Goal: Information Seeking & Learning: Learn about a topic

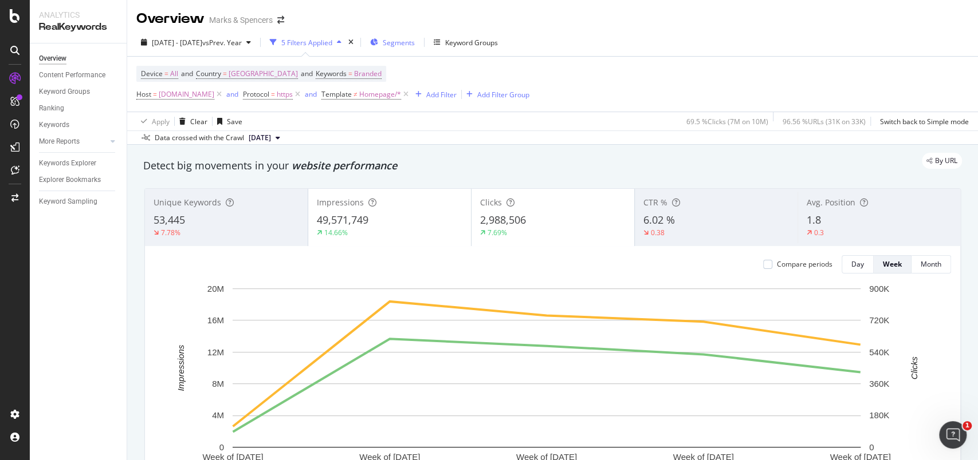
click at [415, 39] on span "Segments" at bounding box center [399, 43] width 32 height 10
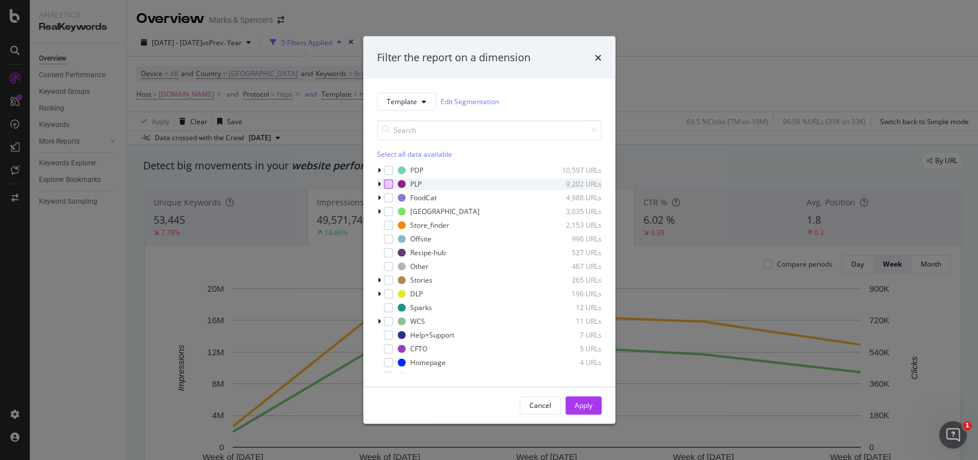
click at [389, 184] on div "modal" at bounding box center [388, 183] width 9 height 9
click at [584, 403] on div "Apply" at bounding box center [583, 406] width 18 height 10
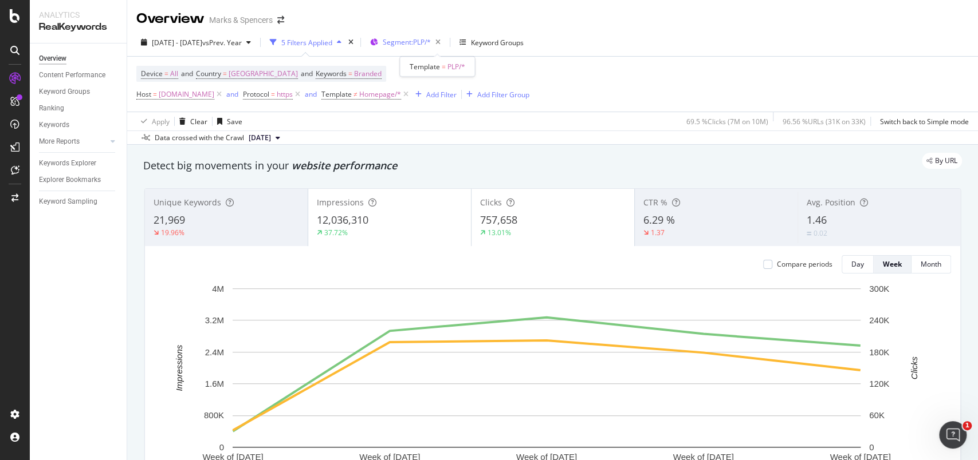
click at [431, 46] on span "Segment: PLP/*" at bounding box center [407, 42] width 48 height 10
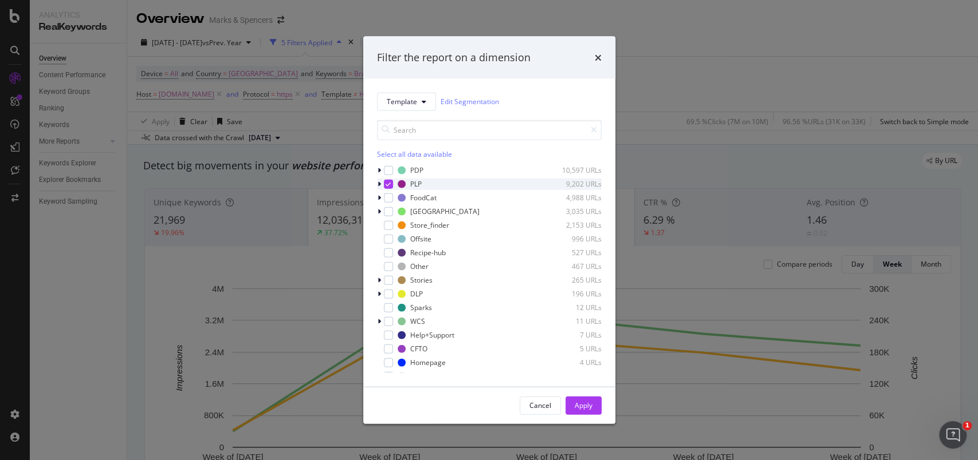
click at [378, 181] on icon "modal" at bounding box center [378, 183] width 3 height 7
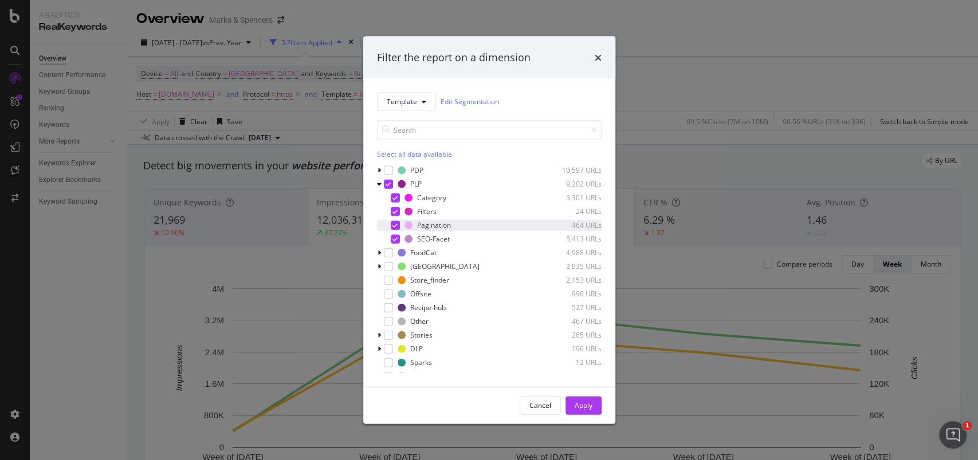
click at [394, 224] on icon "modal" at bounding box center [394, 225] width 5 height 6
click at [394, 210] on icon "modal" at bounding box center [394, 211] width 5 height 6
click at [586, 400] on div "Apply" at bounding box center [583, 405] width 18 height 17
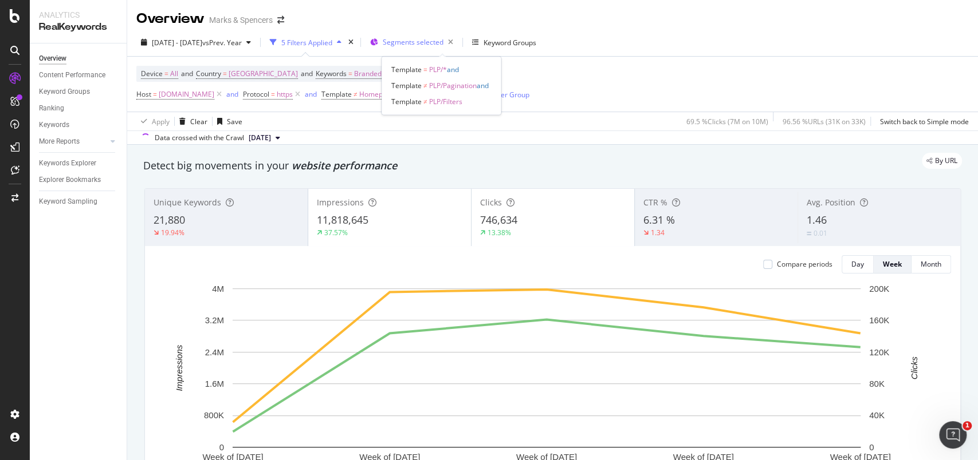
click at [439, 42] on span "Segments selected" at bounding box center [413, 42] width 61 height 10
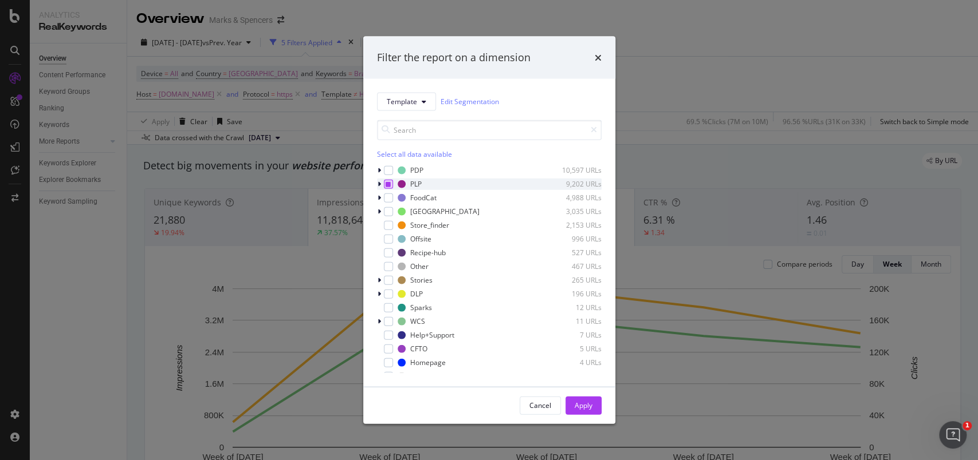
click at [391, 182] on div "modal" at bounding box center [388, 183] width 9 height 9
click at [380, 294] on div "modal" at bounding box center [380, 293] width 7 height 11
click at [390, 296] on div "modal" at bounding box center [388, 293] width 9 height 9
click at [395, 324] on icon "modal" at bounding box center [394, 321] width 5 height 6
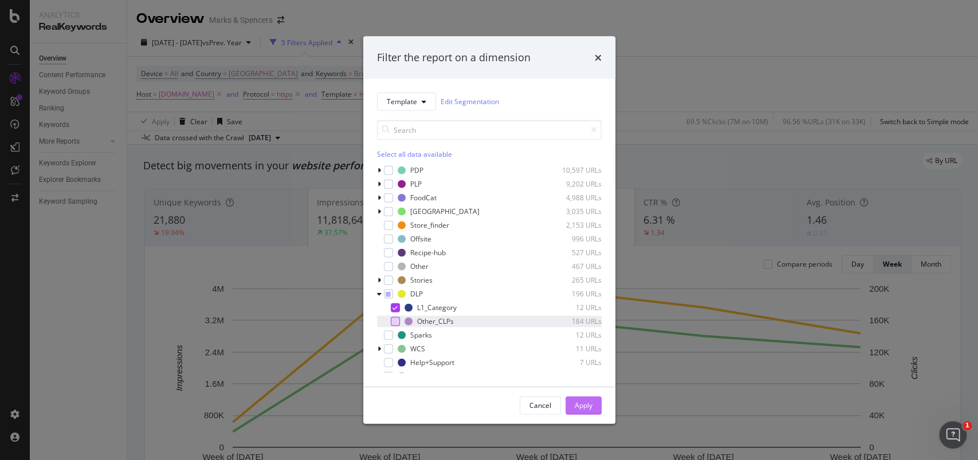
click at [579, 401] on div "Apply" at bounding box center [583, 406] width 18 height 10
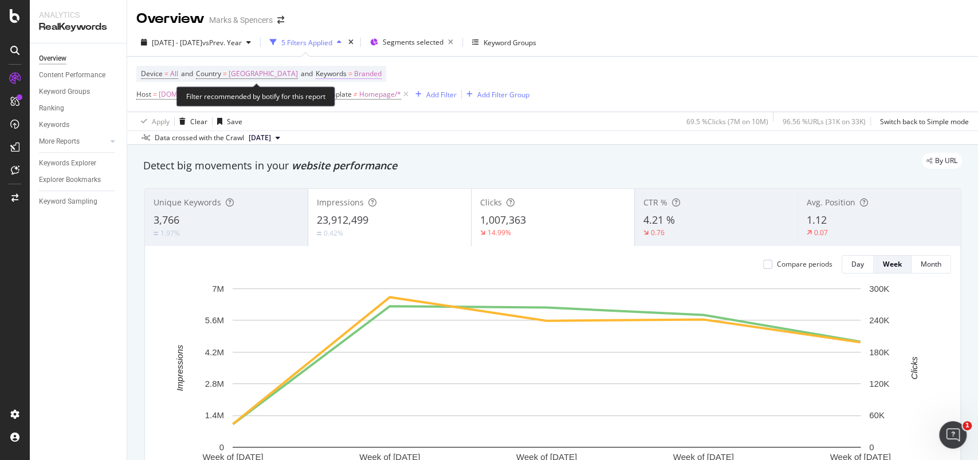
click at [367, 76] on span "Branded" at bounding box center [367, 74] width 27 height 16
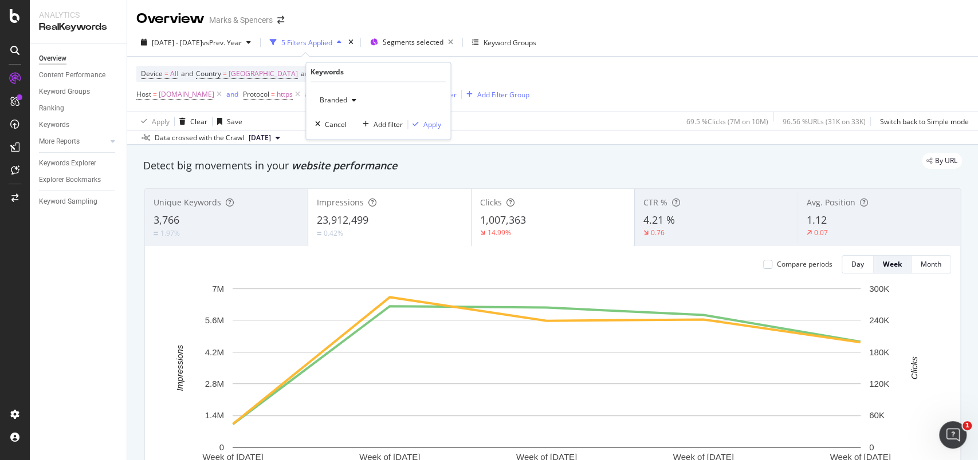
click at [355, 100] on icon "button" at bounding box center [354, 100] width 5 height 7
click at [355, 125] on span "Non-Branded" at bounding box center [383, 123] width 117 height 10
click at [435, 121] on div "Apply" at bounding box center [432, 125] width 18 height 10
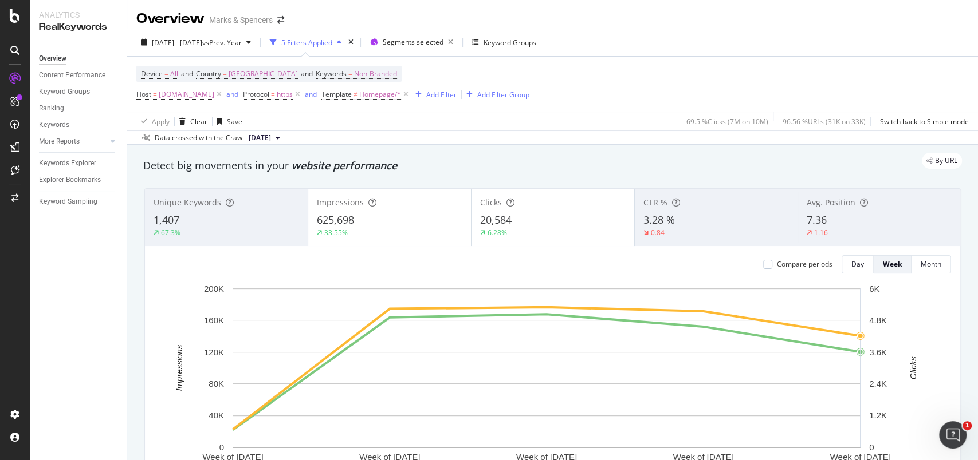
click at [82, 446] on div "Overview Content Performance Keyword Groups Ranking Keywords More Reports Count…" at bounding box center [78, 252] width 97 height 417
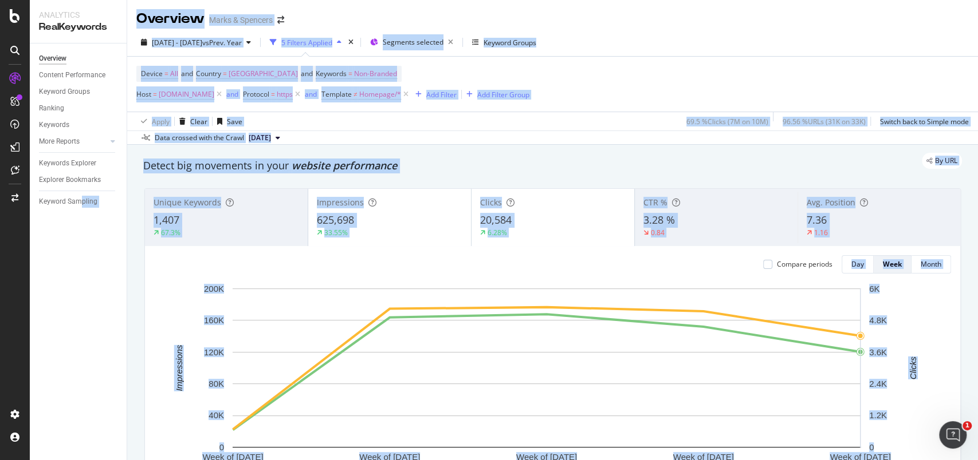
click at [678, 79] on div "Device = All and Country = United Kingdom and Keywords = Non-Branded Host = www…" at bounding box center [552, 84] width 832 height 55
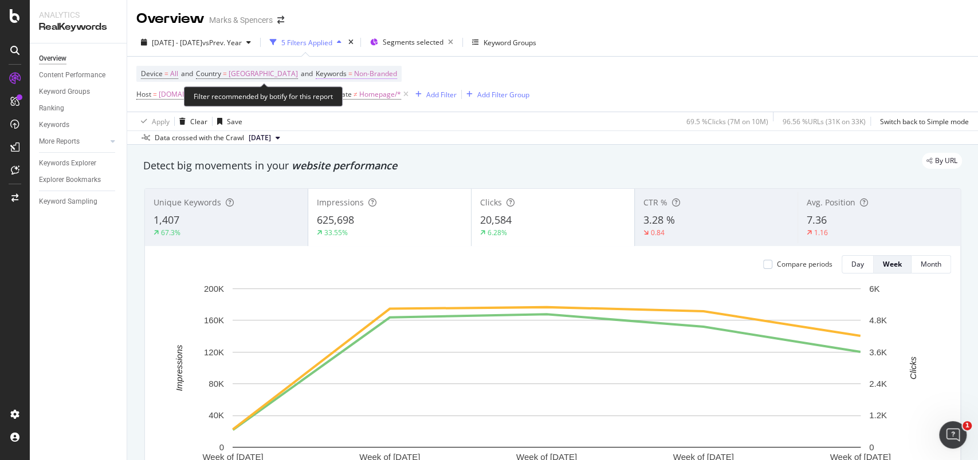
click at [365, 75] on span "Non-Branded" at bounding box center [375, 74] width 43 height 16
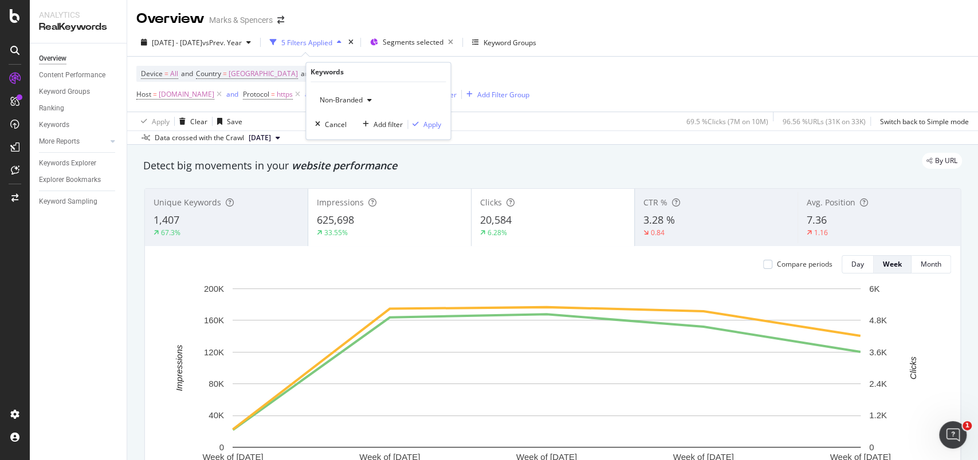
click at [356, 95] on div "Non-Branded" at bounding box center [345, 100] width 61 height 17
click at [355, 131] on div "Branded" at bounding box center [383, 139] width 135 height 17
click at [439, 125] on div "Apply" at bounding box center [432, 125] width 18 height 10
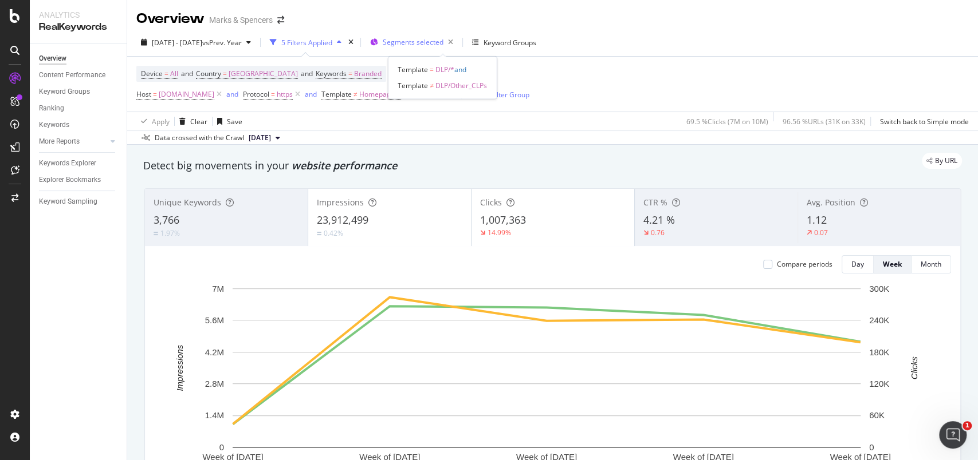
click at [432, 47] on div "Segments selected" at bounding box center [420, 42] width 75 height 16
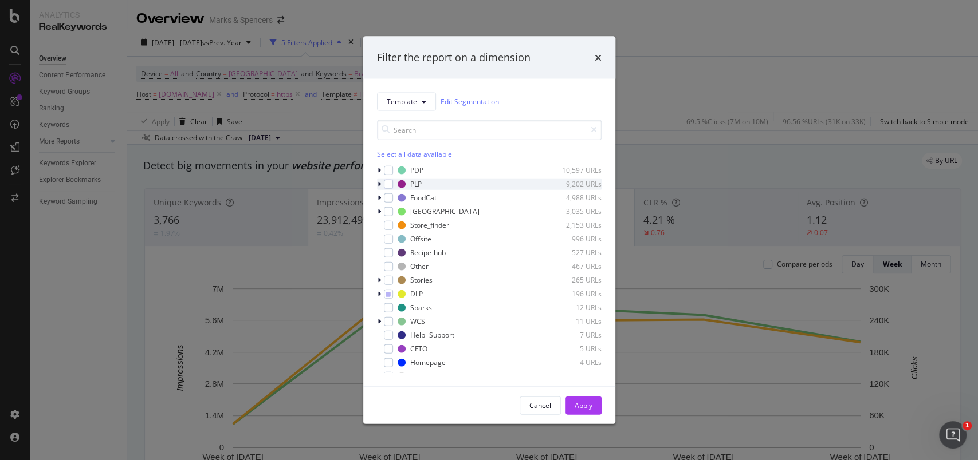
click at [380, 183] on icon "modal" at bounding box center [378, 183] width 3 height 7
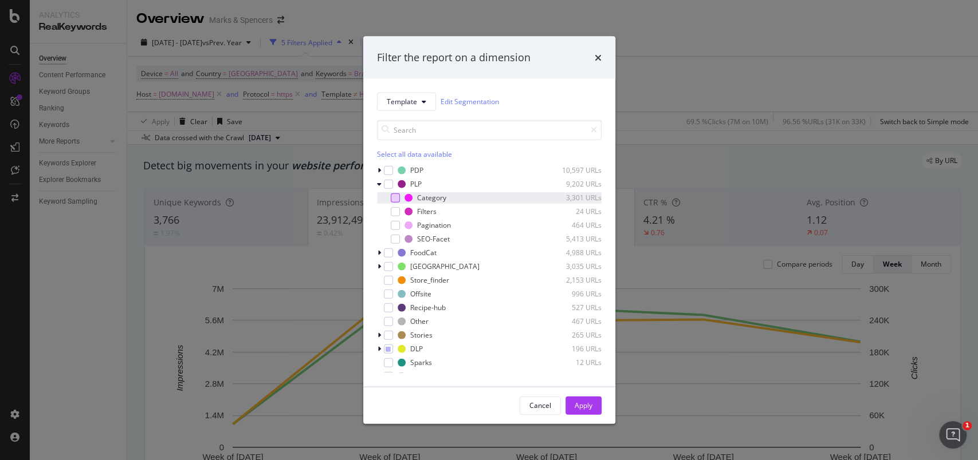
click at [389, 198] on div "modal" at bounding box center [387, 197] width 7 height 11
click at [394, 236] on div "modal" at bounding box center [395, 238] width 9 height 9
click at [578, 407] on div "Apply" at bounding box center [583, 406] width 18 height 10
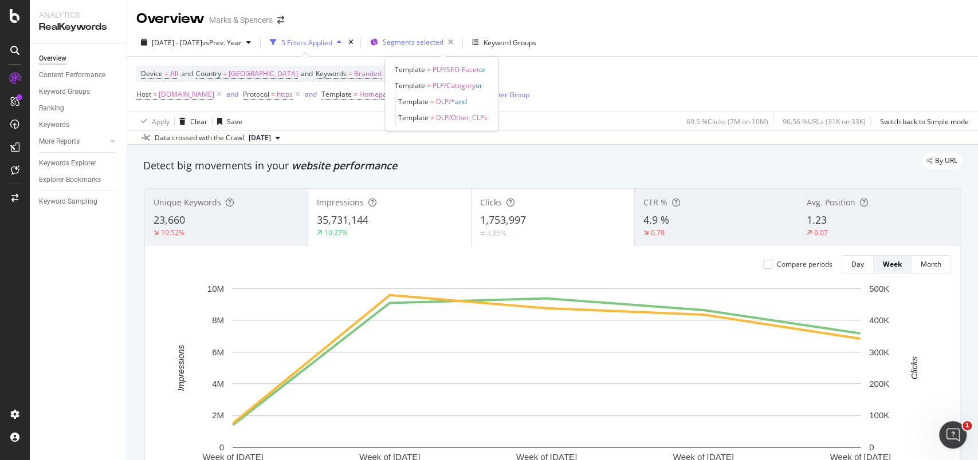
click at [443, 45] on span "Segments selected" at bounding box center [413, 42] width 61 height 10
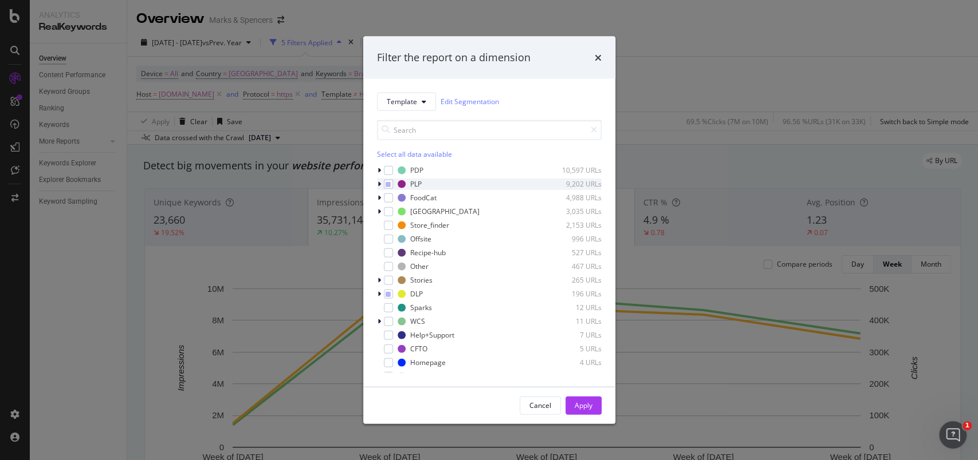
click at [379, 185] on icon "modal" at bounding box center [378, 183] width 3 height 7
click at [375, 184] on div "Template Edit Segmentation Select all data available PDP 10,597 URLs PLP 9,202 …" at bounding box center [489, 232] width 252 height 308
click at [377, 184] on icon "modal" at bounding box center [379, 183] width 5 height 7
click at [390, 293] on div "modal" at bounding box center [388, 293] width 9 height 9
click at [385, 293] on icon "modal" at bounding box center [387, 294] width 5 height 6
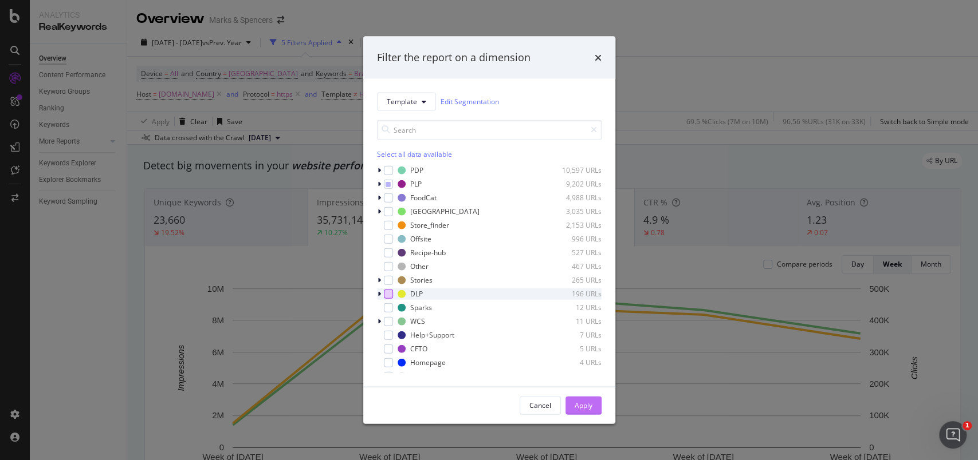
click at [581, 401] on div "Apply" at bounding box center [583, 406] width 18 height 10
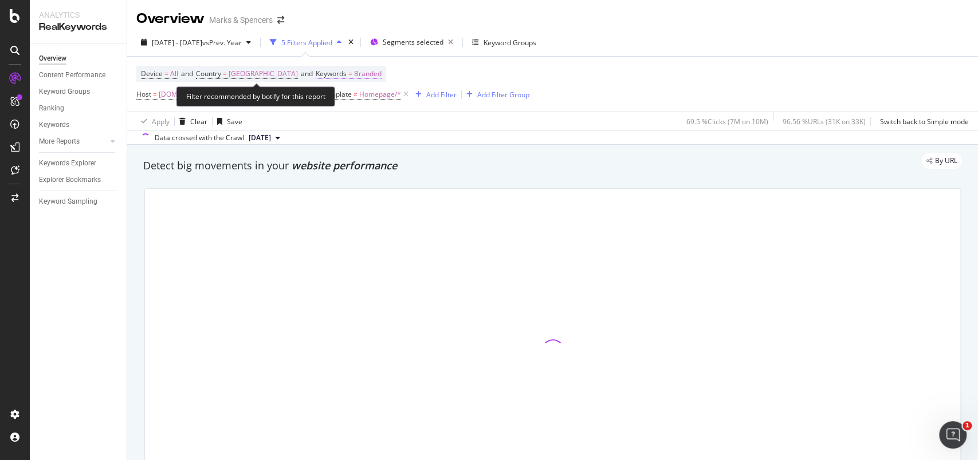
click at [357, 77] on span "Branded" at bounding box center [367, 74] width 27 height 16
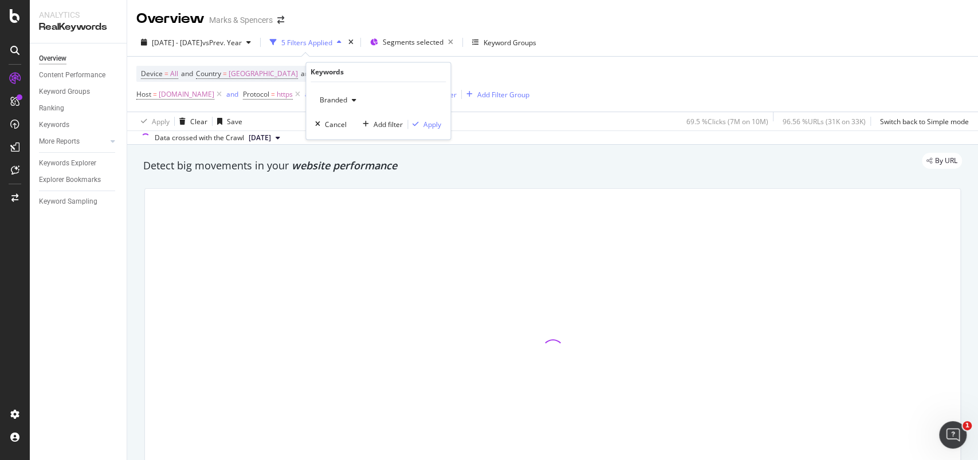
click at [348, 99] on div "button" at bounding box center [354, 100] width 14 height 7
click at [352, 116] on div "Non-Branded" at bounding box center [383, 123] width 135 height 17
click at [430, 123] on div "Apply" at bounding box center [432, 125] width 18 height 10
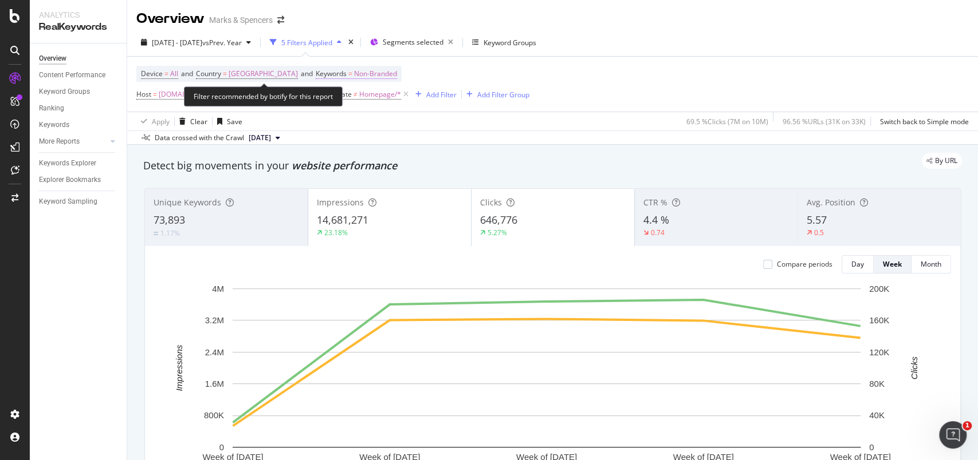
click at [367, 76] on span "Non-Branded" at bounding box center [375, 74] width 43 height 16
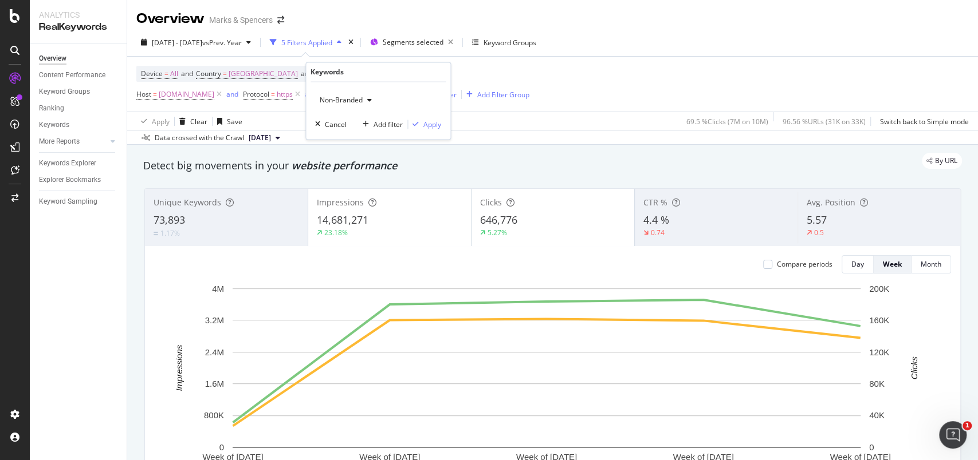
click at [364, 92] on div "Non-Branded" at bounding box center [345, 100] width 61 height 17
click at [355, 136] on span "Branded" at bounding box center [383, 140] width 117 height 10
drag, startPoint x: 428, startPoint y: 125, endPoint x: 422, endPoint y: 124, distance: 6.5
click at [429, 125] on div "Apply" at bounding box center [432, 125] width 18 height 10
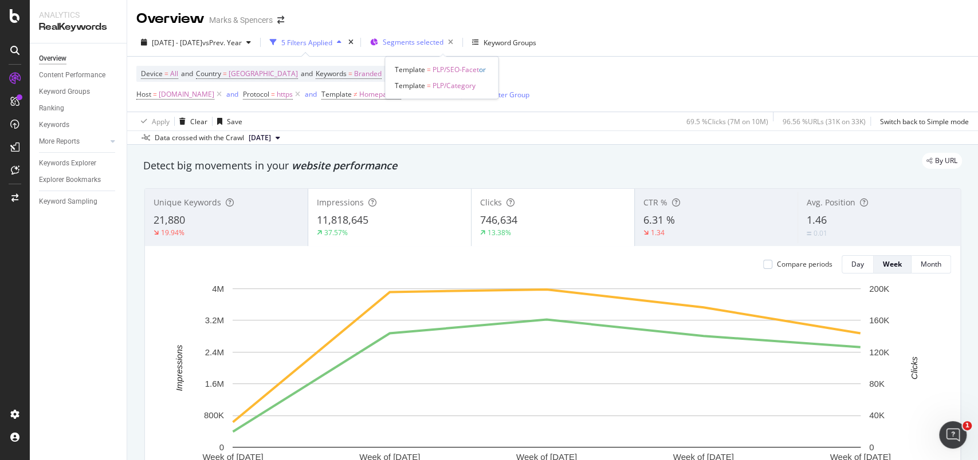
click at [441, 42] on span "Segments selected" at bounding box center [413, 42] width 61 height 10
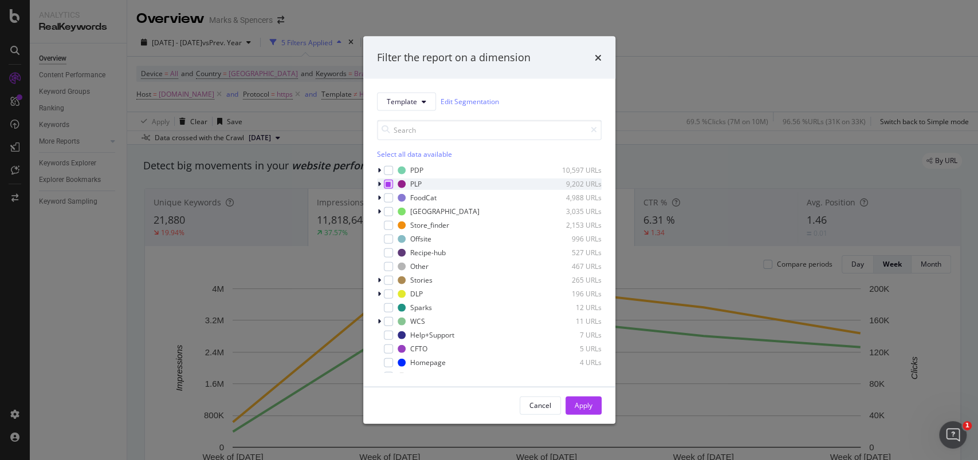
click at [389, 183] on icon "modal" at bounding box center [387, 184] width 5 height 6
click at [379, 174] on div "modal" at bounding box center [380, 169] width 7 height 11
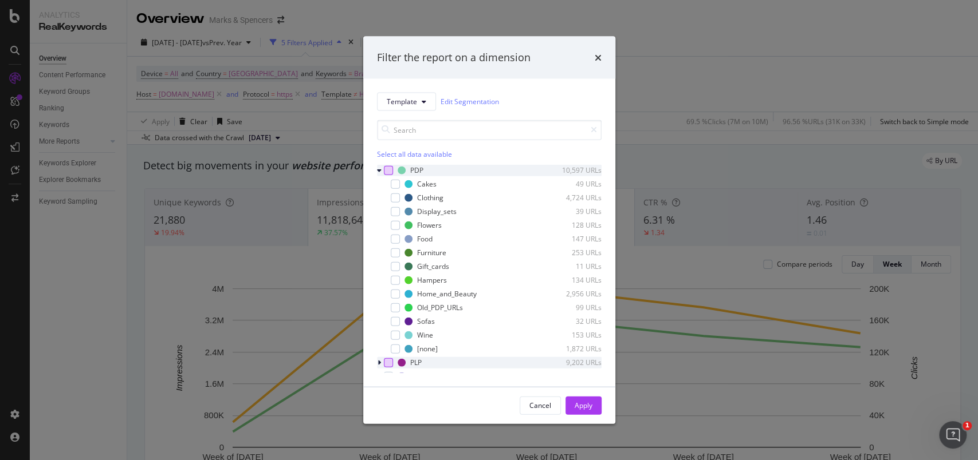
click at [388, 174] on div "modal" at bounding box center [388, 170] width 9 height 9
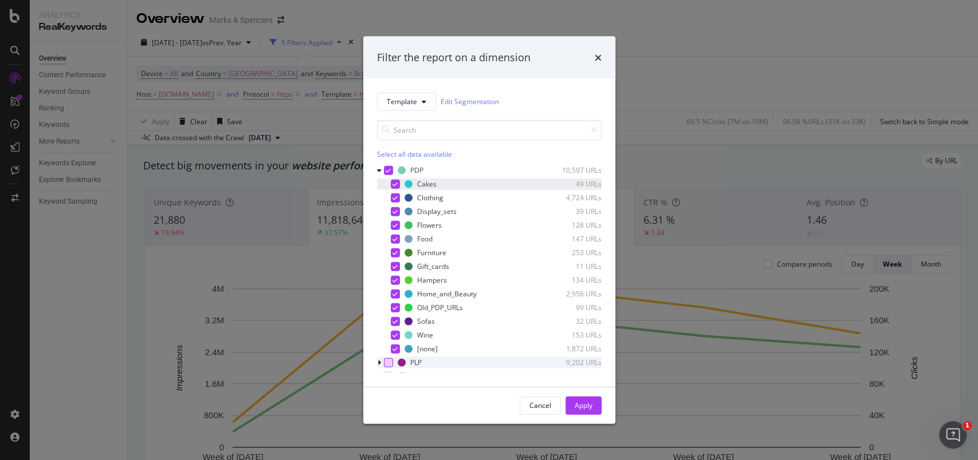
click at [393, 181] on icon "modal" at bounding box center [394, 184] width 5 height 6
click at [396, 208] on icon "modal" at bounding box center [394, 211] width 5 height 6
click at [395, 346] on icon "modal" at bounding box center [394, 349] width 5 height 6
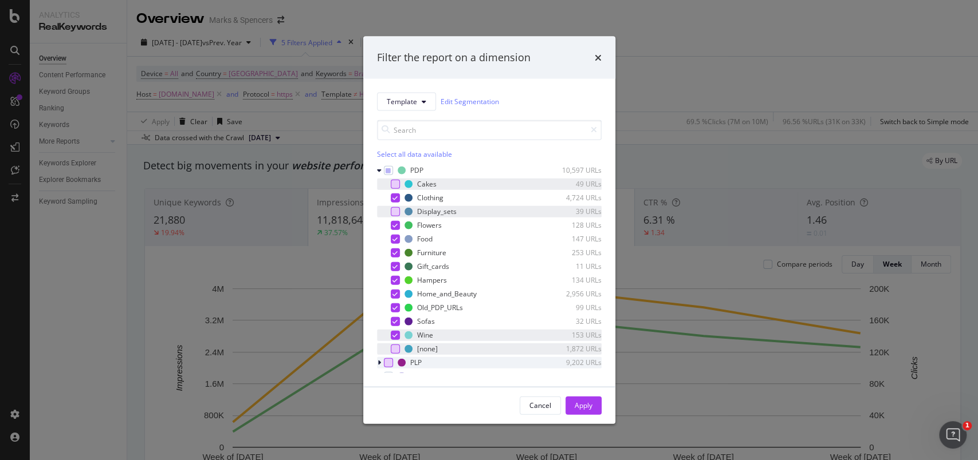
click at [394, 334] on icon "modal" at bounding box center [394, 335] width 5 height 6
click at [394, 321] on icon "modal" at bounding box center [394, 321] width 5 height 6
click at [394, 309] on icon "modal" at bounding box center [394, 308] width 5 height 6
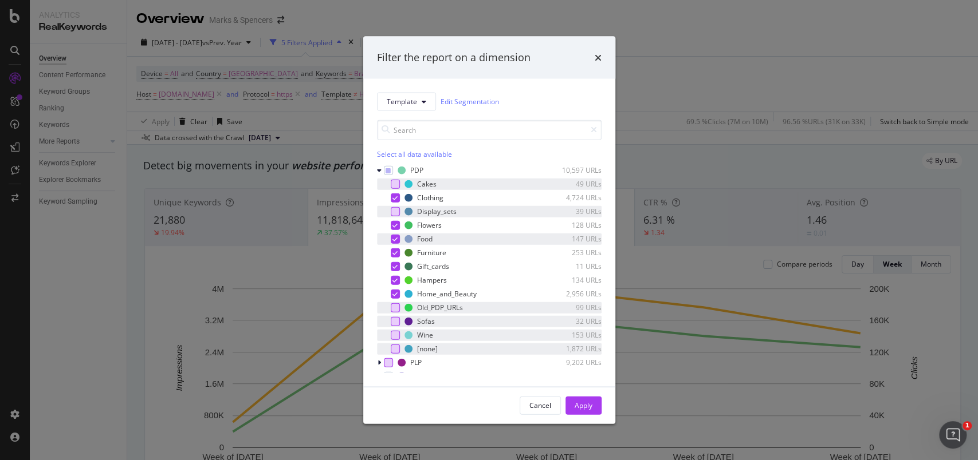
click at [392, 237] on icon "modal" at bounding box center [394, 239] width 5 height 6
click at [588, 410] on div "Apply" at bounding box center [583, 406] width 18 height 10
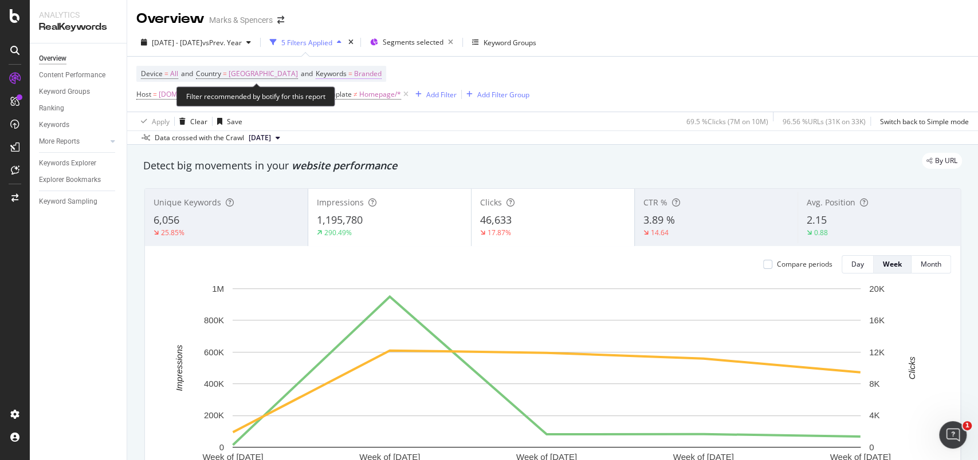
click at [354, 73] on span "Branded" at bounding box center [367, 74] width 27 height 16
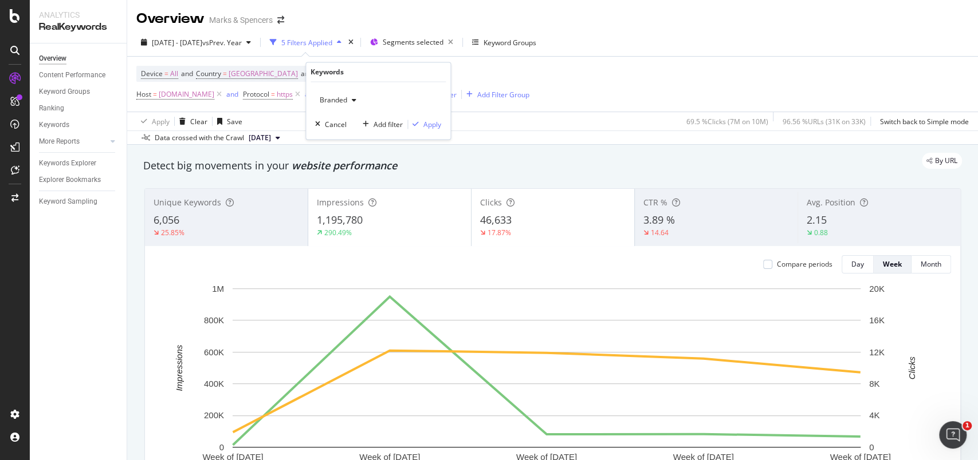
click at [350, 93] on div "Branded" at bounding box center [338, 100] width 46 height 17
click at [348, 121] on span "Non-Branded" at bounding box center [383, 123] width 117 height 10
click at [431, 122] on div "Apply" at bounding box center [432, 125] width 18 height 10
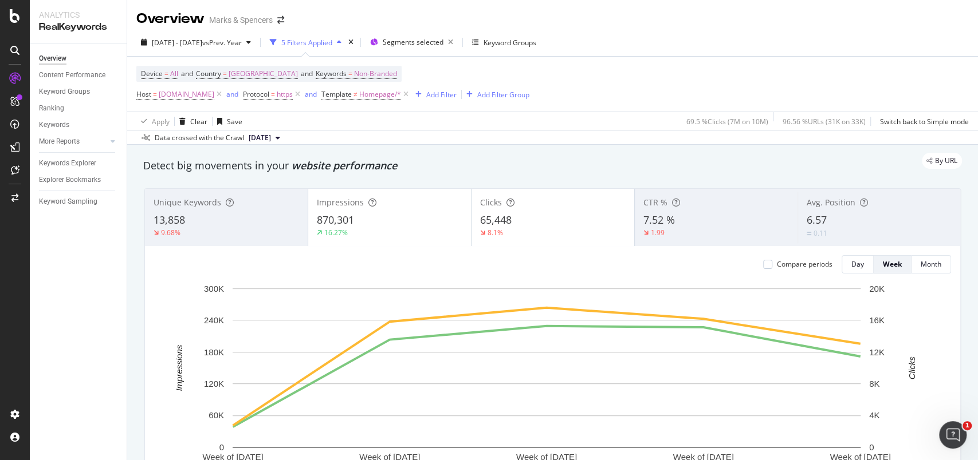
click at [645, 81] on div "Device = All and Country = United Kingdom and Keywords = Non-Branded Host = www…" at bounding box center [552, 84] width 832 height 55
click at [529, 94] on div "Add Filter Group" at bounding box center [503, 95] width 52 height 10
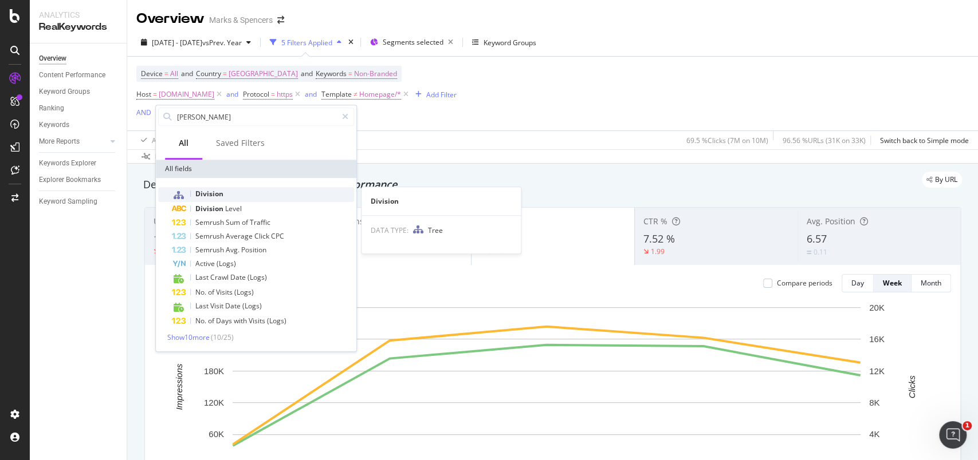
type input "divis"
click at [200, 196] on span "Division" at bounding box center [209, 194] width 28 height 10
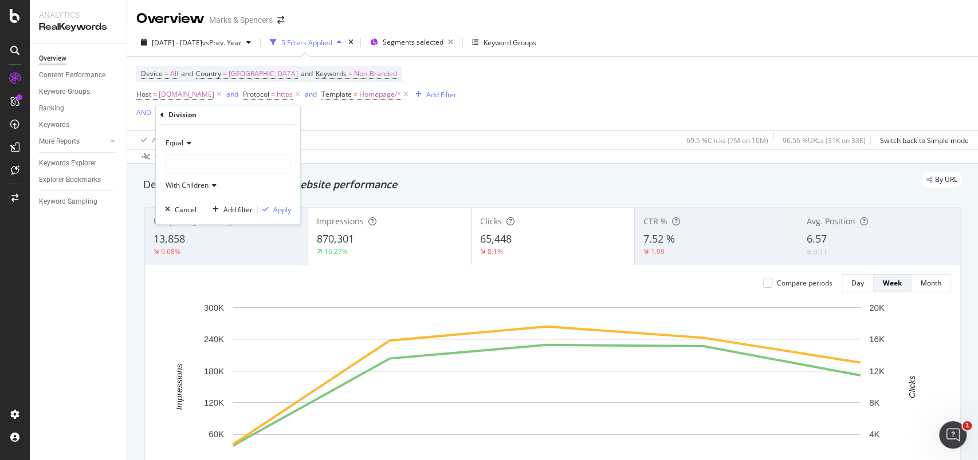
click at [190, 167] on div at bounding box center [228, 164] width 125 height 18
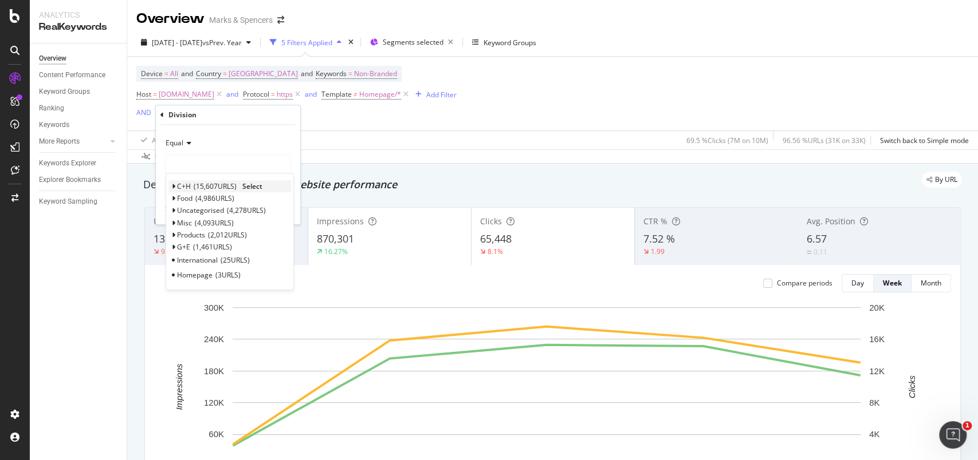
click at [172, 183] on icon at bounding box center [173, 186] width 4 height 7
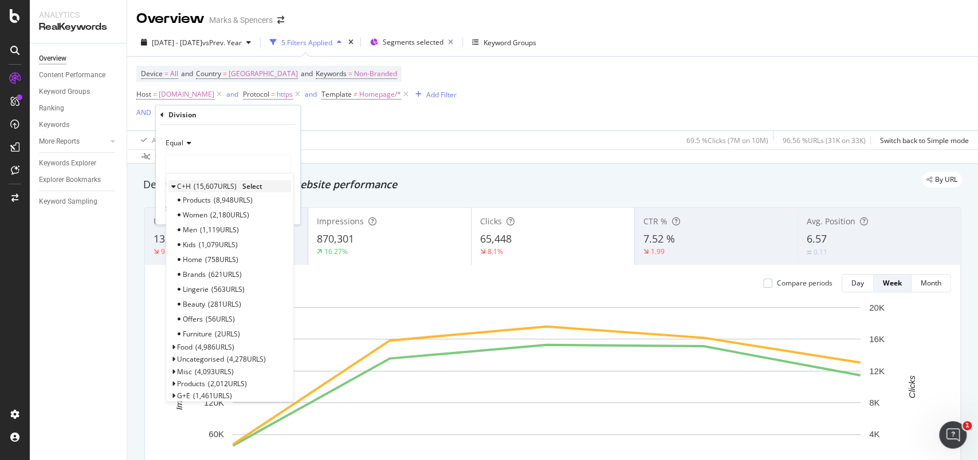
click at [247, 182] on span "Select" at bounding box center [252, 187] width 20 height 10
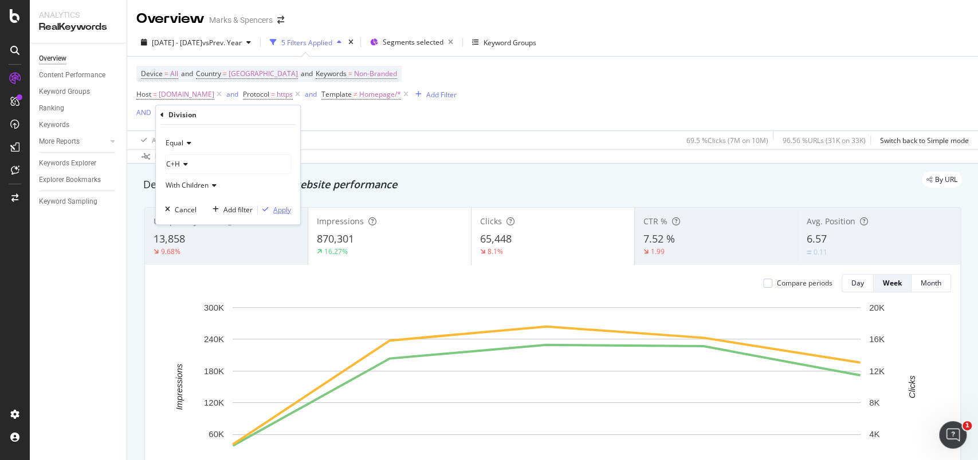
click at [277, 206] on div "Apply" at bounding box center [282, 210] width 18 height 10
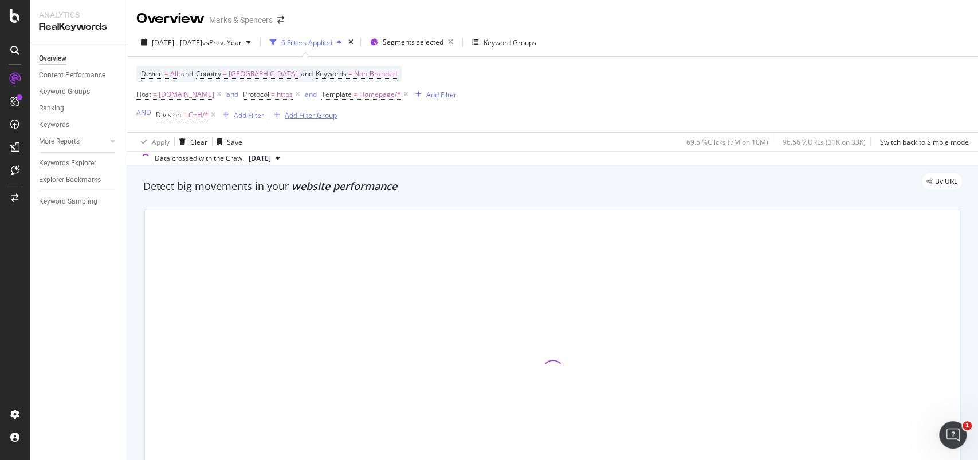
click at [296, 119] on div "Add Filter Group" at bounding box center [311, 116] width 52 height 10
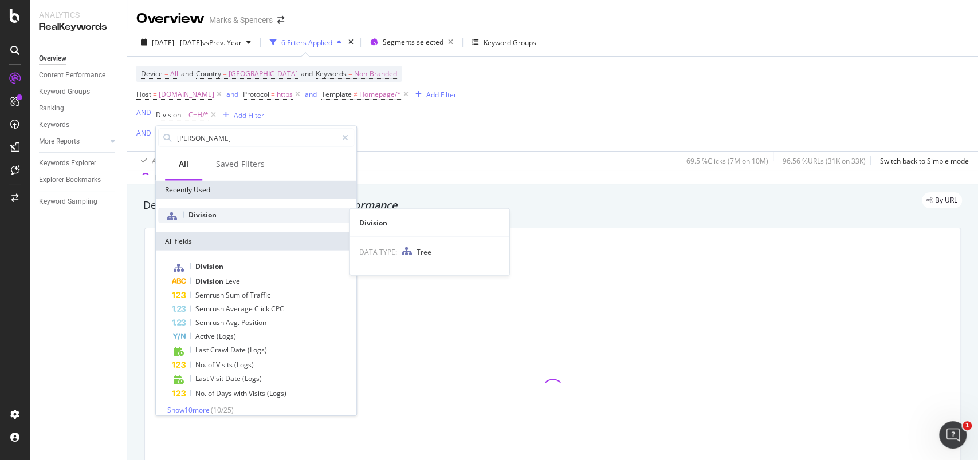
click at [218, 217] on div "Division" at bounding box center [256, 215] width 196 height 15
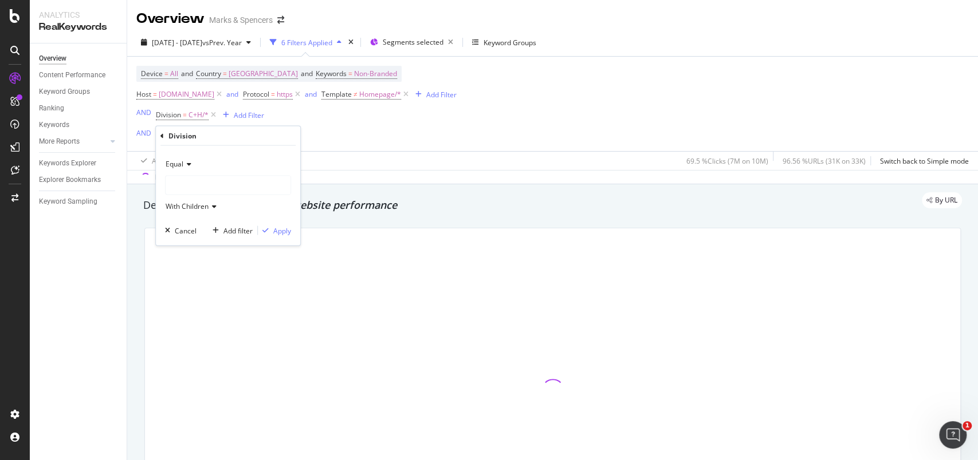
click at [188, 163] on icon at bounding box center [187, 164] width 8 height 7
click at [192, 198] on span "Not Equal" at bounding box center [186, 203] width 31 height 10
click at [202, 187] on div at bounding box center [228, 185] width 125 height 18
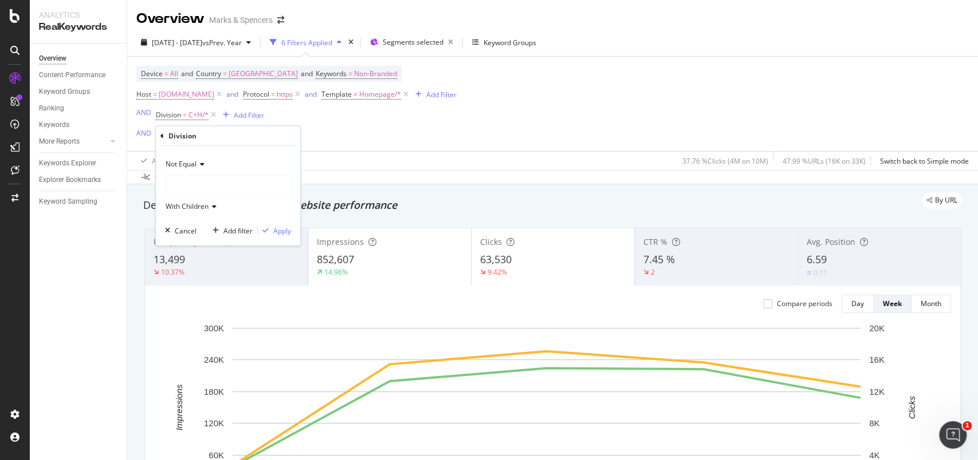
click at [196, 188] on div at bounding box center [228, 185] width 125 height 18
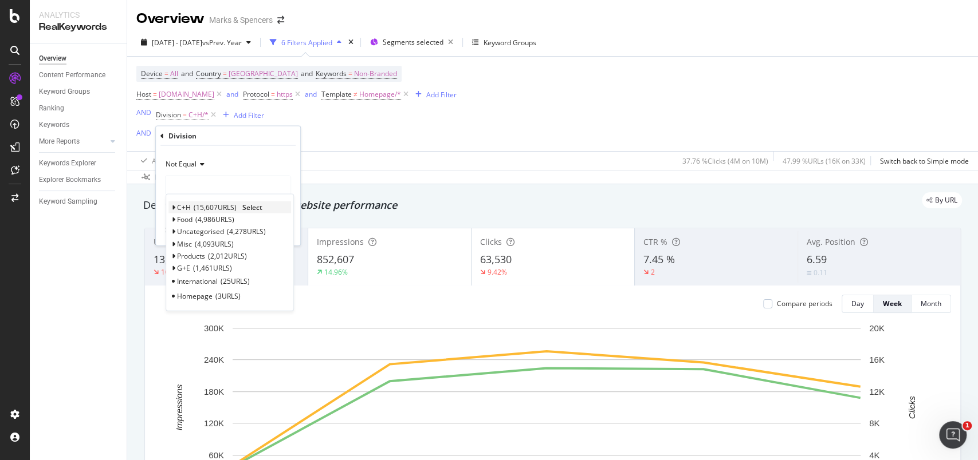
click at [175, 204] on div "C+H 15,607 URLS Select" at bounding box center [229, 208] width 123 height 12
click at [177, 207] on span "C+H" at bounding box center [184, 208] width 14 height 10
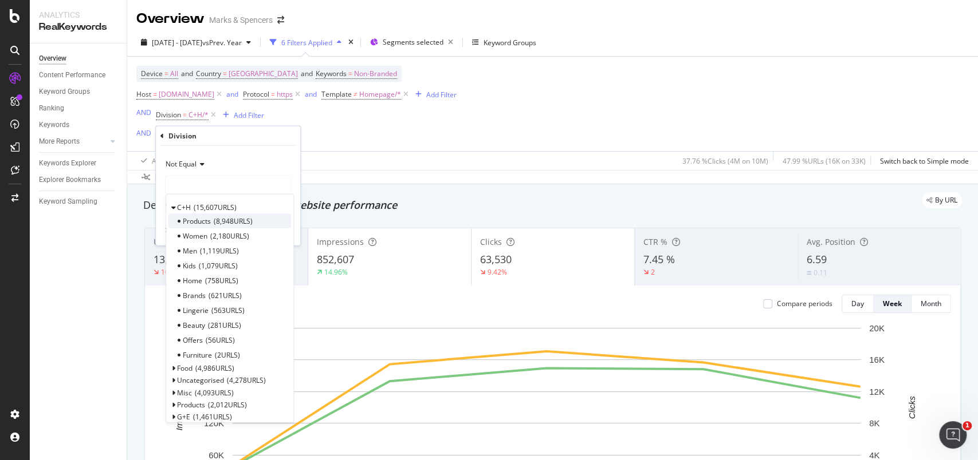
click at [207, 215] on div "Products 8,948 URLS" at bounding box center [229, 221] width 123 height 15
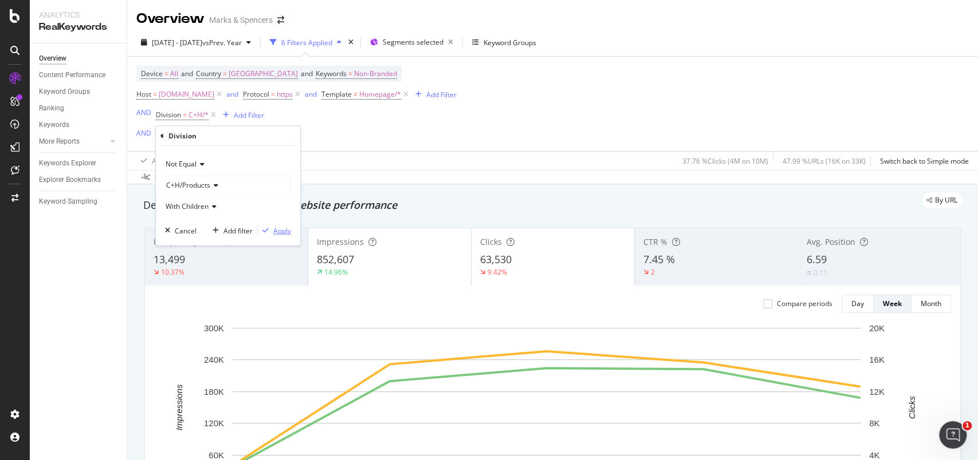
click at [276, 227] on div "Apply" at bounding box center [282, 231] width 18 height 10
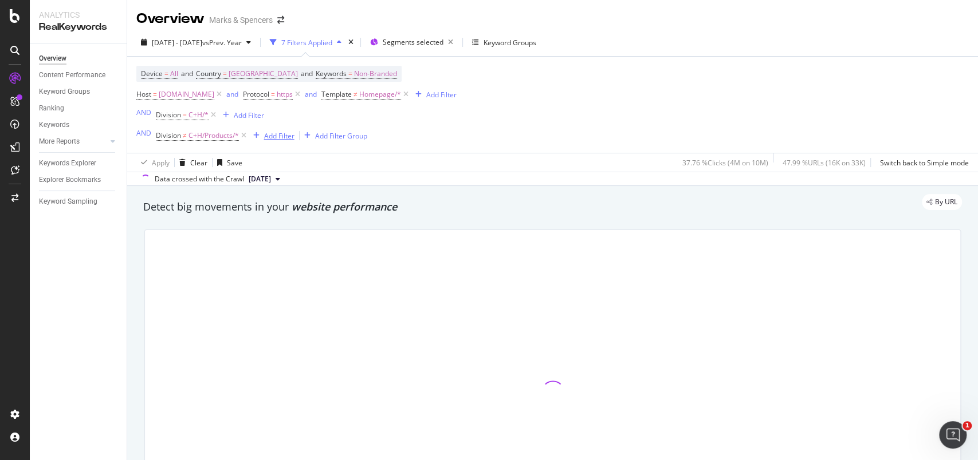
click at [279, 132] on div "Add Filter" at bounding box center [279, 136] width 30 height 10
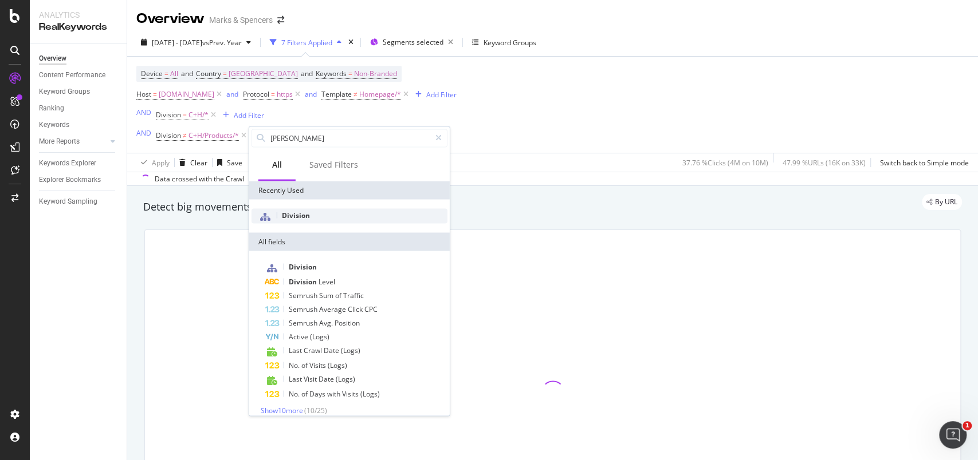
click at [302, 216] on span "Division" at bounding box center [296, 215] width 28 height 10
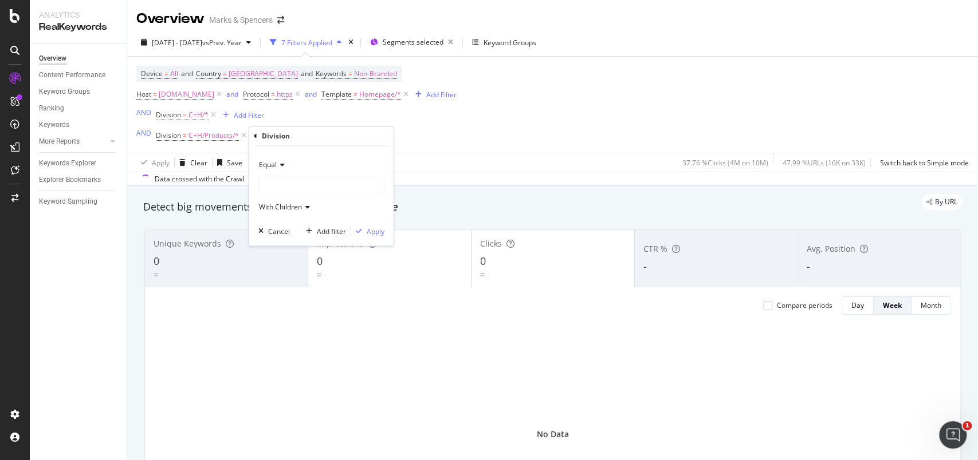
click at [279, 165] on icon at bounding box center [281, 165] width 8 height 7
click at [284, 204] on span "Not Equal" at bounding box center [279, 203] width 31 height 10
click at [279, 188] on div at bounding box center [321, 186] width 125 height 18
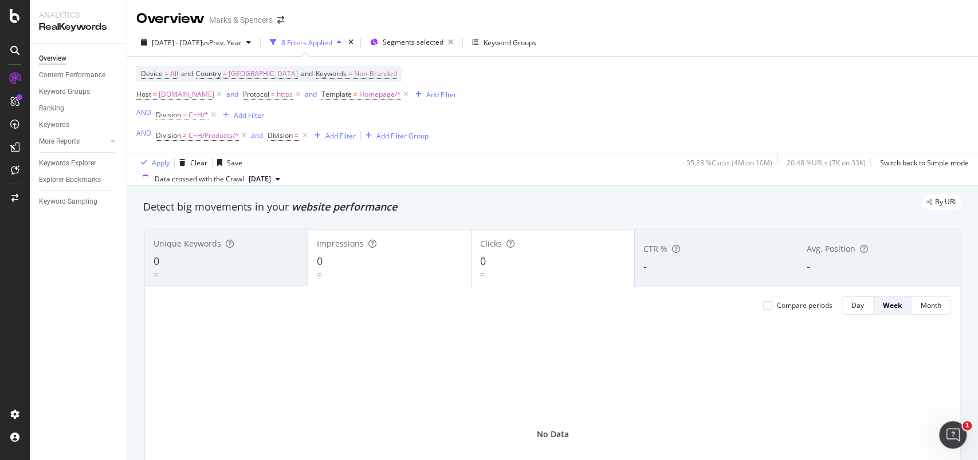
click at [382, 105] on div "Device = All and Country = United Kingdom and Keywords = Non-Branded Host = www…" at bounding box center [296, 105] width 320 height 78
click at [306, 137] on icon at bounding box center [305, 135] width 10 height 11
click at [150, 129] on div "AND" at bounding box center [143, 133] width 15 height 10
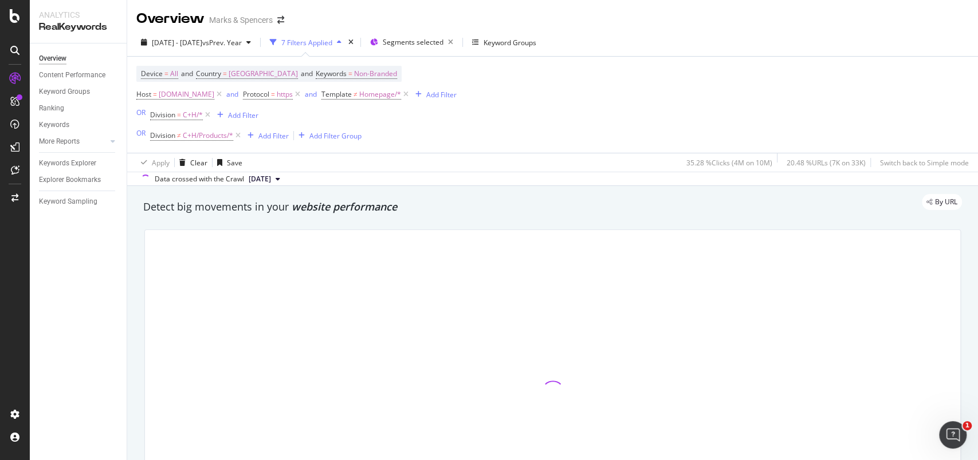
click at [342, 119] on div "Device = All and Country = United Kingdom and Keywords = Non-Branded Host = www…" at bounding box center [296, 105] width 320 height 78
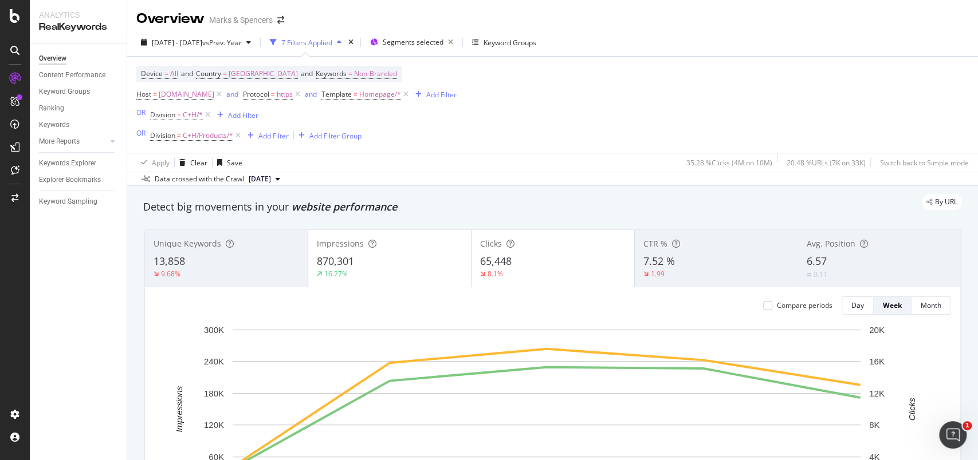
click at [238, 135] on icon at bounding box center [238, 135] width 10 height 11
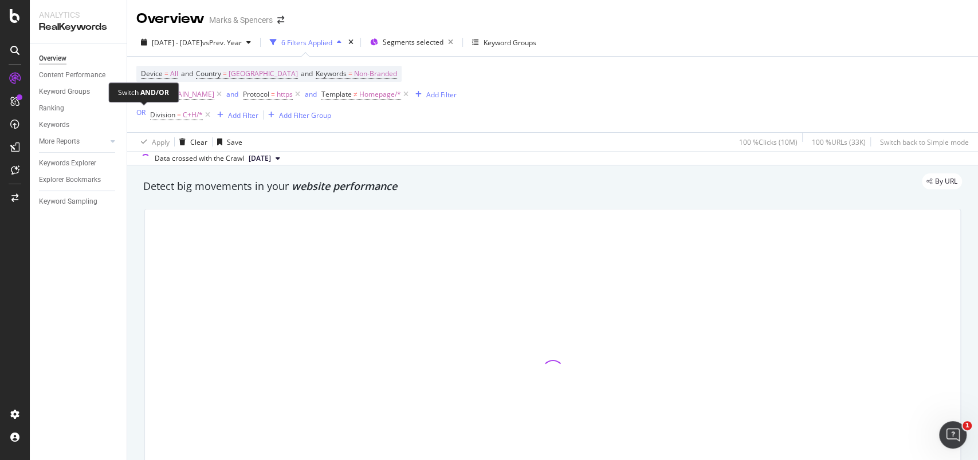
click at [143, 112] on div "OR" at bounding box center [140, 113] width 9 height 10
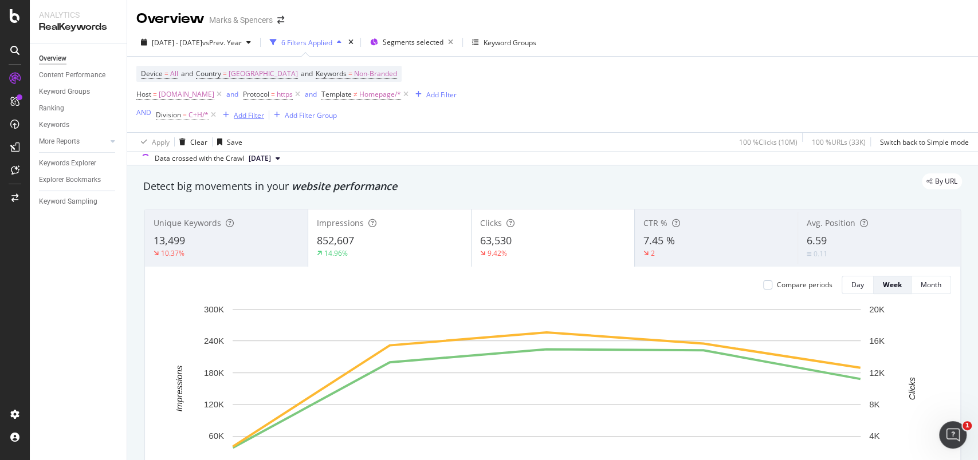
click at [249, 120] on div "Add Filter" at bounding box center [241, 115] width 46 height 13
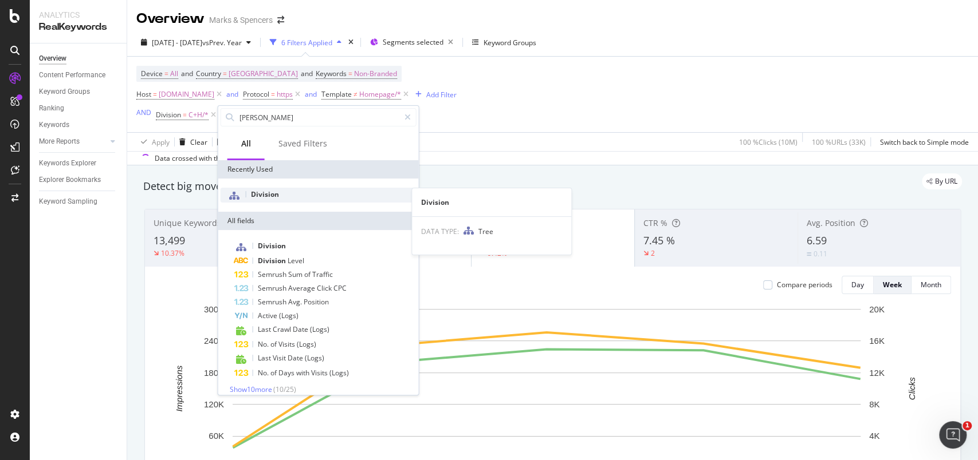
click at [267, 192] on span "Division" at bounding box center [265, 195] width 28 height 10
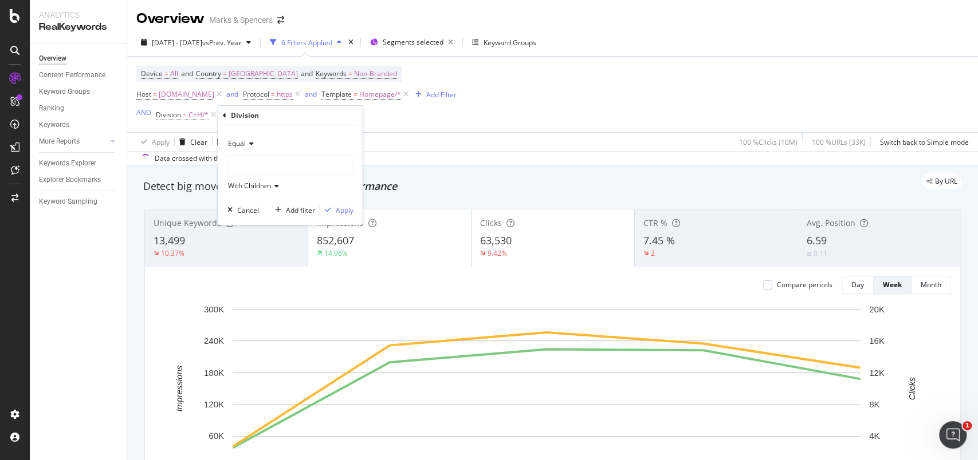
click at [257, 167] on div at bounding box center [290, 165] width 125 height 18
click at [245, 144] on span "Equal" at bounding box center [237, 144] width 18 height 10
click at [248, 176] on div "Not Equal" at bounding box center [291, 182] width 123 height 15
click at [261, 167] on div at bounding box center [290, 165] width 125 height 18
click at [257, 166] on div at bounding box center [290, 165] width 125 height 18
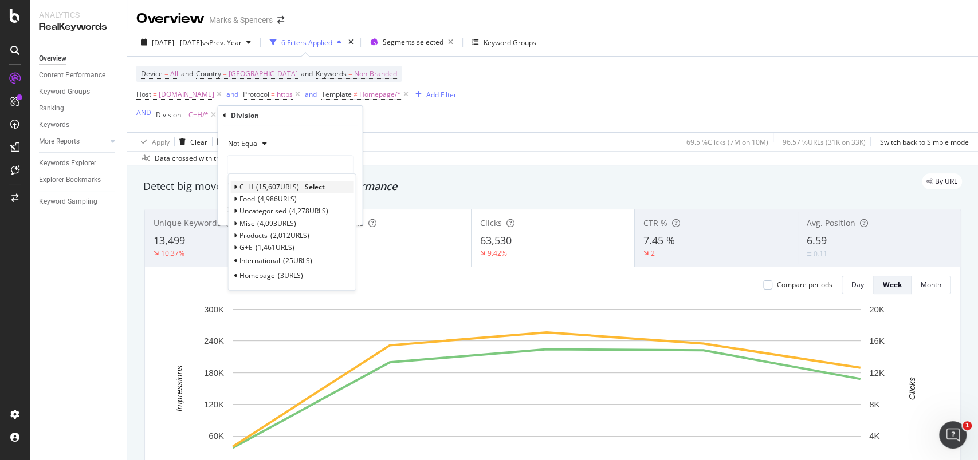
click at [237, 186] on div "C+H 15,607 URLS Select" at bounding box center [292, 187] width 123 height 12
click at [241, 186] on span "C+H" at bounding box center [246, 187] width 14 height 10
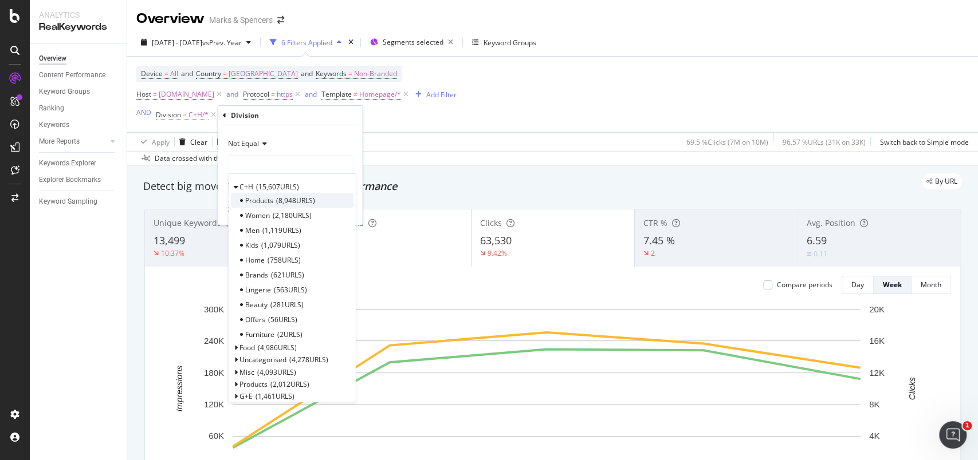
click at [258, 196] on span "Products" at bounding box center [259, 201] width 28 height 10
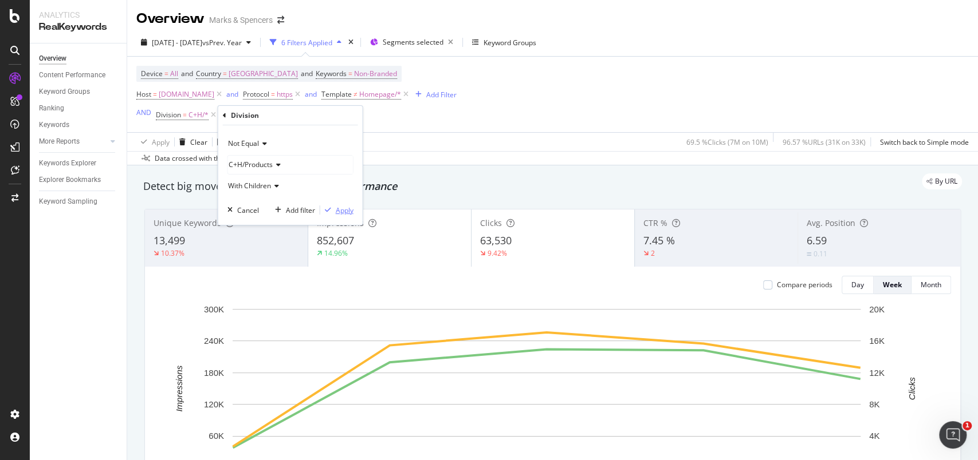
click at [343, 206] on div "Apply" at bounding box center [345, 211] width 18 height 10
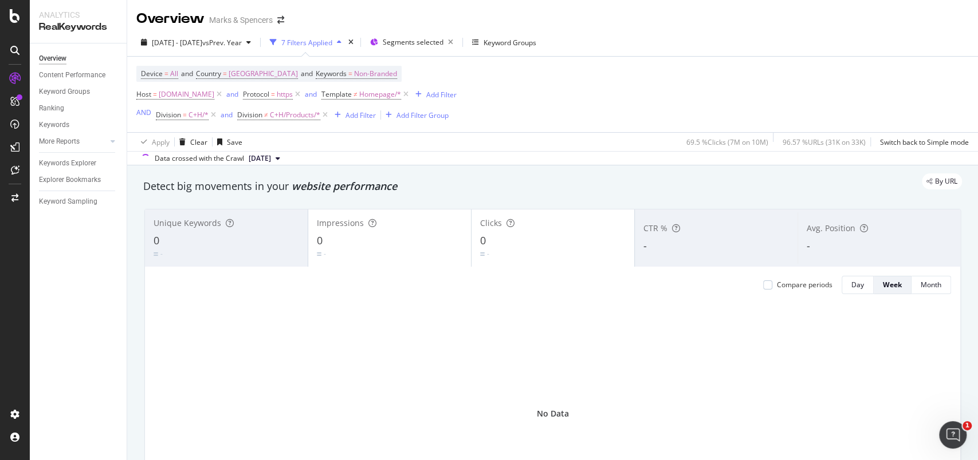
click at [229, 114] on div "and" at bounding box center [227, 115] width 12 height 10
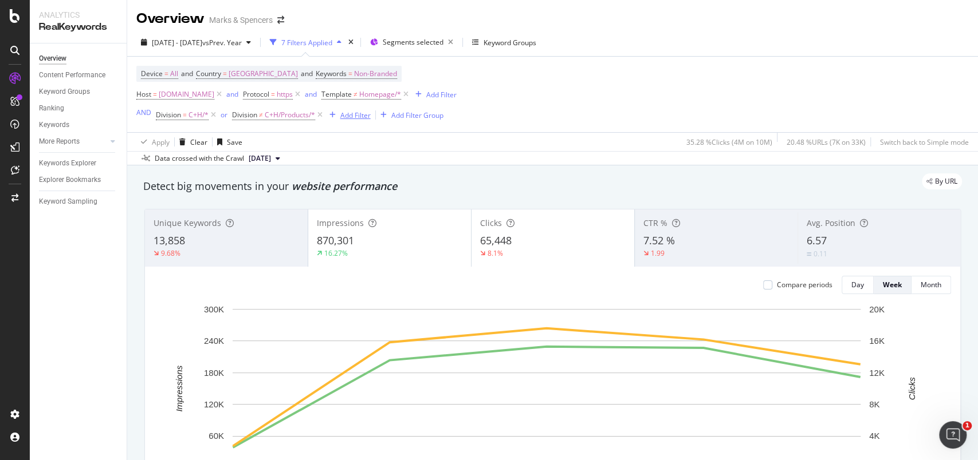
click at [354, 120] on div "Add Filter" at bounding box center [355, 116] width 30 height 10
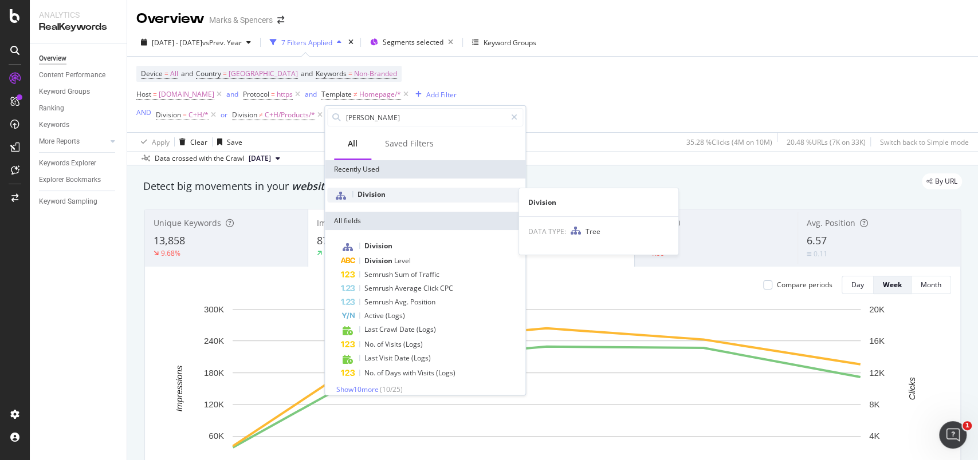
click at [356, 192] on div "Division" at bounding box center [425, 195] width 196 height 15
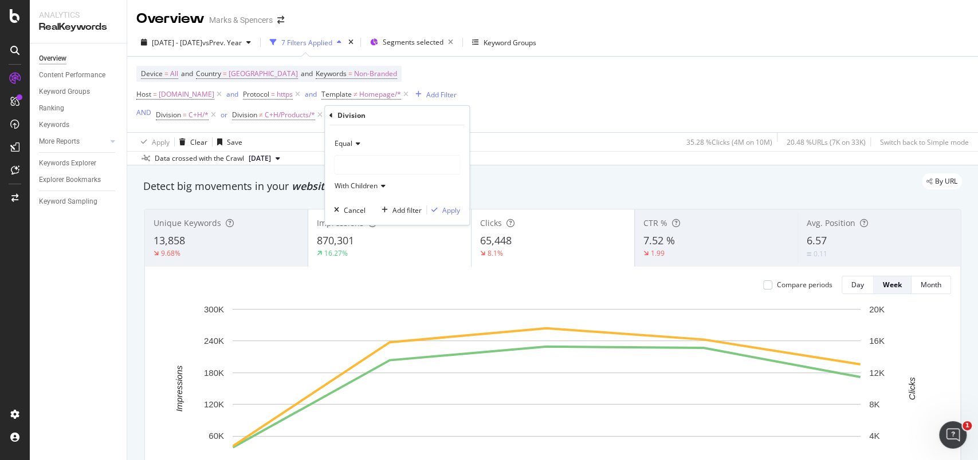
click at [346, 144] on span "Equal" at bounding box center [343, 144] width 18 height 10
click at [353, 180] on span "Not Equal" at bounding box center [355, 183] width 31 height 10
click at [355, 169] on div at bounding box center [396, 165] width 125 height 18
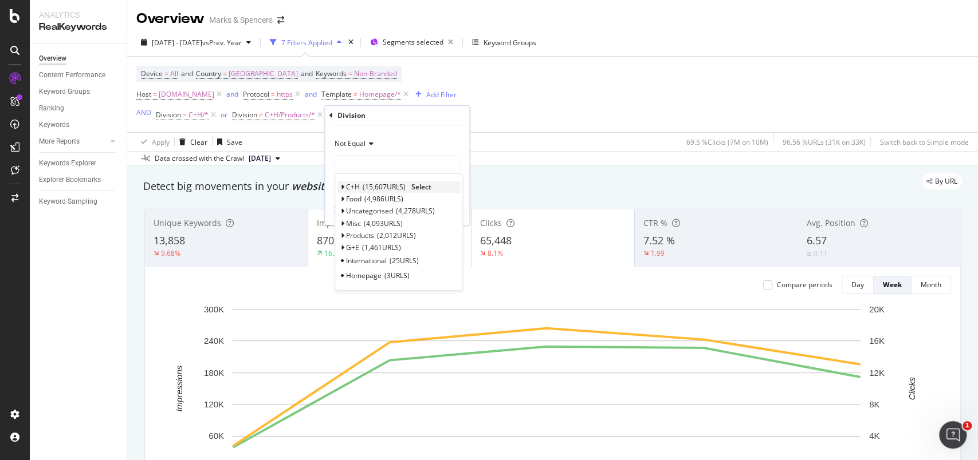
click at [347, 184] on span "C+H" at bounding box center [353, 187] width 14 height 10
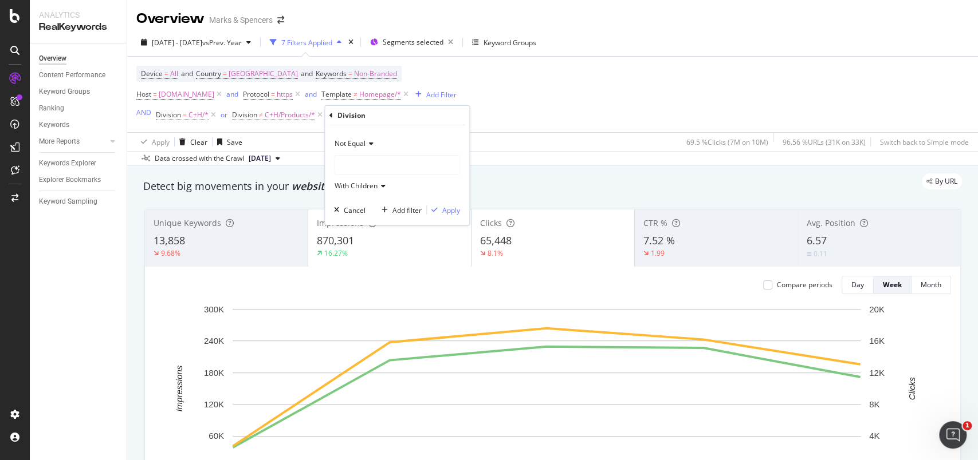
click at [344, 167] on div at bounding box center [396, 165] width 125 height 18
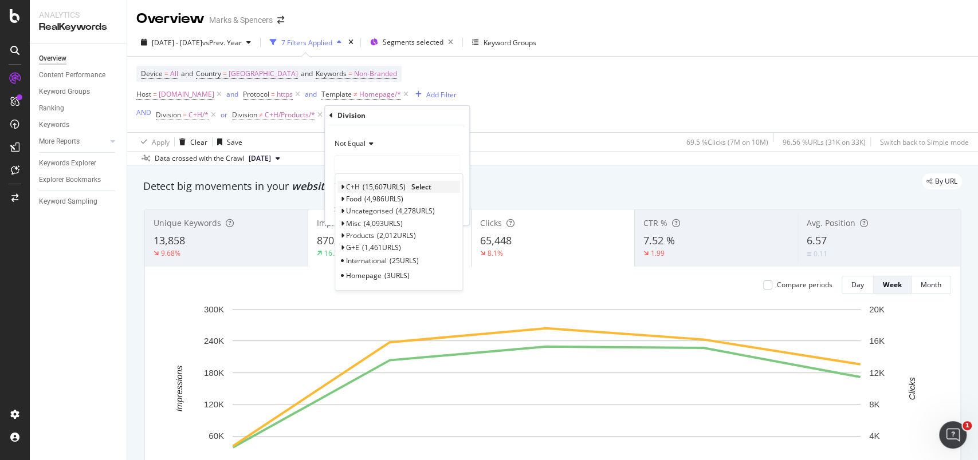
click at [344, 187] on div "C+H 15,607 URLS Select" at bounding box center [398, 187] width 123 height 12
click at [346, 188] on span "C+H" at bounding box center [353, 187] width 14 height 10
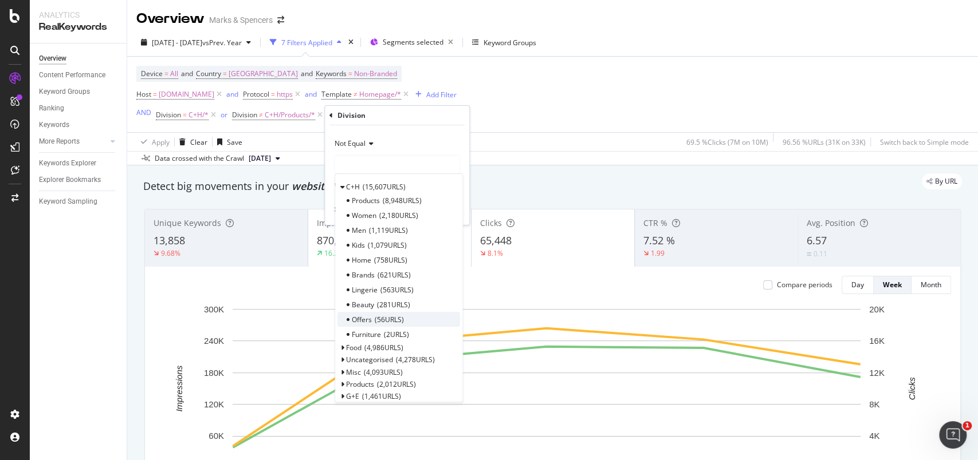
click at [387, 320] on span "56 URLS" at bounding box center [389, 320] width 29 height 10
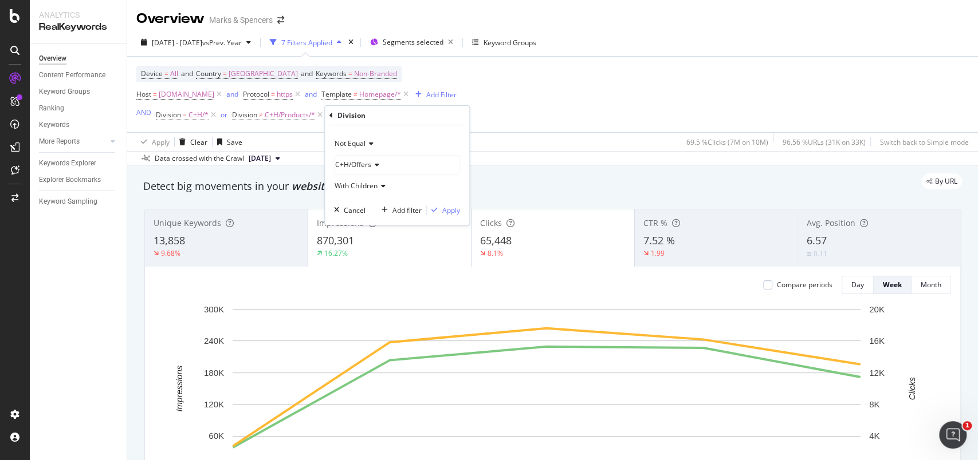
click at [345, 167] on span "C+H/Offers" at bounding box center [353, 165] width 36 height 10
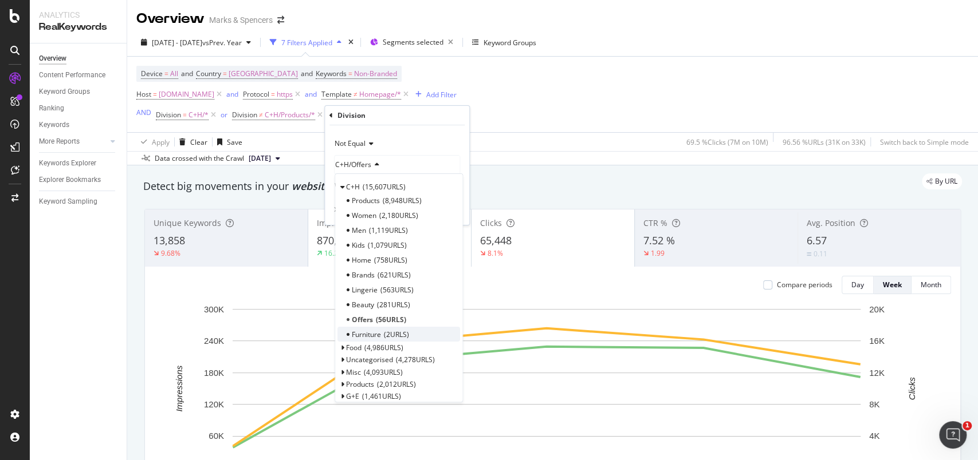
click at [359, 336] on span "Furniture" at bounding box center [366, 335] width 29 height 10
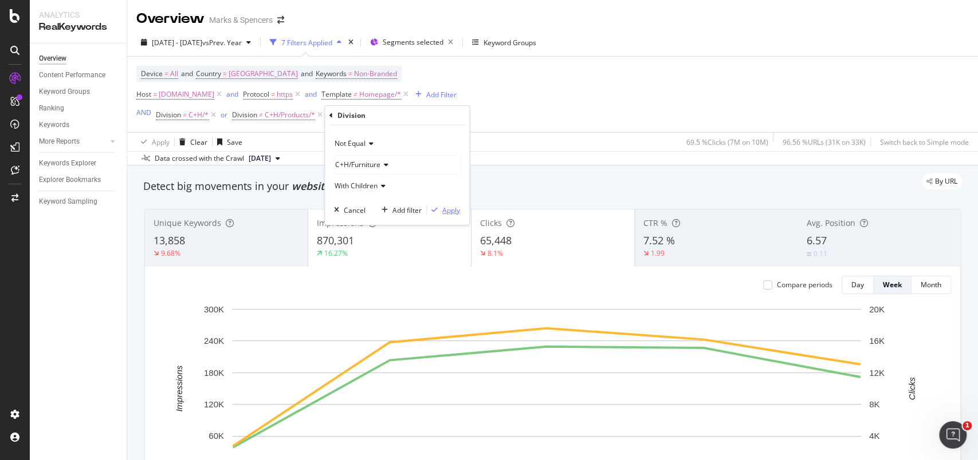
click at [446, 207] on div "Apply" at bounding box center [451, 211] width 18 height 10
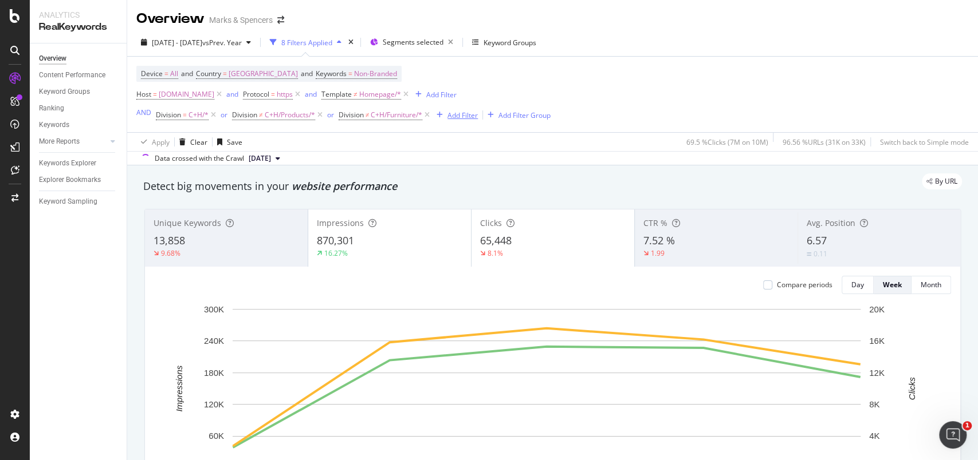
click at [472, 114] on div "Add Filter" at bounding box center [462, 116] width 30 height 10
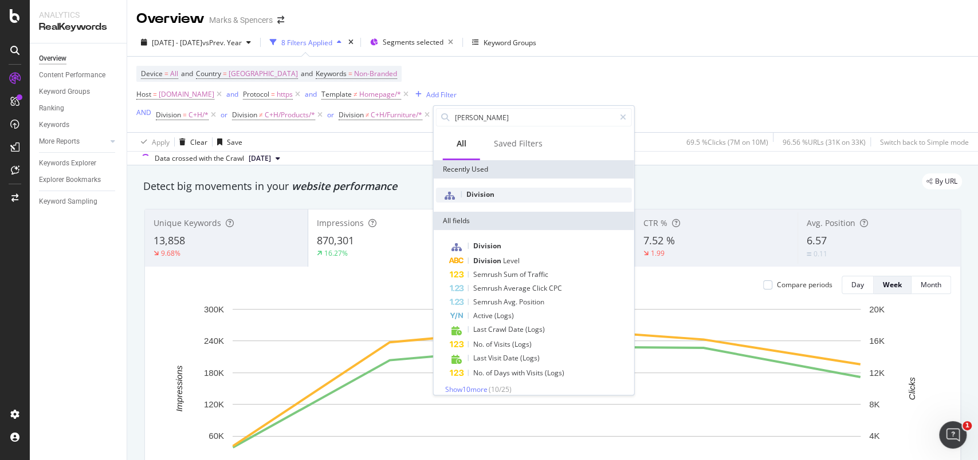
click at [467, 191] on span "Division" at bounding box center [480, 195] width 28 height 10
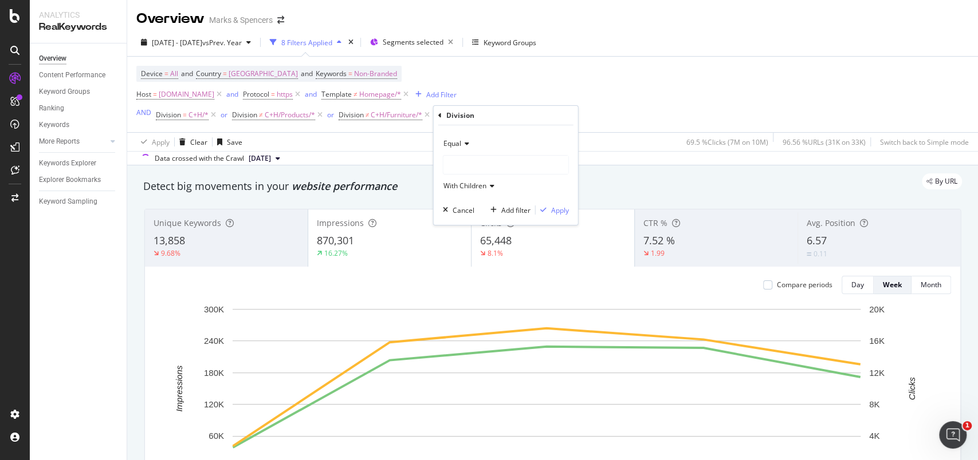
click at [463, 164] on div at bounding box center [505, 165] width 125 height 18
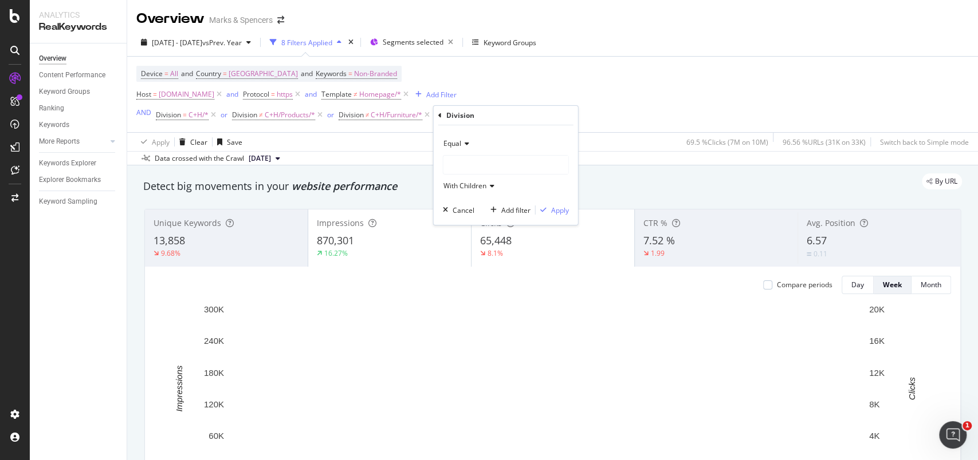
click at [460, 150] on div "Equal" at bounding box center [506, 144] width 126 height 18
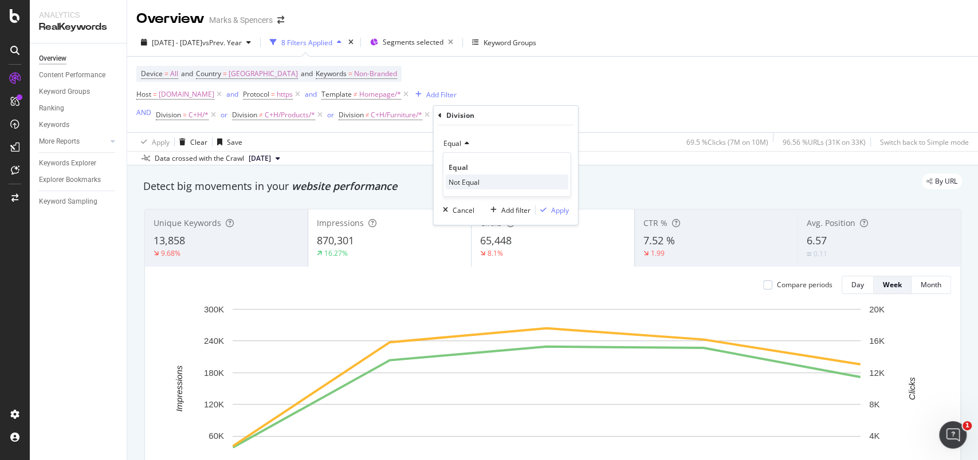
click at [468, 180] on span "Not Equal" at bounding box center [463, 183] width 31 height 10
click at [463, 165] on div at bounding box center [505, 165] width 125 height 18
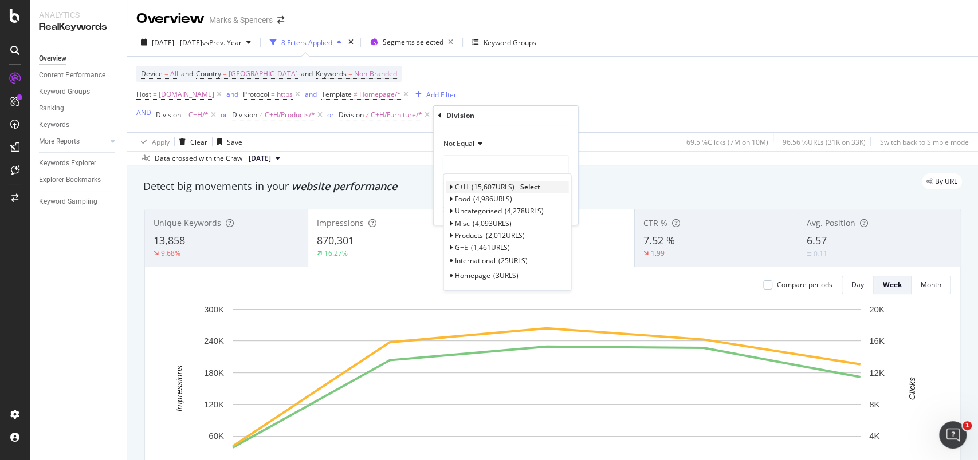
click at [456, 187] on span "C+H" at bounding box center [462, 187] width 14 height 10
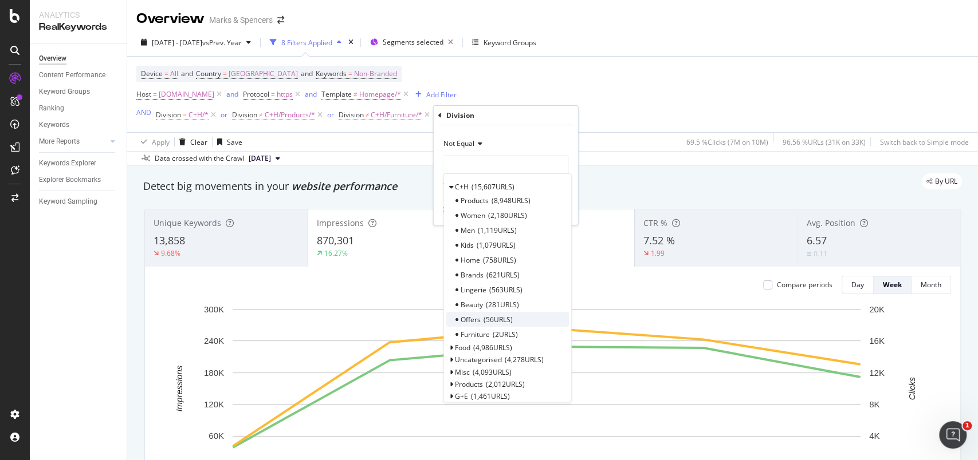
click at [509, 317] on span "56 URLS" at bounding box center [497, 320] width 29 height 10
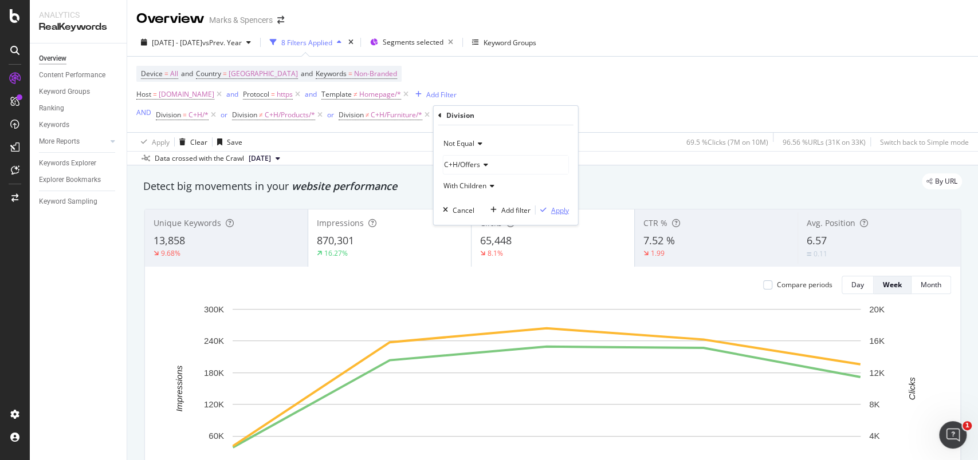
click at [560, 208] on div "Apply" at bounding box center [560, 211] width 18 height 10
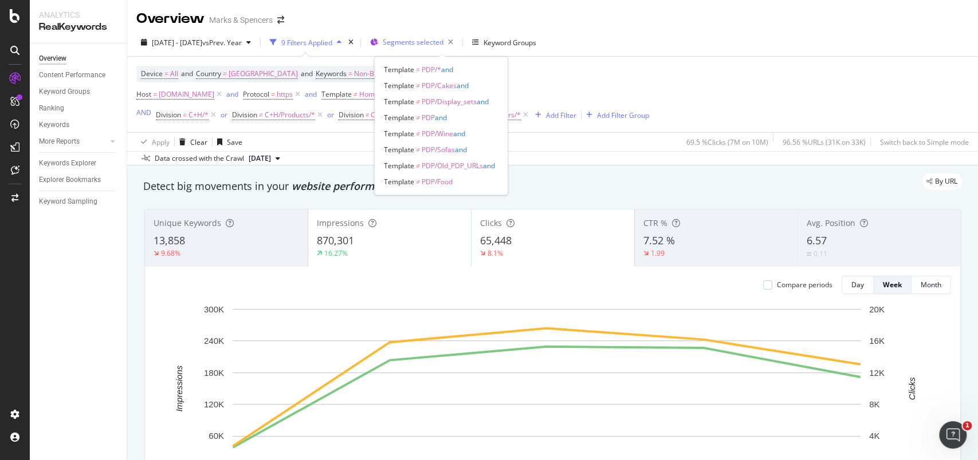
click at [443, 45] on span "Segments selected" at bounding box center [413, 42] width 61 height 10
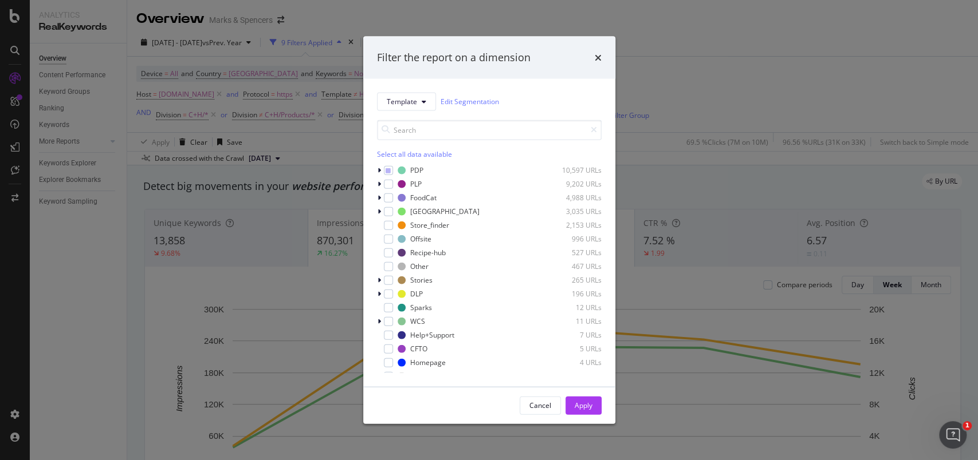
click at [691, 80] on div "Filter the report on a dimension Template Edit Segmentation Select all data ava…" at bounding box center [489, 230] width 978 height 460
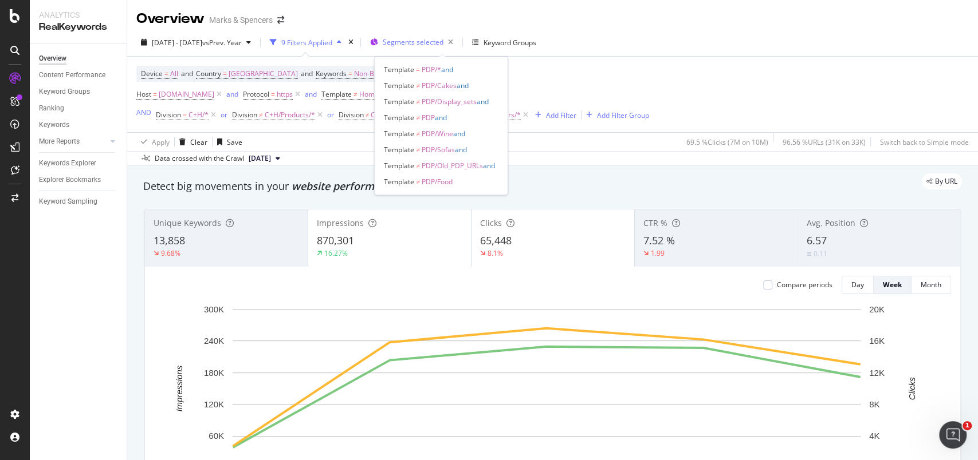
click at [443, 45] on span "Segments selected" at bounding box center [413, 42] width 61 height 10
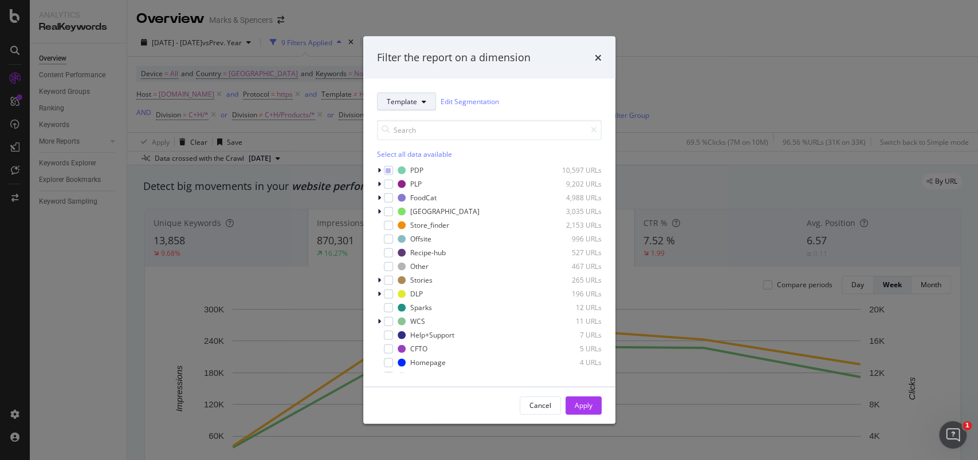
click at [411, 100] on span "Template" at bounding box center [402, 102] width 30 height 10
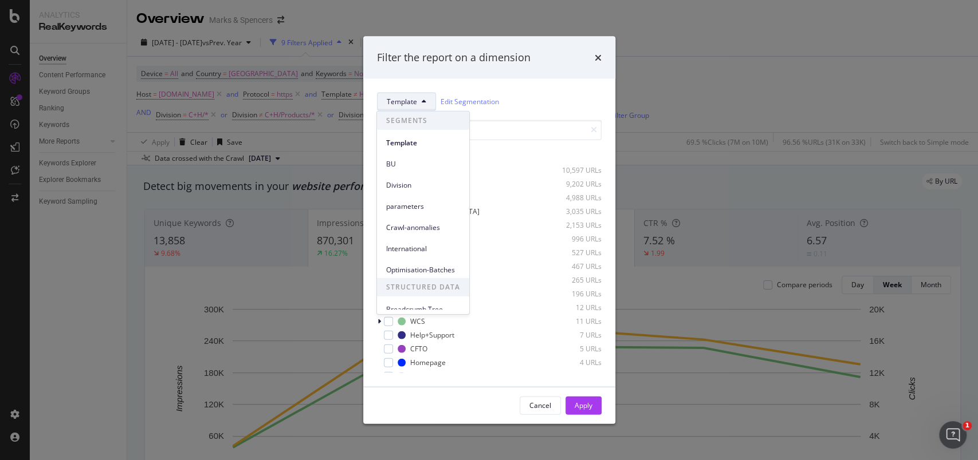
click at [733, 85] on div "Filter the report on a dimension Template Edit Segmentation Select all data ava…" at bounding box center [489, 230] width 978 height 460
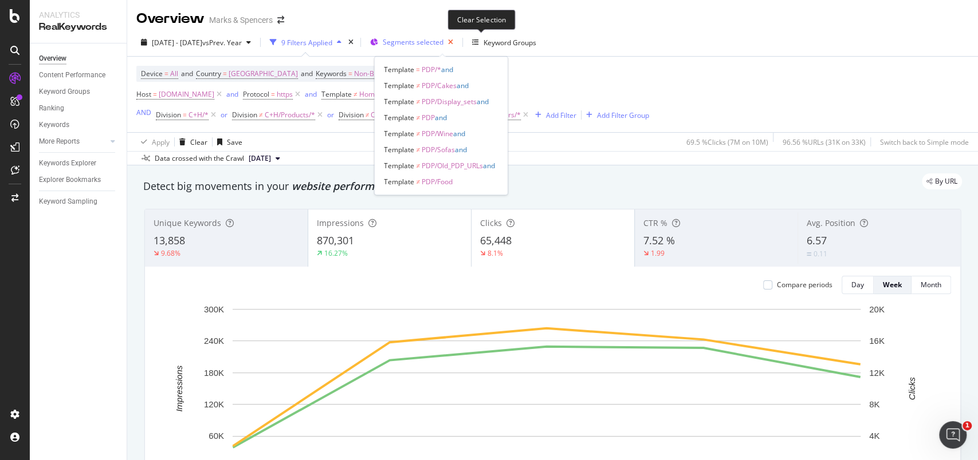
click at [458, 48] on icon "button" at bounding box center [450, 42] width 14 height 16
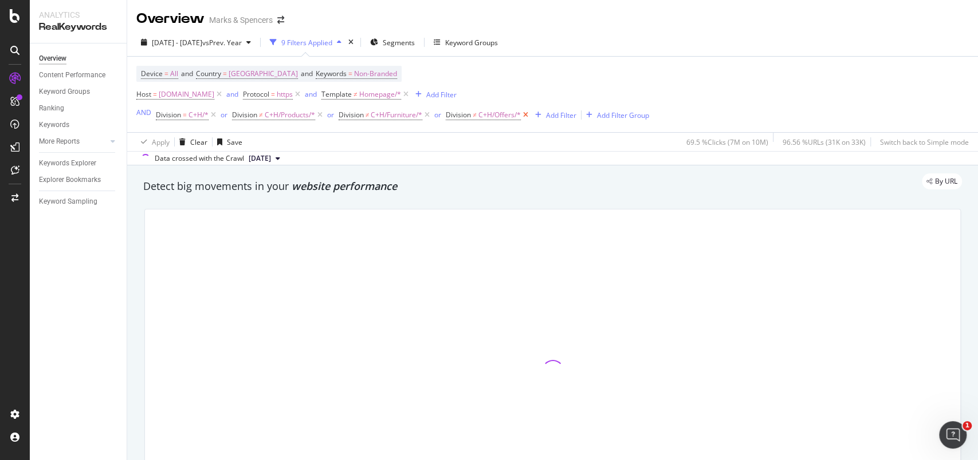
click at [526, 115] on icon at bounding box center [526, 114] width 10 height 11
click at [428, 115] on icon at bounding box center [427, 114] width 10 height 11
click at [321, 114] on icon at bounding box center [320, 114] width 10 height 11
click at [218, 116] on div "button" at bounding box center [225, 115] width 15 height 7
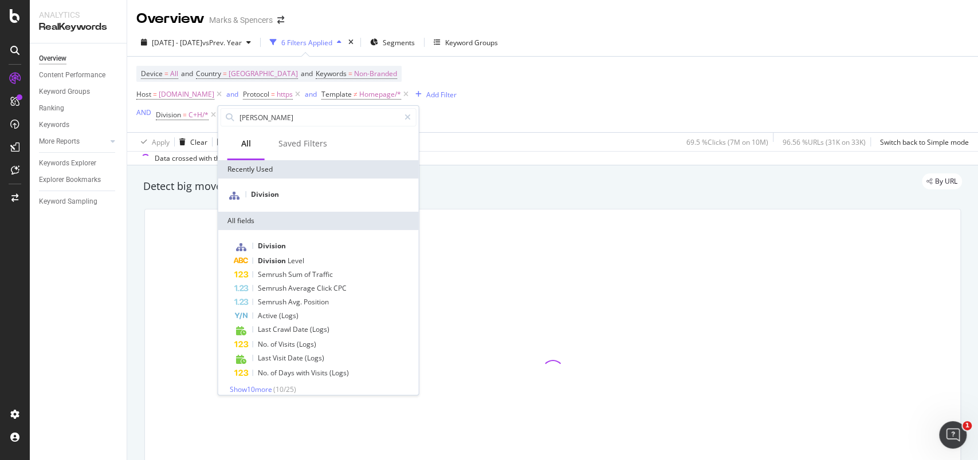
click at [670, 76] on div "Device = All and Country = United Kingdom and Keywords = Non-Branded Host = www…" at bounding box center [552, 95] width 832 height 76
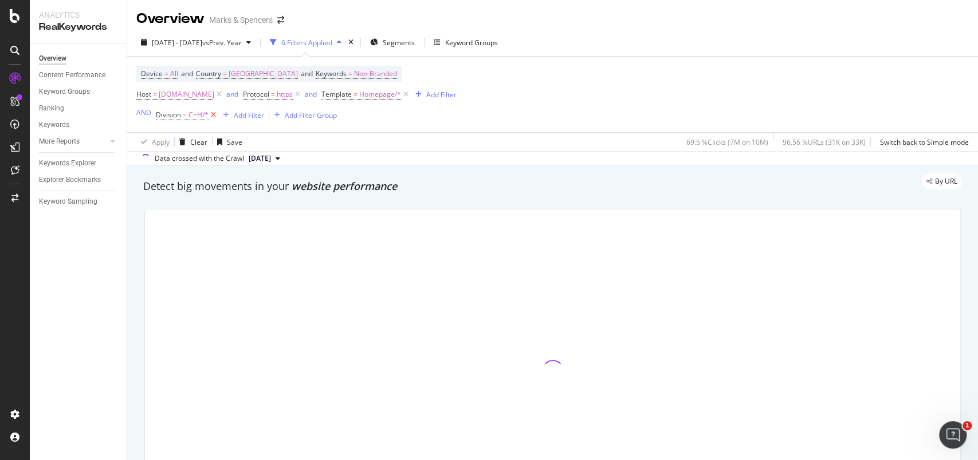
click at [215, 113] on icon at bounding box center [213, 114] width 10 height 11
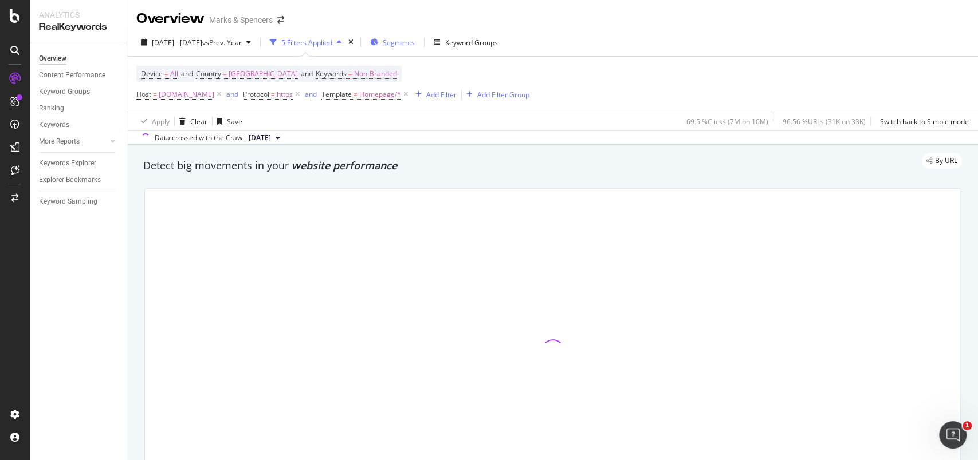
click at [415, 44] on span "Segments" at bounding box center [399, 43] width 32 height 10
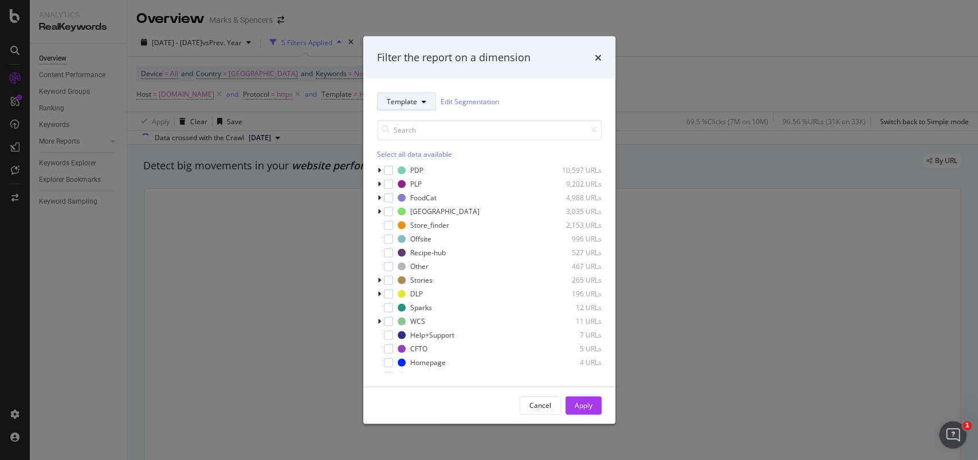
click at [411, 101] on span "Template" at bounding box center [402, 102] width 30 height 10
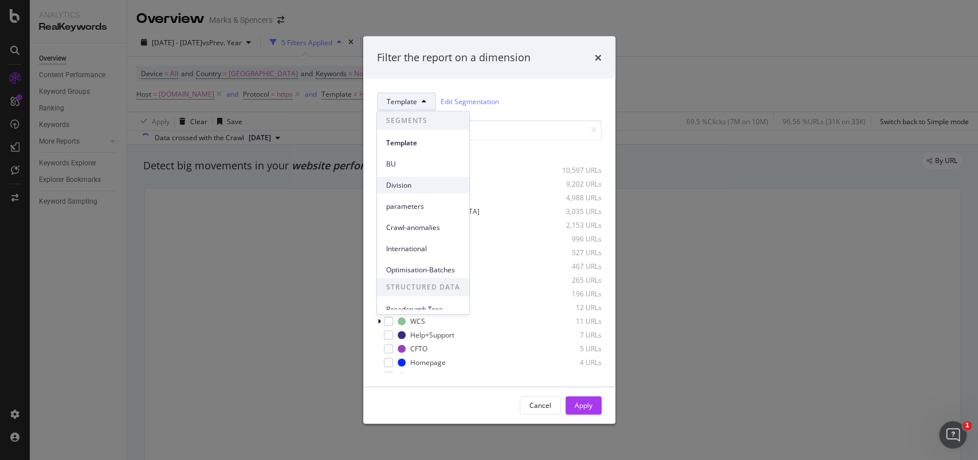
click at [403, 184] on span "Division" at bounding box center [423, 185] width 74 height 10
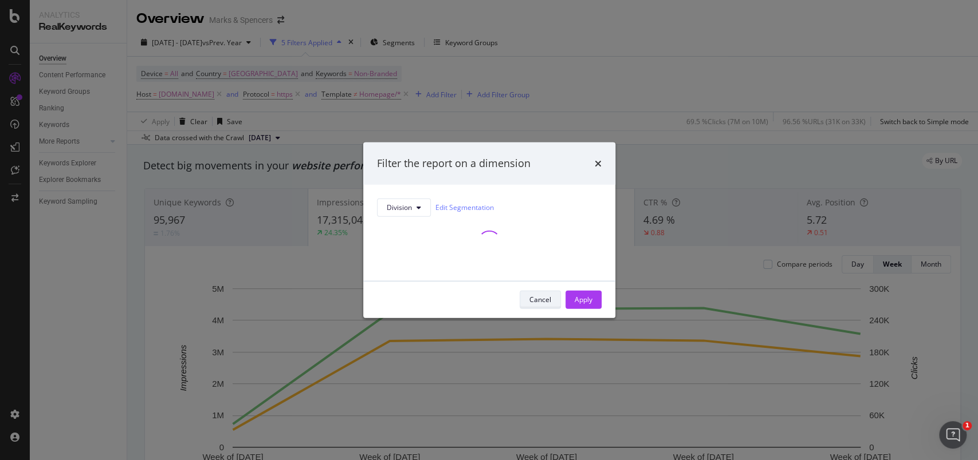
click at [552, 300] on button "Cancel" at bounding box center [539, 299] width 41 height 18
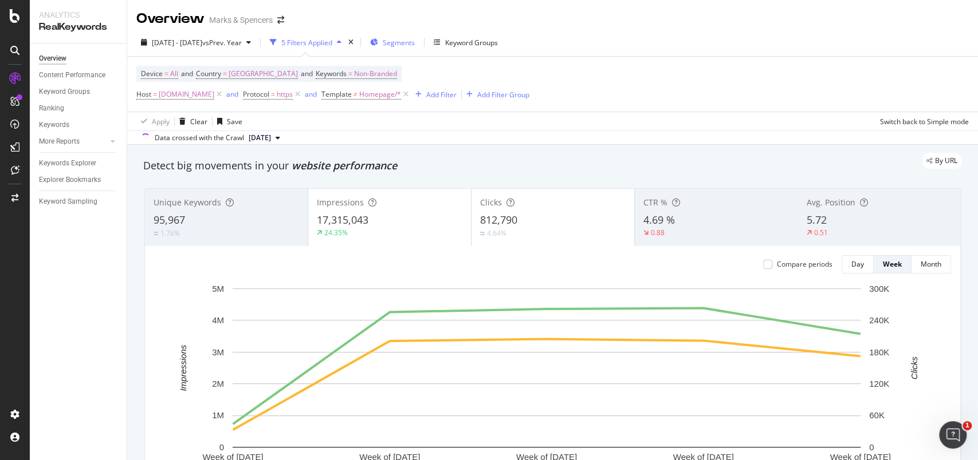
click at [415, 45] on span "Segments" at bounding box center [399, 43] width 32 height 10
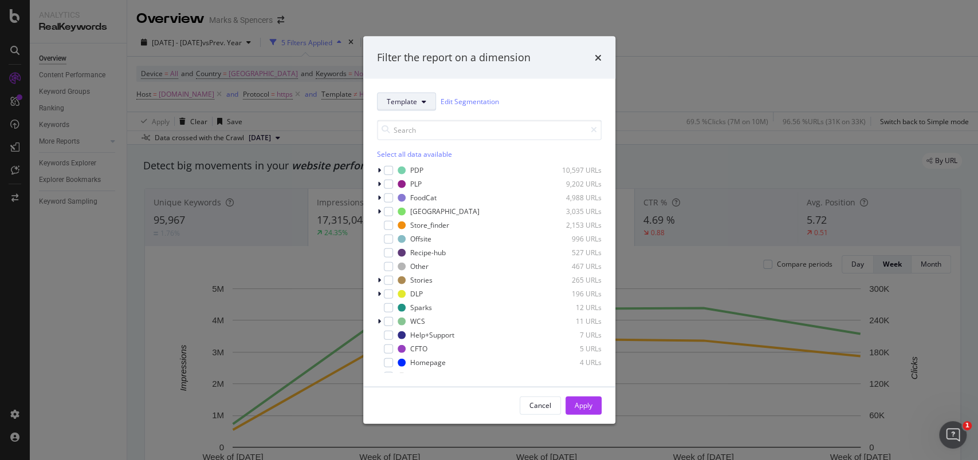
click at [400, 102] on span "Template" at bounding box center [402, 102] width 30 height 10
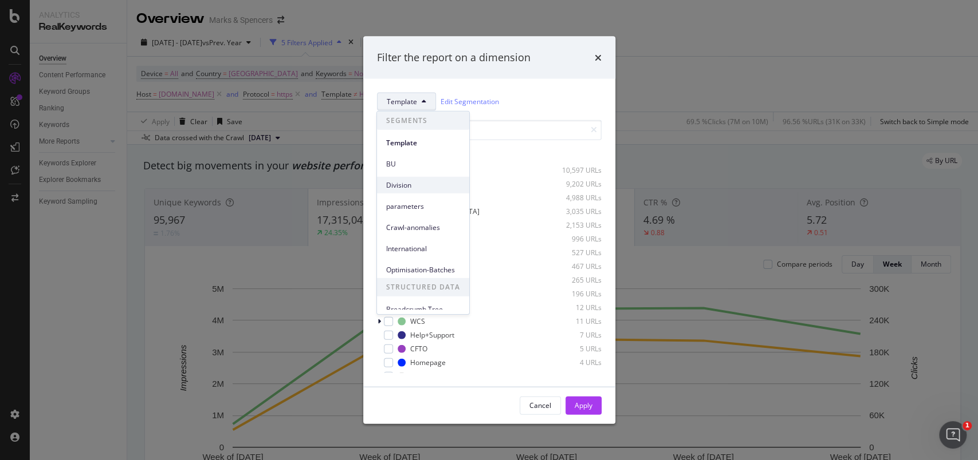
click at [400, 186] on span "Division" at bounding box center [423, 185] width 74 height 10
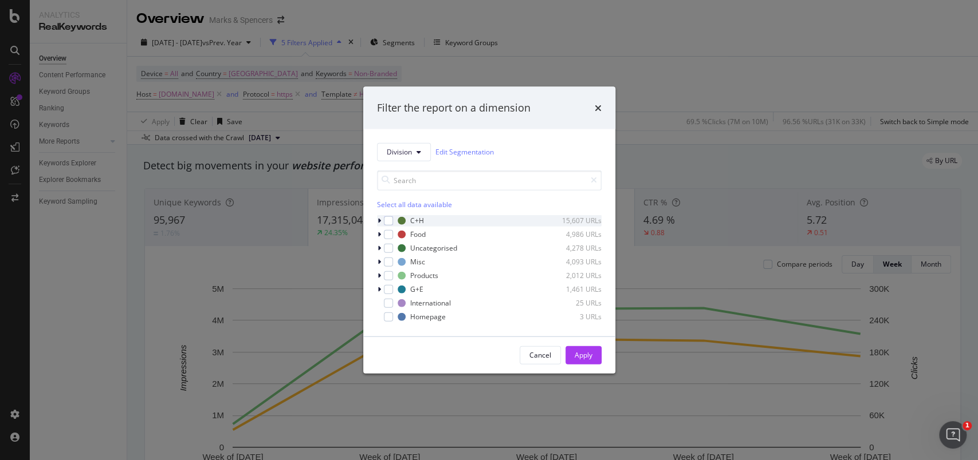
click at [377, 222] on icon "modal" at bounding box center [378, 220] width 3 height 7
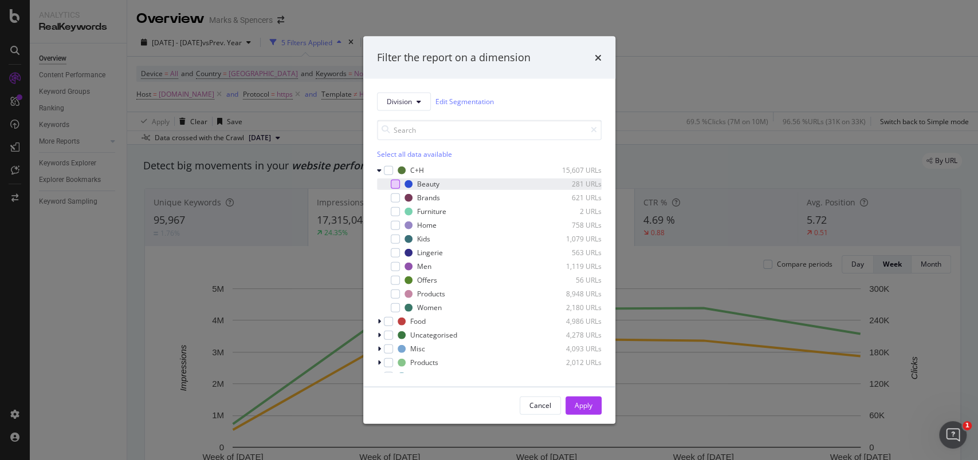
click at [397, 182] on div "modal" at bounding box center [395, 183] width 9 height 9
click at [398, 198] on div "modal" at bounding box center [395, 197] width 9 height 9
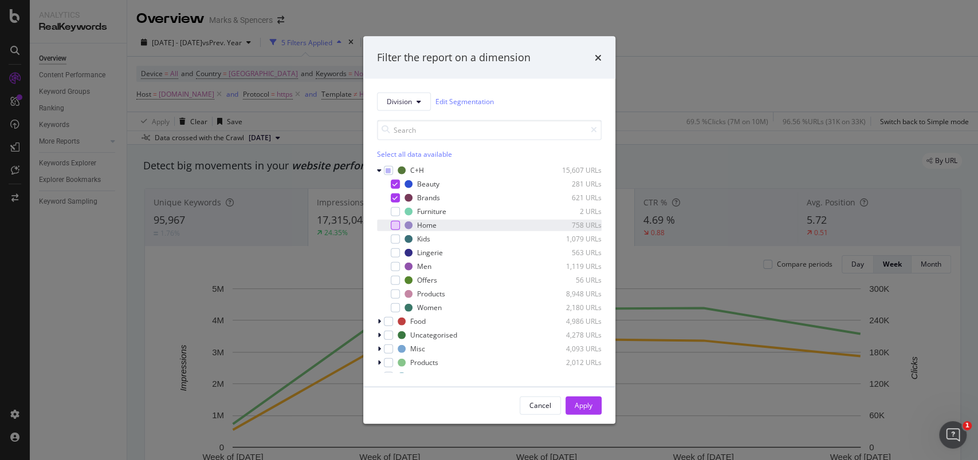
click at [394, 227] on div "modal" at bounding box center [395, 225] width 9 height 9
click at [393, 240] on div "modal" at bounding box center [395, 238] width 9 height 9
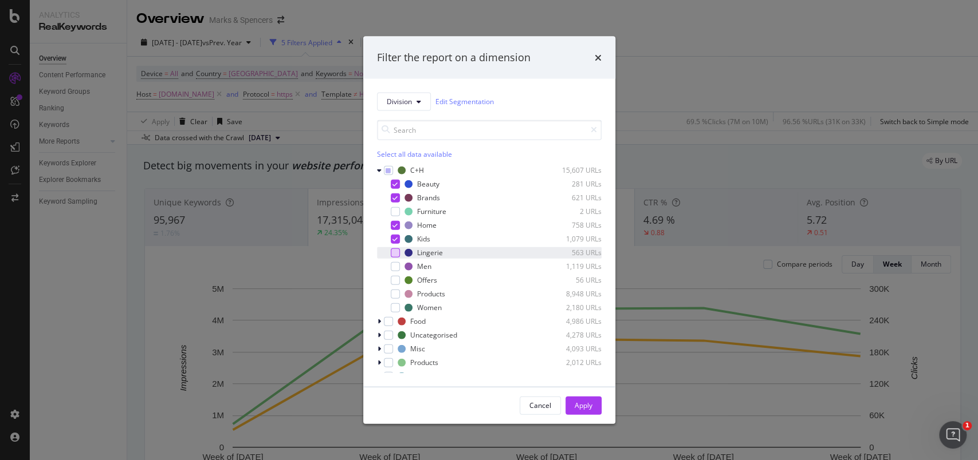
click at [392, 254] on div "modal" at bounding box center [395, 252] width 9 height 9
click at [394, 267] on div "modal" at bounding box center [395, 266] width 9 height 9
click at [394, 308] on div "modal" at bounding box center [395, 307] width 9 height 9
click at [396, 279] on div "modal" at bounding box center [395, 279] width 9 height 9
click at [396, 279] on icon "modal" at bounding box center [394, 280] width 5 height 6
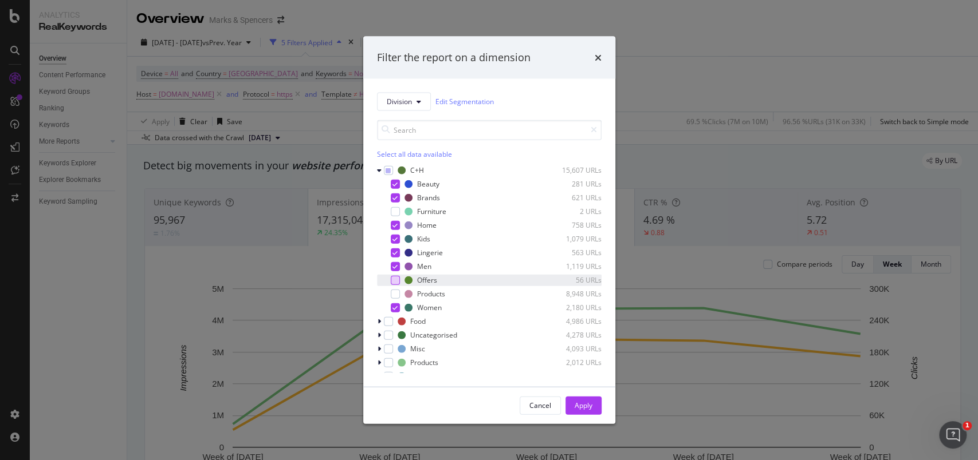
click at [394, 282] on div "modal" at bounding box center [395, 279] width 9 height 9
click at [589, 409] on div "Apply" at bounding box center [583, 406] width 18 height 10
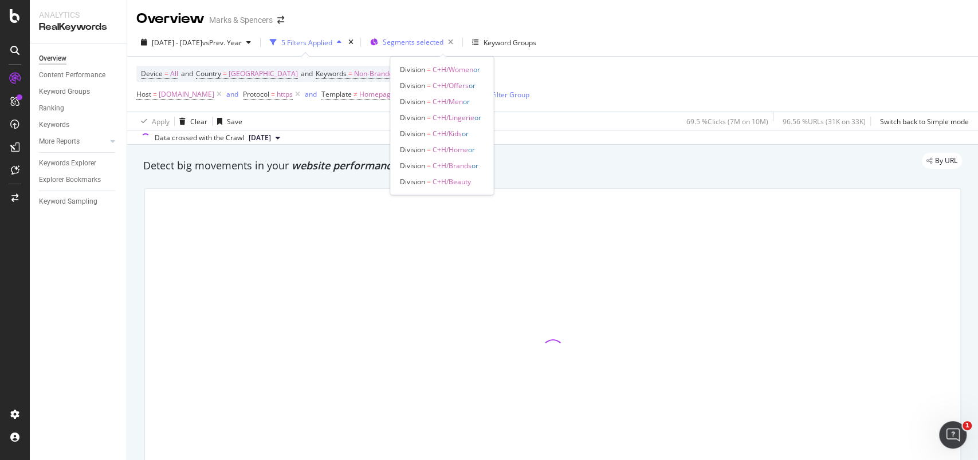
click at [431, 44] on span "Segments selected" at bounding box center [413, 42] width 61 height 10
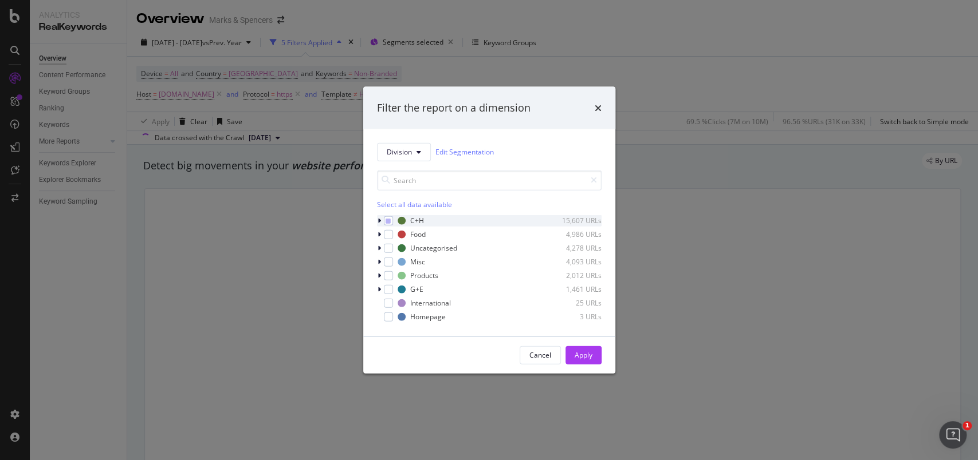
click at [380, 222] on icon "modal" at bounding box center [378, 220] width 3 height 7
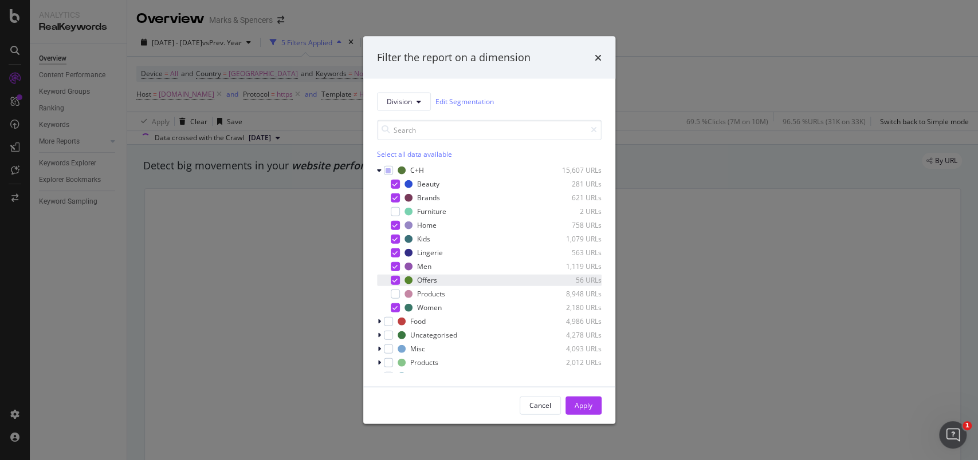
click at [396, 282] on icon "modal" at bounding box center [394, 280] width 5 height 6
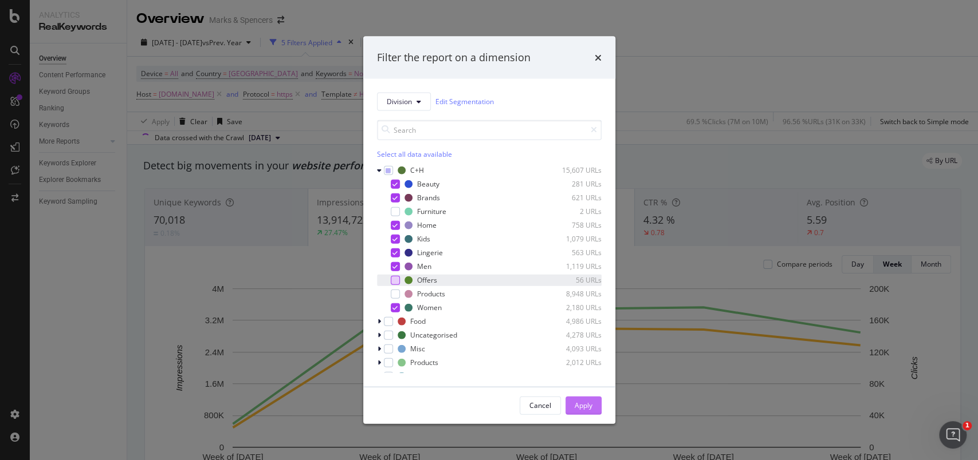
click at [590, 407] on div "Apply" at bounding box center [583, 406] width 18 height 10
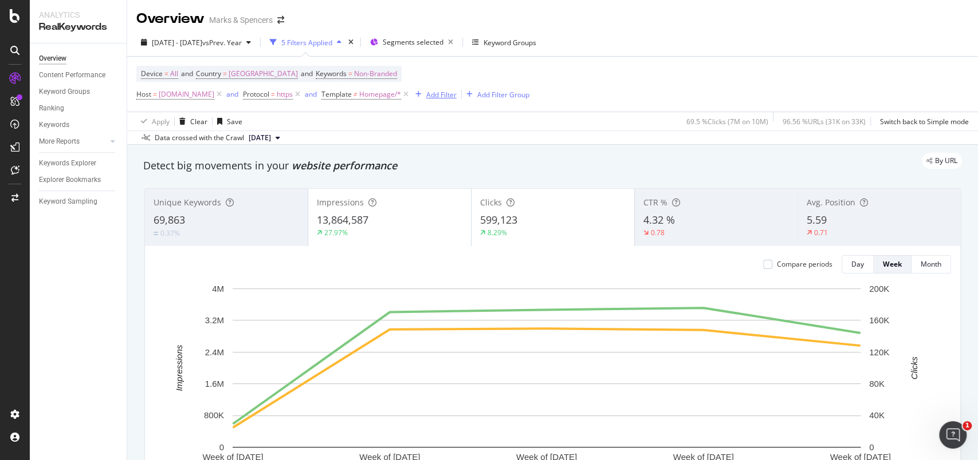
click at [456, 99] on div "Add Filter" at bounding box center [441, 95] width 30 height 10
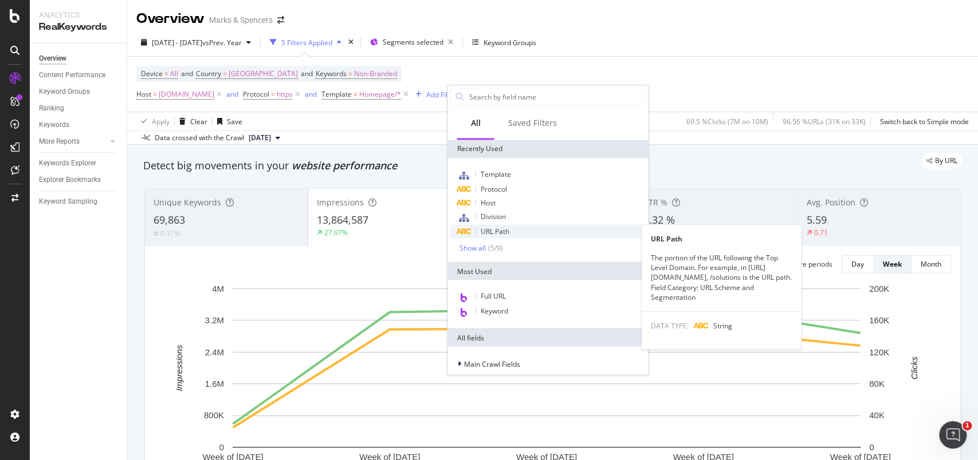
click at [491, 231] on span "URL Path" at bounding box center [494, 231] width 29 height 10
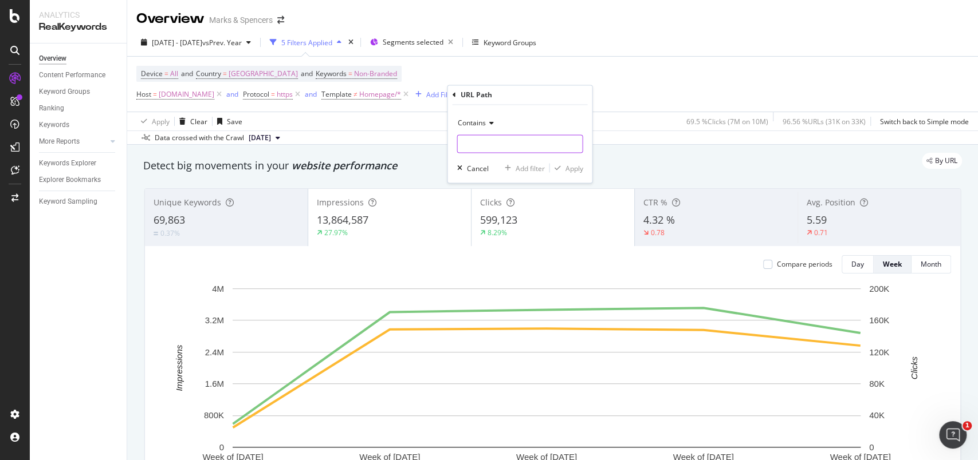
click at [473, 144] on input "text" at bounding box center [519, 144] width 125 height 18
paste input "/l/"
type input "/l/"
click at [577, 163] on div "Apply" at bounding box center [574, 168] width 18 height 10
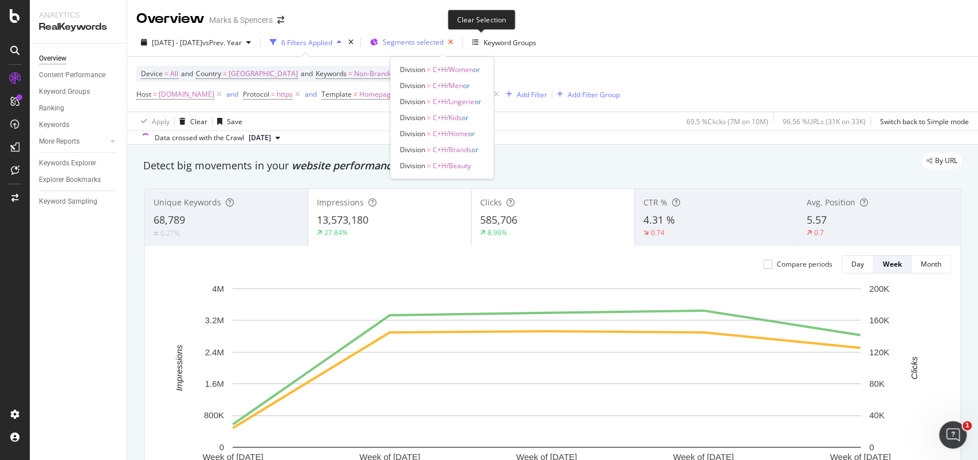
click at [458, 44] on icon "button" at bounding box center [450, 42] width 14 height 16
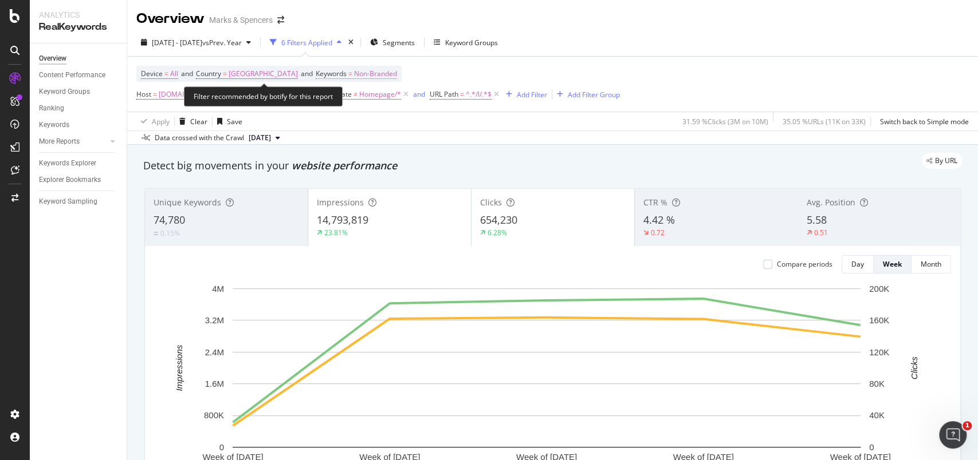
click at [367, 75] on span "Non-Branded" at bounding box center [375, 74] width 43 height 16
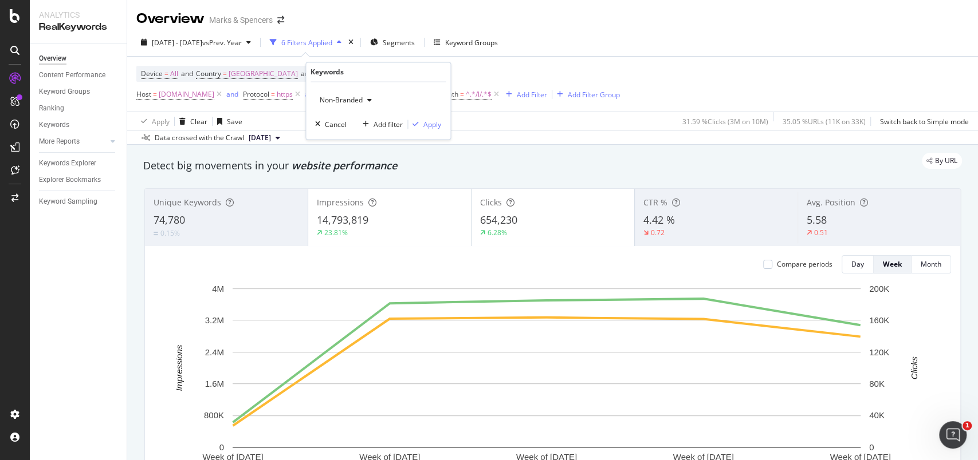
click at [361, 100] on span "Non-Branded" at bounding box center [339, 101] width 48 height 10
click at [359, 143] on span "Branded" at bounding box center [383, 140] width 117 height 10
click at [428, 126] on div "Apply" at bounding box center [432, 125] width 18 height 10
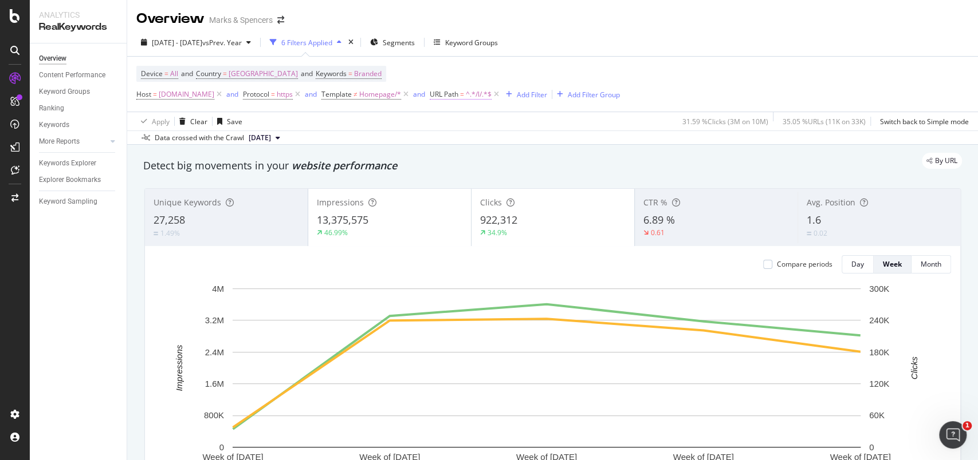
click at [491, 93] on span "^.*/l/.*$" at bounding box center [479, 94] width 26 height 16
click at [491, 140] on input "/l/" at bounding box center [531, 141] width 108 height 18
paste input "c"
type input "/c/"
click at [595, 166] on div "Apply" at bounding box center [593, 166] width 18 height 10
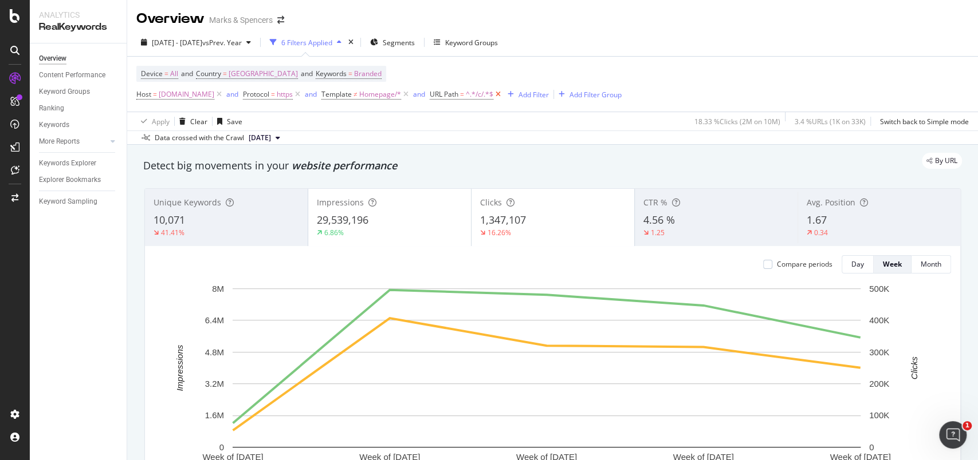
click at [503, 91] on icon at bounding box center [498, 94] width 10 height 11
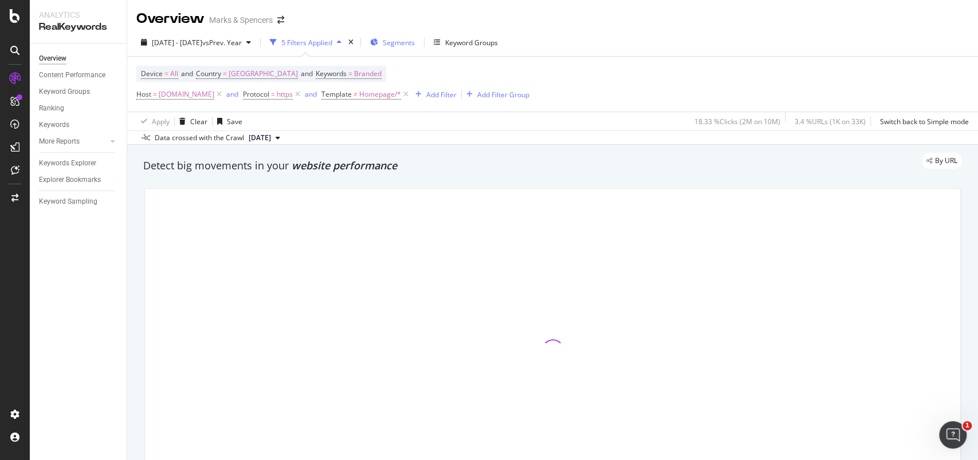
click at [415, 42] on span "Segments" at bounding box center [399, 43] width 32 height 10
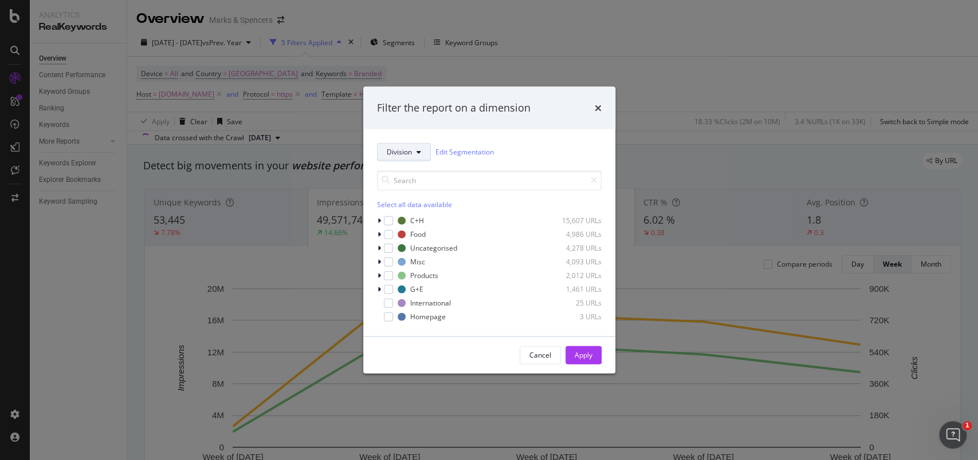
click at [390, 153] on span "Division" at bounding box center [399, 152] width 25 height 10
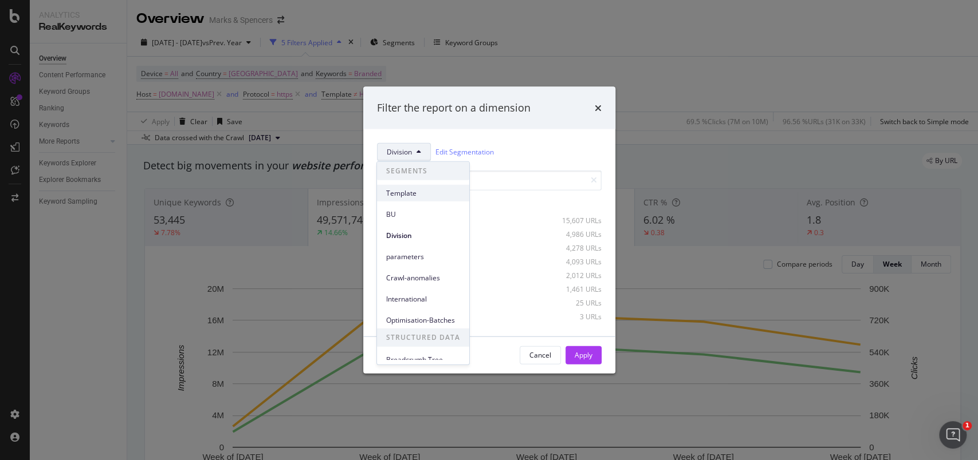
click at [402, 188] on span "Template" at bounding box center [423, 193] width 74 height 10
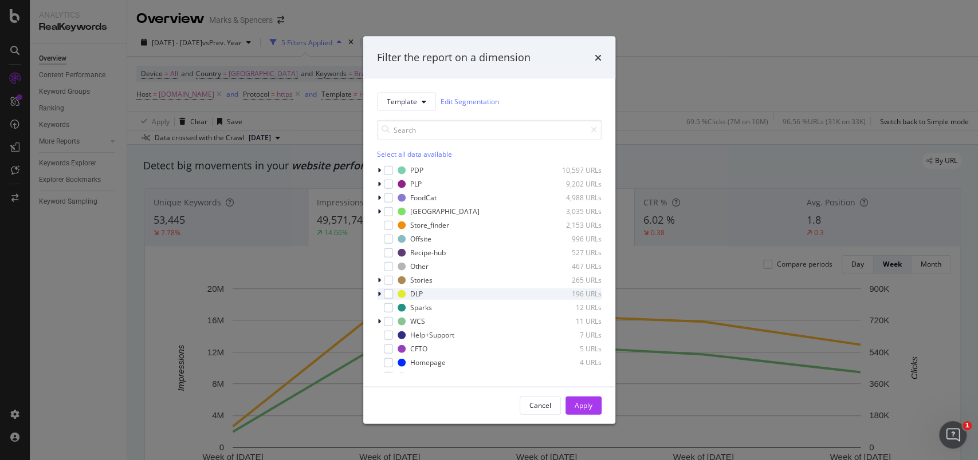
click at [380, 295] on div "modal" at bounding box center [380, 293] width 7 height 11
click at [396, 307] on div "modal" at bounding box center [395, 307] width 9 height 9
click at [591, 401] on div "Apply" at bounding box center [583, 406] width 18 height 10
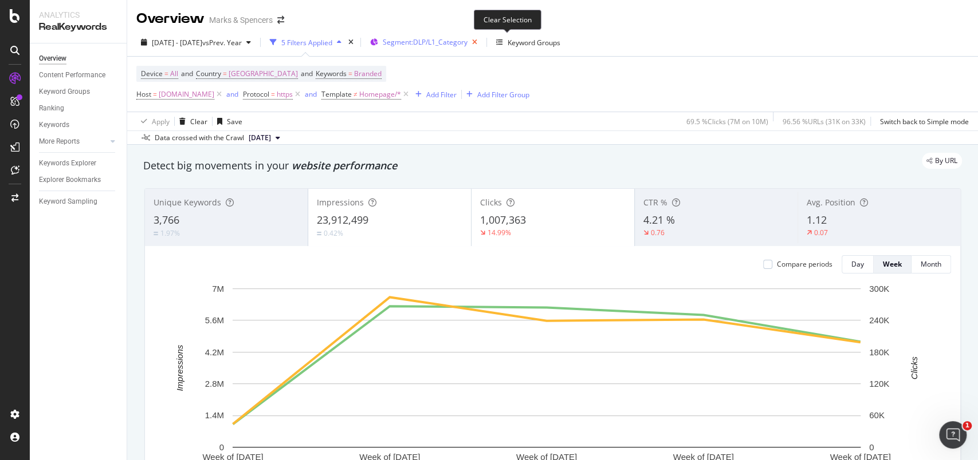
click at [482, 43] on icon "button" at bounding box center [474, 42] width 14 height 16
click at [456, 91] on div "Add Filter" at bounding box center [441, 95] width 30 height 10
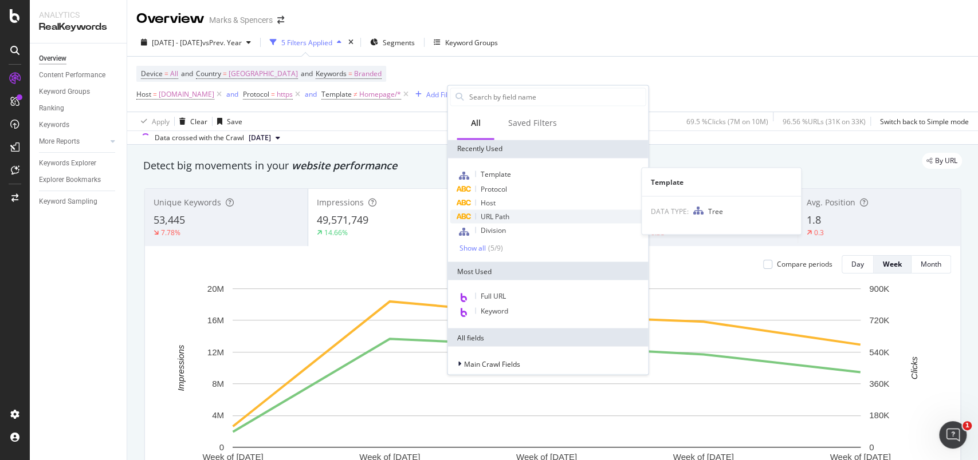
click at [494, 218] on span "URL Path" at bounding box center [494, 216] width 29 height 10
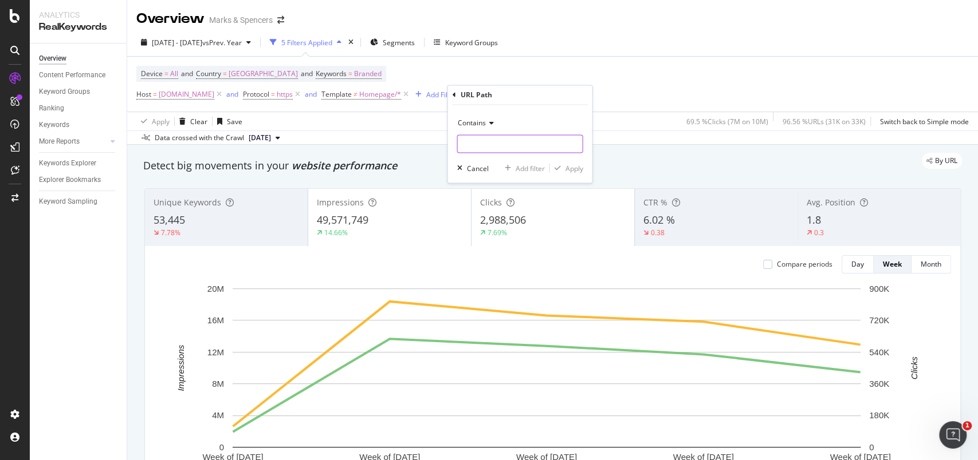
click at [493, 140] on input "text" at bounding box center [519, 144] width 125 height 18
type input "/p/"
click at [581, 171] on div "Apply" at bounding box center [574, 168] width 18 height 10
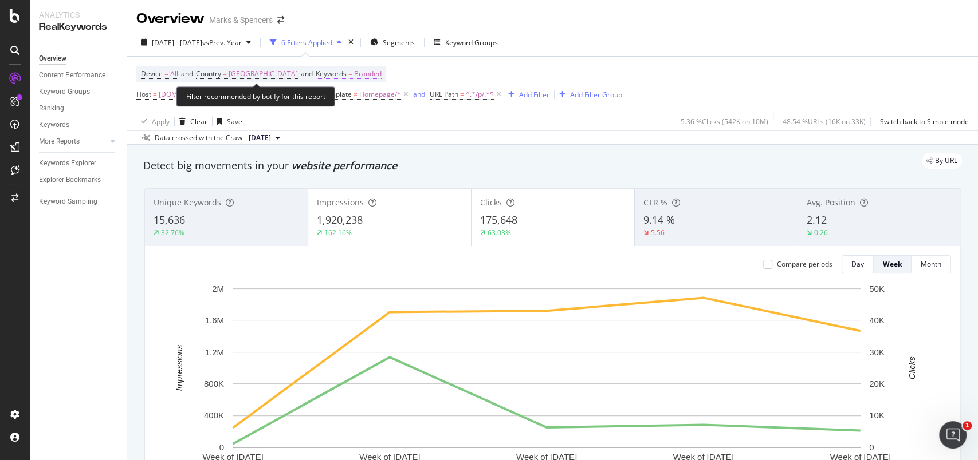
click at [363, 76] on span "Branded" at bounding box center [367, 74] width 27 height 16
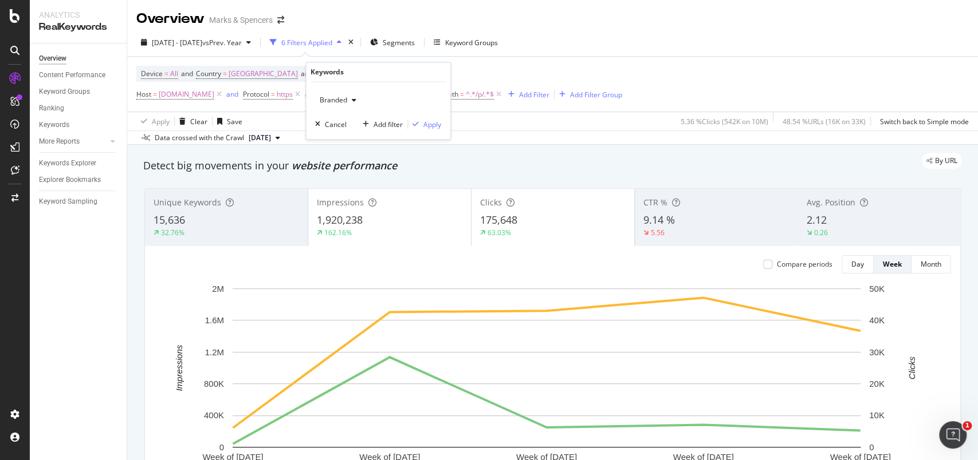
click at [347, 102] on span "Branded" at bounding box center [331, 101] width 32 height 10
click at [341, 126] on span "Non-Branded" at bounding box center [383, 123] width 117 height 10
click at [430, 127] on div "Apply" at bounding box center [432, 125] width 18 height 10
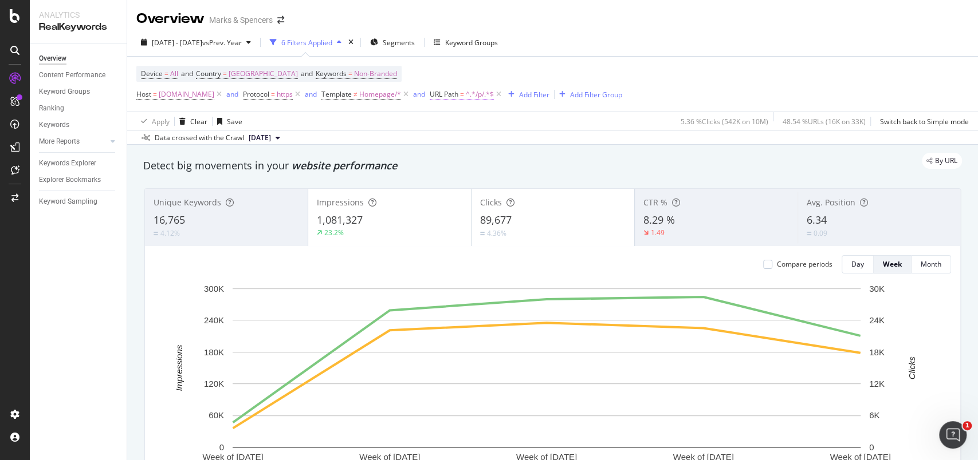
click at [494, 97] on span "^.*/p/.*$" at bounding box center [480, 94] width 28 height 16
click at [484, 143] on input "/p/" at bounding box center [531, 141] width 108 height 18
type input "/c/"
click at [593, 164] on div "Apply" at bounding box center [593, 166] width 18 height 10
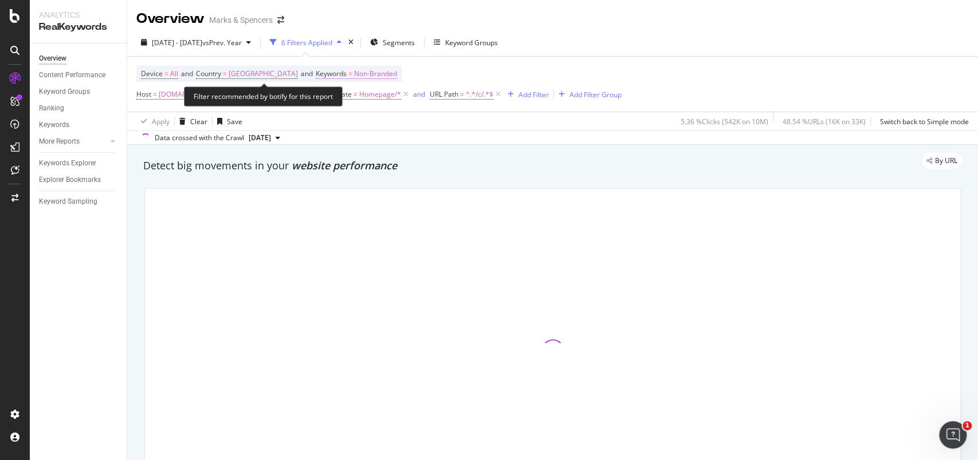
click at [369, 74] on span "Non-Branded" at bounding box center [375, 74] width 43 height 16
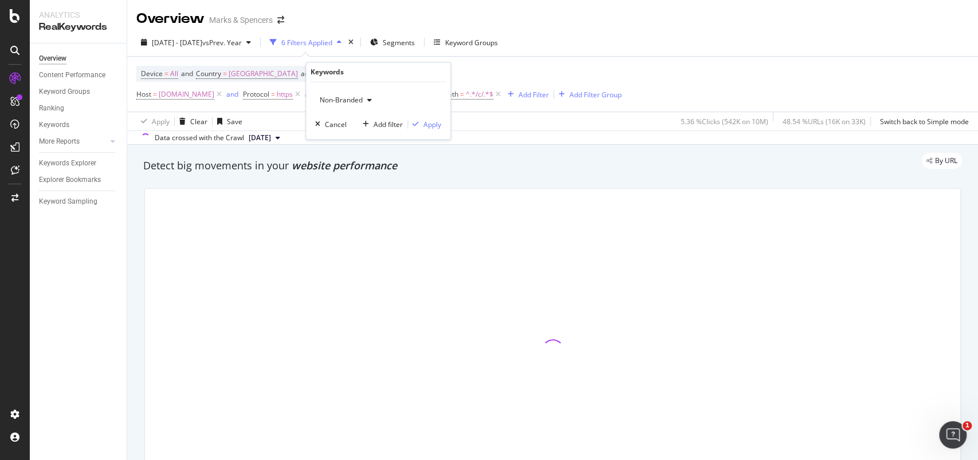
click at [356, 102] on span "Non-Branded" at bounding box center [339, 101] width 48 height 10
click at [363, 140] on span "Branded" at bounding box center [383, 140] width 117 height 10
click at [438, 128] on div "Apply" at bounding box center [432, 125] width 18 height 10
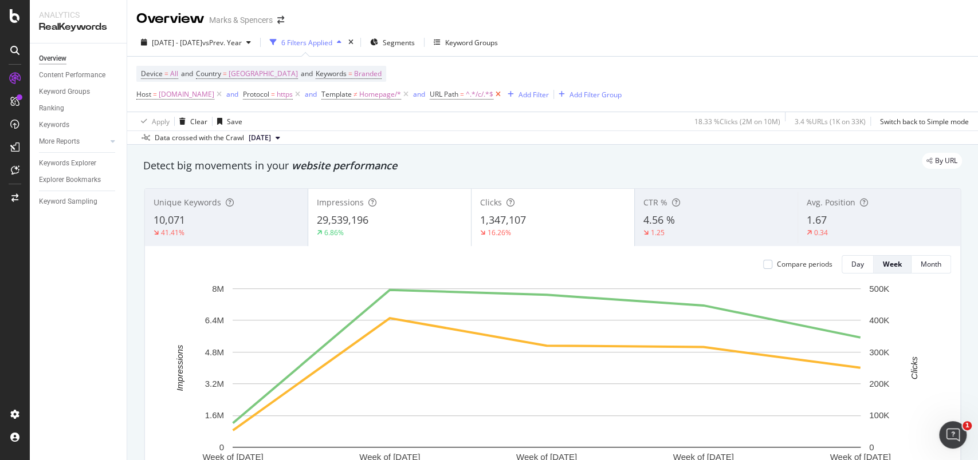
click at [503, 95] on icon at bounding box center [498, 94] width 10 height 11
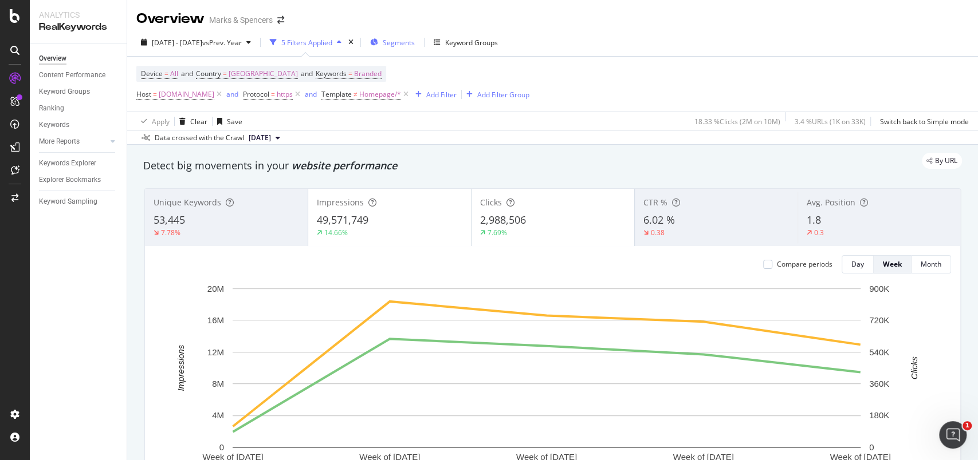
click at [415, 40] on span "Segments" at bounding box center [399, 43] width 32 height 10
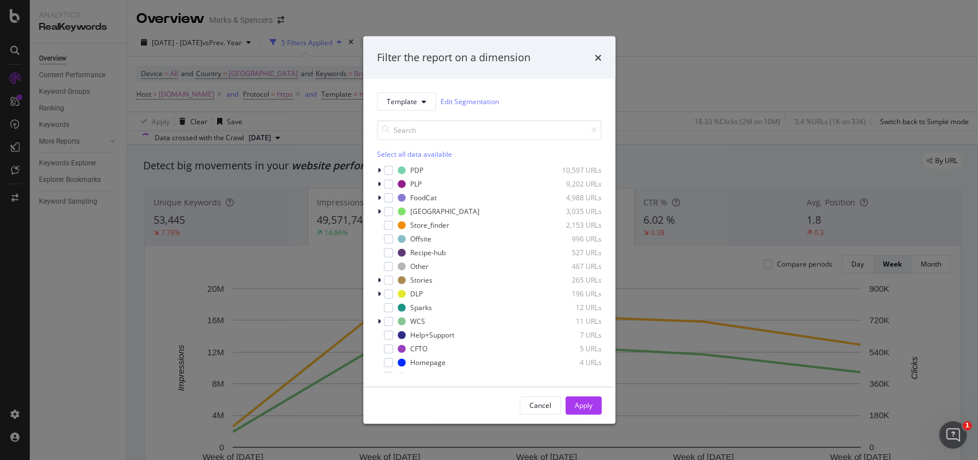
click at [428, 42] on div "Filter the report on a dimension" at bounding box center [489, 58] width 252 height 42
click at [378, 168] on icon "modal" at bounding box center [378, 170] width 3 height 7
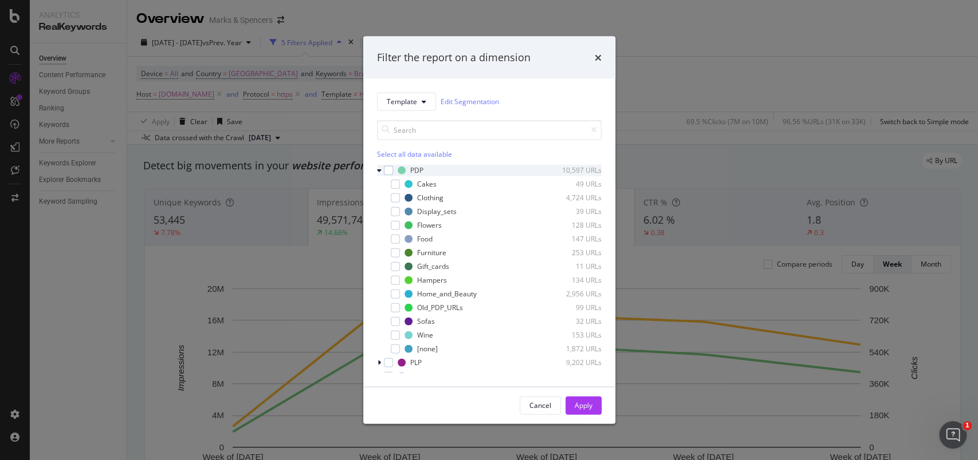
click at [378, 168] on icon "modal" at bounding box center [379, 170] width 5 height 7
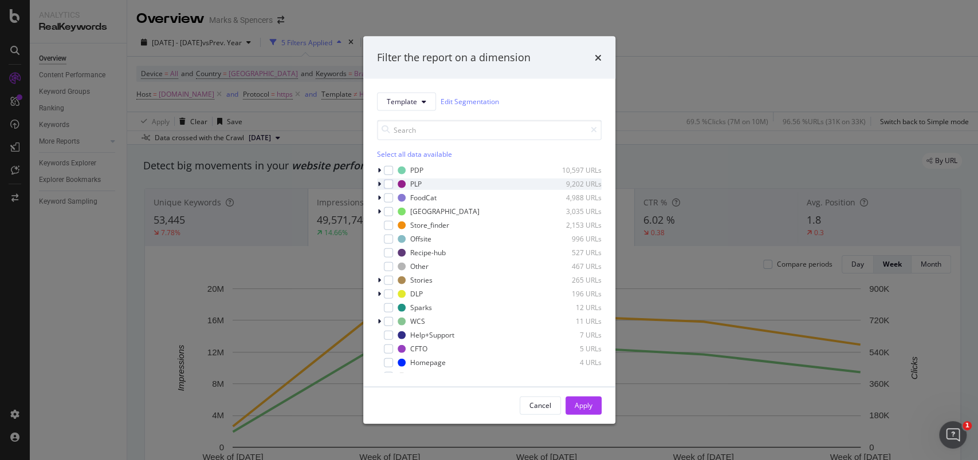
click at [380, 180] on icon "modal" at bounding box center [378, 183] width 3 height 7
click at [378, 184] on icon "modal" at bounding box center [379, 183] width 5 height 7
click at [379, 297] on div "modal" at bounding box center [380, 293] width 7 height 11
click at [421, 323] on div "Other_CLPs" at bounding box center [435, 322] width 37 height 10
click at [593, 401] on button "Apply" at bounding box center [583, 405] width 36 height 18
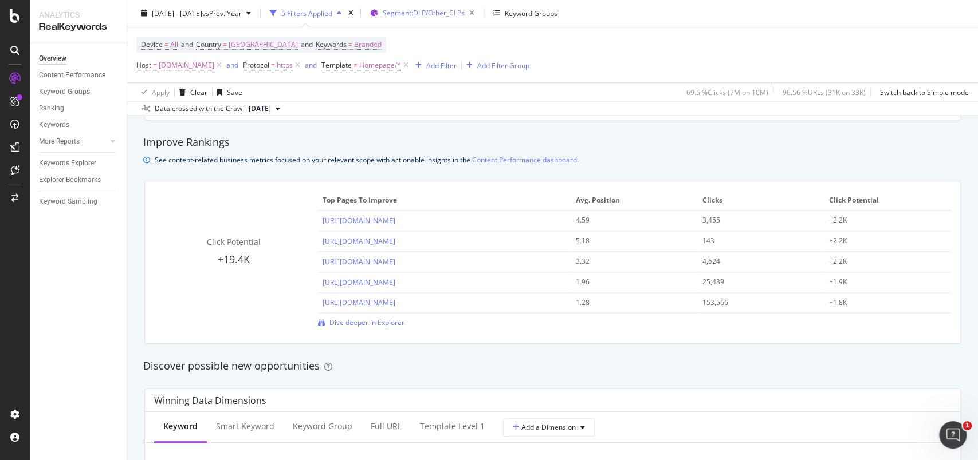
scroll to position [152, 0]
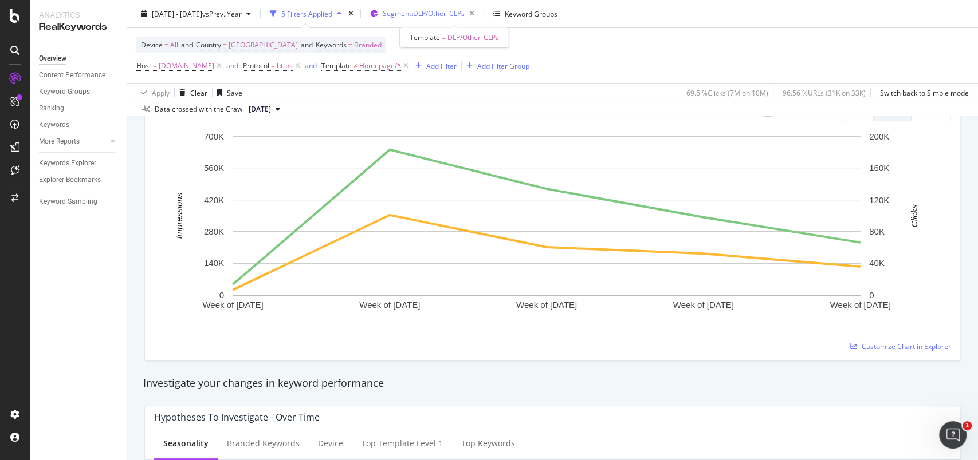
click at [464, 16] on span "Segment: DLP/Other_CLPs" at bounding box center [424, 14] width 82 height 10
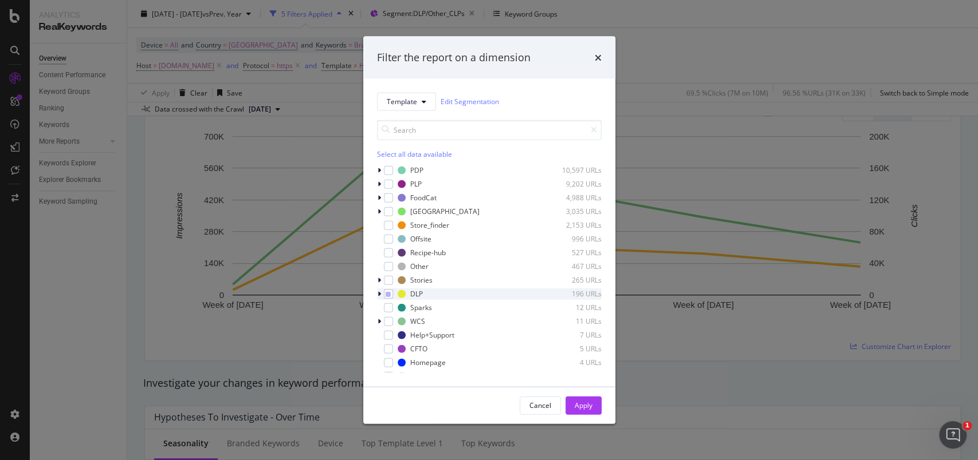
click at [380, 292] on icon "modal" at bounding box center [378, 293] width 3 height 7
click at [392, 320] on icon "modal" at bounding box center [394, 321] width 5 height 6
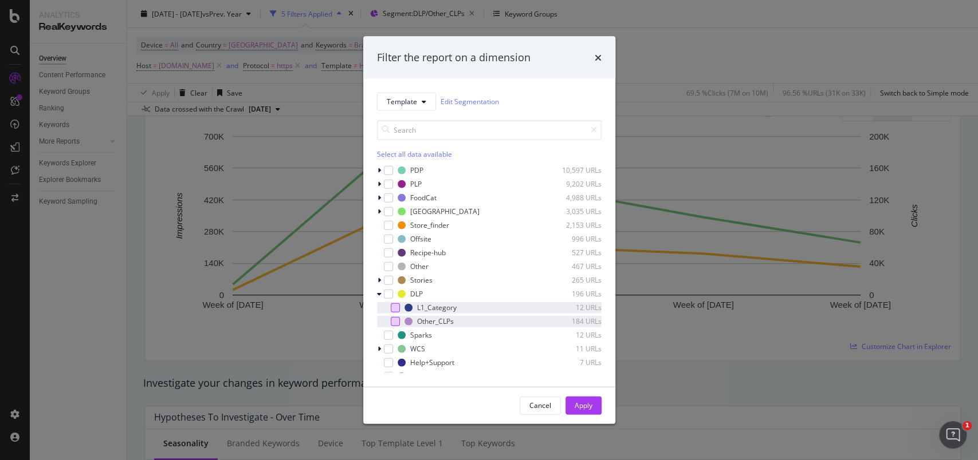
click at [393, 308] on div "modal" at bounding box center [395, 307] width 9 height 9
drag, startPoint x: 590, startPoint y: 407, endPoint x: 477, endPoint y: 82, distance: 343.2
click at [590, 407] on div "Apply" at bounding box center [583, 406] width 18 height 10
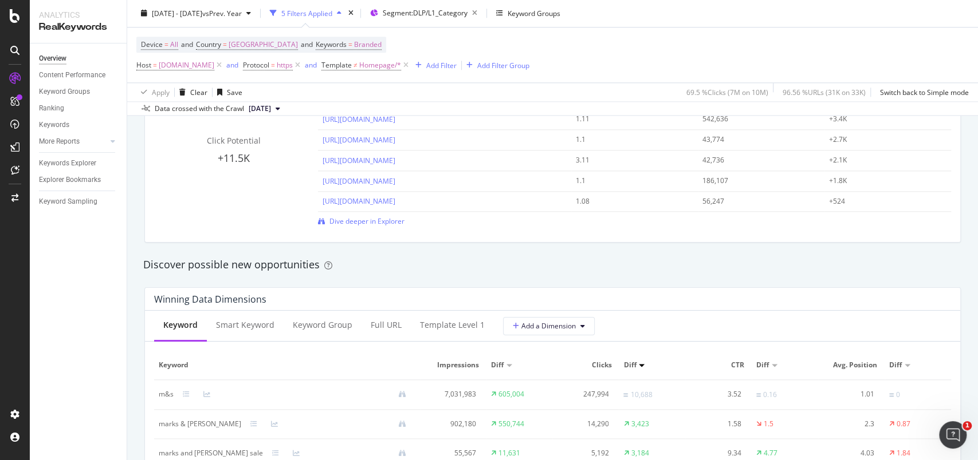
scroll to position [993, 0]
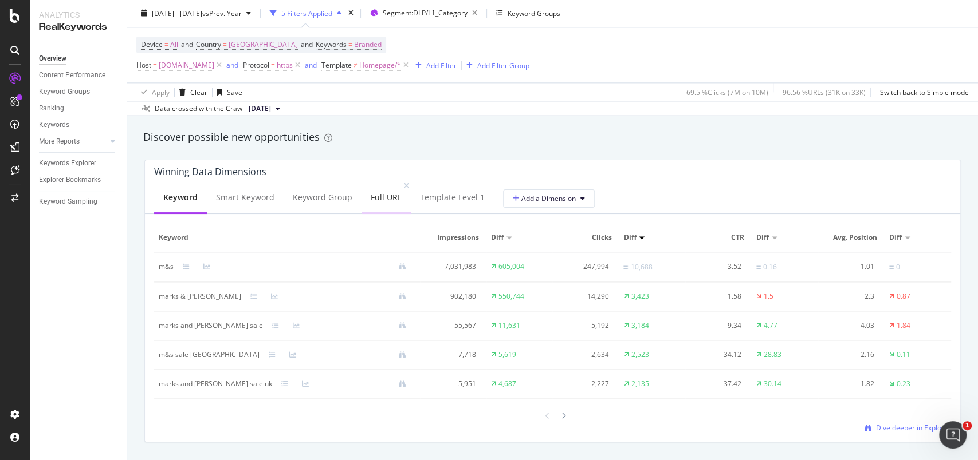
click at [388, 195] on div "Full URL" at bounding box center [386, 197] width 31 height 11
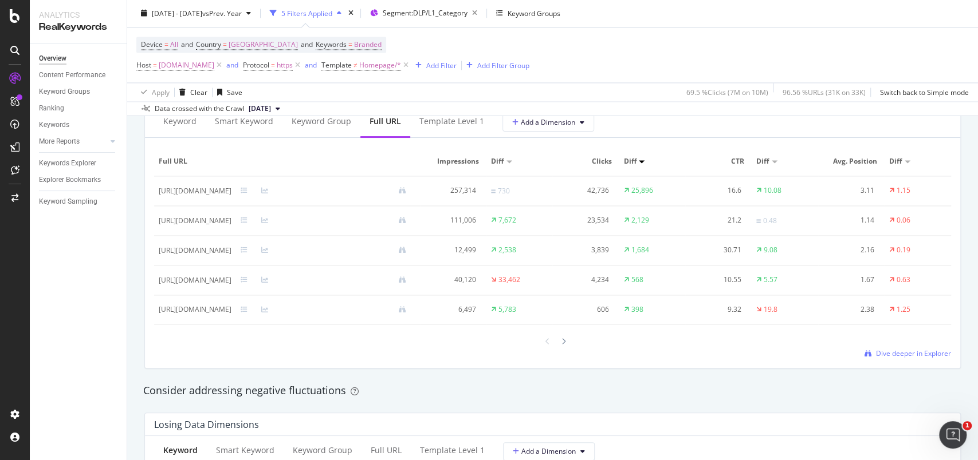
scroll to position [1375, 0]
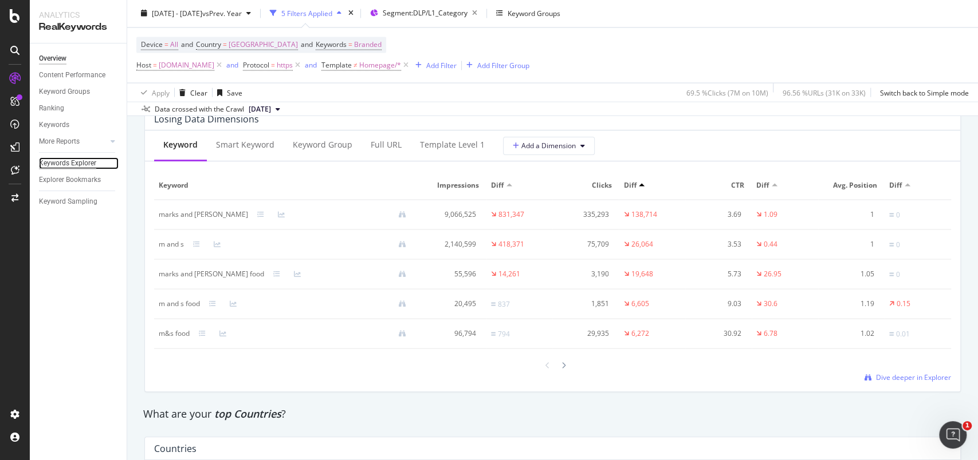
click at [88, 162] on div "Keywords Explorer" at bounding box center [67, 164] width 57 height 12
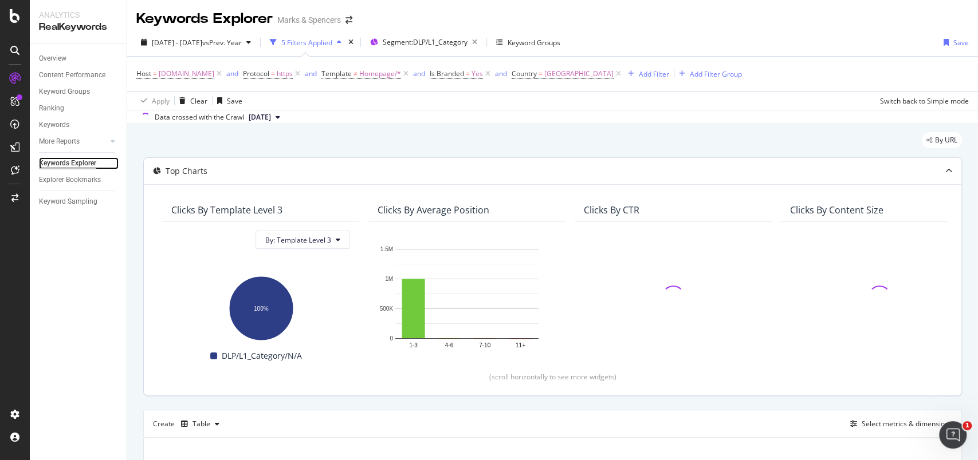
scroll to position [188, 0]
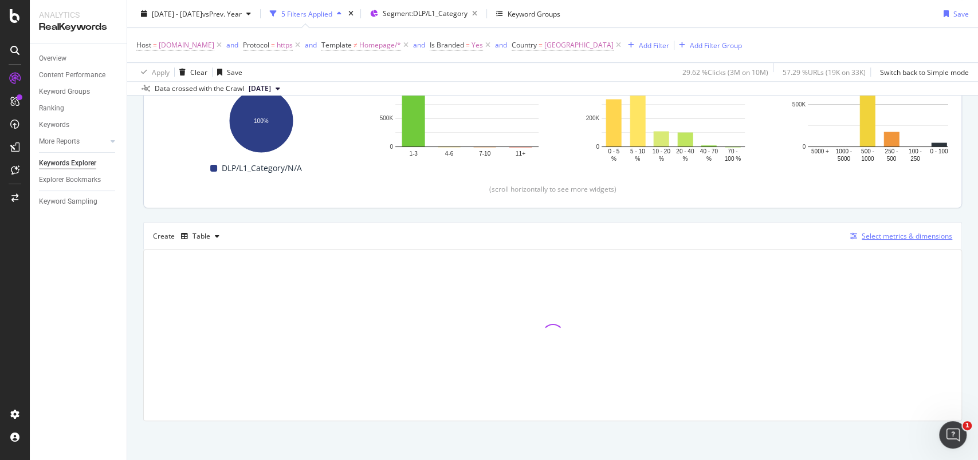
click at [873, 237] on div "Select metrics & dimensions" at bounding box center [906, 236] width 90 height 10
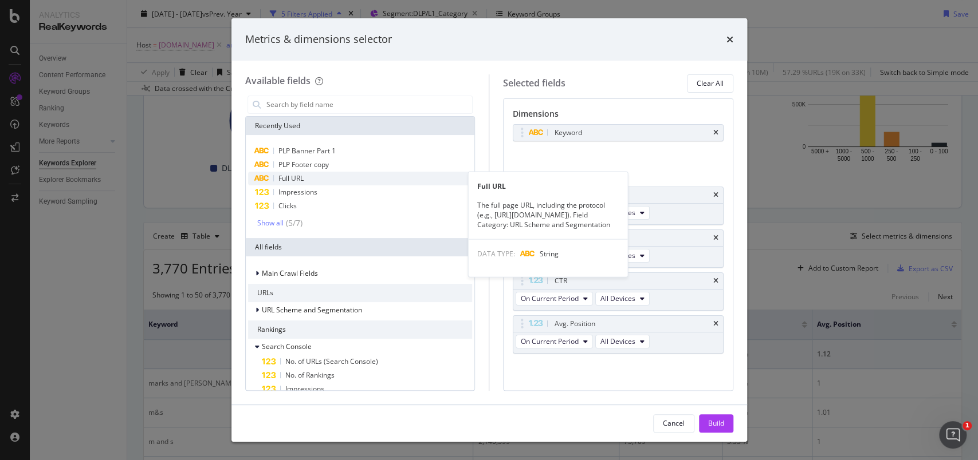
click at [309, 183] on div "Full URL" at bounding box center [360, 179] width 225 height 14
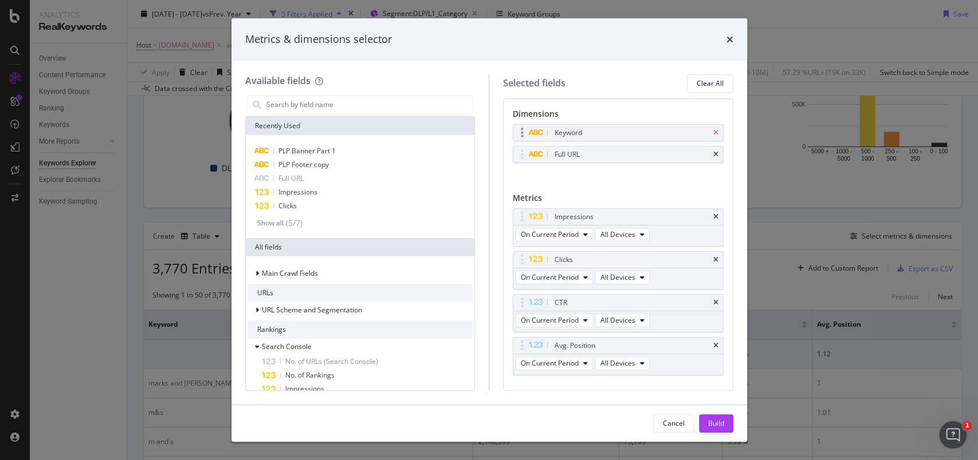
click at [713, 133] on icon "times" at bounding box center [715, 132] width 5 height 7
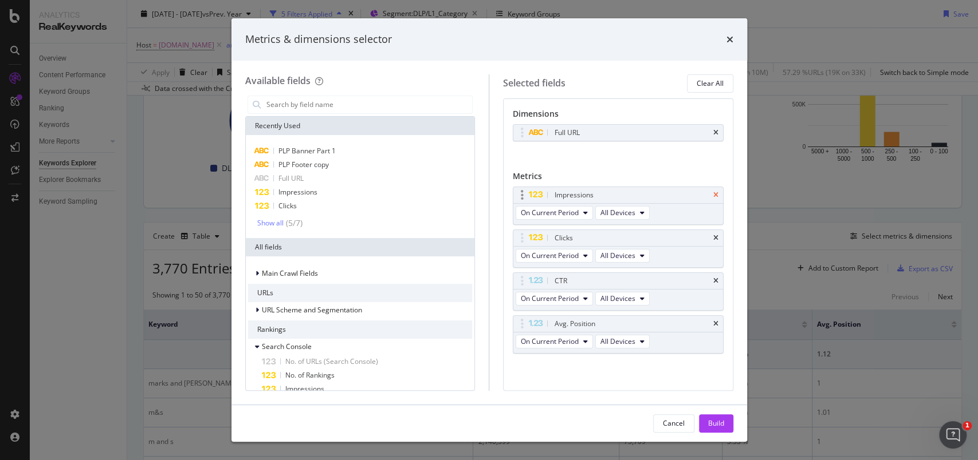
click at [713, 196] on icon "times" at bounding box center [715, 195] width 5 height 7
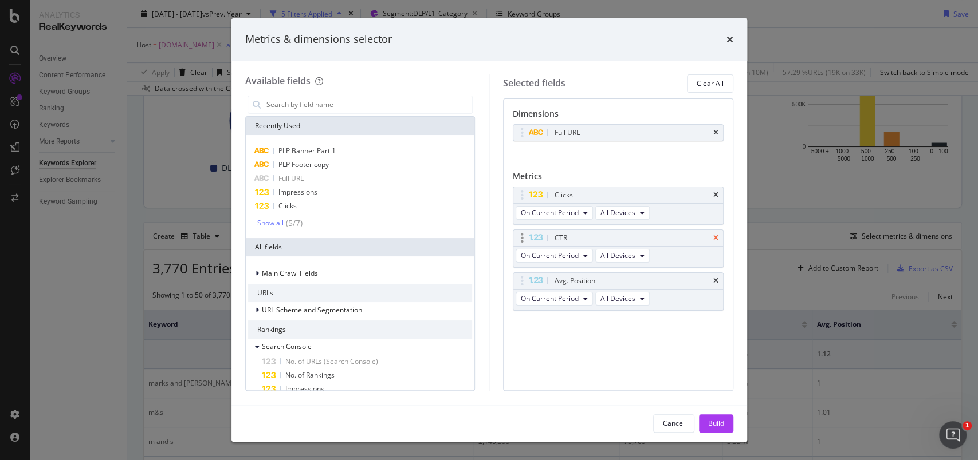
click at [716, 236] on icon "times" at bounding box center [715, 238] width 5 height 7
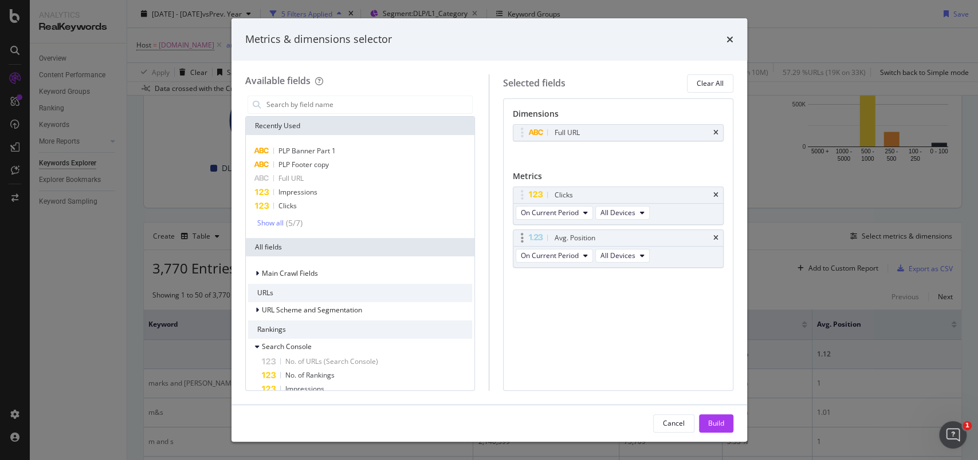
click at [715, 242] on div "Avg. Position" at bounding box center [618, 238] width 210 height 16
click at [716, 238] on icon "times" at bounding box center [715, 238] width 5 height 7
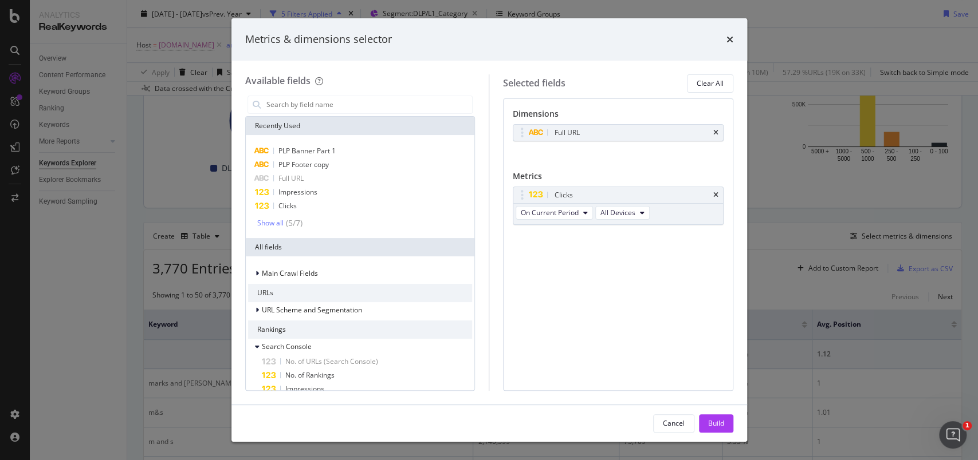
click at [717, 426] on div "Build" at bounding box center [716, 424] width 16 height 10
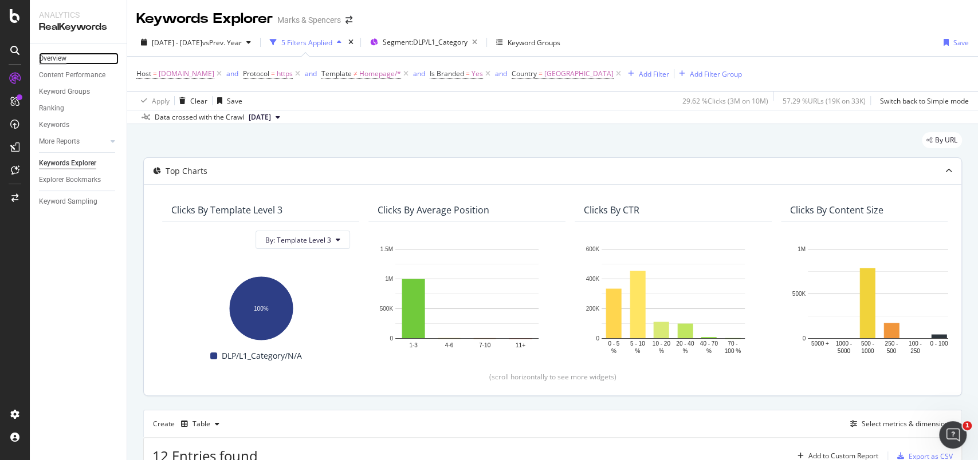
click at [57, 56] on div "Overview" at bounding box center [52, 59] width 27 height 12
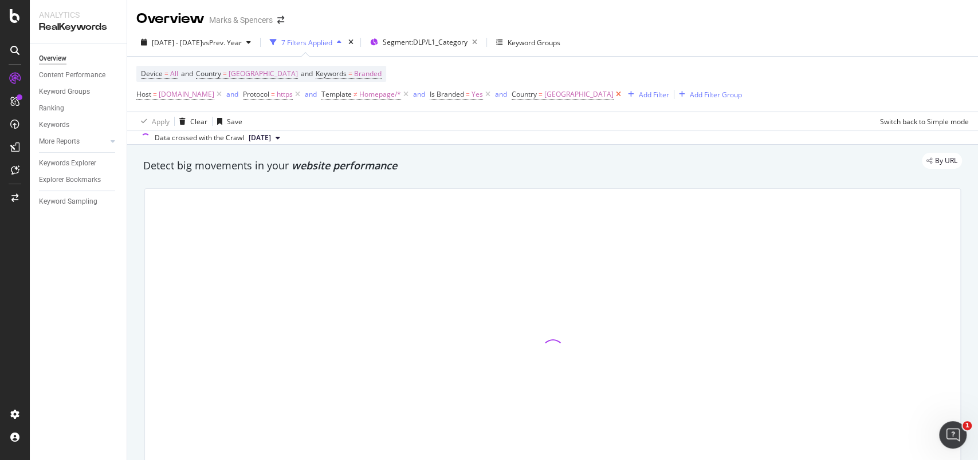
click at [623, 97] on icon at bounding box center [618, 94] width 10 height 11
click at [493, 95] on icon at bounding box center [488, 94] width 10 height 11
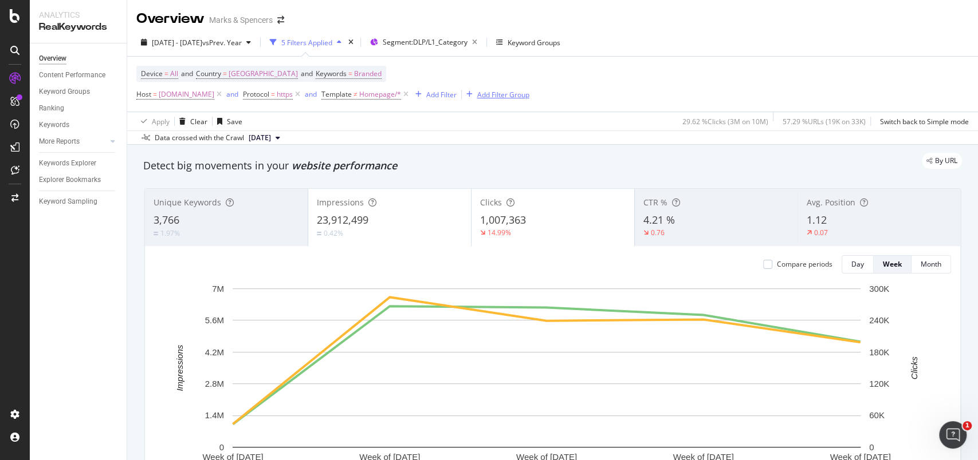
click at [529, 90] on div "Add Filter Group" at bounding box center [503, 95] width 52 height 10
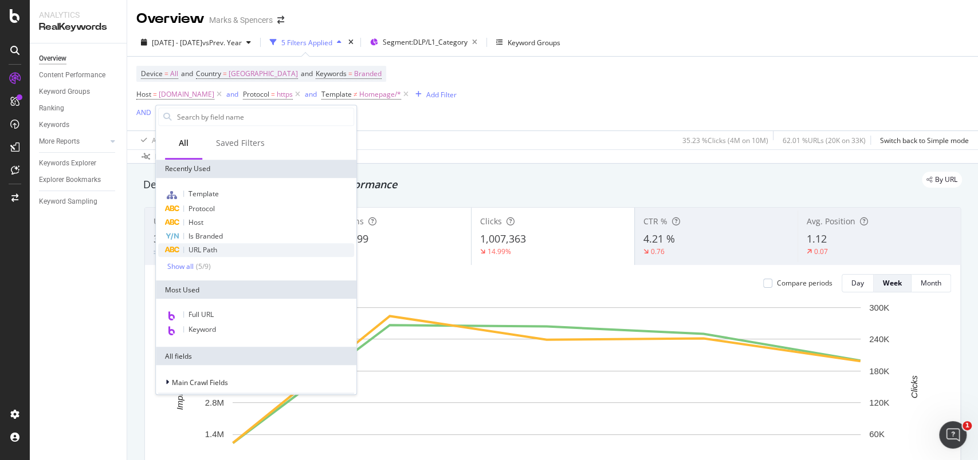
click at [230, 245] on div "URL Path" at bounding box center [256, 250] width 196 height 14
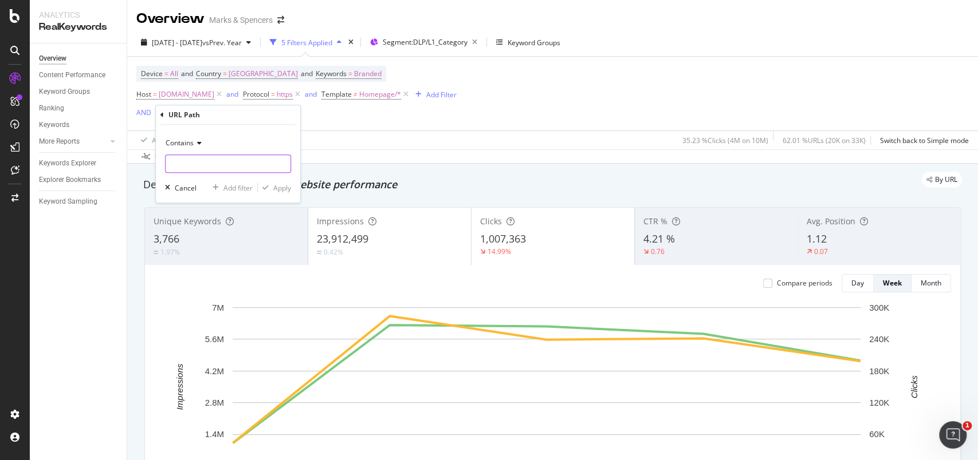
click at [203, 163] on input "text" at bounding box center [228, 164] width 125 height 18
type input "/c/women"
click at [275, 184] on div "Apply" at bounding box center [282, 188] width 18 height 10
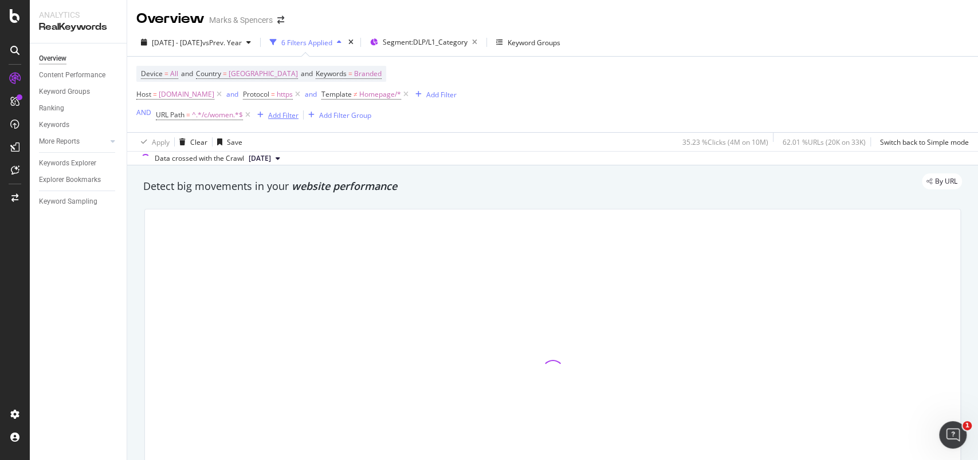
click at [272, 115] on div "Add Filter" at bounding box center [283, 116] width 30 height 10
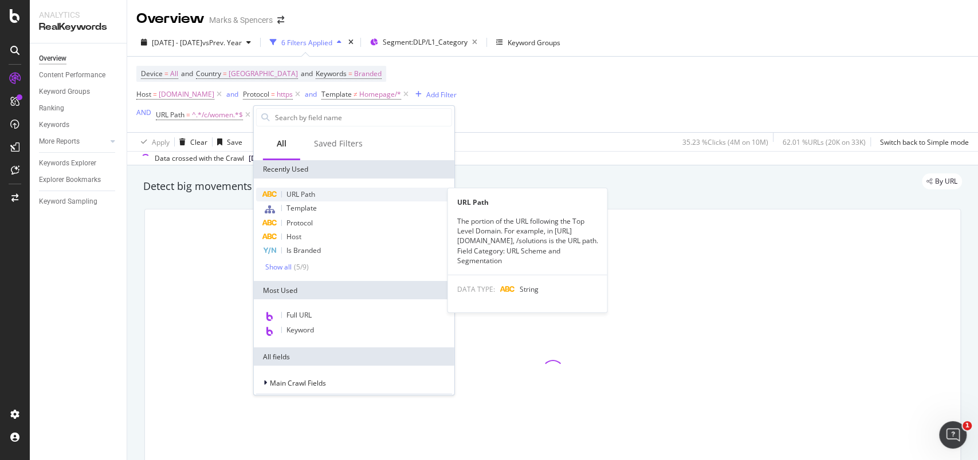
click at [291, 194] on span "URL Path" at bounding box center [300, 195] width 29 height 10
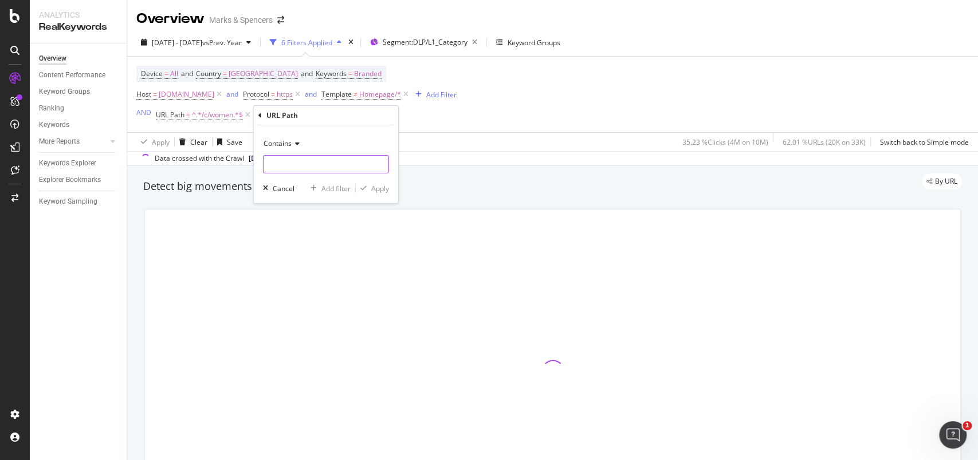
click at [295, 171] on input "text" at bounding box center [325, 164] width 125 height 18
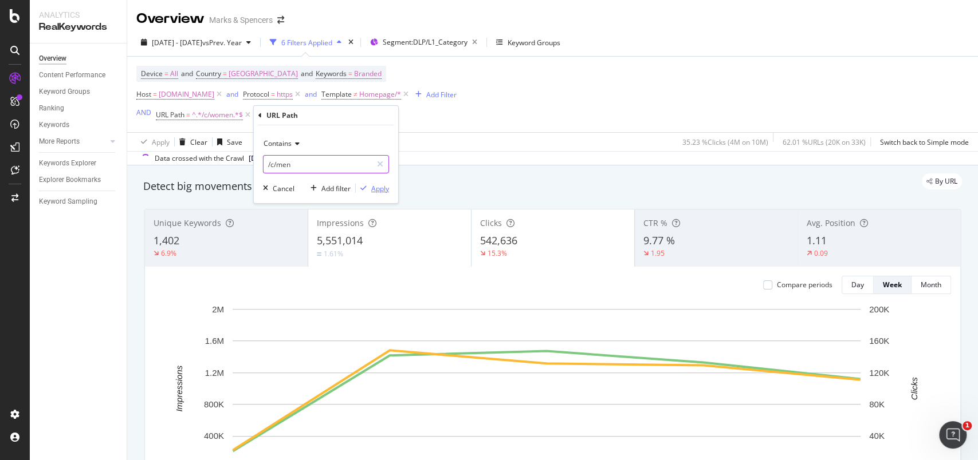
type input "/c/men"
click at [385, 188] on div "Apply" at bounding box center [380, 189] width 18 height 10
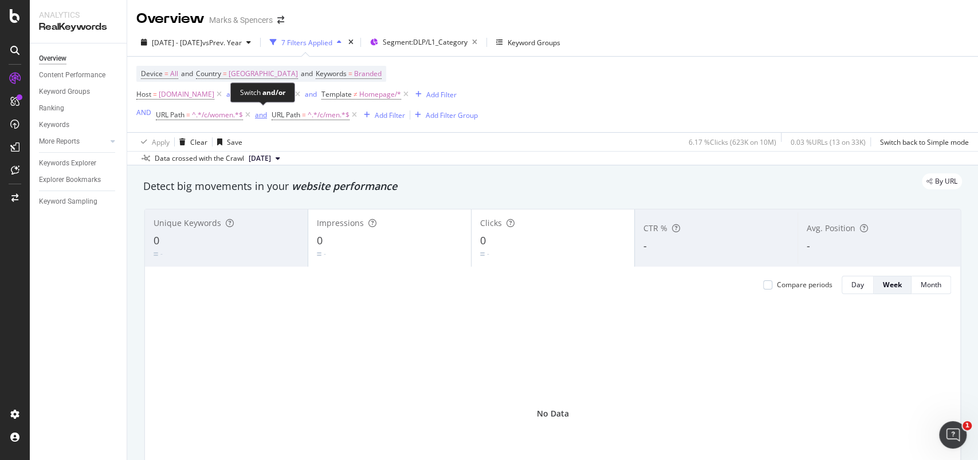
click at [262, 116] on div "and" at bounding box center [261, 115] width 12 height 10
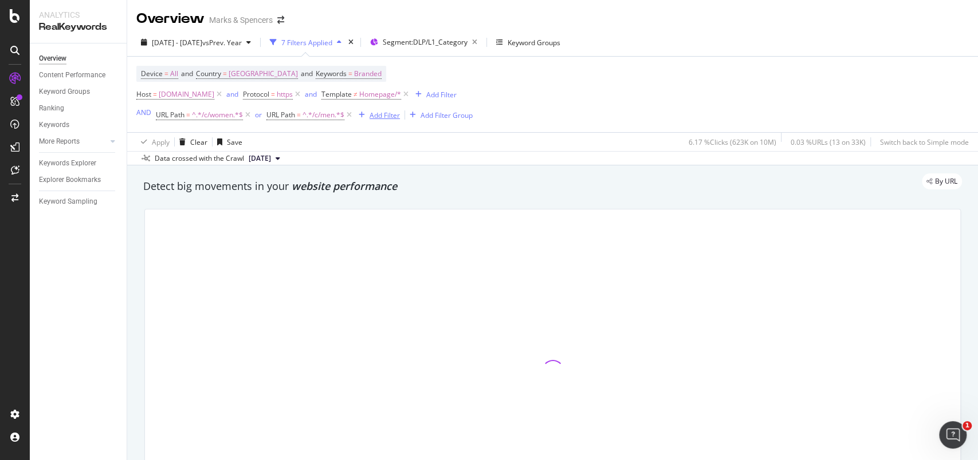
click at [385, 117] on div "Add Filter" at bounding box center [384, 116] width 30 height 10
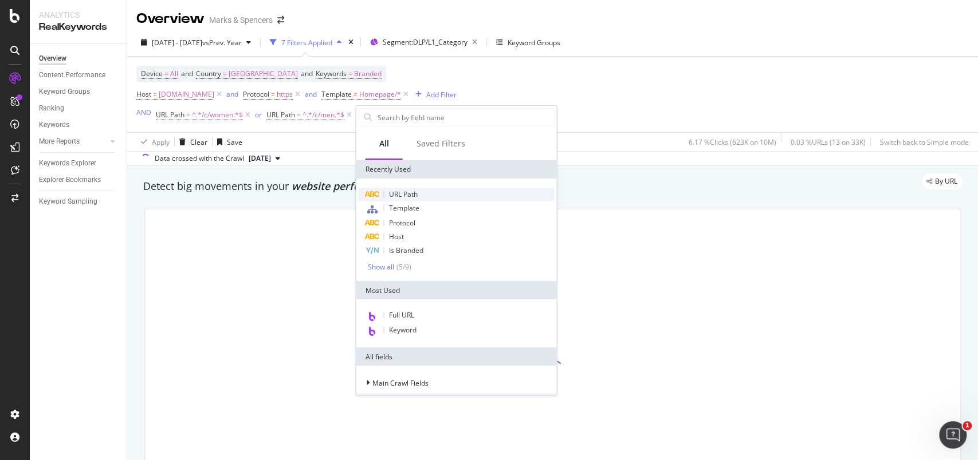
click at [406, 188] on div "URL Path" at bounding box center [456, 195] width 196 height 14
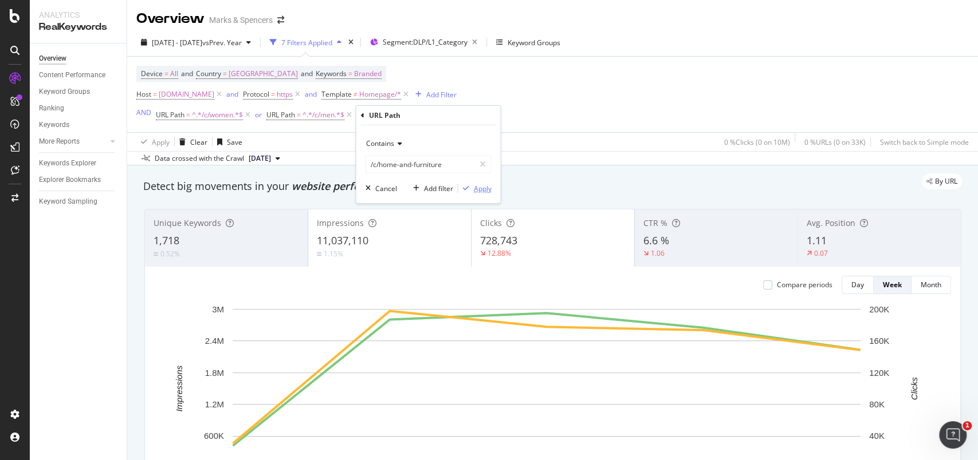
type input "/c/home-and-furniture"
click at [481, 189] on div "Apply" at bounding box center [482, 189] width 18 height 10
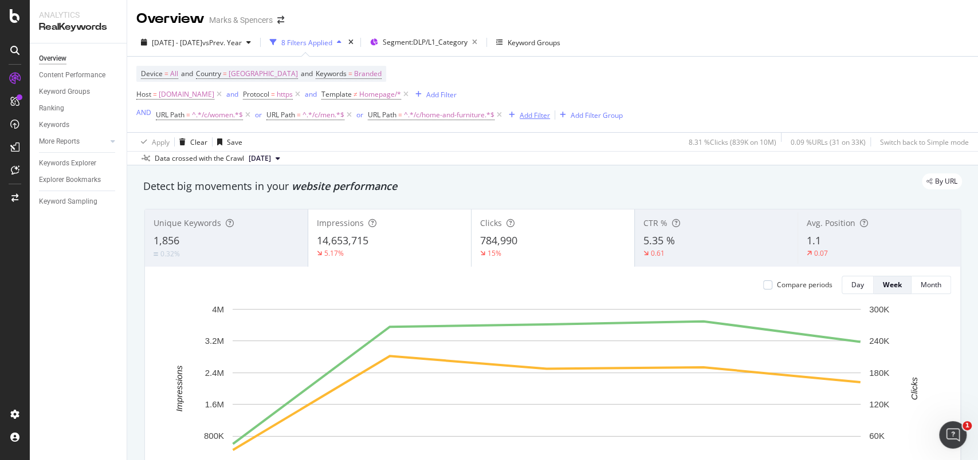
click at [537, 121] on div "Add Filter" at bounding box center [527, 115] width 46 height 13
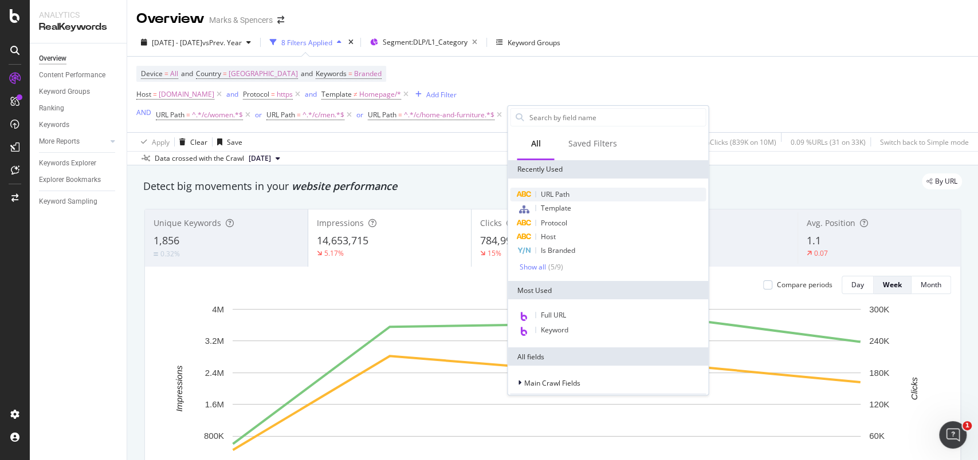
click at [544, 192] on span "URL Path" at bounding box center [554, 195] width 29 height 10
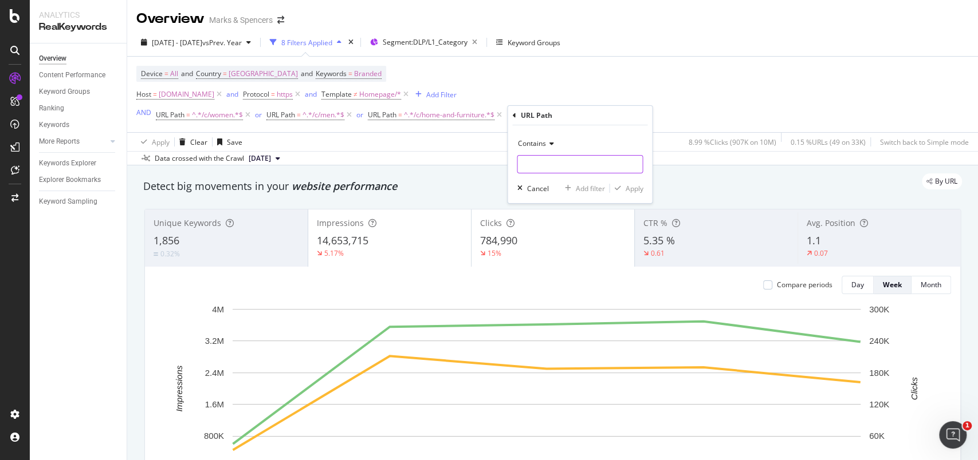
click at [540, 166] on input "text" at bounding box center [579, 164] width 125 height 18
type input "/c/kids"
click at [639, 186] on div "Apply" at bounding box center [634, 189] width 18 height 10
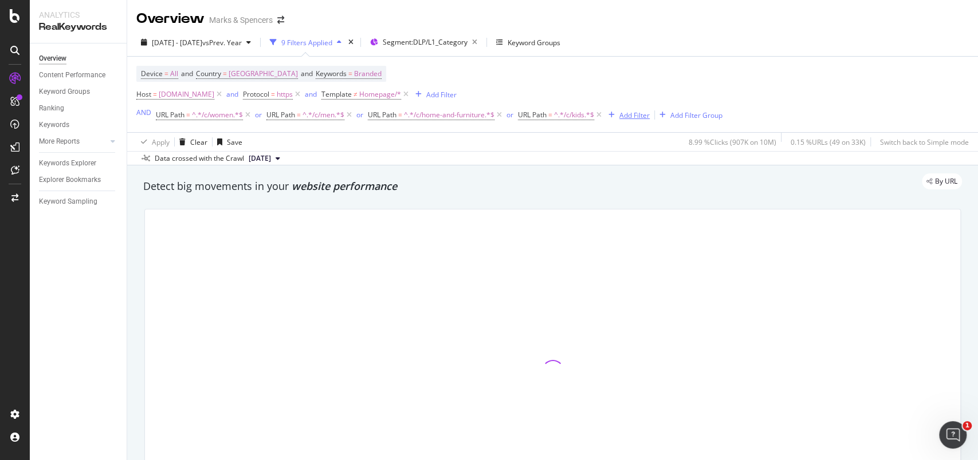
click at [635, 118] on div "Add Filter" at bounding box center [634, 116] width 30 height 10
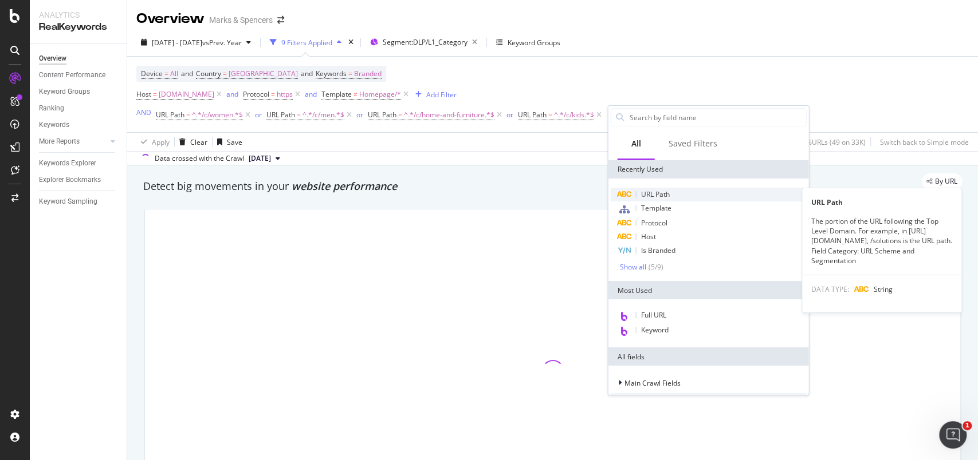
click at [653, 195] on span "URL Path" at bounding box center [654, 195] width 29 height 10
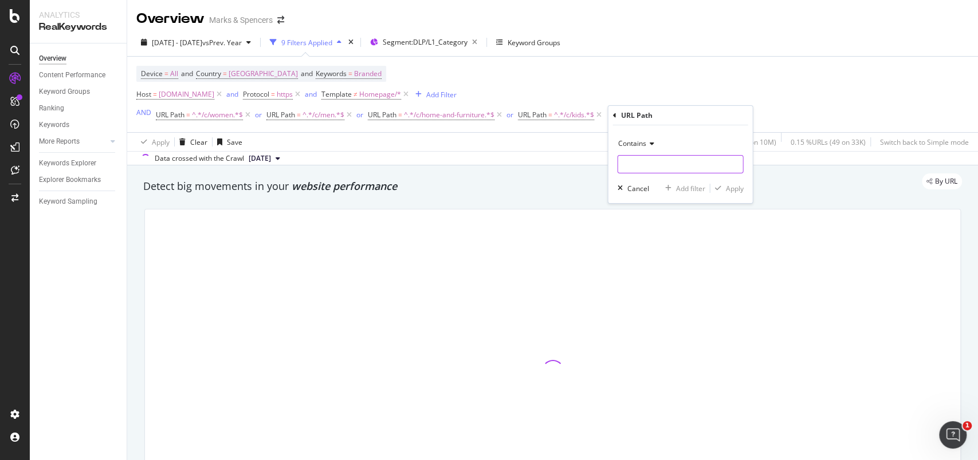
click at [647, 167] on input "text" at bounding box center [679, 164] width 125 height 18
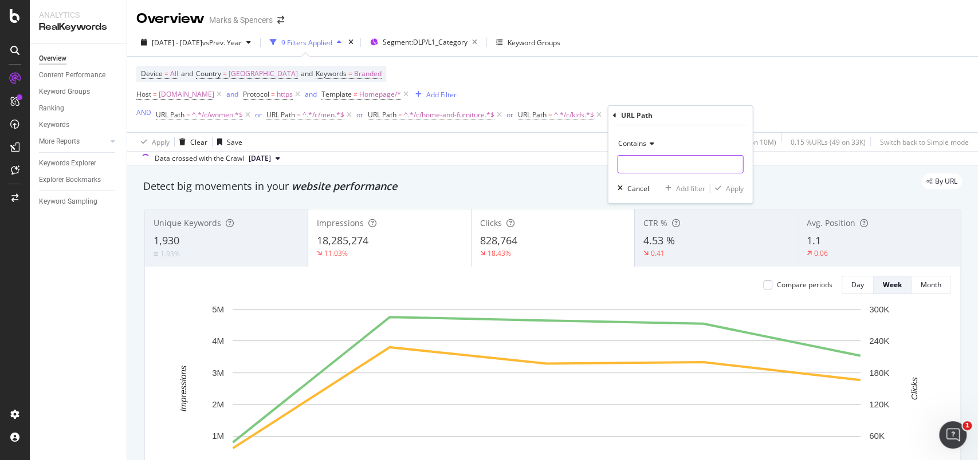
type input "l"
click at [644, 164] on input "c/c/" at bounding box center [671, 164] width 108 height 18
type input "/c/lingerie"
click at [735, 185] on div "Apply" at bounding box center [734, 189] width 18 height 10
click at [756, 111] on div "Add Filter" at bounding box center [745, 116] width 30 height 10
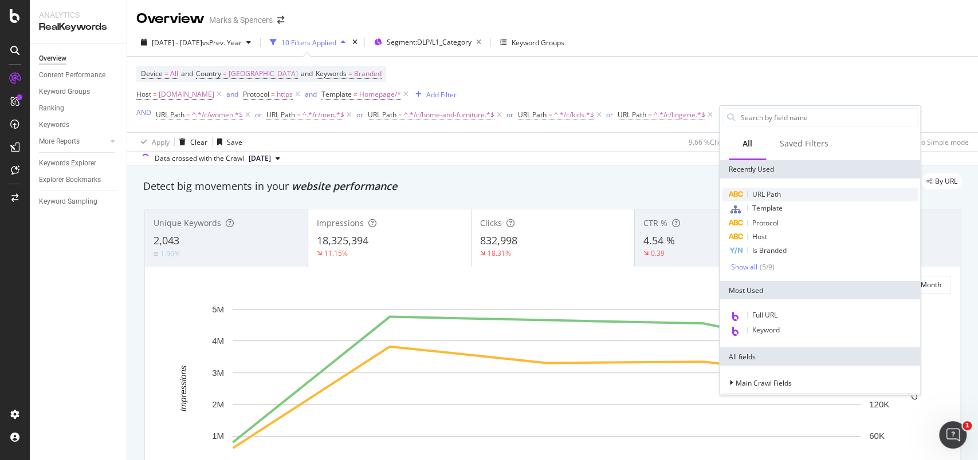
click at [762, 193] on span "URL Path" at bounding box center [766, 195] width 29 height 10
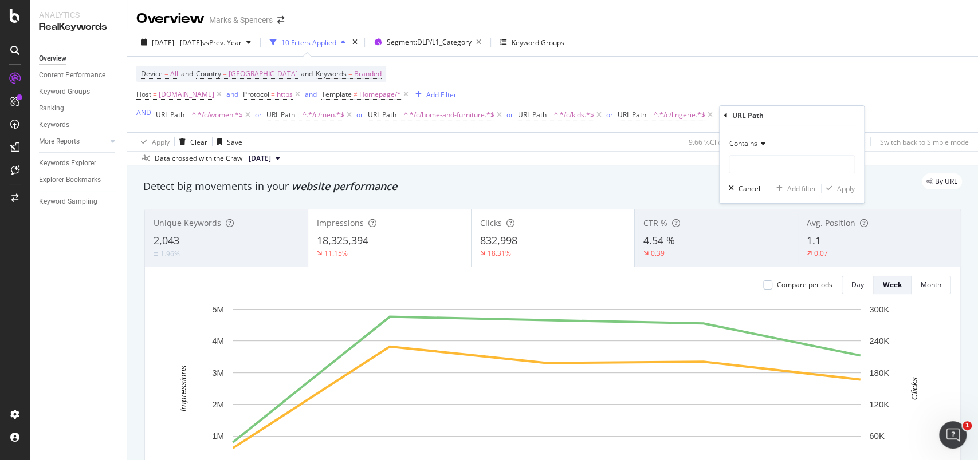
click at [761, 196] on div "Contains Cancel Add filter Apply" at bounding box center [791, 164] width 144 height 78
type input "/c/beauty"
click at [839, 184] on div "Apply" at bounding box center [846, 189] width 18 height 10
click at [857, 116] on div "Add Filter" at bounding box center [854, 116] width 30 height 10
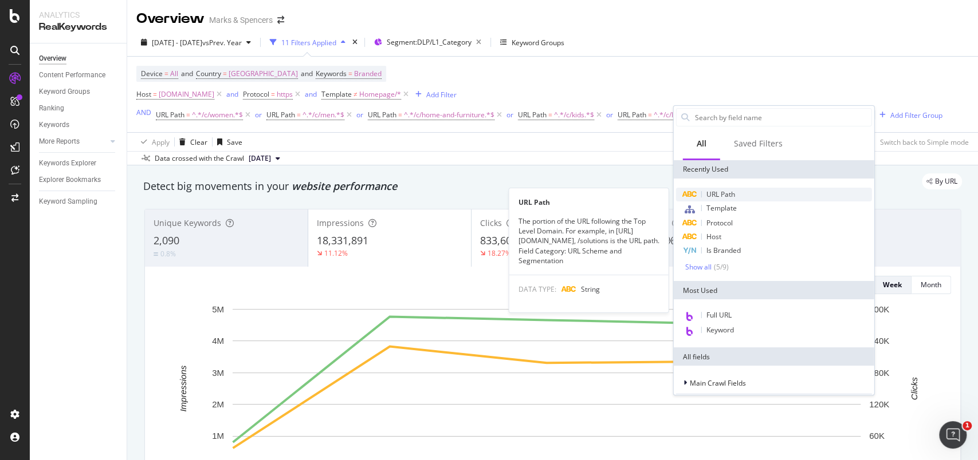
click at [747, 191] on div "URL Path" at bounding box center [774, 195] width 196 height 14
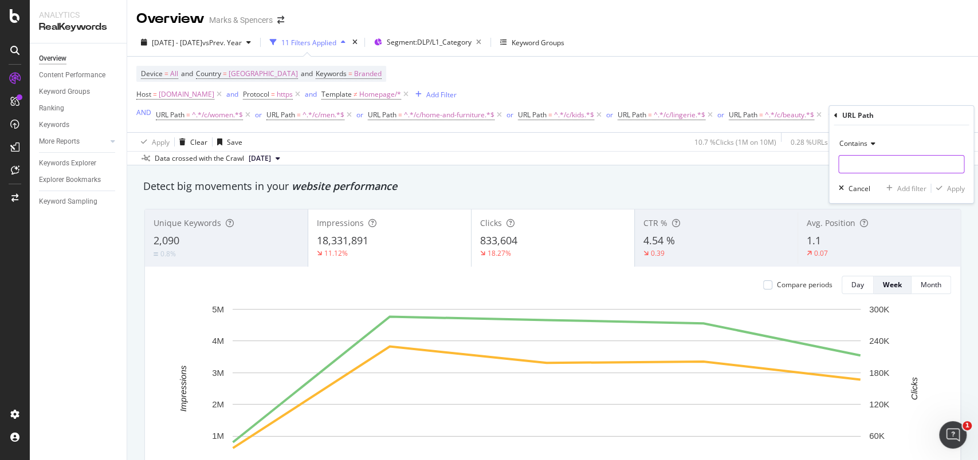
click at [856, 167] on input "text" at bounding box center [900, 164] width 125 height 18
click at [867, 163] on input "text" at bounding box center [900, 164] width 125 height 18
type input "/c/offers"
click at [954, 191] on div "Apply" at bounding box center [955, 189] width 18 height 10
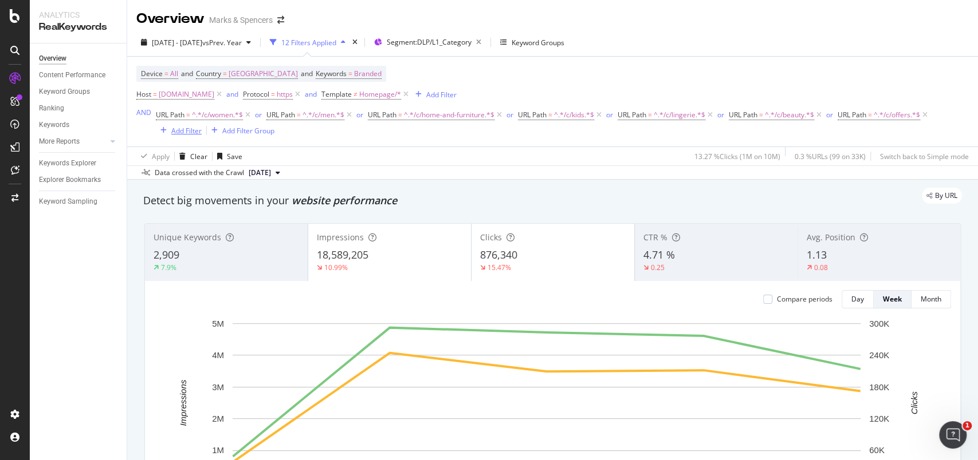
click at [192, 131] on div "Add Filter" at bounding box center [186, 131] width 30 height 10
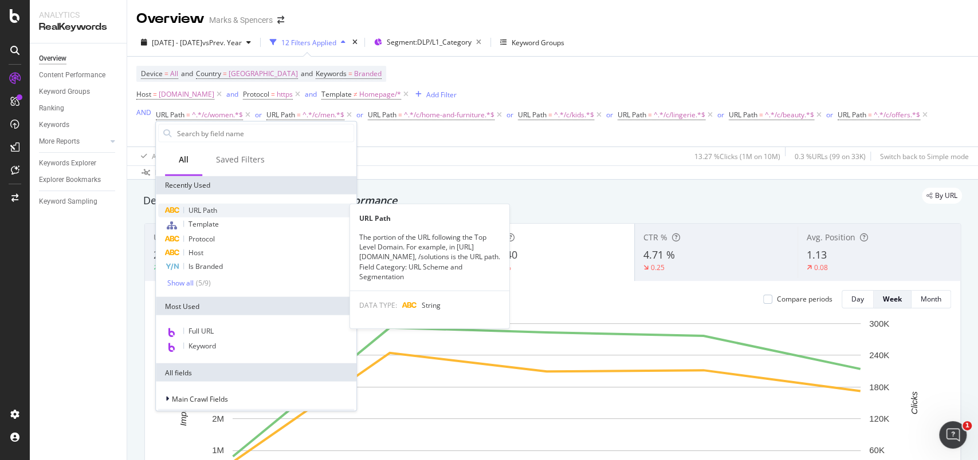
click at [206, 208] on span "URL Path" at bounding box center [202, 211] width 29 height 10
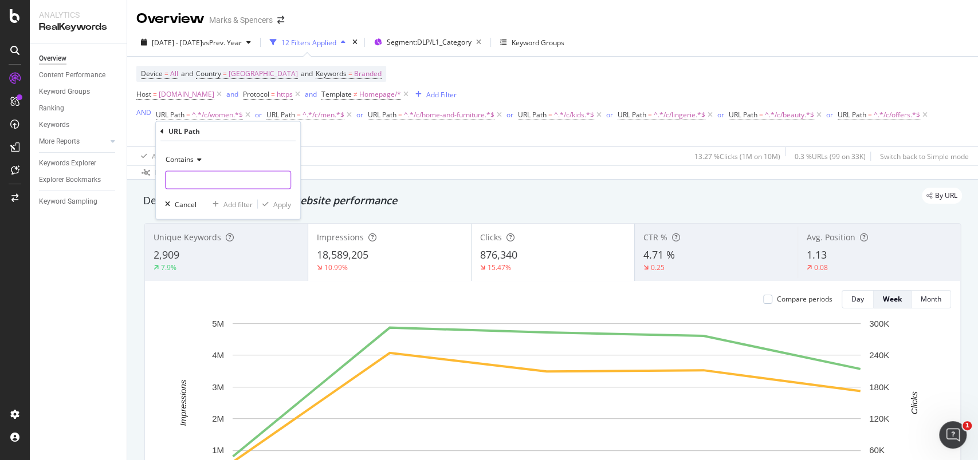
click at [234, 182] on input "text" at bounding box center [228, 180] width 125 height 18
type input "c"
type input "/c/brands"
click at [280, 203] on div "Apply" at bounding box center [282, 204] width 18 height 10
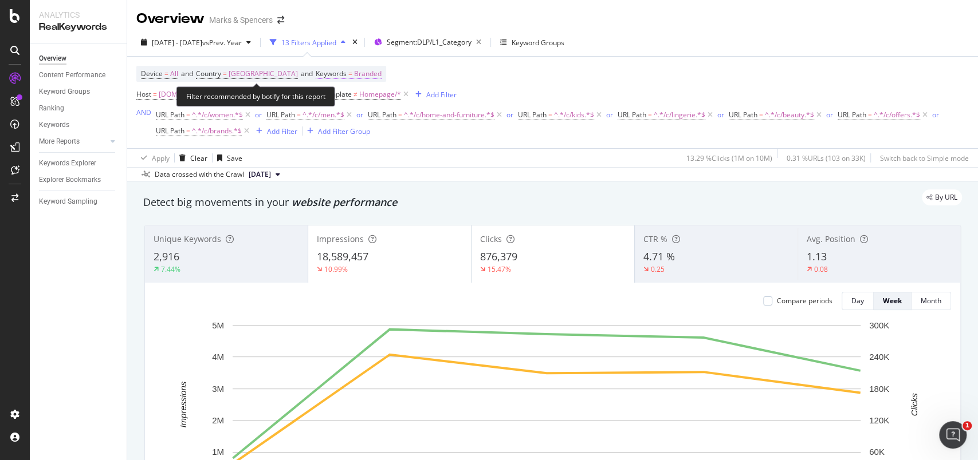
click at [366, 76] on span "Branded" at bounding box center [367, 74] width 27 height 16
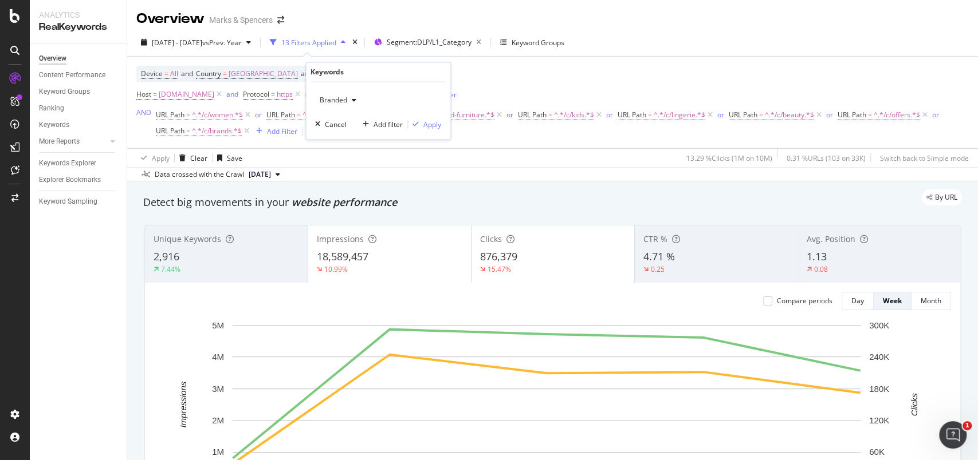
click at [338, 99] on span "Branded" at bounding box center [331, 101] width 32 height 10
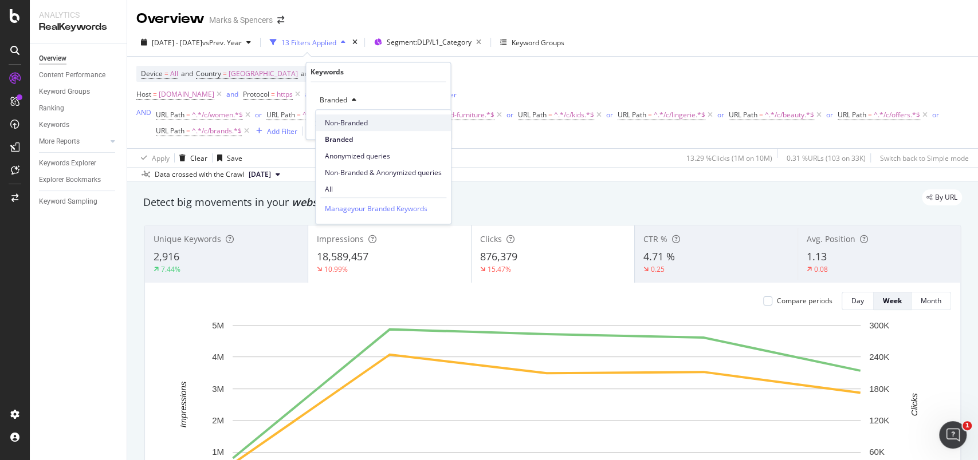
click at [340, 121] on span "Non-Branded" at bounding box center [383, 123] width 117 height 10
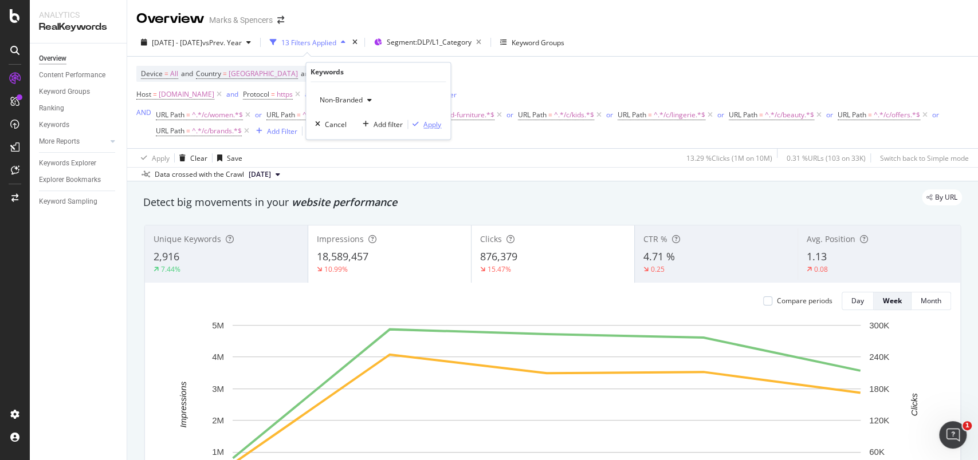
click at [430, 121] on div "Apply" at bounding box center [432, 125] width 18 height 10
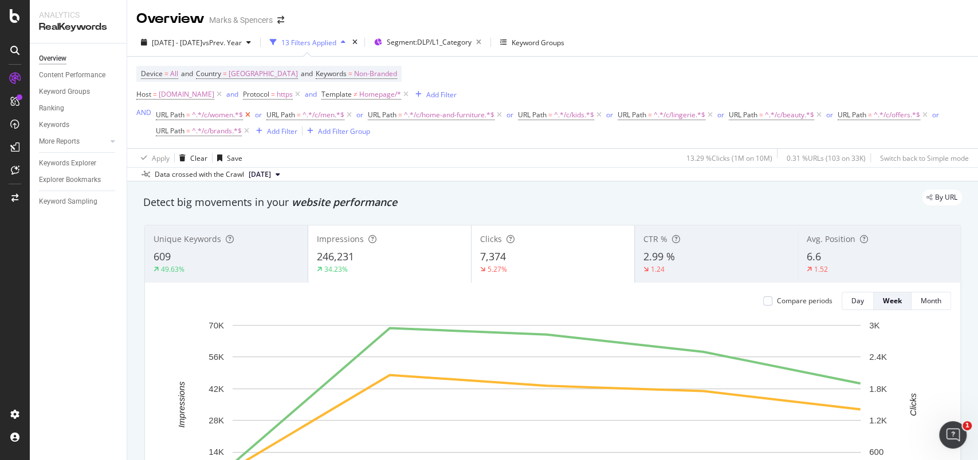
click at [247, 117] on icon at bounding box center [248, 114] width 10 height 11
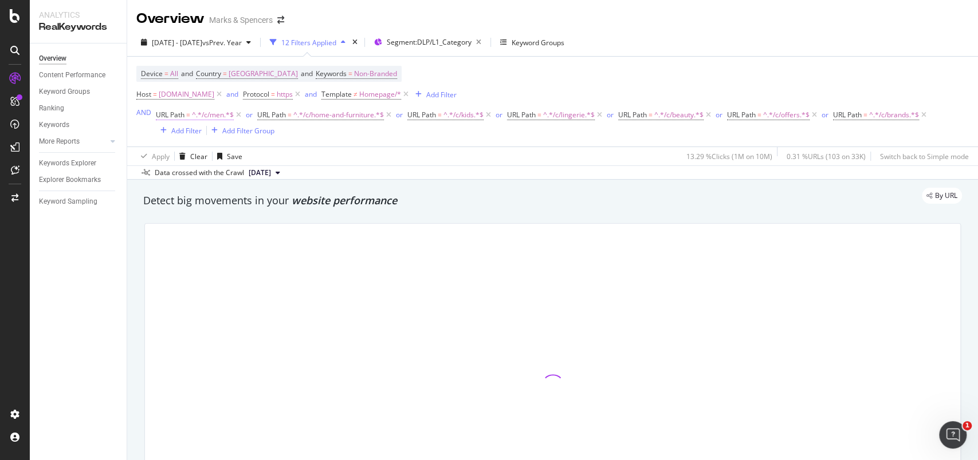
click at [238, 116] on icon at bounding box center [239, 114] width 10 height 11
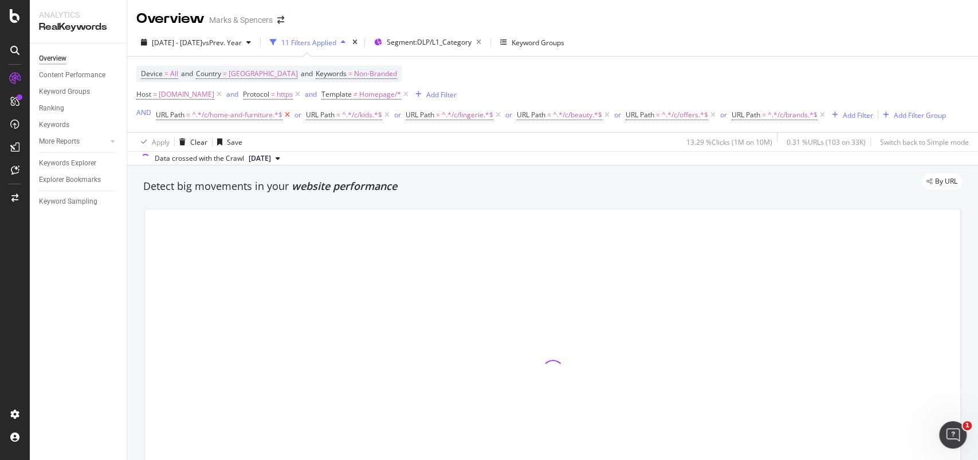
click at [286, 113] on icon at bounding box center [287, 114] width 10 height 11
click at [236, 119] on icon at bounding box center [237, 114] width 10 height 11
click at [246, 116] on icon at bounding box center [248, 114] width 10 height 11
click at [249, 117] on icon at bounding box center [246, 114] width 10 height 11
click at [243, 114] on icon at bounding box center [243, 114] width 10 height 11
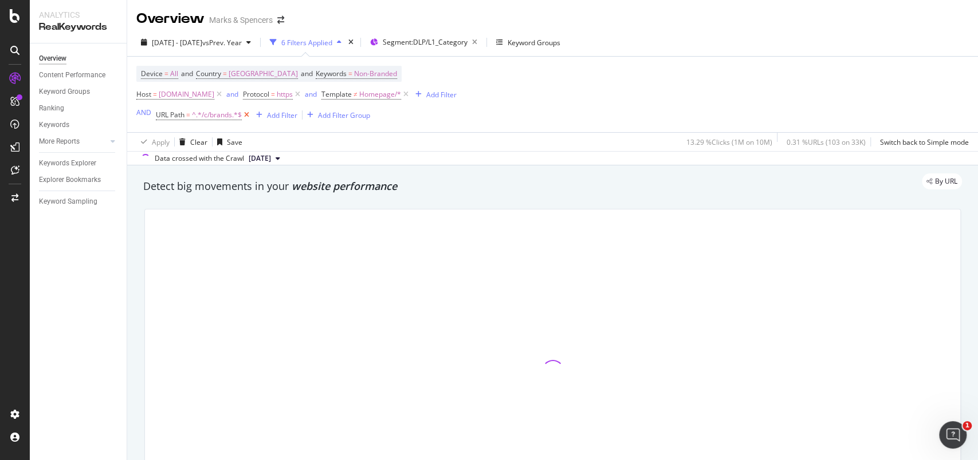
click at [247, 116] on icon at bounding box center [247, 114] width 10 height 11
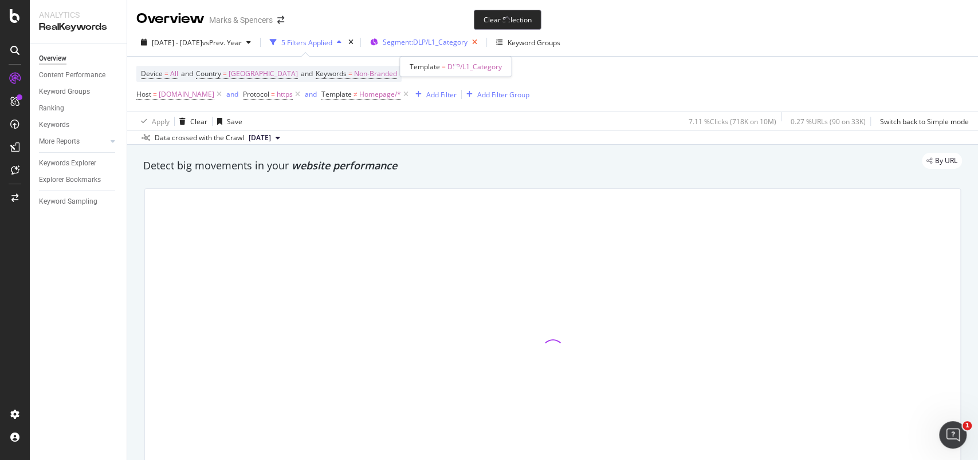
click at [482, 45] on icon "button" at bounding box center [474, 42] width 14 height 16
click at [456, 93] on div "Add Filter" at bounding box center [441, 95] width 30 height 10
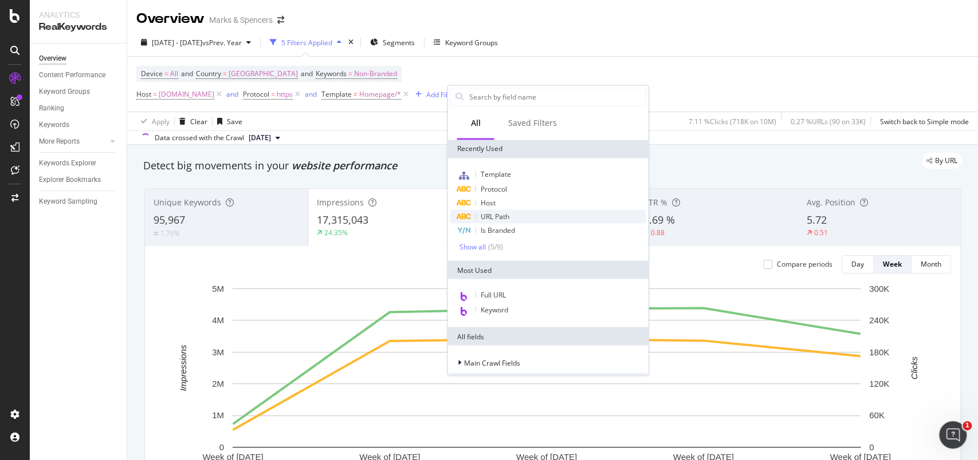
click at [504, 216] on span "URL Path" at bounding box center [494, 216] width 29 height 10
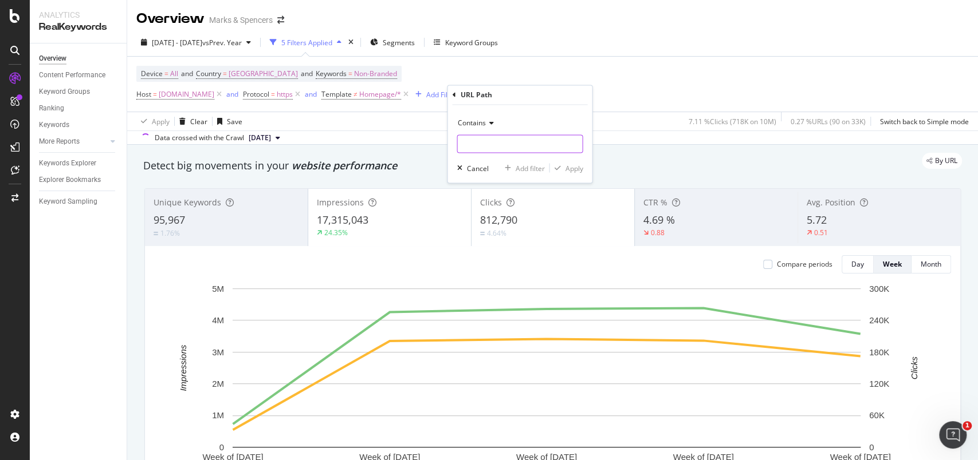
click at [497, 144] on input "text" at bounding box center [519, 144] width 125 height 18
type input "/l/"
click at [571, 168] on div "Apply" at bounding box center [574, 168] width 18 height 10
click at [415, 41] on span "Segments" at bounding box center [399, 43] width 32 height 10
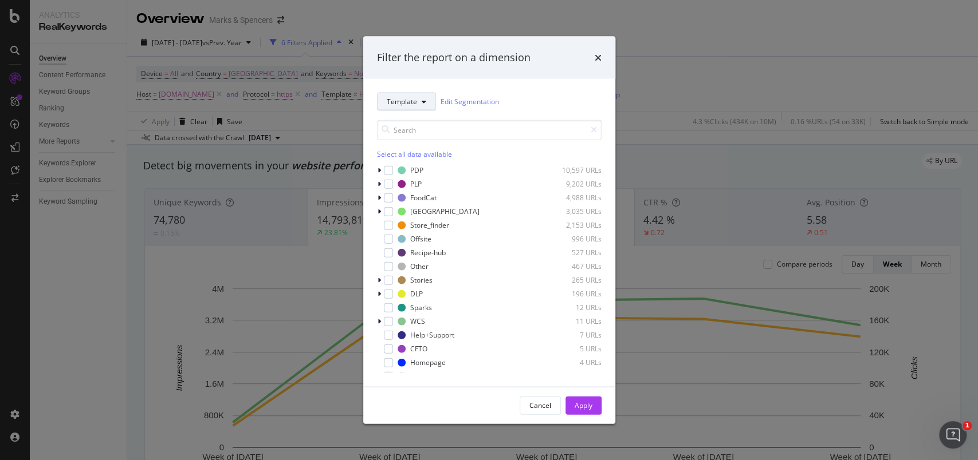
click at [428, 100] on button "Template" at bounding box center [406, 101] width 59 height 18
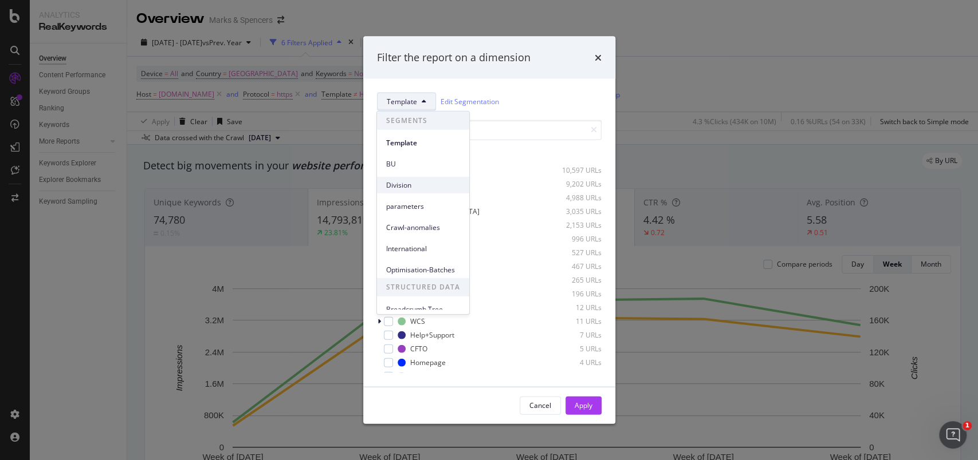
click at [416, 180] on span "Division" at bounding box center [423, 185] width 74 height 10
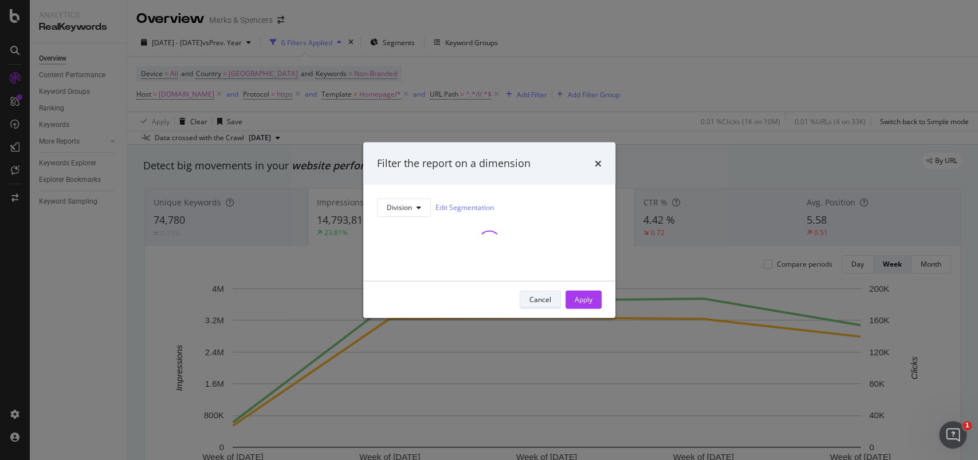
click at [553, 306] on button "Cancel" at bounding box center [539, 299] width 41 height 18
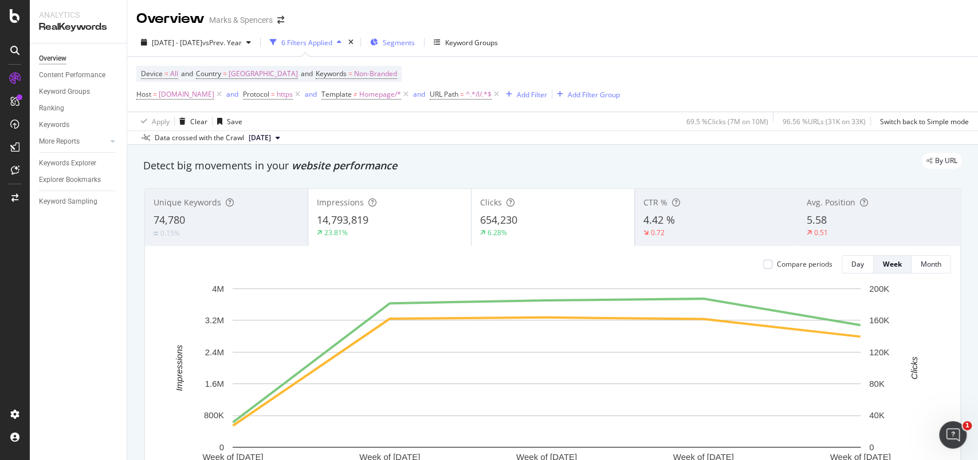
click at [415, 43] on span "Segments" at bounding box center [399, 43] width 32 height 10
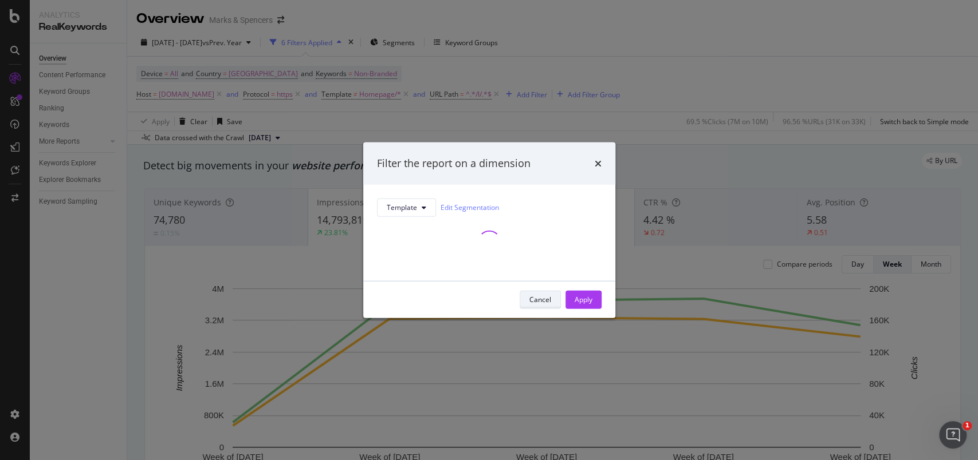
click at [536, 301] on div "Cancel" at bounding box center [540, 300] width 22 height 10
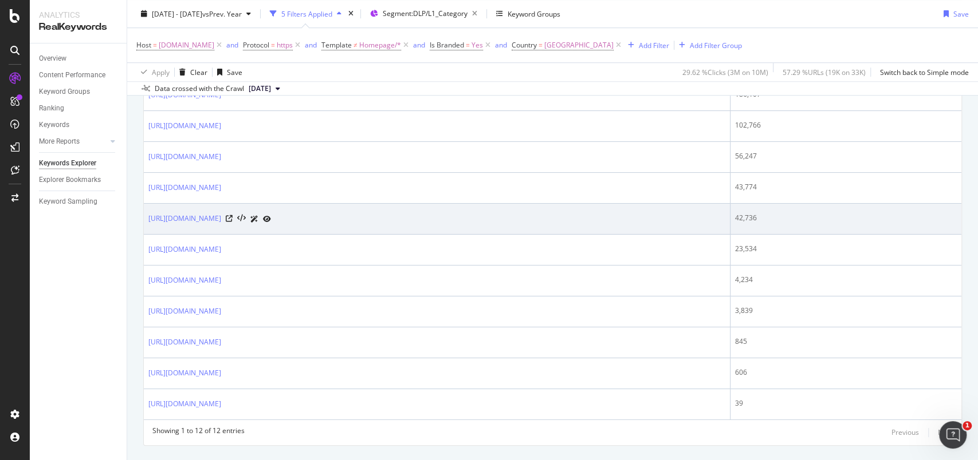
scroll to position [531, 0]
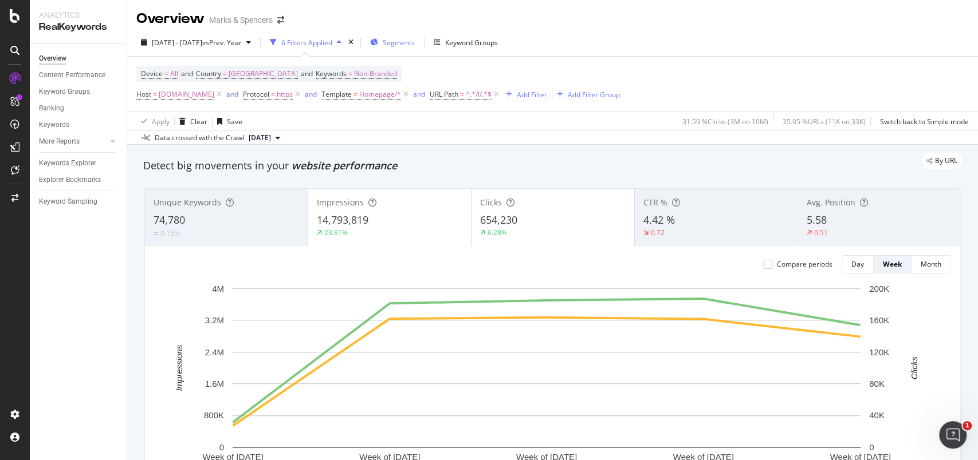
click at [415, 41] on span "Segments" at bounding box center [399, 43] width 32 height 10
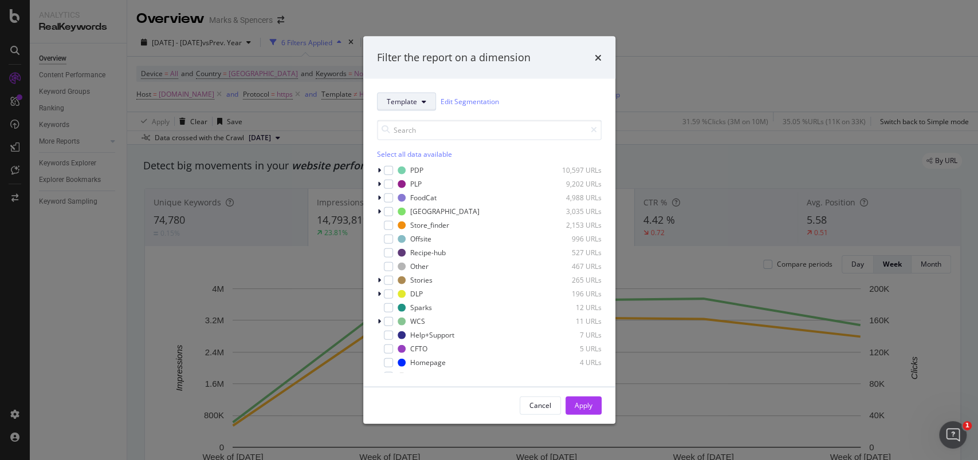
click at [405, 105] on span "Template" at bounding box center [402, 102] width 30 height 10
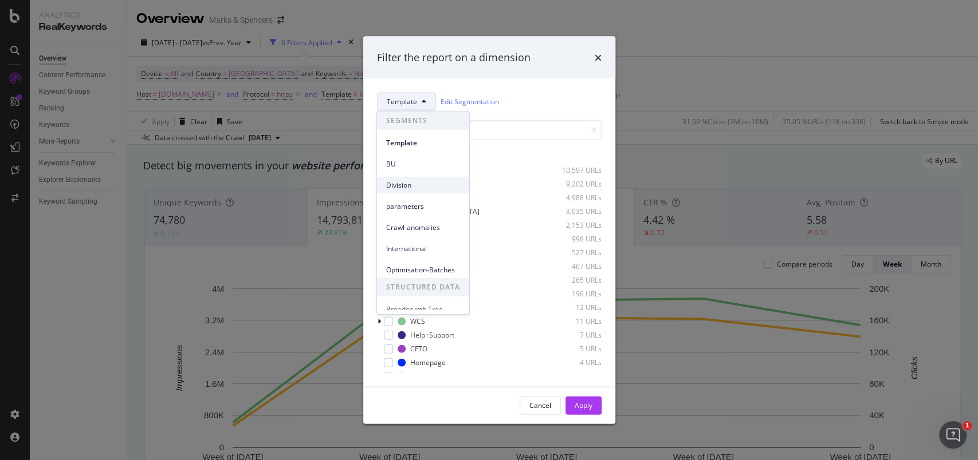
click at [410, 180] on span "Division" at bounding box center [423, 185] width 74 height 10
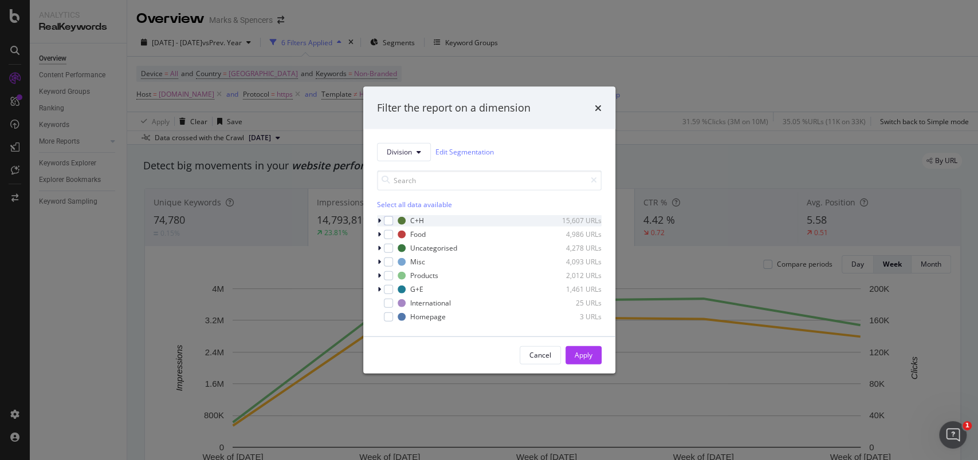
click at [377, 218] on icon "modal" at bounding box center [378, 220] width 3 height 7
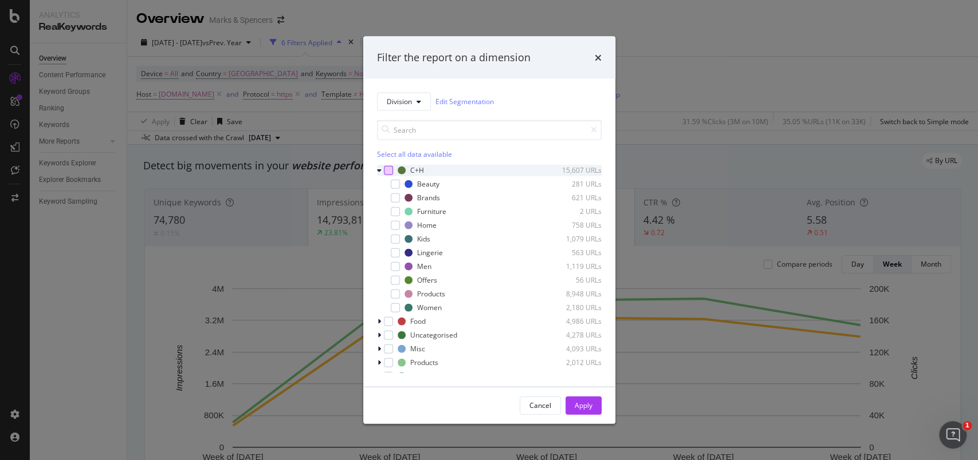
click at [392, 171] on div "modal" at bounding box center [388, 170] width 9 height 9
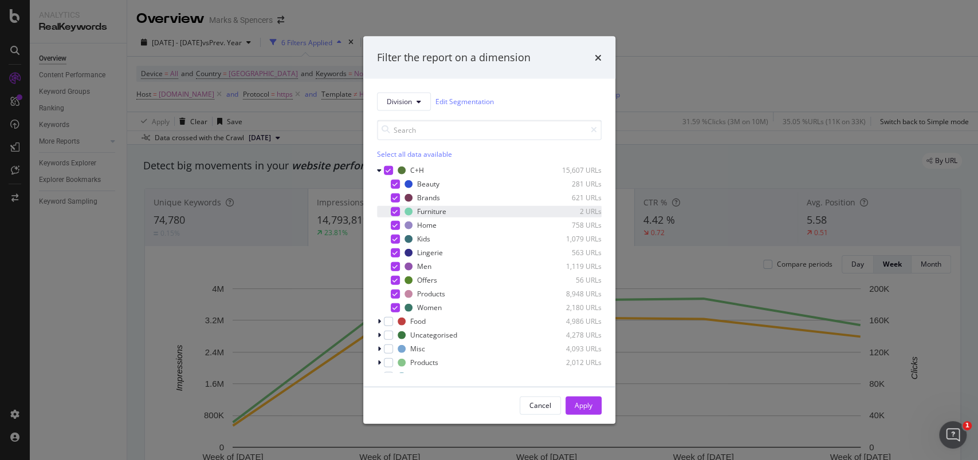
click at [393, 212] on icon "modal" at bounding box center [394, 211] width 5 height 6
click at [394, 289] on div "modal" at bounding box center [395, 293] width 9 height 9
click at [583, 403] on div "Apply" at bounding box center [583, 406] width 18 height 10
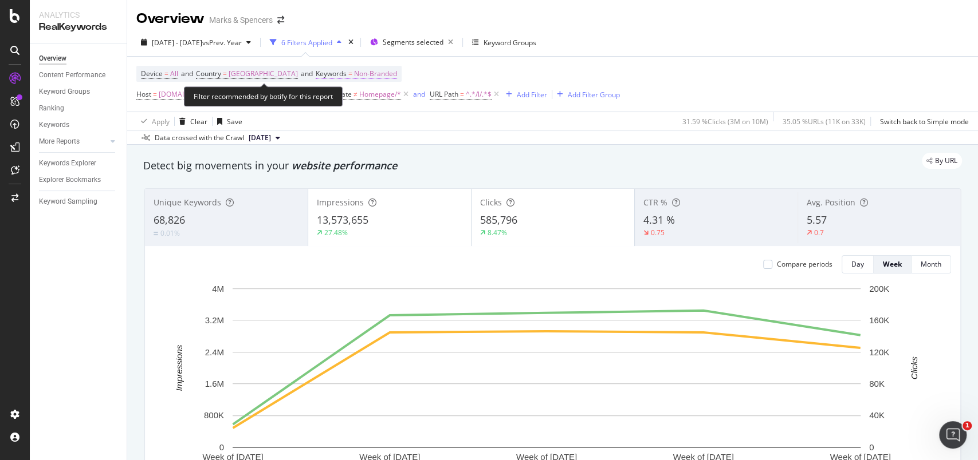
click at [366, 77] on span "Non-Branded" at bounding box center [375, 74] width 43 height 16
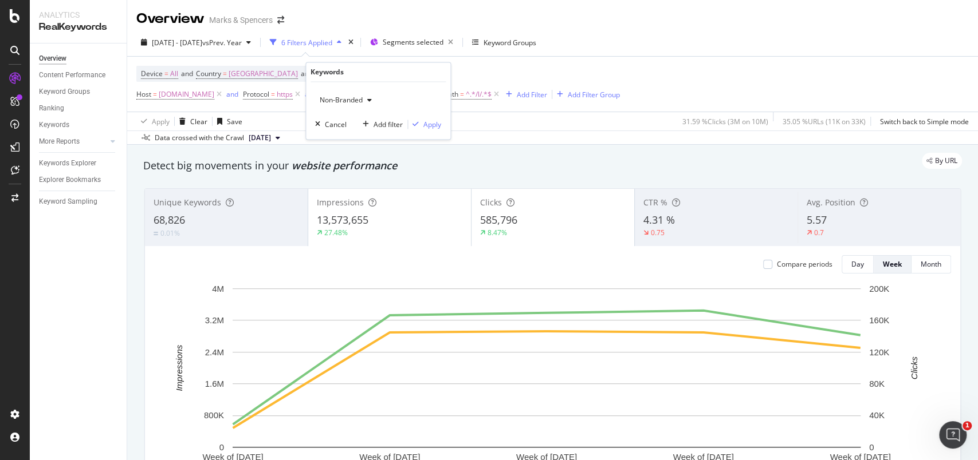
click at [362, 101] on span "Non-Branded" at bounding box center [339, 101] width 48 height 10
click at [353, 135] on span "Branded" at bounding box center [383, 140] width 117 height 10
click at [429, 126] on div "Apply" at bounding box center [432, 125] width 18 height 10
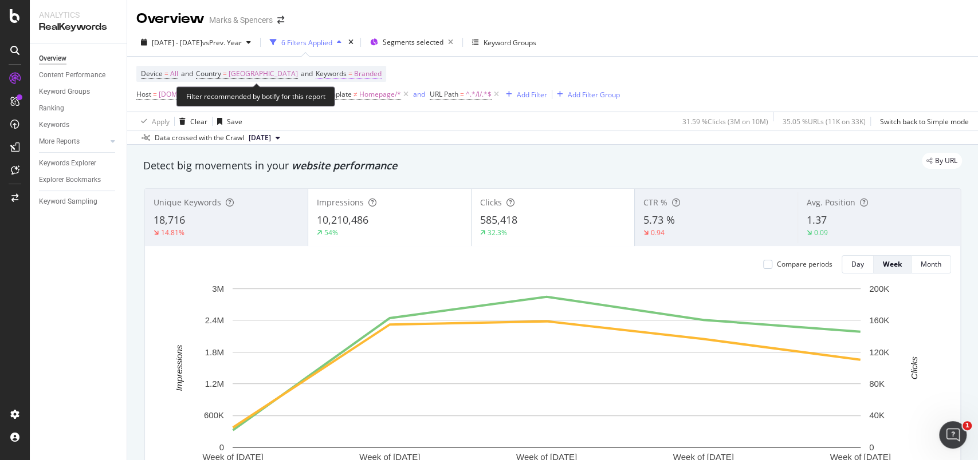
click at [366, 76] on span "Branded" at bounding box center [367, 74] width 27 height 16
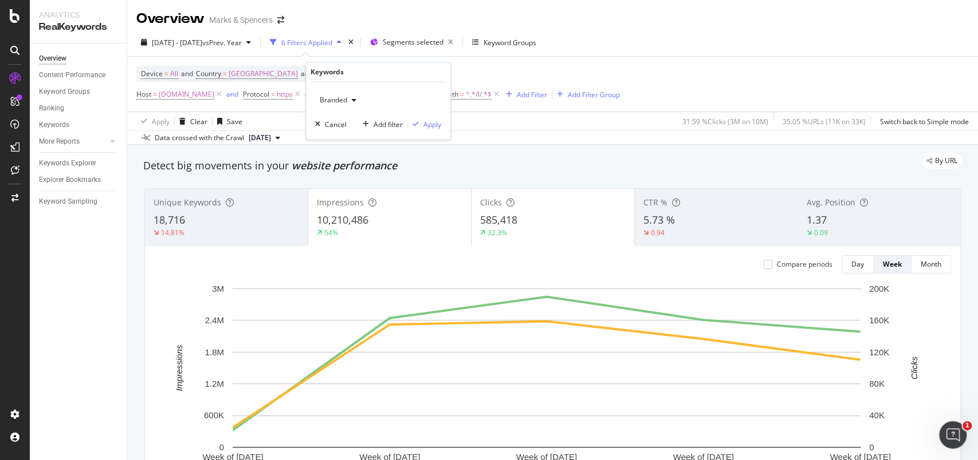
click at [342, 103] on span "Branded" at bounding box center [331, 101] width 32 height 10
click at [343, 120] on span "Non-Branded" at bounding box center [383, 123] width 117 height 10
click at [427, 123] on div "Apply" at bounding box center [432, 125] width 18 height 10
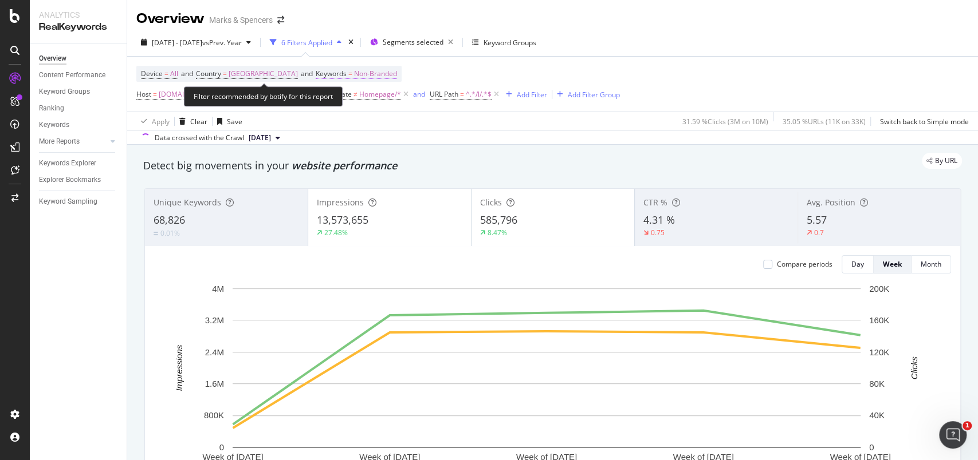
click at [375, 70] on span "Non-Branded" at bounding box center [375, 74] width 43 height 16
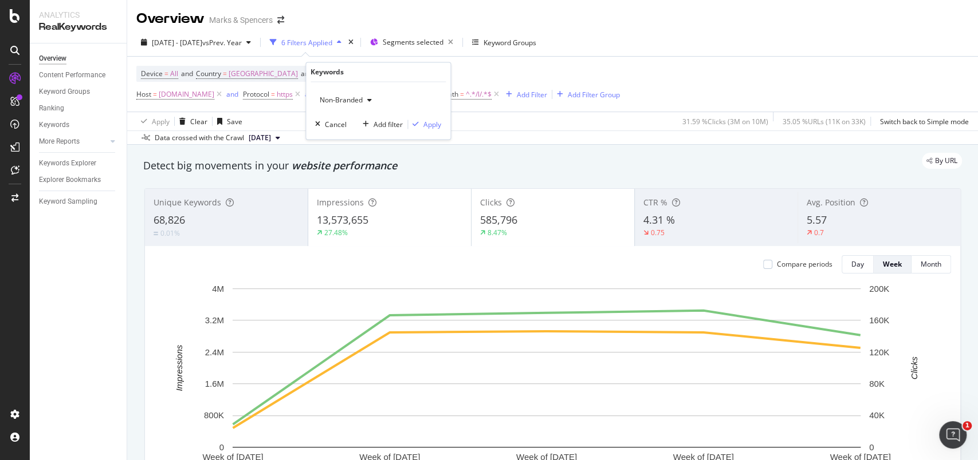
click at [368, 100] on icon "button" at bounding box center [369, 100] width 5 height 7
click at [362, 132] on div "Branded" at bounding box center [383, 139] width 135 height 17
click at [432, 127] on div "Apply" at bounding box center [432, 125] width 18 height 10
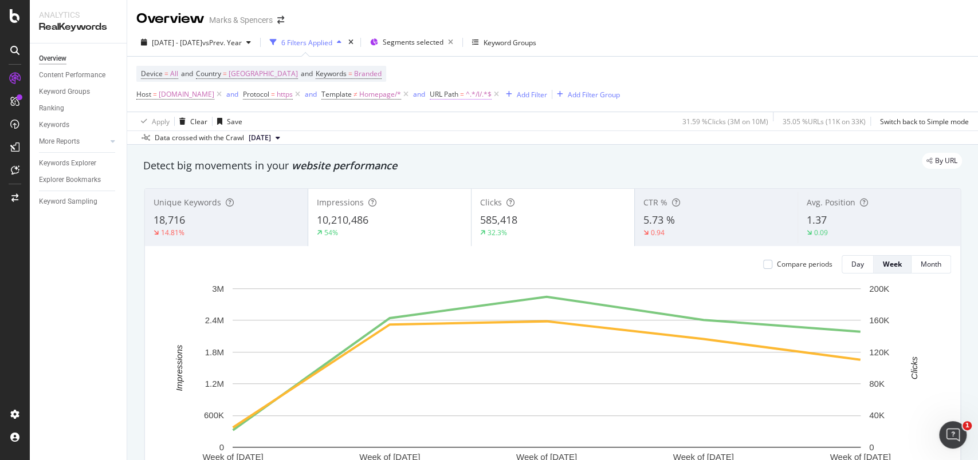
click at [491, 96] on span "^.*/l/.*$" at bounding box center [479, 94] width 26 height 16
click at [498, 140] on input "/l/" at bounding box center [531, 141] width 108 height 18
type input "/p/"
click at [600, 162] on div "Apply" at bounding box center [593, 166] width 18 height 10
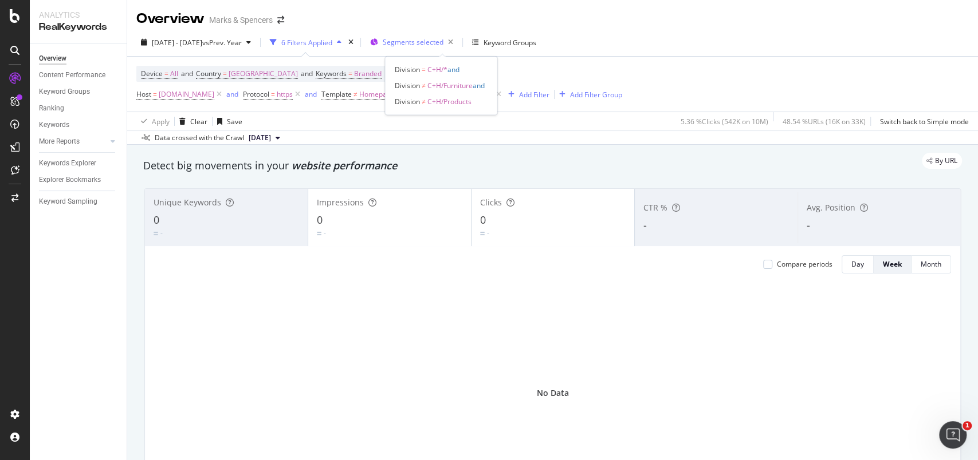
click at [440, 43] on span "Segments selected" at bounding box center [413, 42] width 61 height 10
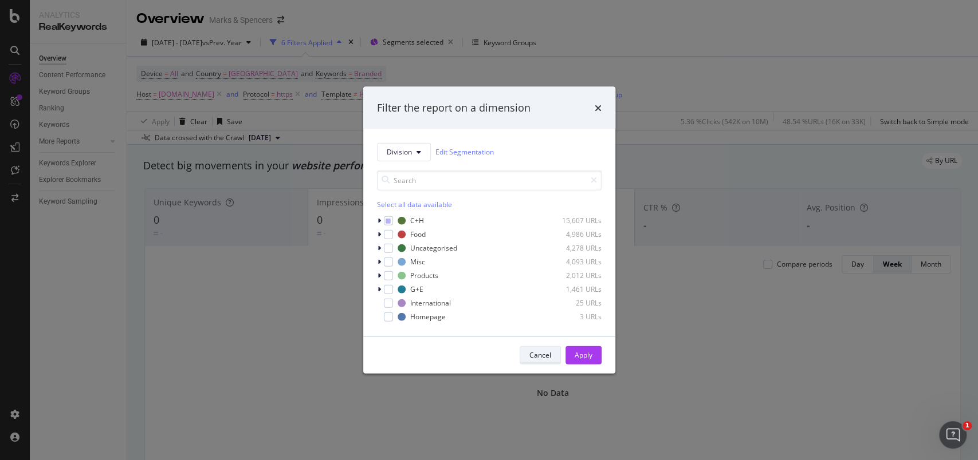
click at [536, 347] on div "Cancel" at bounding box center [540, 355] width 22 height 16
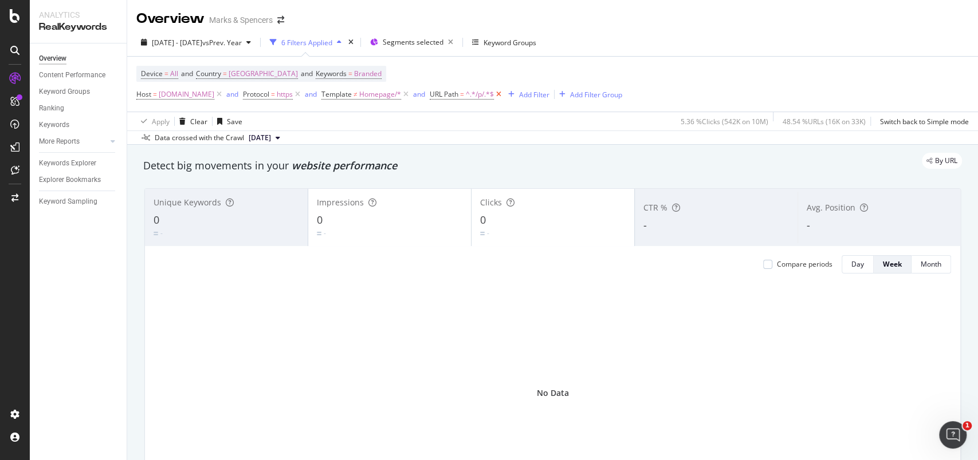
click at [503, 93] on icon at bounding box center [499, 94] width 10 height 11
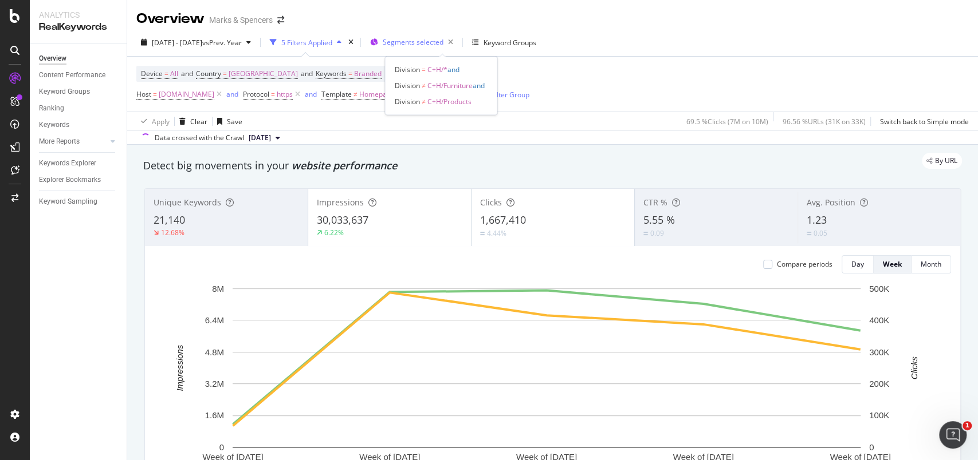
click at [443, 40] on span "Segments selected" at bounding box center [413, 42] width 61 height 10
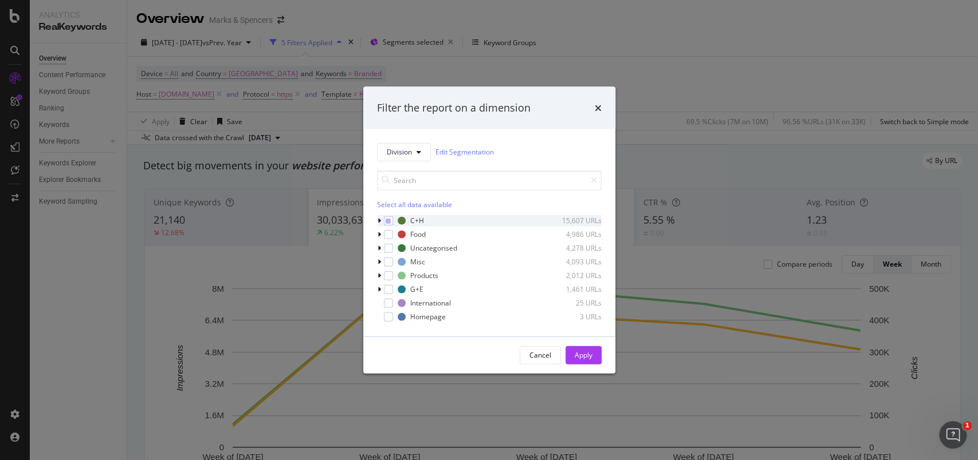
click at [380, 218] on icon "modal" at bounding box center [378, 220] width 3 height 7
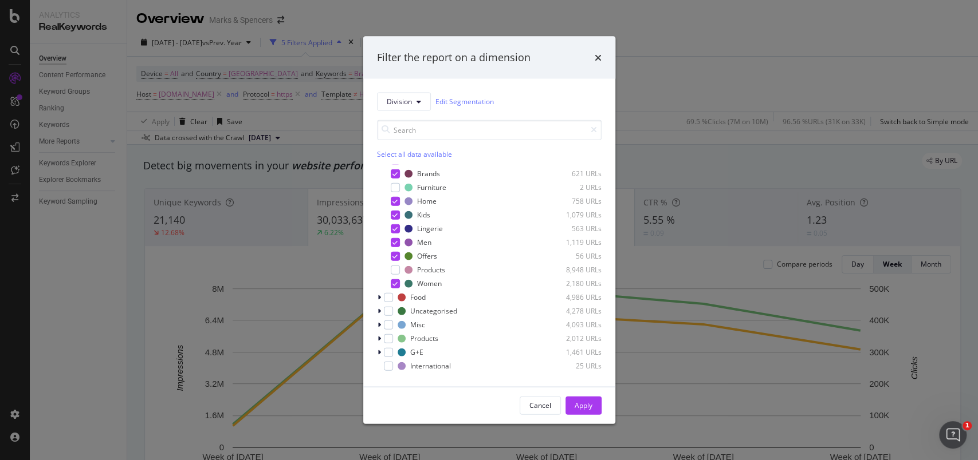
scroll to position [37, 0]
click at [537, 404] on div "Cancel" at bounding box center [540, 406] width 22 height 10
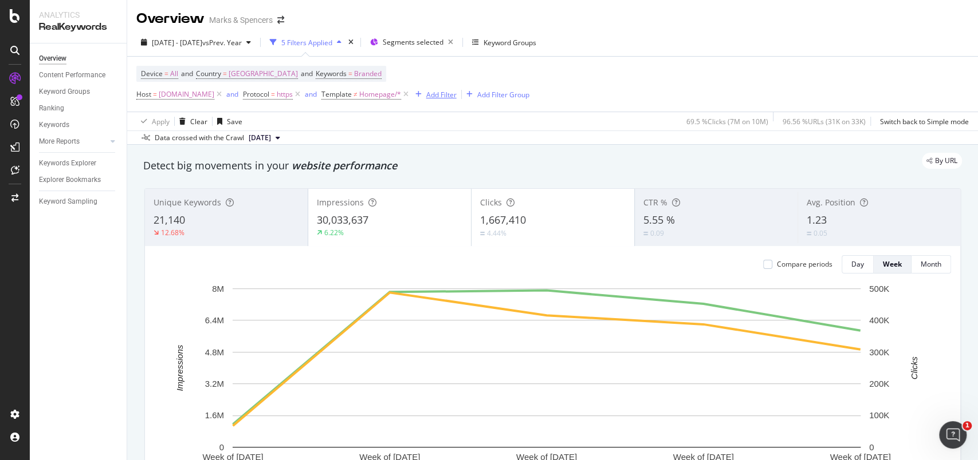
click at [456, 96] on div "Add Filter" at bounding box center [441, 95] width 30 height 10
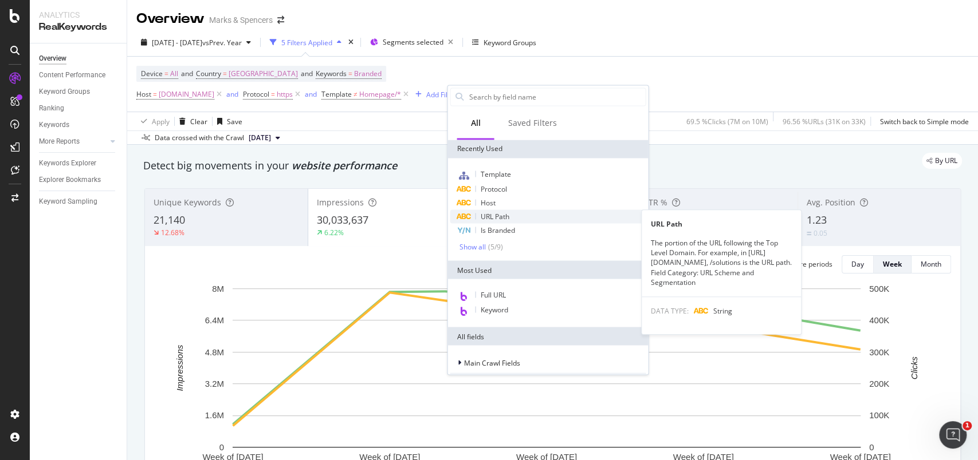
click at [522, 216] on div "URL Path" at bounding box center [548, 217] width 196 height 14
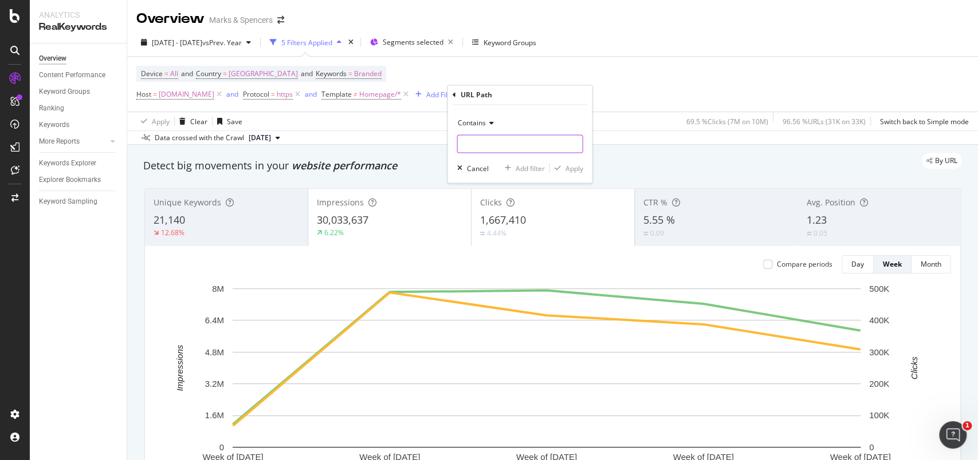
click at [506, 150] on input "text" at bounding box center [519, 144] width 125 height 18
type input "/p/"
click at [573, 163] on div "Apply" at bounding box center [574, 168] width 18 height 10
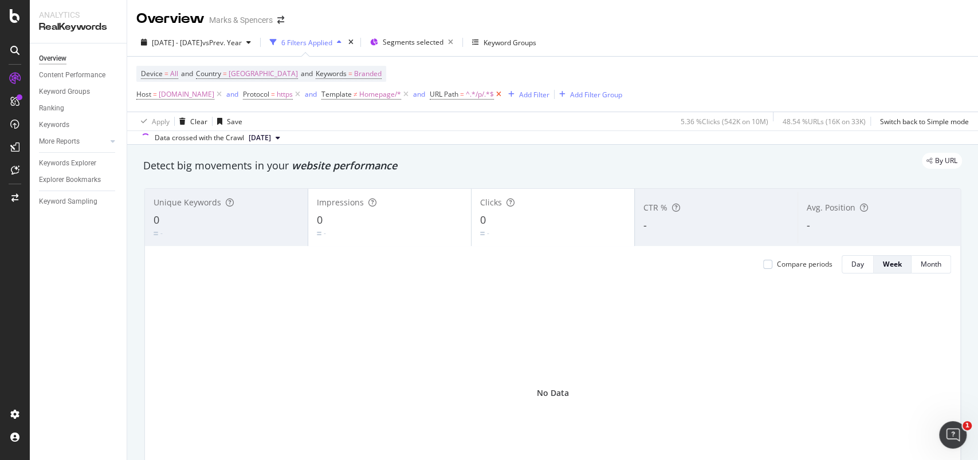
click at [503, 89] on icon at bounding box center [499, 94] width 10 height 11
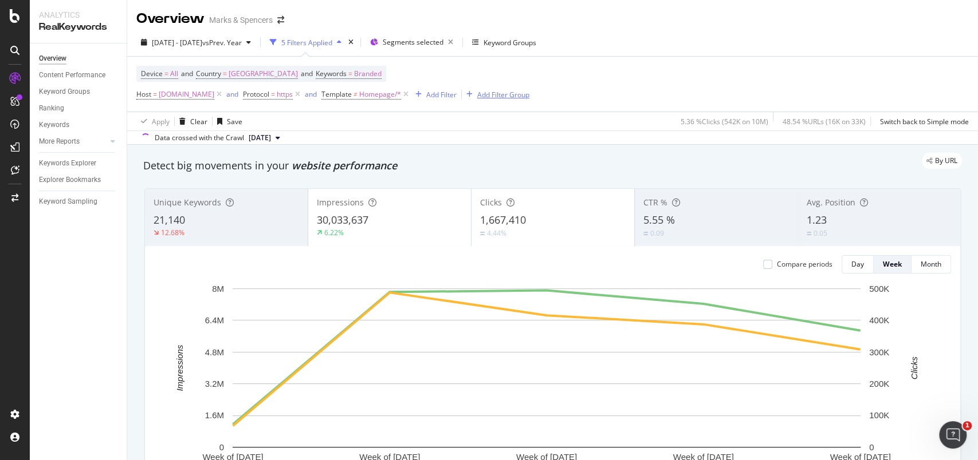
click at [520, 95] on div "Add Filter Group" at bounding box center [503, 95] width 52 height 10
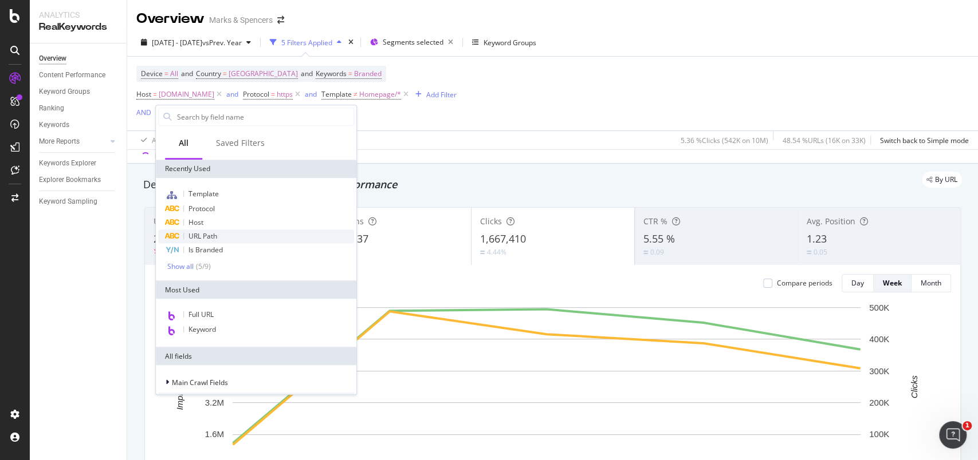
click at [212, 237] on span "URL Path" at bounding box center [202, 236] width 29 height 10
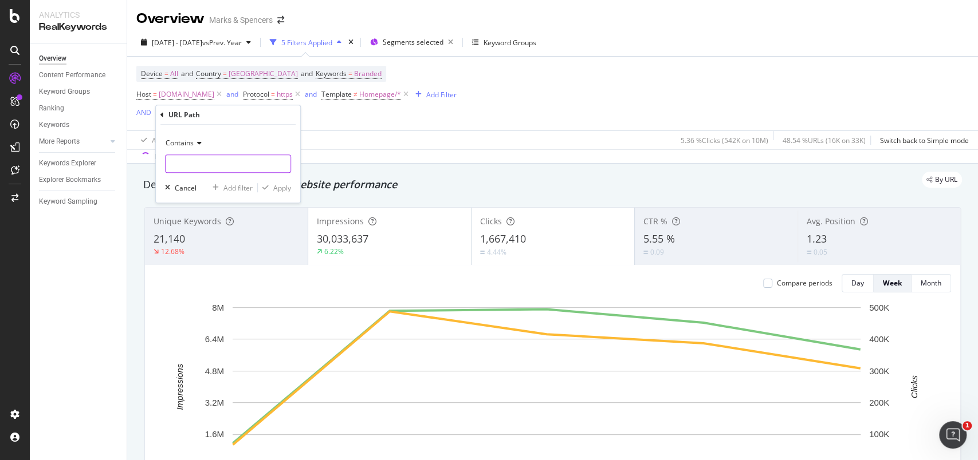
click at [203, 162] on input "text" at bounding box center [228, 164] width 125 height 18
type input "/p/"
click at [279, 188] on div "Apply" at bounding box center [282, 188] width 18 height 10
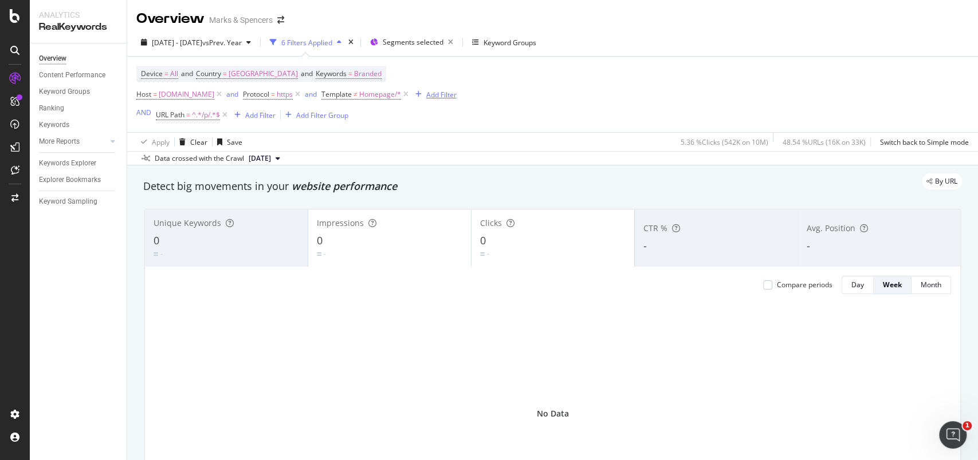
drag, startPoint x: 228, startPoint y: 115, endPoint x: 477, endPoint y: 94, distance: 249.4
click at [228, 115] on icon at bounding box center [225, 114] width 10 height 11
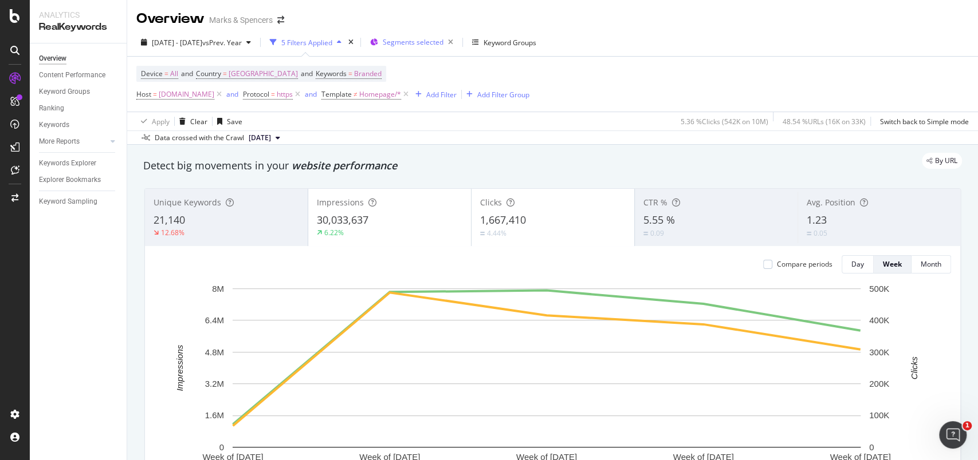
click at [443, 43] on span "Segments selected" at bounding box center [413, 42] width 61 height 10
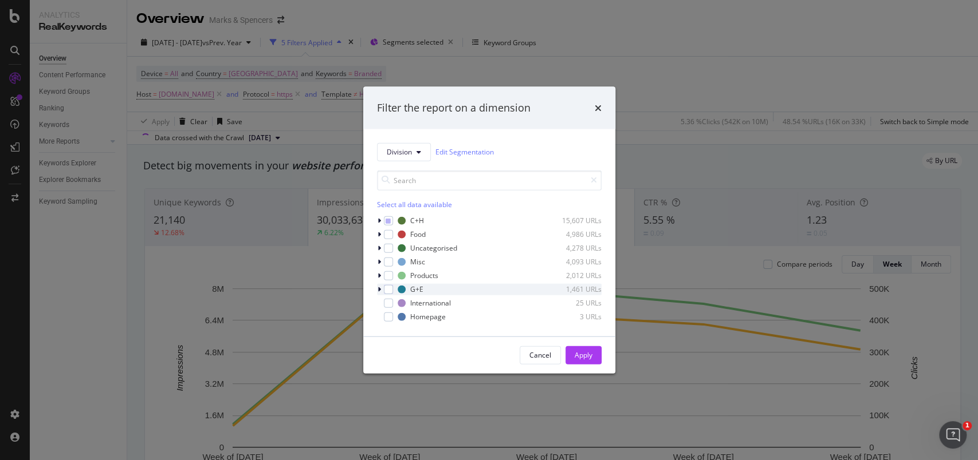
click at [377, 289] on icon "modal" at bounding box center [378, 289] width 3 height 7
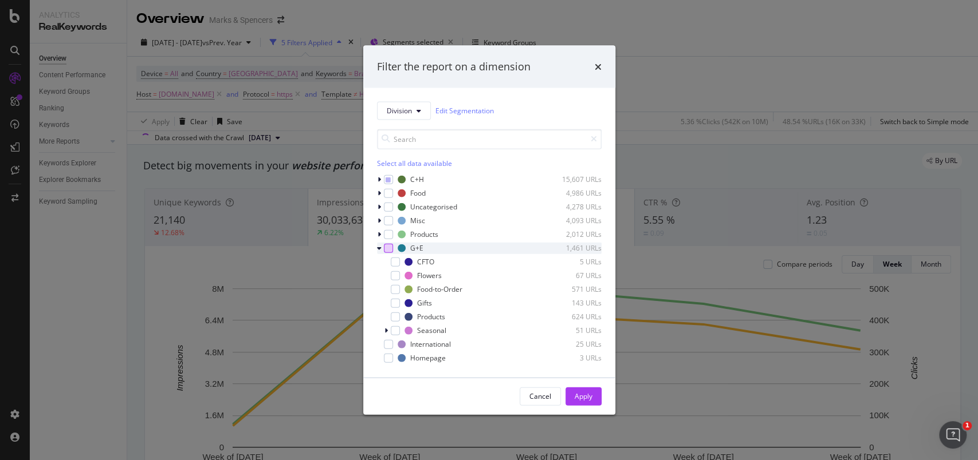
click at [387, 245] on div "modal" at bounding box center [388, 247] width 9 height 9
click at [392, 261] on icon "modal" at bounding box center [394, 262] width 5 height 6
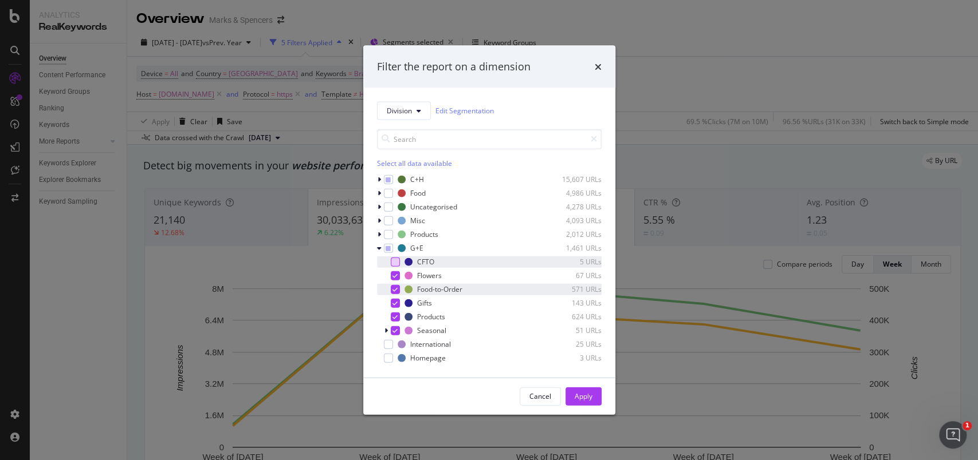
click at [394, 286] on icon "modal" at bounding box center [394, 289] width 5 height 6
click at [396, 317] on icon "modal" at bounding box center [394, 317] width 5 height 6
click at [387, 252] on div "modal" at bounding box center [388, 247] width 9 height 9
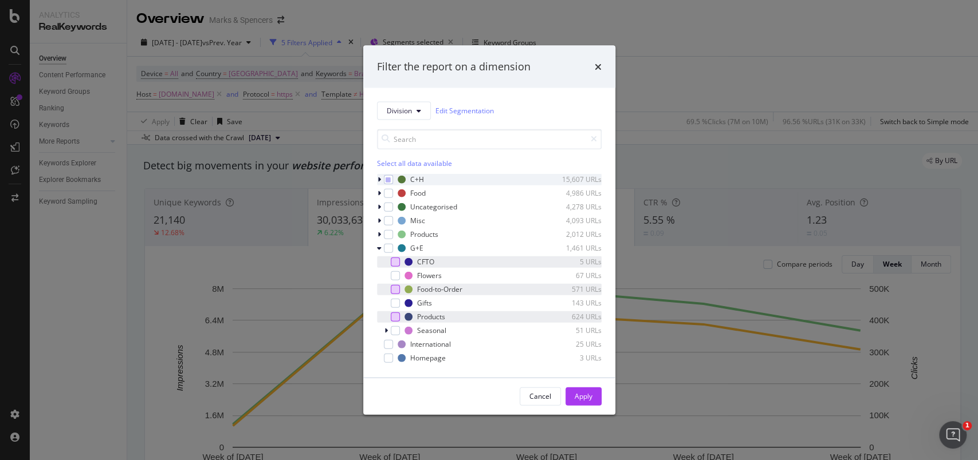
click at [380, 177] on div "modal" at bounding box center [380, 179] width 7 height 11
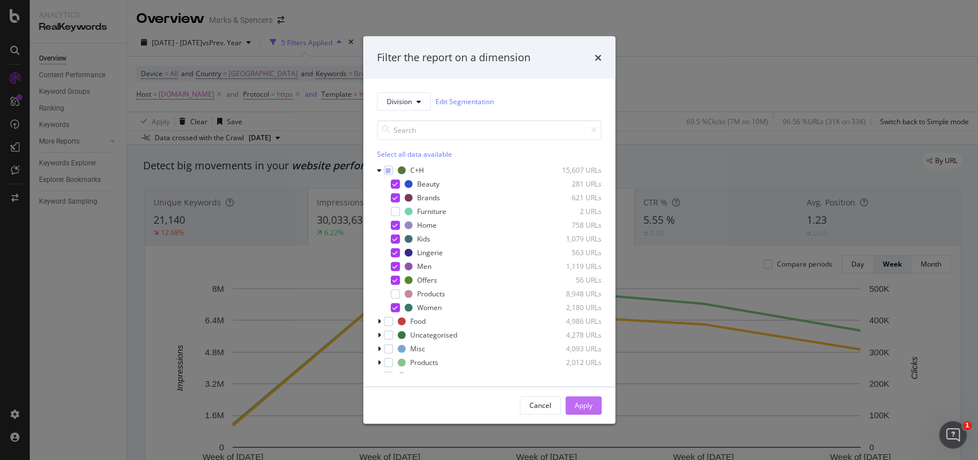
click at [574, 405] on div "Apply" at bounding box center [583, 406] width 18 height 10
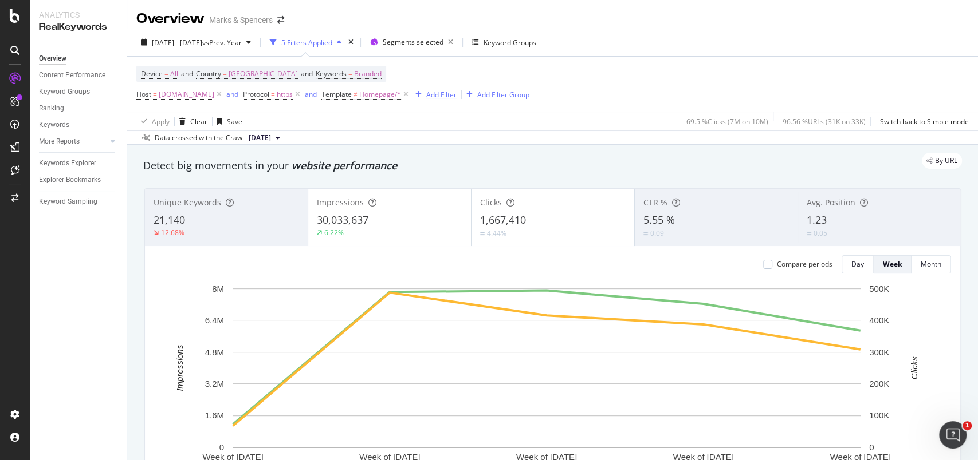
click at [456, 95] on div "Add Filter" at bounding box center [441, 95] width 30 height 10
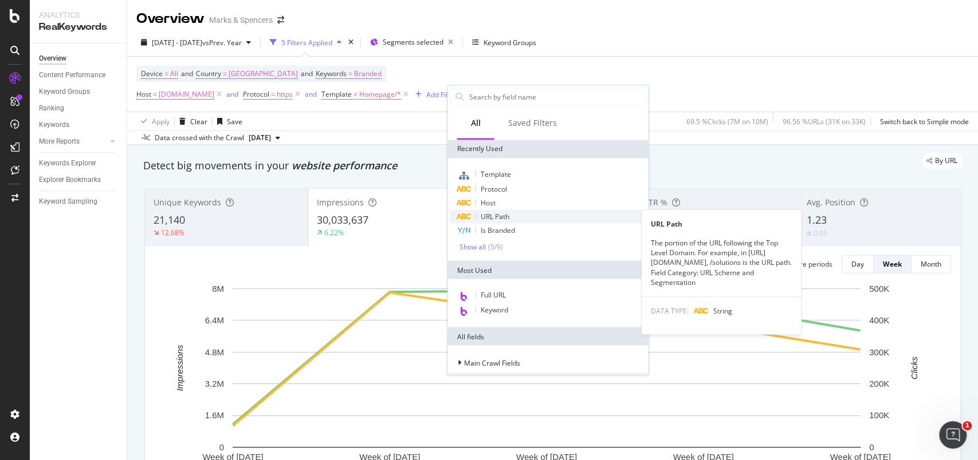
click at [501, 221] on span "URL Path" at bounding box center [494, 216] width 29 height 10
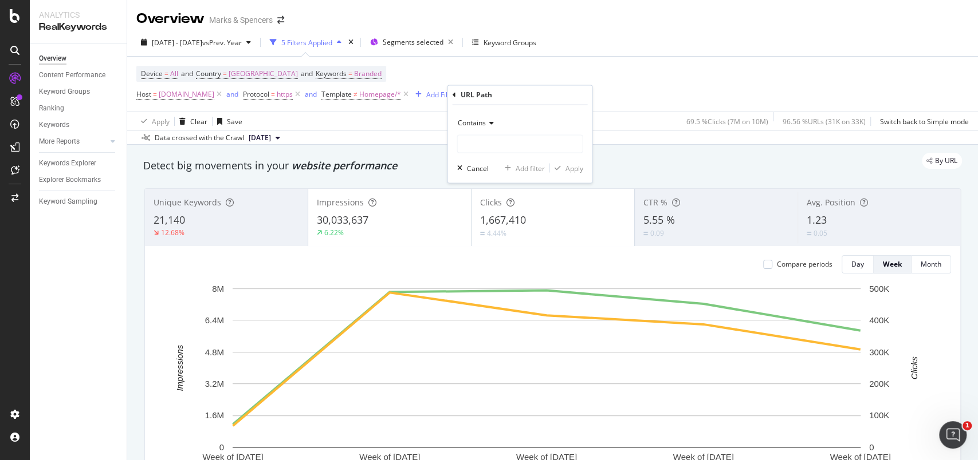
click at [473, 125] on span "Contains" at bounding box center [471, 124] width 28 height 10
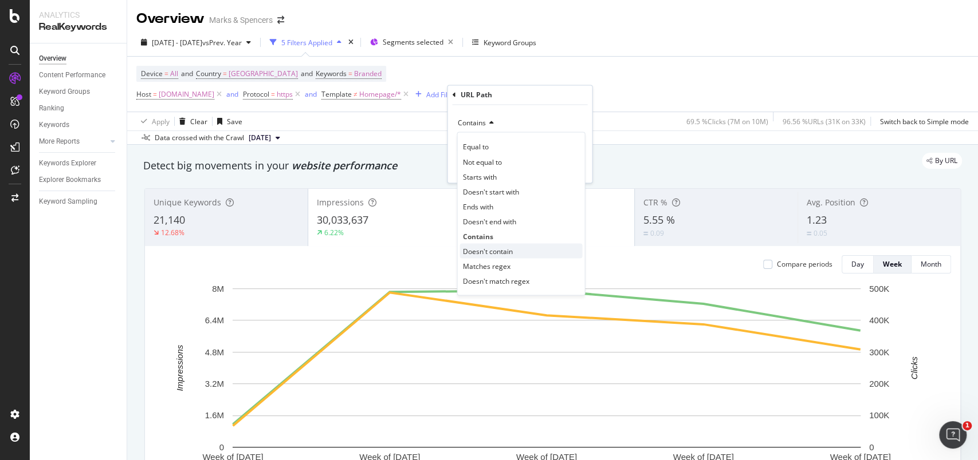
click at [489, 250] on span "Doesn't contain" at bounding box center [487, 251] width 50 height 10
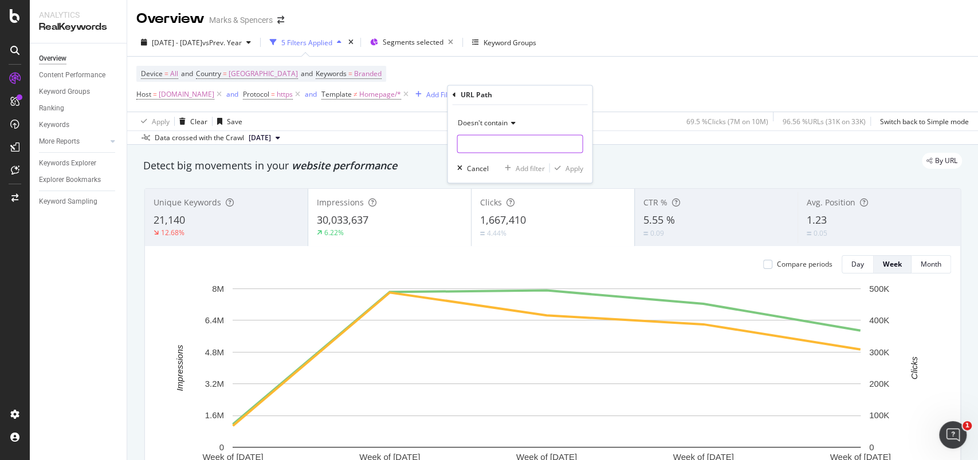
click at [486, 141] on input "text" at bounding box center [519, 144] width 125 height 18
type input "food-and-d"
click at [479, 163] on button "Cancel" at bounding box center [470, 168] width 36 height 11
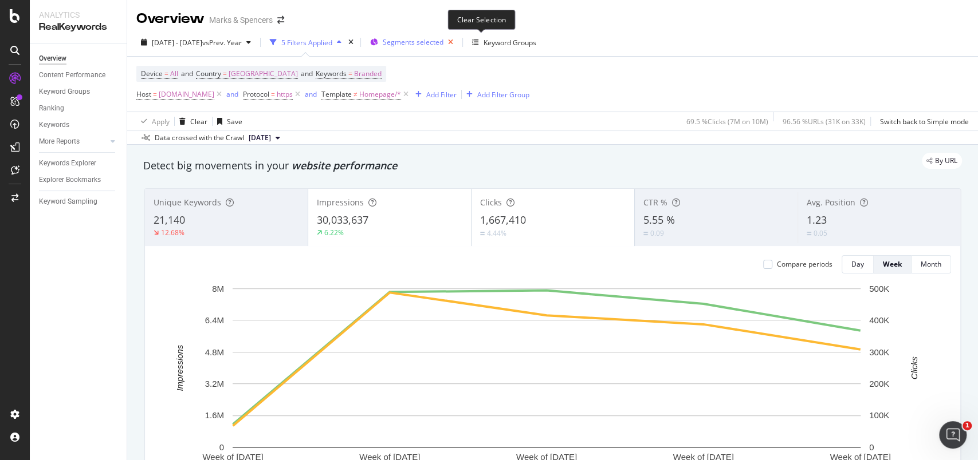
click at [458, 42] on icon "button" at bounding box center [450, 42] width 14 height 16
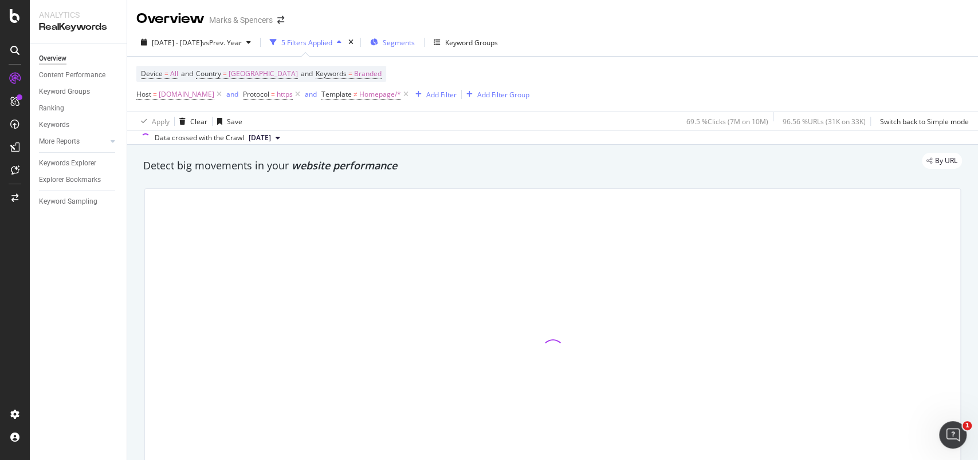
click at [415, 43] on span "Segments" at bounding box center [399, 43] width 32 height 10
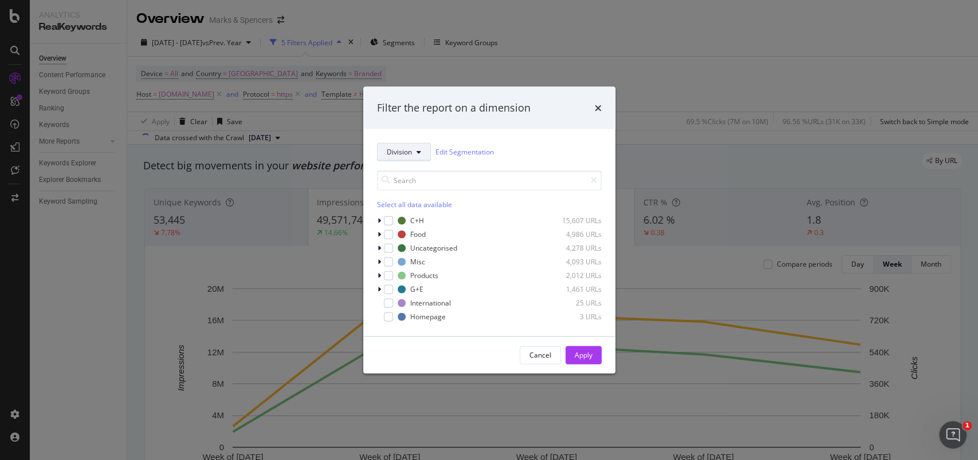
click at [403, 144] on button "Division" at bounding box center [404, 152] width 54 height 18
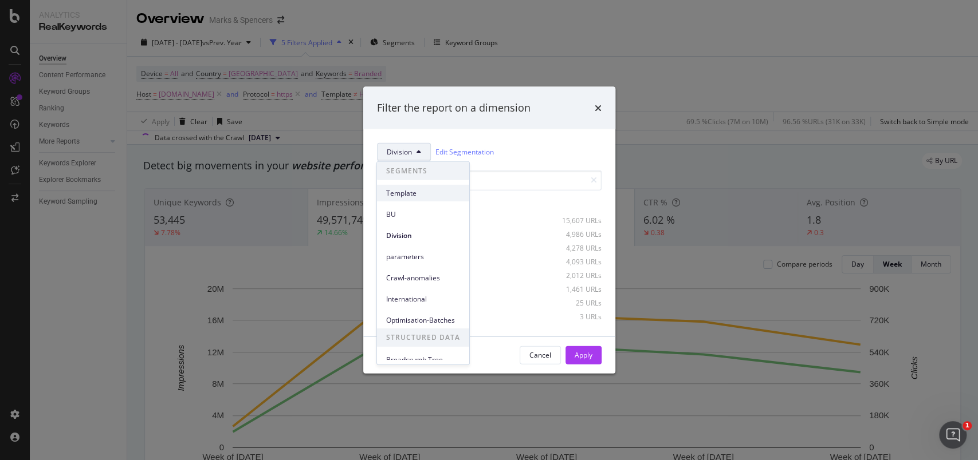
click at [407, 188] on span "Template" at bounding box center [423, 193] width 74 height 10
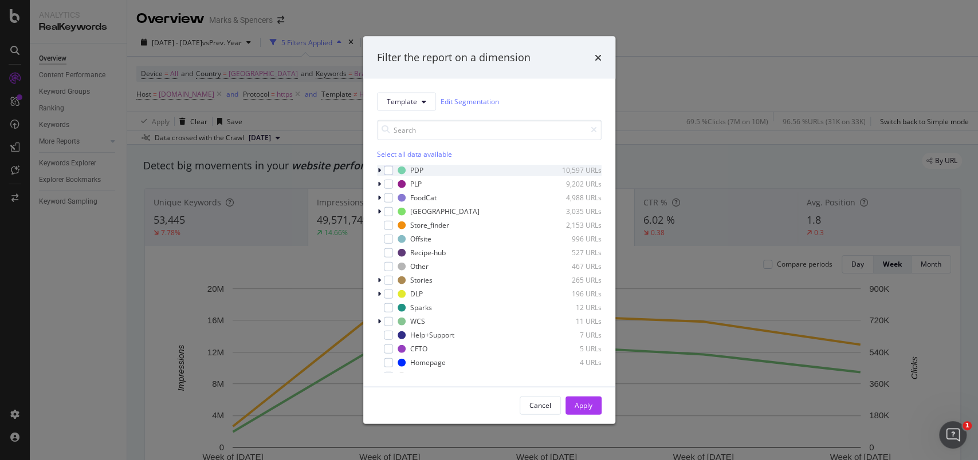
click at [378, 172] on icon "modal" at bounding box center [378, 170] width 3 height 7
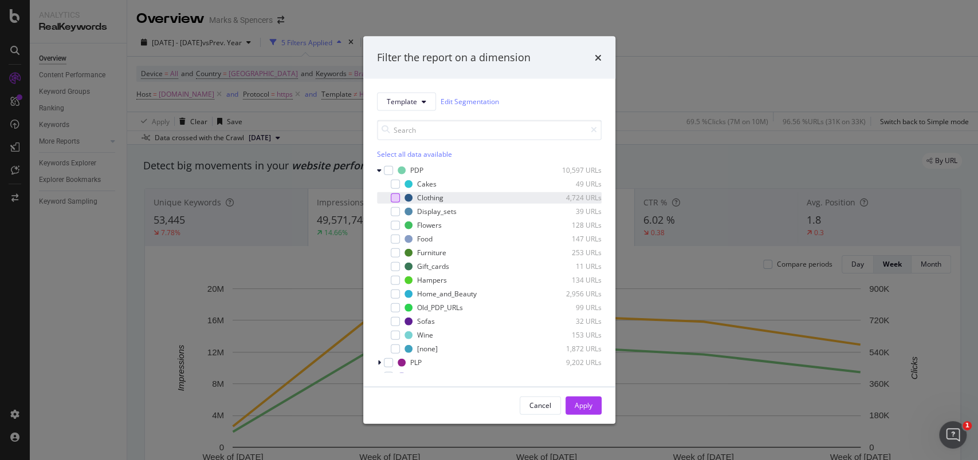
click at [399, 198] on div "modal" at bounding box center [395, 197] width 9 height 9
click at [391, 292] on div "modal" at bounding box center [395, 293] width 9 height 9
click at [590, 409] on div "Apply" at bounding box center [583, 406] width 18 height 10
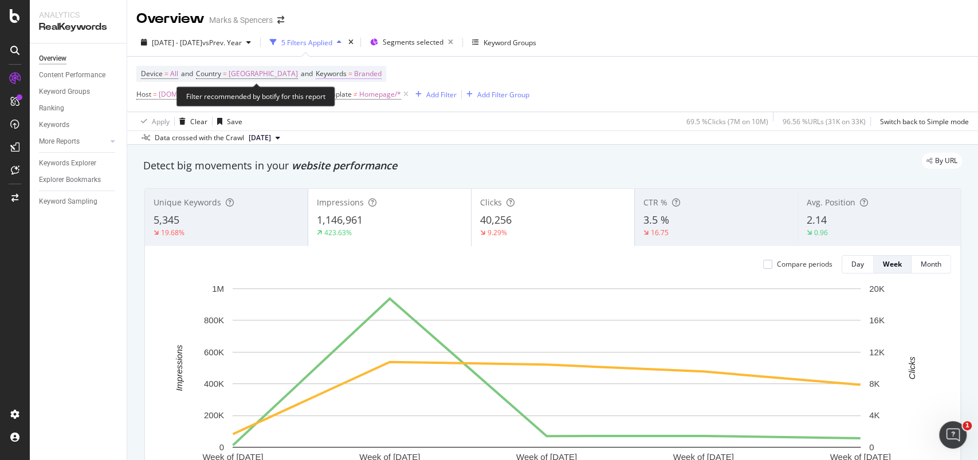
click at [367, 69] on span "Branded" at bounding box center [367, 74] width 27 height 16
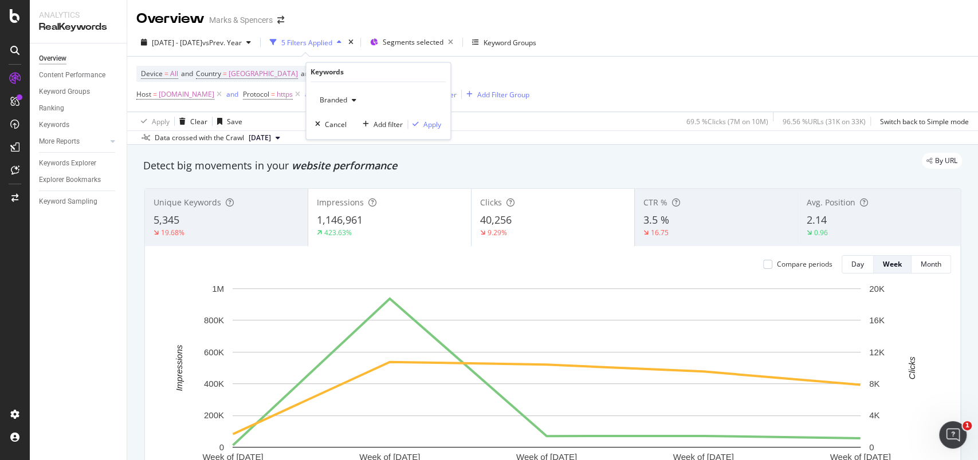
click at [354, 97] on icon "button" at bounding box center [354, 100] width 5 height 7
click at [352, 116] on div "Non-Branded" at bounding box center [383, 123] width 135 height 17
click at [426, 125] on div "Apply" at bounding box center [432, 125] width 18 height 10
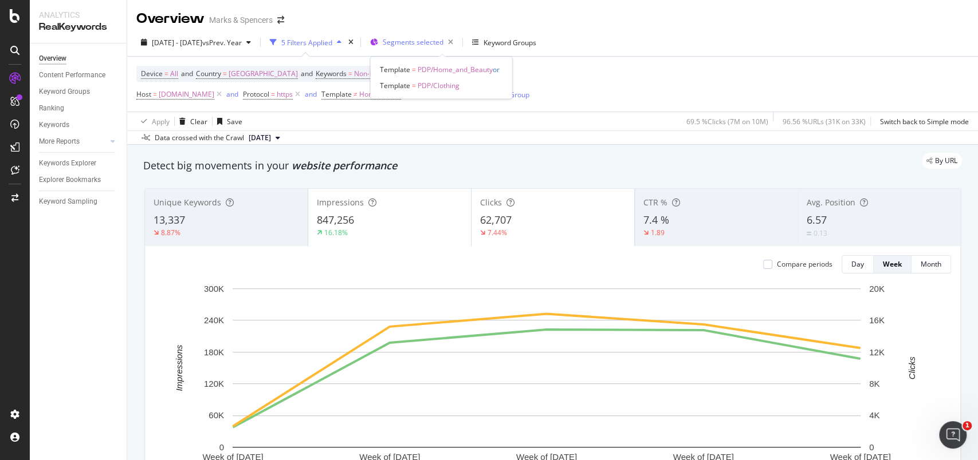
click at [443, 44] on span "Segments selected" at bounding box center [413, 42] width 61 height 10
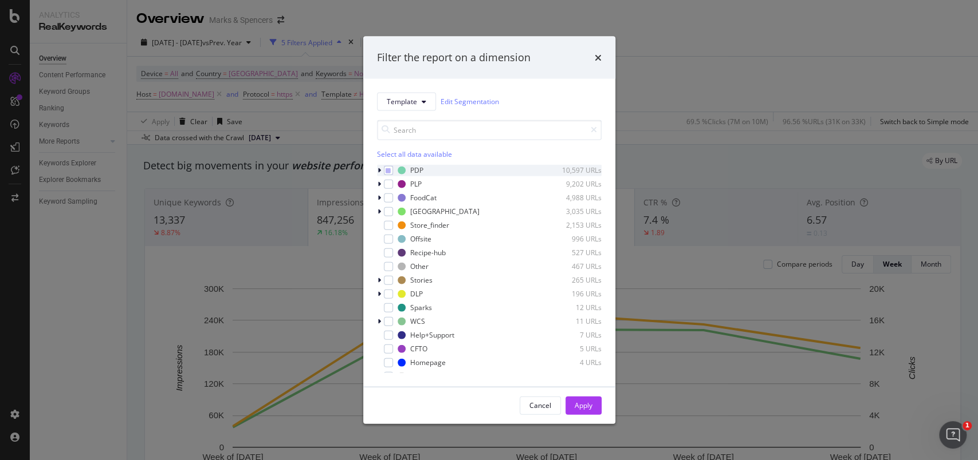
click at [378, 171] on icon "modal" at bounding box center [378, 170] width 3 height 7
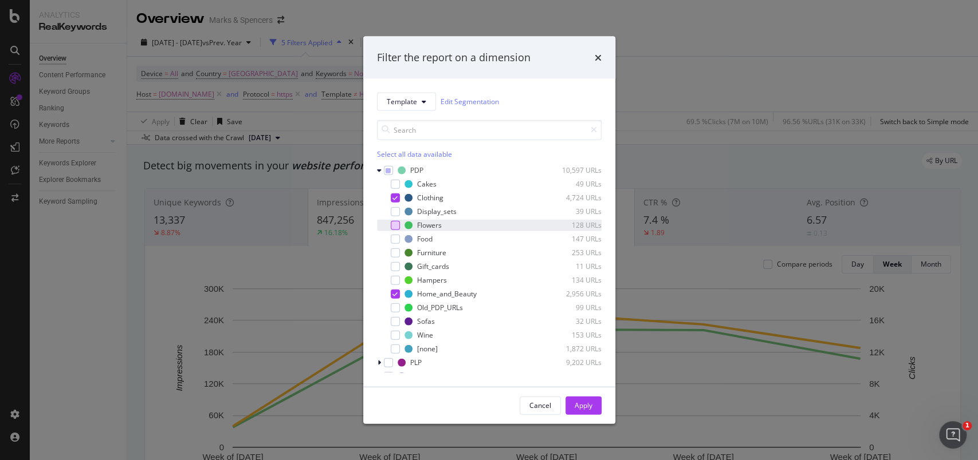
click at [398, 225] on div "modal" at bounding box center [395, 225] width 9 height 9
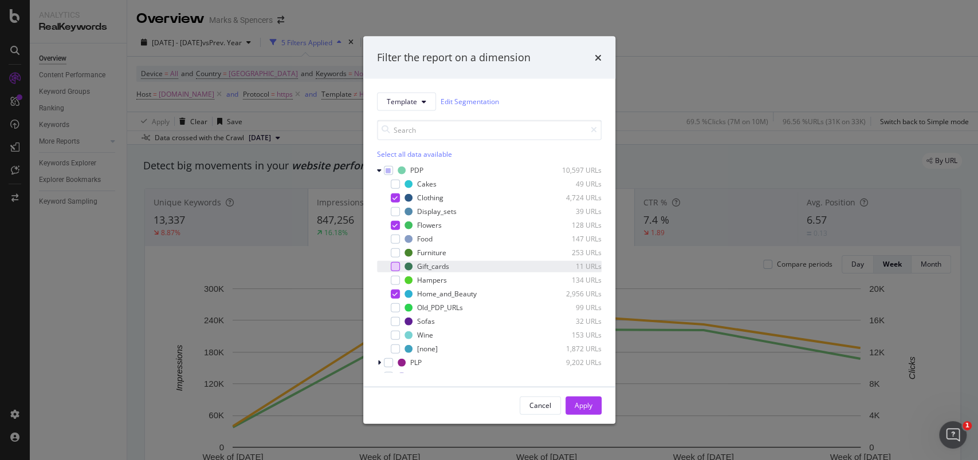
click at [396, 265] on div "modal" at bounding box center [395, 266] width 9 height 9
click at [395, 278] on div "modal" at bounding box center [395, 279] width 9 height 9
click at [585, 403] on div "Apply" at bounding box center [583, 406] width 18 height 10
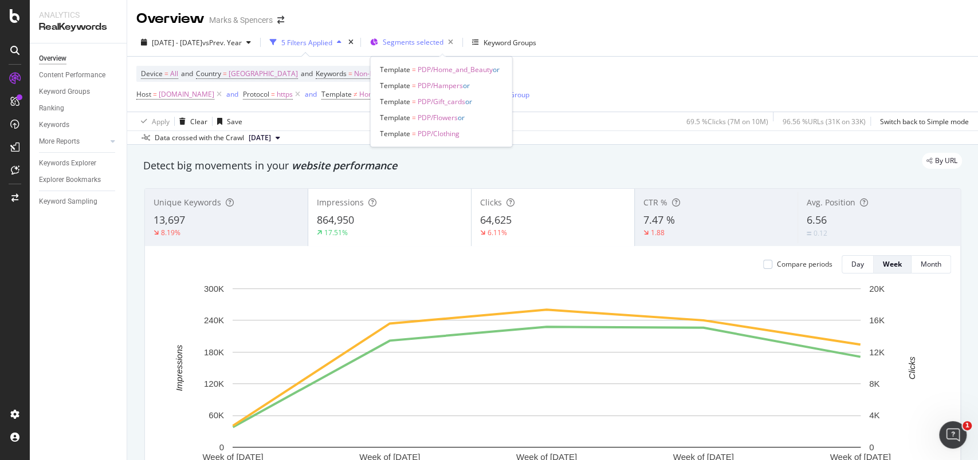
click at [443, 40] on span "Segments selected" at bounding box center [413, 42] width 61 height 10
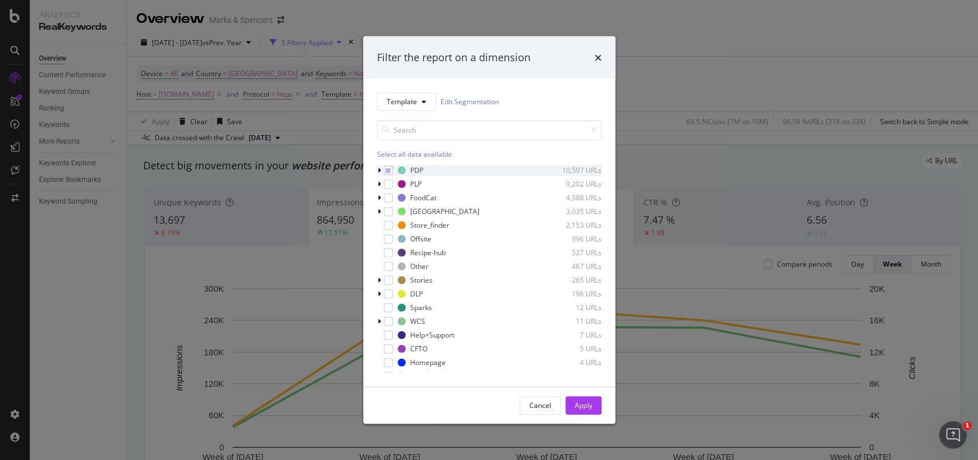
click at [379, 168] on icon "modal" at bounding box center [378, 170] width 3 height 7
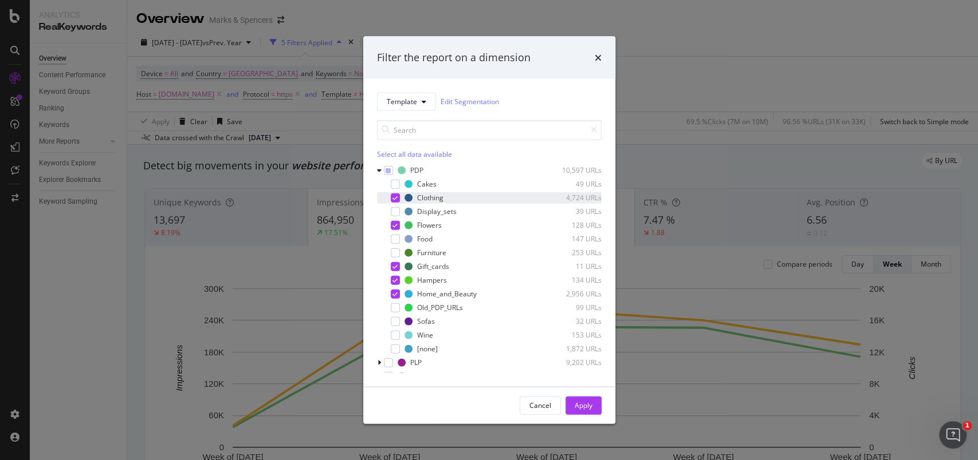
click at [395, 197] on icon "modal" at bounding box center [394, 198] width 5 height 6
click at [395, 294] on icon "modal" at bounding box center [394, 294] width 5 height 6
click at [585, 401] on div "Apply" at bounding box center [583, 406] width 18 height 10
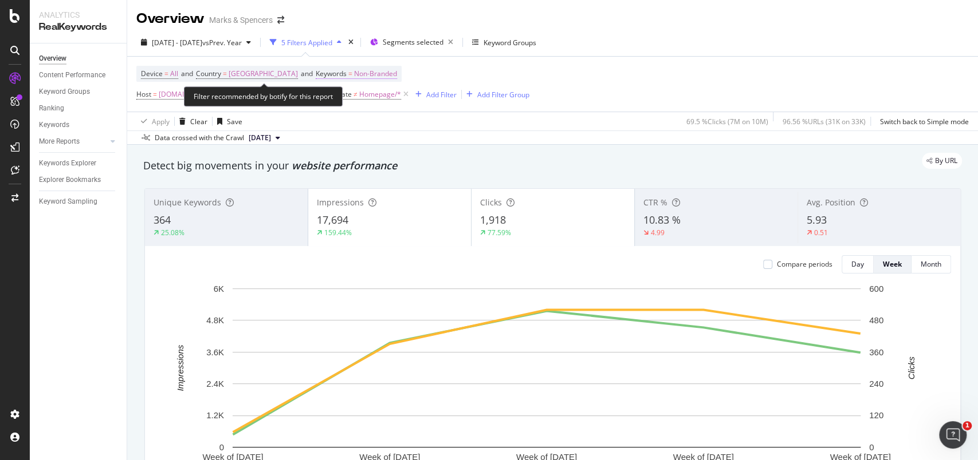
click at [376, 73] on span "Non-Branded" at bounding box center [375, 74] width 43 height 16
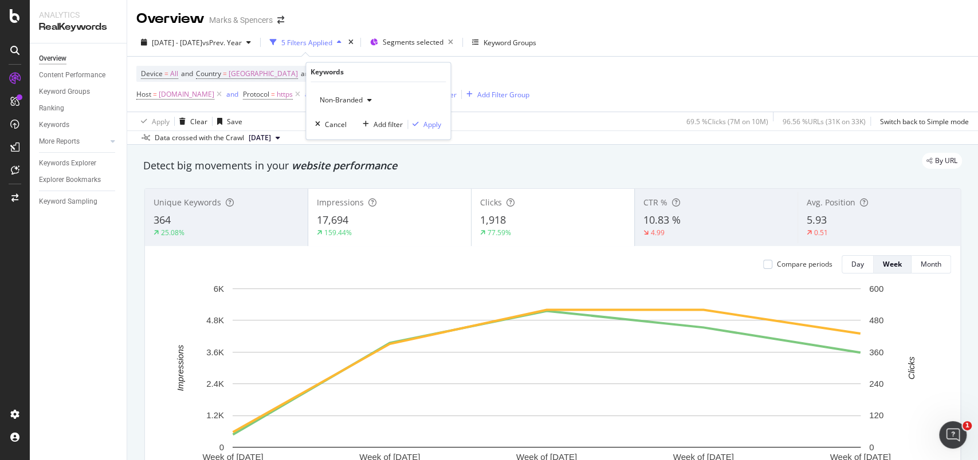
click at [362, 101] on span "Non-Branded" at bounding box center [339, 101] width 48 height 10
click at [356, 133] on div "Branded" at bounding box center [383, 139] width 135 height 17
click at [439, 127] on div "Apply" at bounding box center [432, 125] width 18 height 10
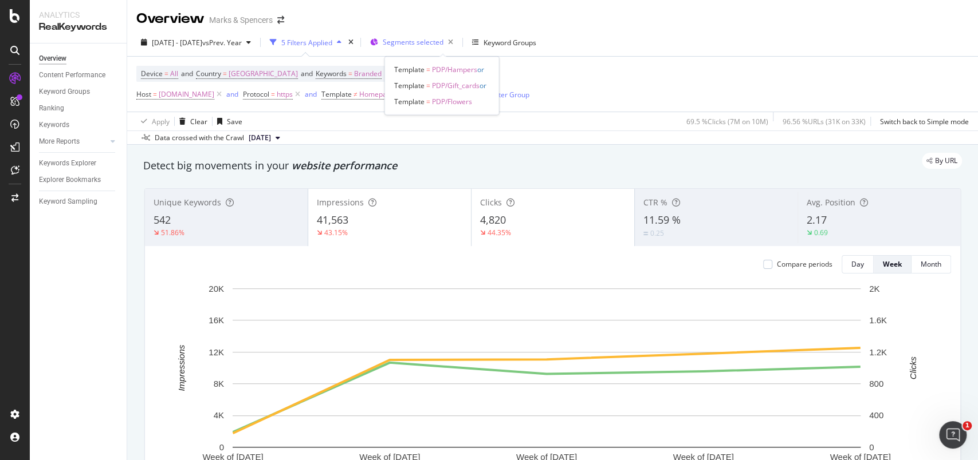
click at [443, 39] on span "Segments selected" at bounding box center [413, 42] width 61 height 10
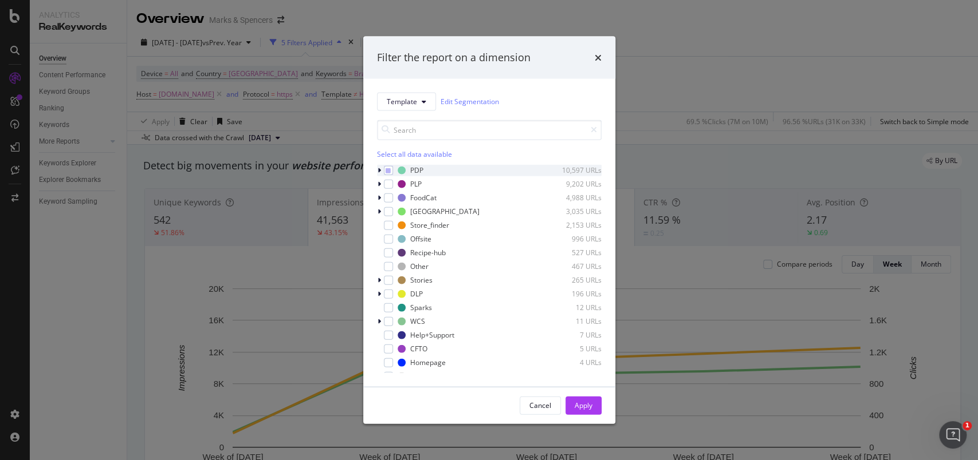
click at [377, 168] on icon "modal" at bounding box center [378, 170] width 3 height 7
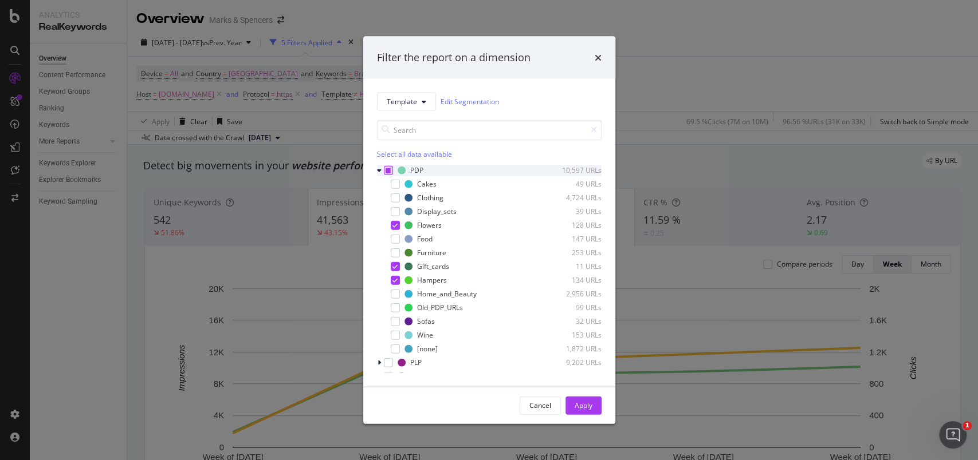
click at [388, 169] on icon "modal" at bounding box center [387, 170] width 5 height 6
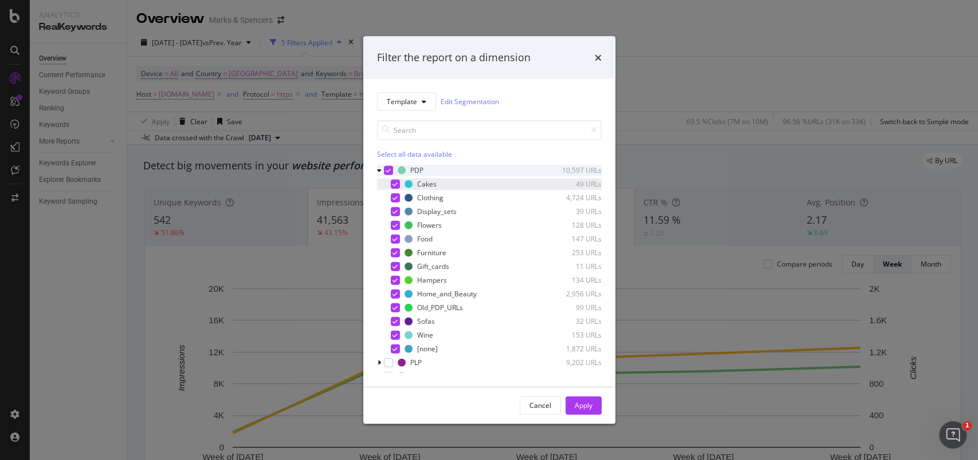
click at [391, 182] on div "modal" at bounding box center [395, 183] width 9 height 9
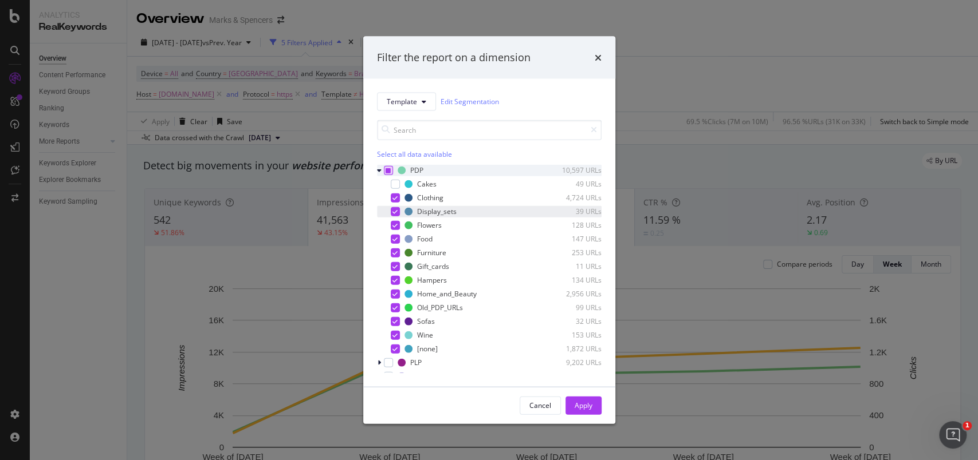
click at [398, 210] on div "modal" at bounding box center [395, 211] width 9 height 9
click at [396, 254] on icon "modal" at bounding box center [394, 253] width 5 height 6
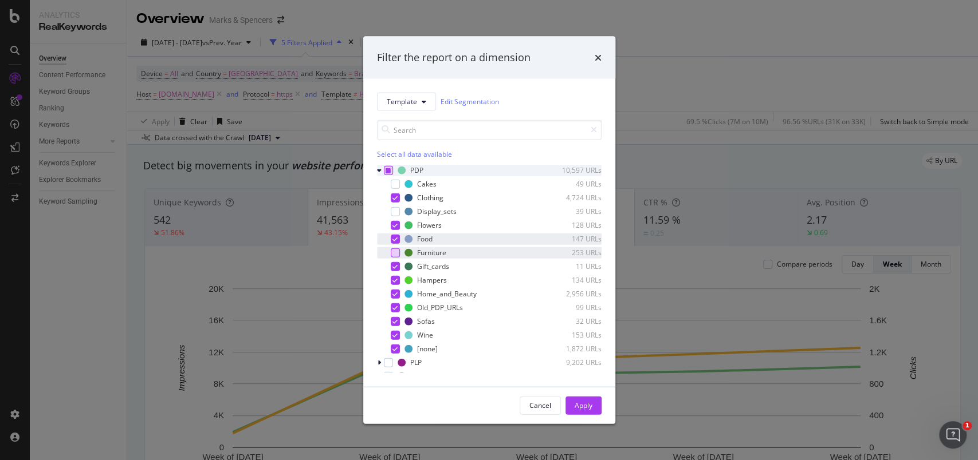
click at [396, 239] on icon "modal" at bounding box center [394, 239] width 5 height 6
click at [393, 305] on icon "modal" at bounding box center [394, 308] width 5 height 6
click at [393, 319] on icon "modal" at bounding box center [394, 321] width 5 height 6
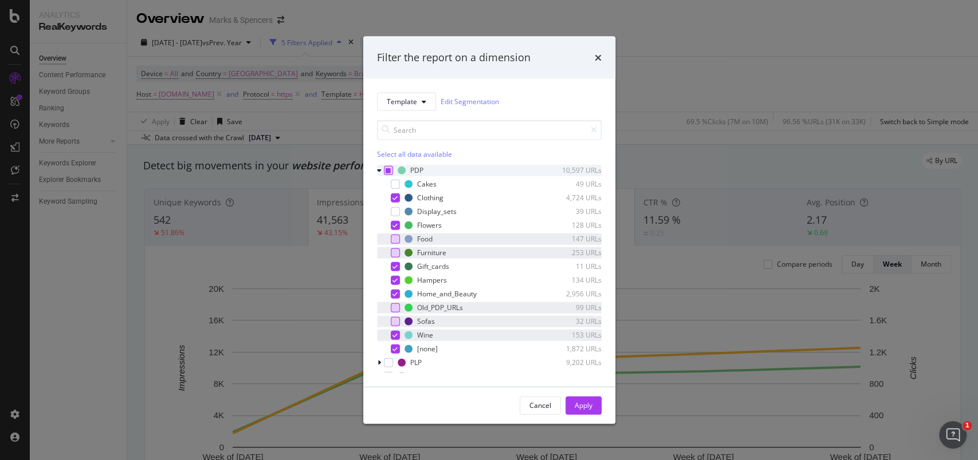
click at [394, 333] on icon "modal" at bounding box center [394, 335] width 5 height 6
click at [395, 349] on icon "modal" at bounding box center [394, 349] width 5 height 6
click at [584, 405] on div "Apply" at bounding box center [583, 406] width 18 height 10
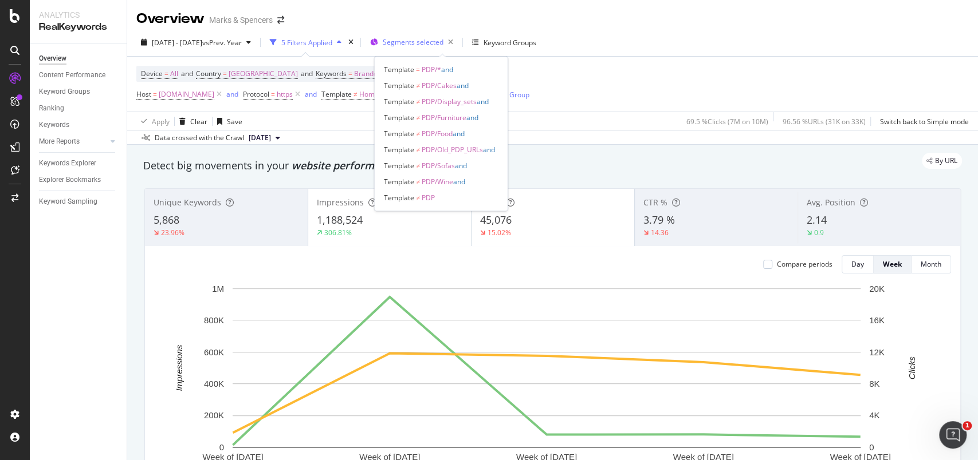
click at [443, 39] on span "Segments selected" at bounding box center [413, 42] width 61 height 10
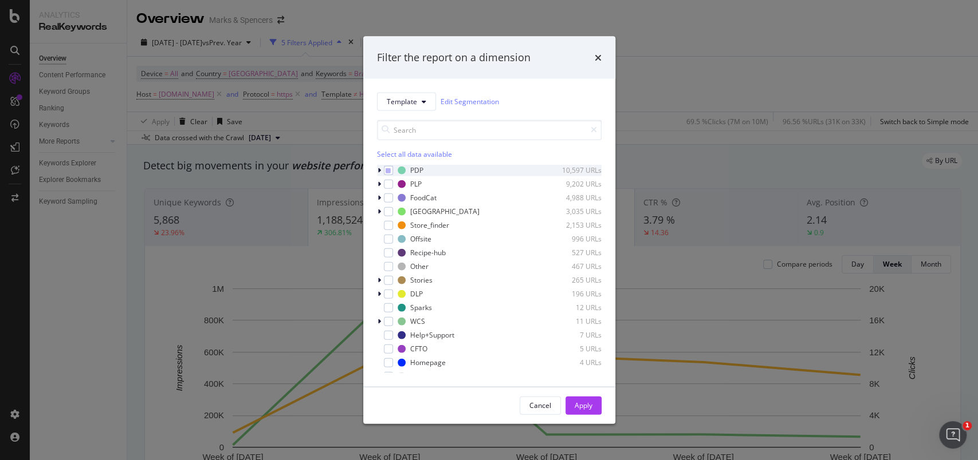
click at [379, 168] on icon "modal" at bounding box center [378, 170] width 3 height 7
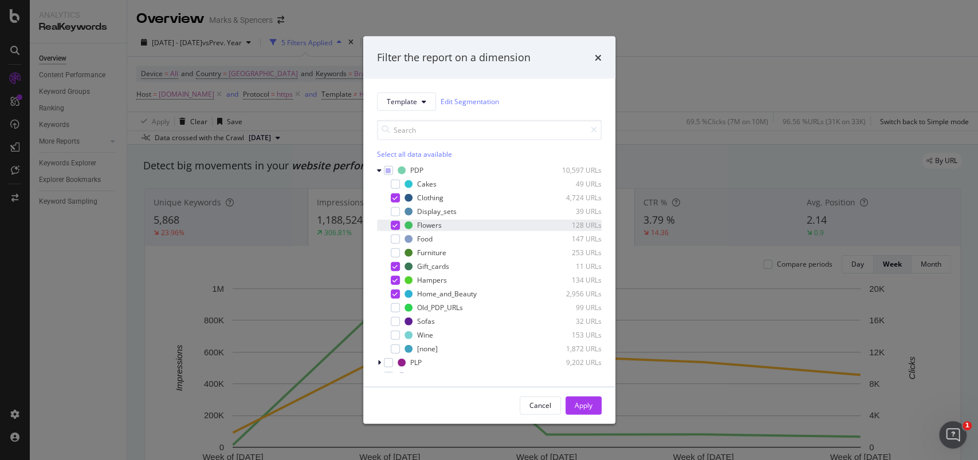
click at [396, 226] on icon "modal" at bounding box center [394, 225] width 5 height 6
click at [392, 266] on icon "modal" at bounding box center [394, 266] width 5 height 6
click at [394, 278] on icon "modal" at bounding box center [394, 280] width 5 height 6
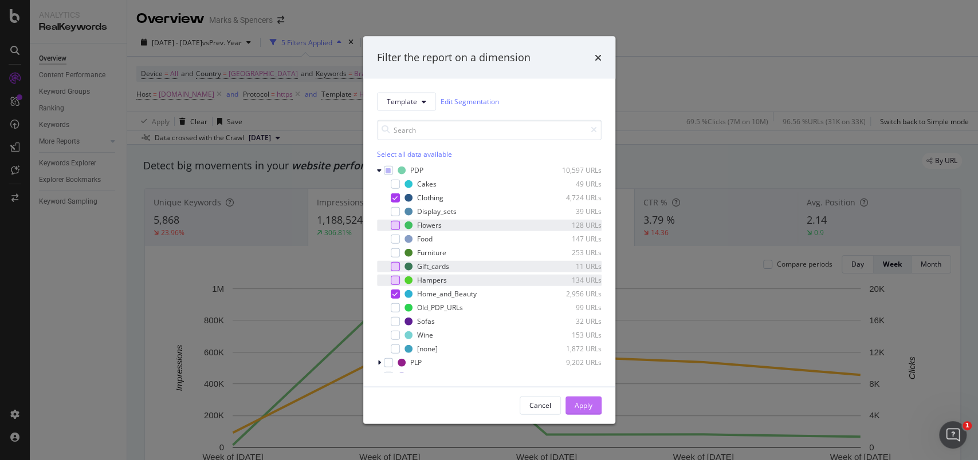
click at [582, 404] on div "Apply" at bounding box center [583, 406] width 18 height 10
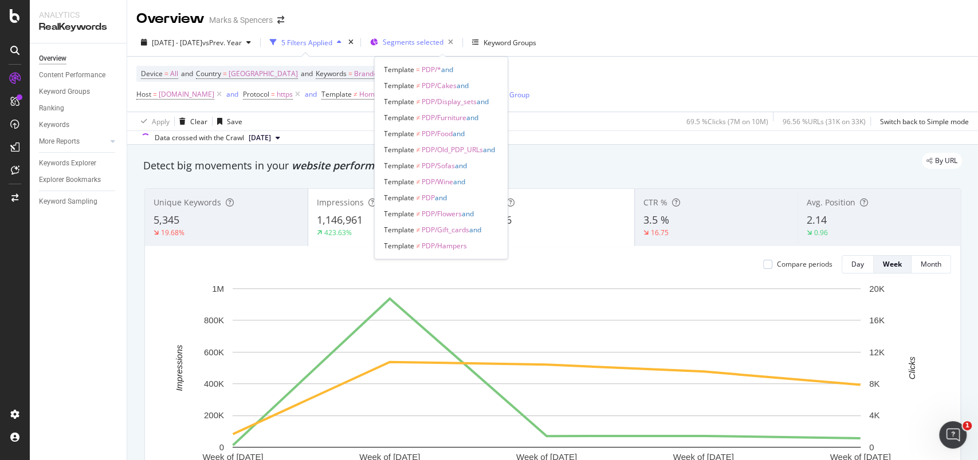
click at [443, 46] on span "Segments selected" at bounding box center [413, 42] width 61 height 10
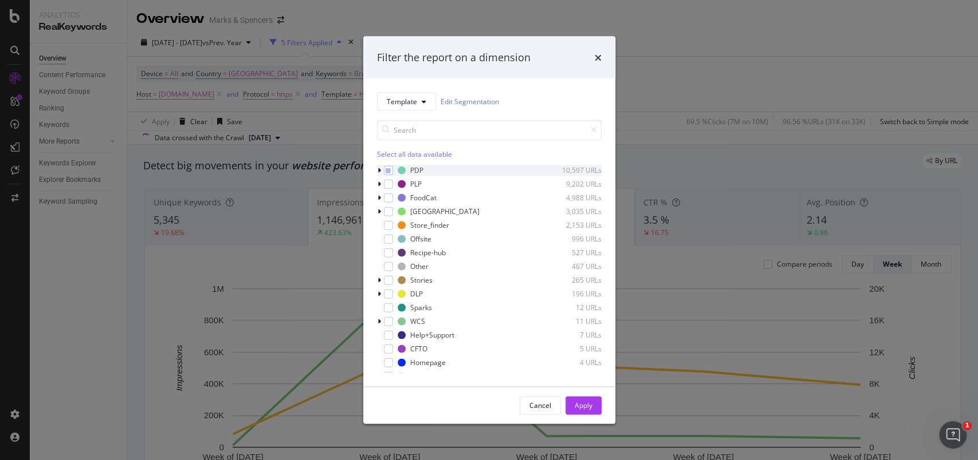
click at [377, 171] on icon "modal" at bounding box center [378, 170] width 3 height 7
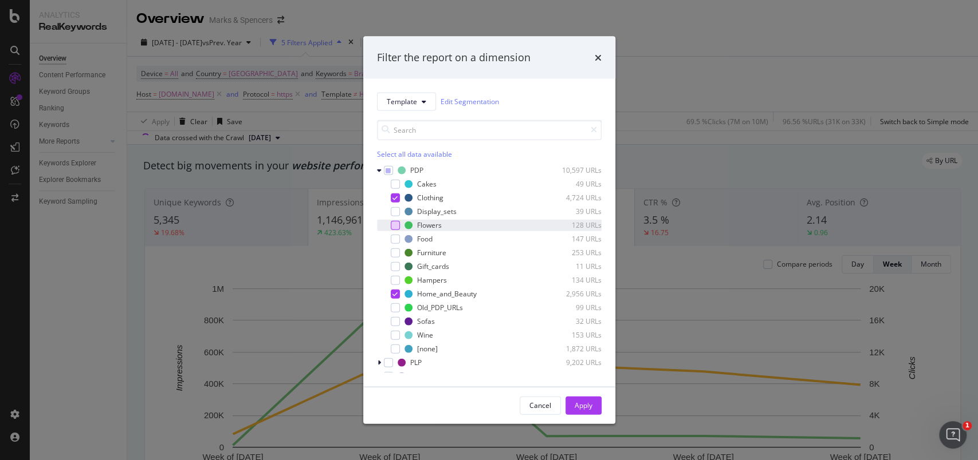
click at [396, 221] on div "modal" at bounding box center [395, 225] width 9 height 9
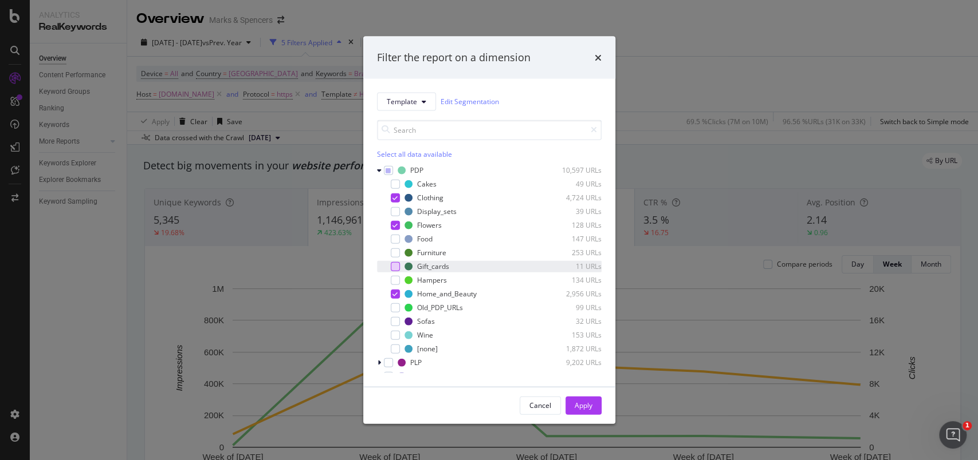
click at [394, 263] on div "modal" at bounding box center [395, 266] width 9 height 9
click at [398, 282] on div "modal" at bounding box center [395, 279] width 9 height 9
click at [589, 407] on div "Apply" at bounding box center [583, 406] width 18 height 10
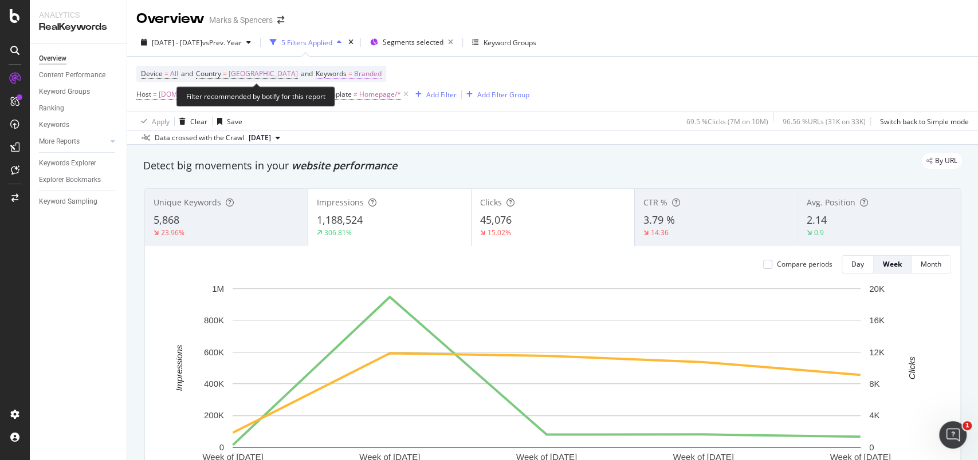
click at [363, 77] on span "Branded" at bounding box center [367, 74] width 27 height 16
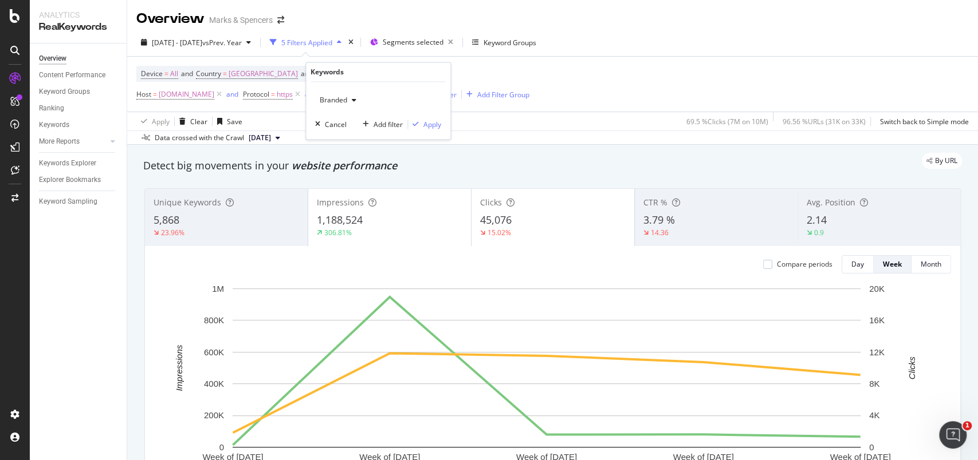
click at [339, 100] on span "Branded" at bounding box center [331, 101] width 32 height 10
click at [348, 120] on span "Non-Branded" at bounding box center [383, 123] width 117 height 10
click at [429, 121] on div "Apply" at bounding box center [432, 125] width 18 height 10
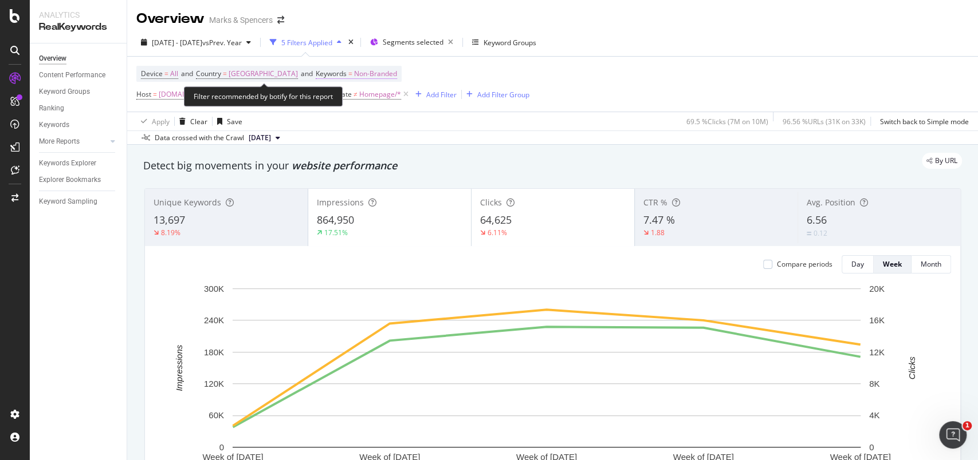
click at [375, 76] on span "Non-Branded" at bounding box center [375, 74] width 43 height 16
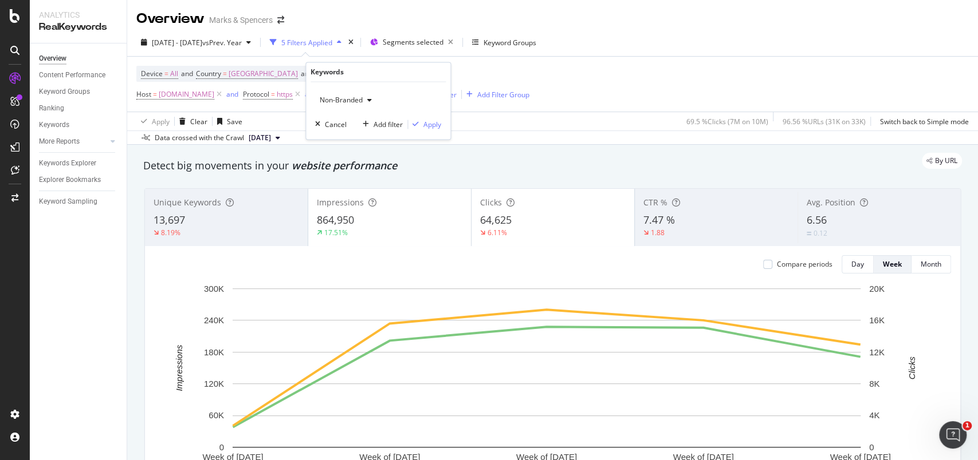
click at [354, 105] on div "Non-Branded" at bounding box center [345, 100] width 61 height 17
click at [355, 135] on span "Branded" at bounding box center [383, 140] width 117 height 10
click at [431, 126] on div "Apply" at bounding box center [432, 125] width 18 height 10
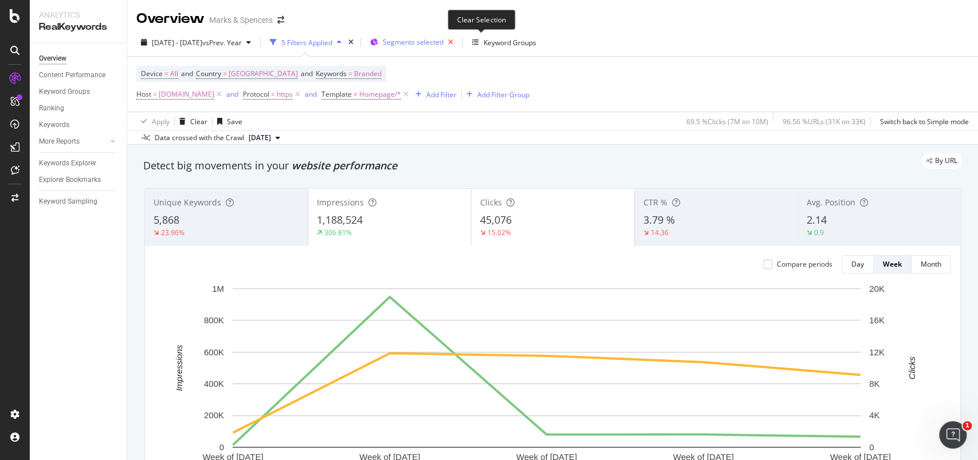
click at [458, 44] on icon "button" at bounding box center [450, 42] width 14 height 16
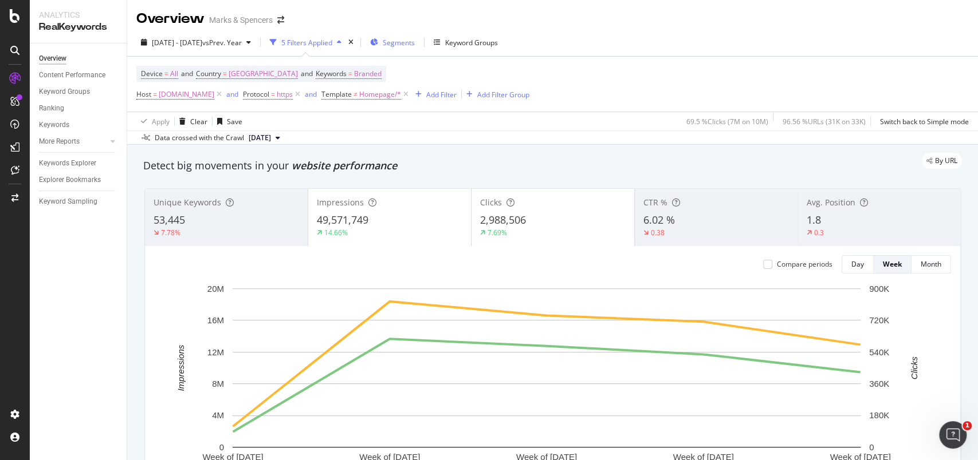
click at [415, 48] on div "Segments" at bounding box center [392, 42] width 45 height 17
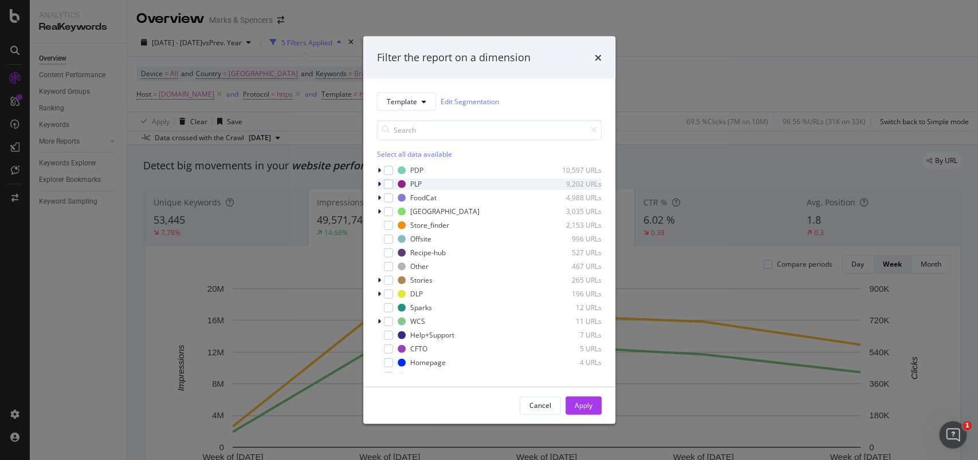
click at [380, 187] on icon "modal" at bounding box center [378, 183] width 3 height 7
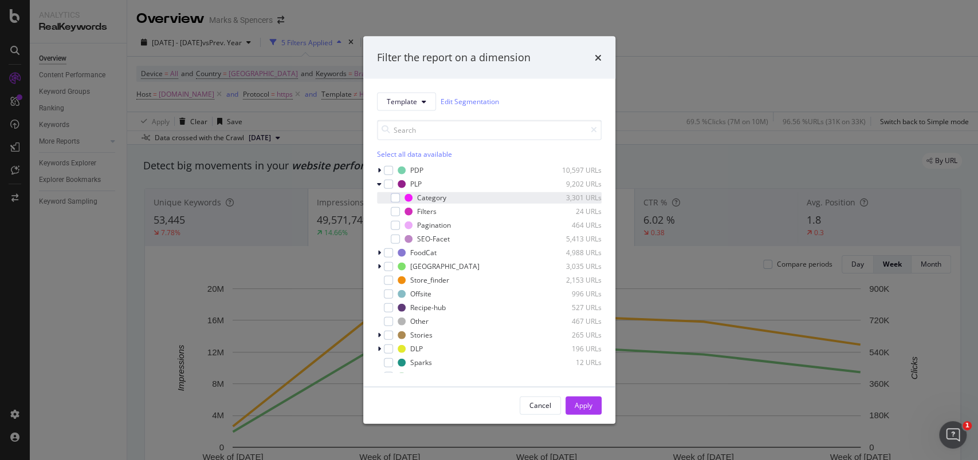
click at [391, 195] on div "modal" at bounding box center [395, 197] width 9 height 9
click at [393, 239] on div "modal" at bounding box center [395, 238] width 9 height 9
click at [385, 186] on icon "modal" at bounding box center [387, 184] width 5 height 6
click at [586, 399] on div "Apply" at bounding box center [583, 405] width 18 height 17
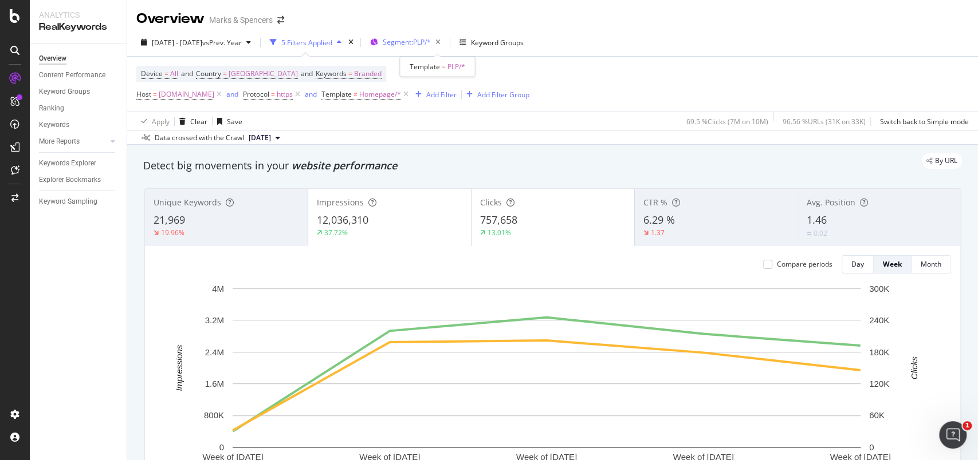
click at [434, 47] on div "Segment: PLP/*" at bounding box center [414, 42] width 62 height 16
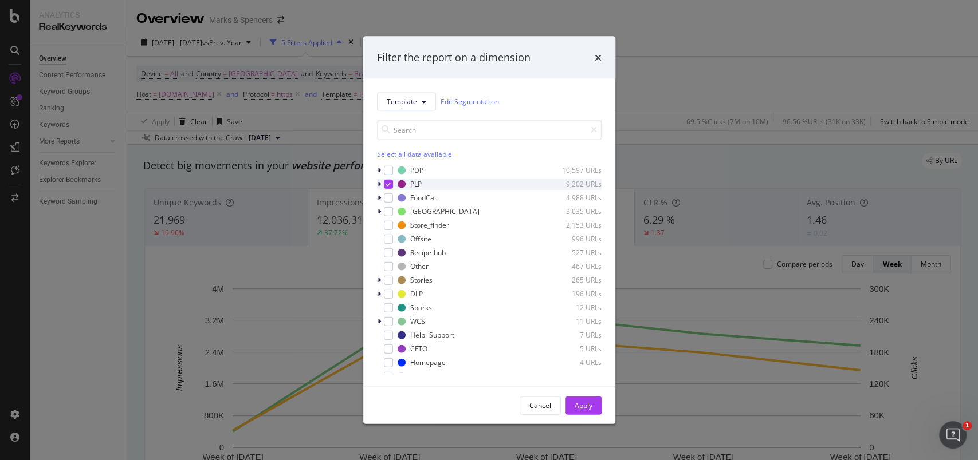
click at [385, 182] on icon "modal" at bounding box center [387, 184] width 5 height 6
click at [400, 102] on span "Template" at bounding box center [402, 102] width 30 height 10
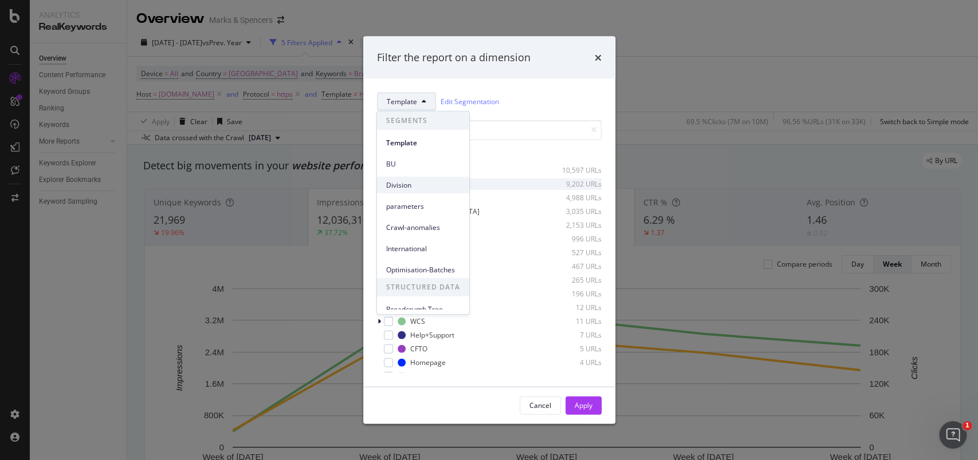
click at [401, 189] on span "Division" at bounding box center [423, 185] width 74 height 10
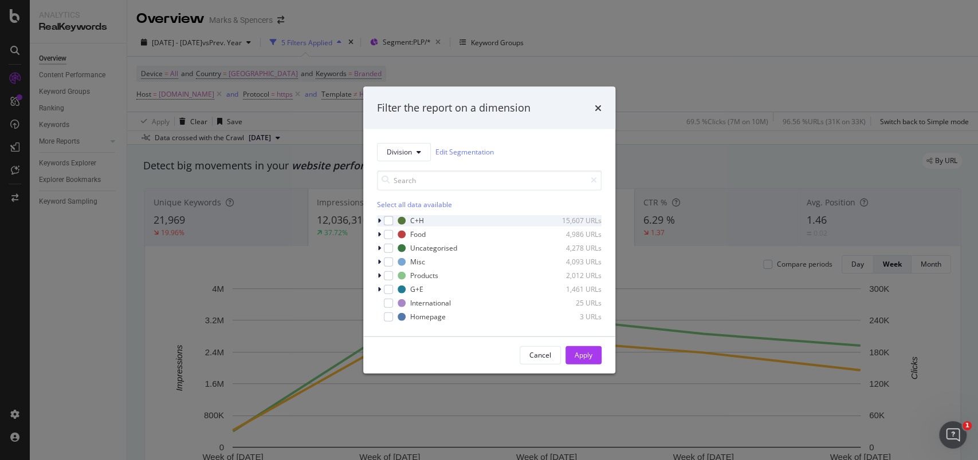
click at [378, 222] on icon "modal" at bounding box center [378, 220] width 3 height 7
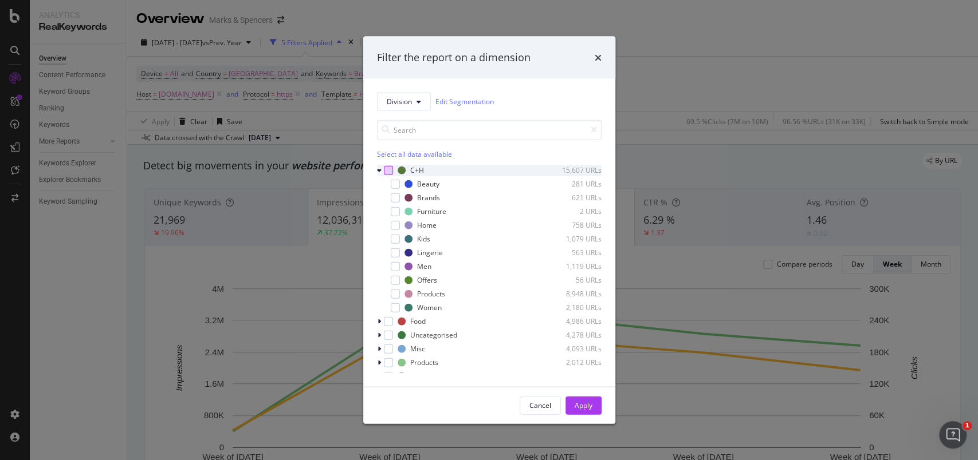
click at [388, 169] on div "modal" at bounding box center [388, 170] width 9 height 9
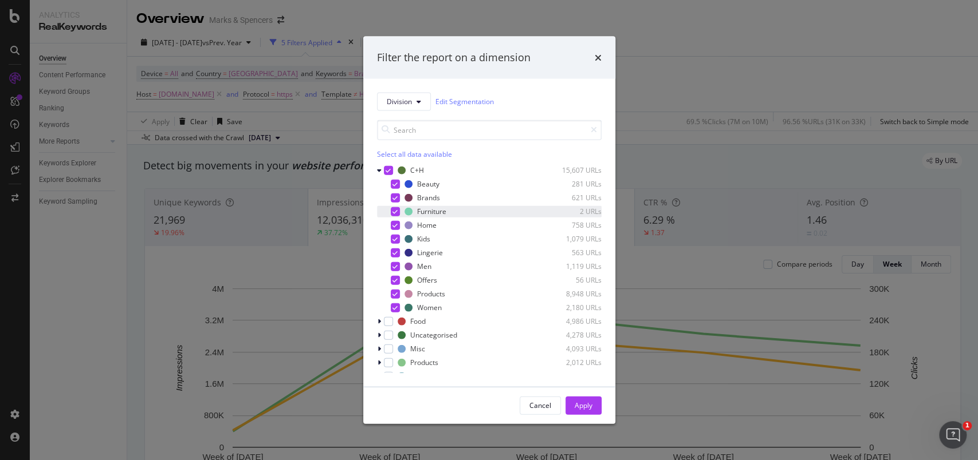
click at [397, 213] on div "modal" at bounding box center [395, 211] width 9 height 9
click at [392, 292] on icon "modal" at bounding box center [394, 294] width 5 height 6
click at [588, 401] on div "Apply" at bounding box center [583, 406] width 18 height 10
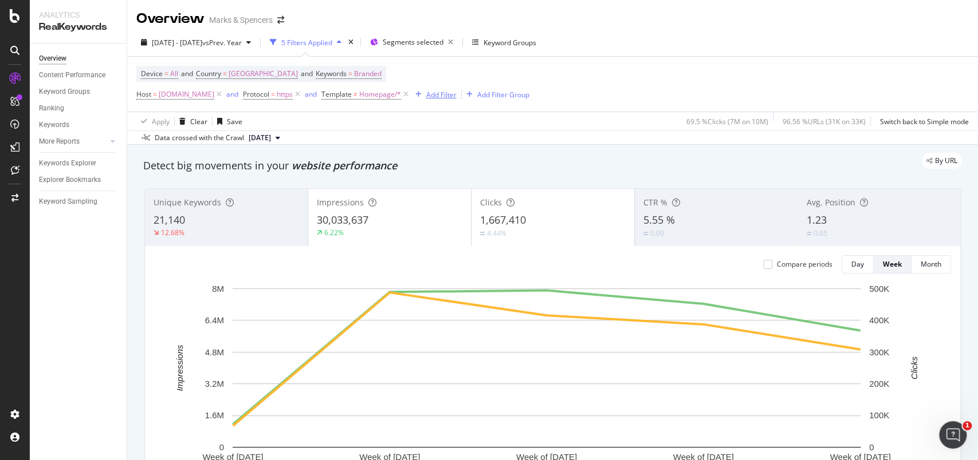
click at [456, 94] on div "Add Filter" at bounding box center [441, 95] width 30 height 10
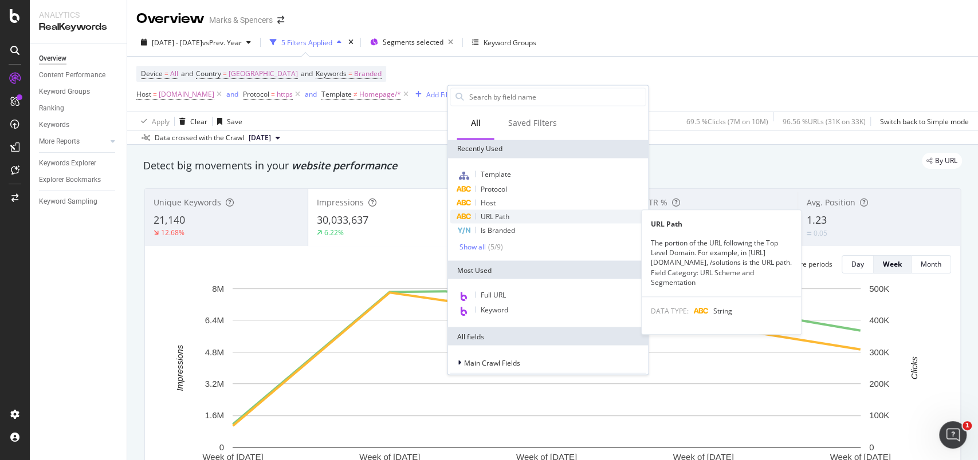
click at [506, 214] on span "URL Path" at bounding box center [494, 216] width 29 height 10
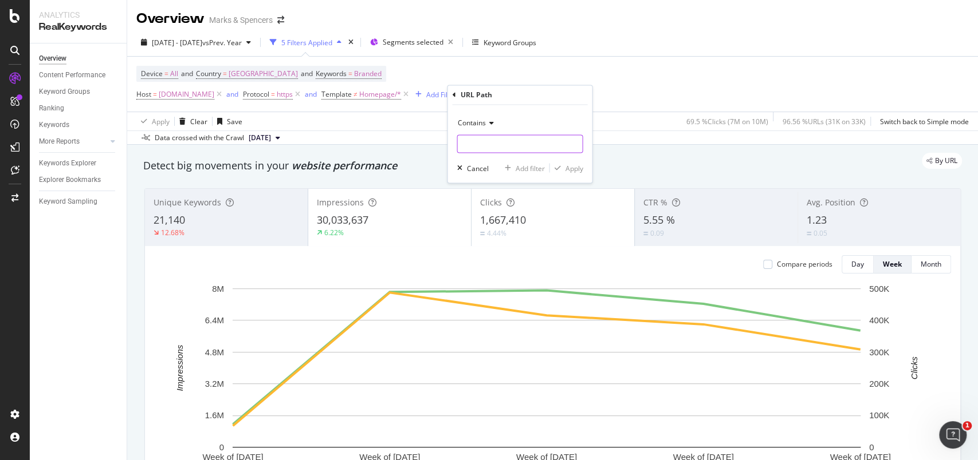
click at [499, 148] on input "text" at bounding box center [519, 144] width 125 height 18
type input "/l/"
click at [575, 171] on div "Apply" at bounding box center [574, 168] width 18 height 10
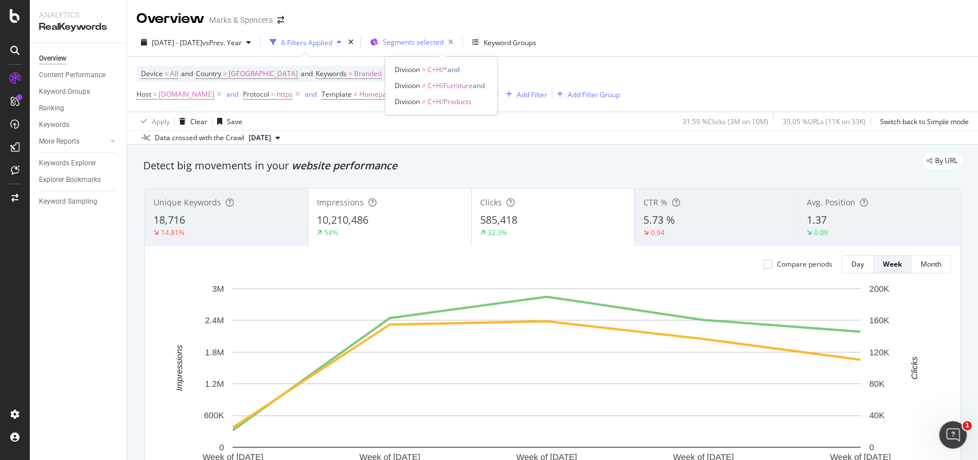
click at [443, 43] on span "Segments selected" at bounding box center [413, 42] width 61 height 10
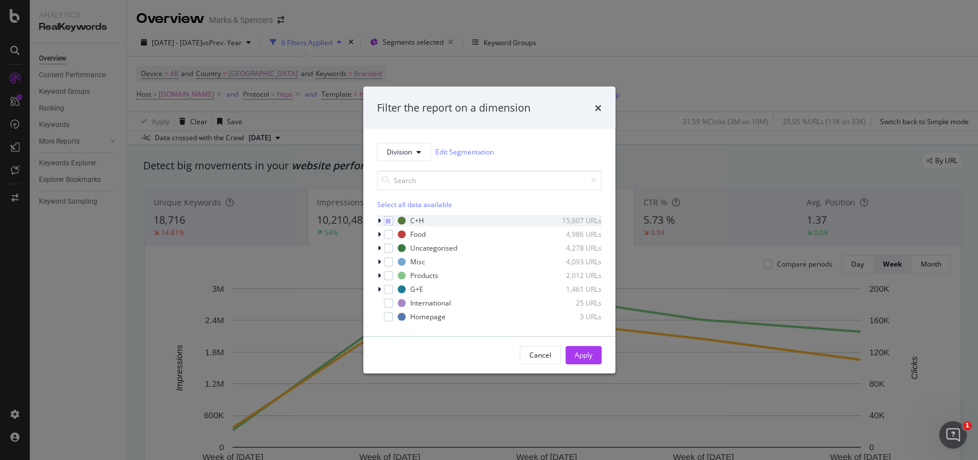
click at [379, 222] on icon "modal" at bounding box center [378, 220] width 3 height 7
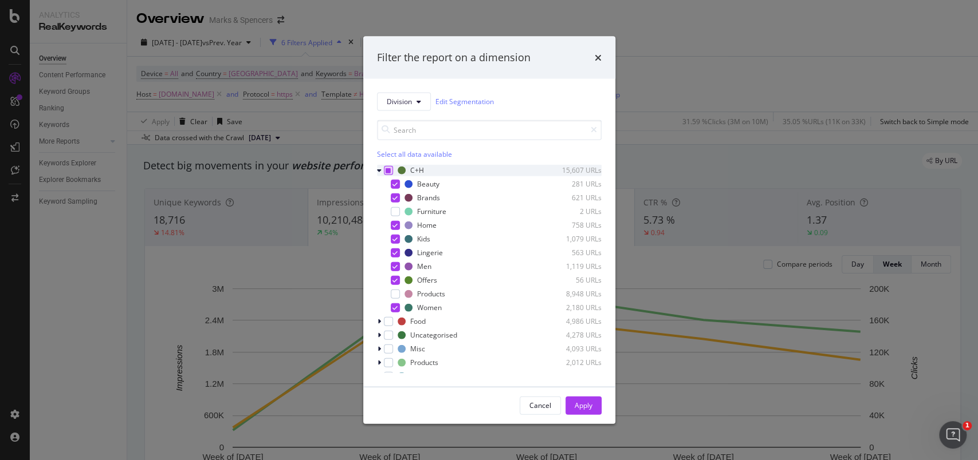
click at [385, 169] on icon "modal" at bounding box center [387, 170] width 5 height 6
click at [378, 168] on icon "modal" at bounding box center [379, 170] width 5 height 7
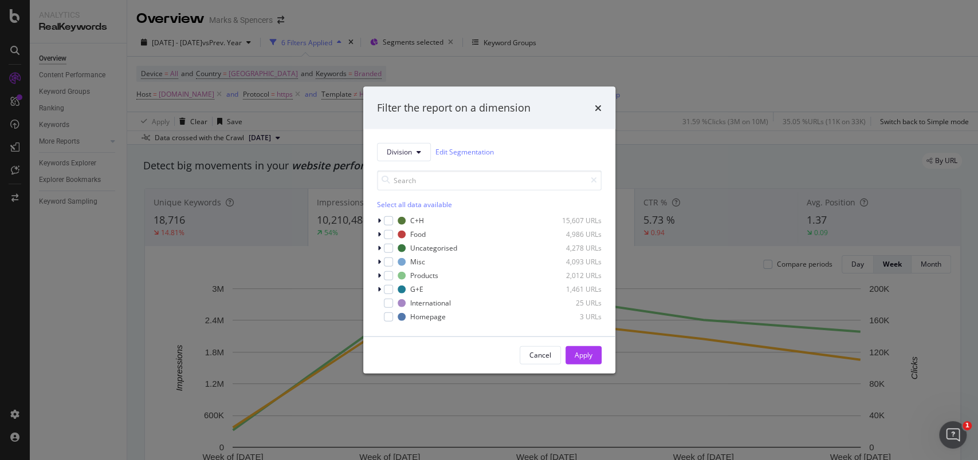
click at [375, 287] on div "Division Edit Segmentation Select all data available C+H 15,607 URLs Food 4,986…" at bounding box center [489, 232] width 252 height 207
click at [377, 289] on icon "modal" at bounding box center [378, 289] width 3 height 7
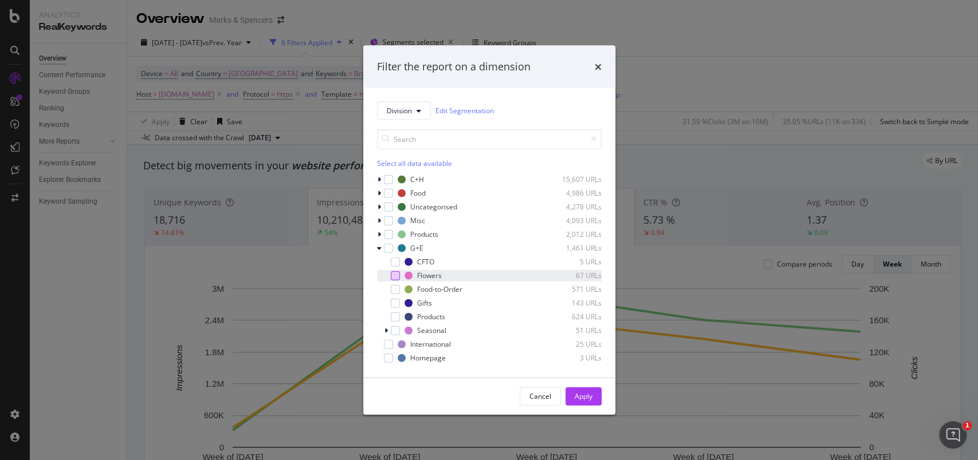
click at [391, 274] on div "modal" at bounding box center [395, 275] width 9 height 9
click at [395, 300] on div "modal" at bounding box center [395, 302] width 9 height 9
click at [385, 328] on icon "modal" at bounding box center [385, 330] width 3 height 7
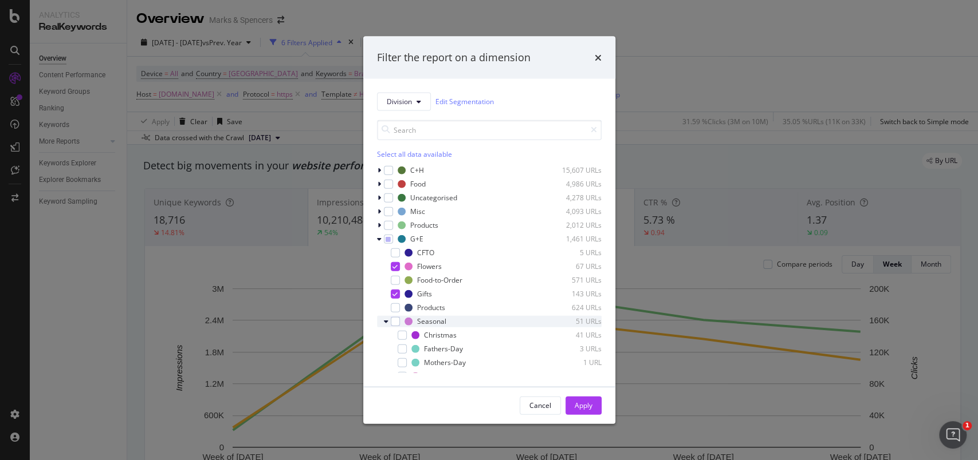
click at [392, 316] on div "Seasonal 51 URLs" at bounding box center [489, 321] width 225 height 11
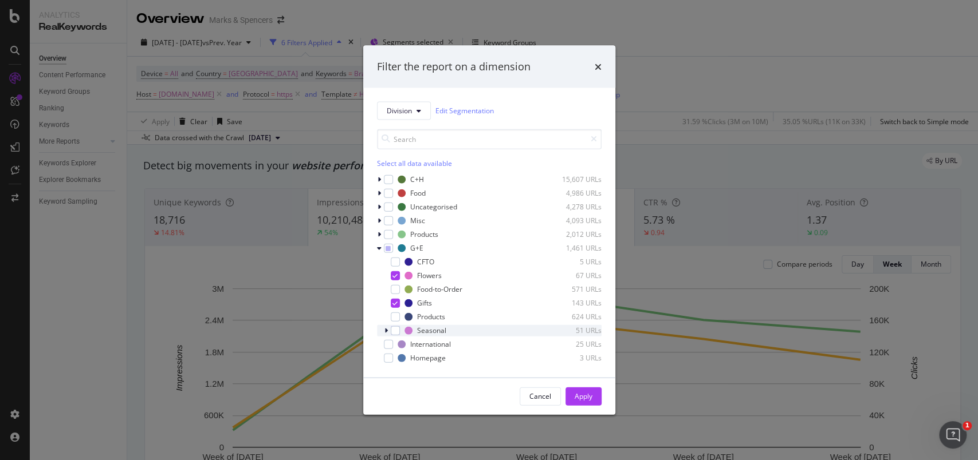
click at [391, 325] on div "Seasonal 51 URLs" at bounding box center [489, 330] width 225 height 11
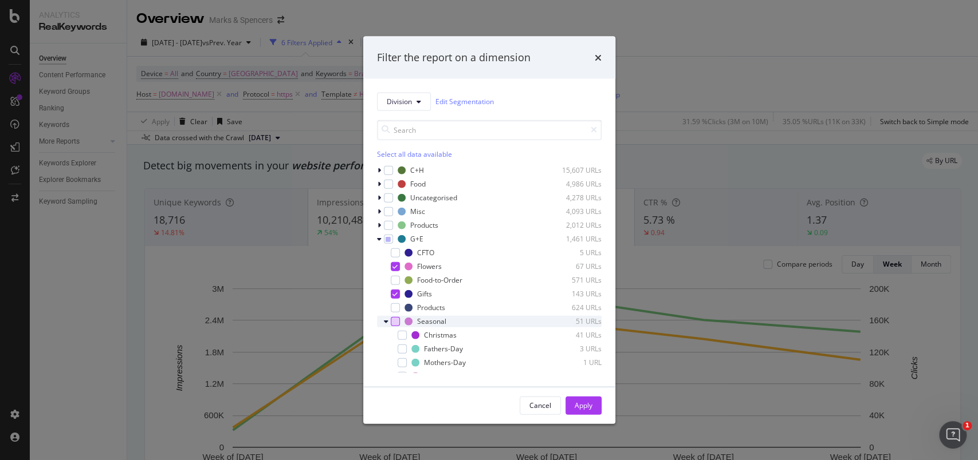
click at [393, 321] on div "modal" at bounding box center [395, 321] width 9 height 9
click at [385, 321] on icon "modal" at bounding box center [386, 321] width 5 height 7
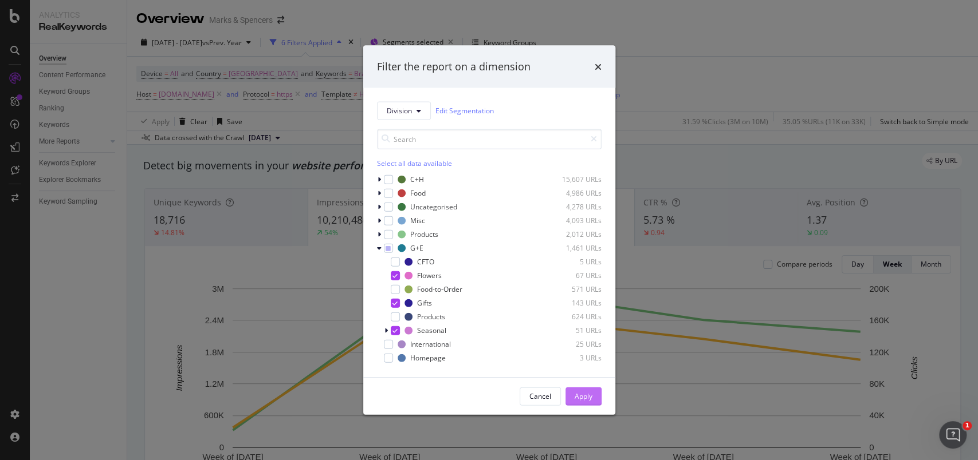
click at [586, 399] on div "Apply" at bounding box center [583, 397] width 18 height 10
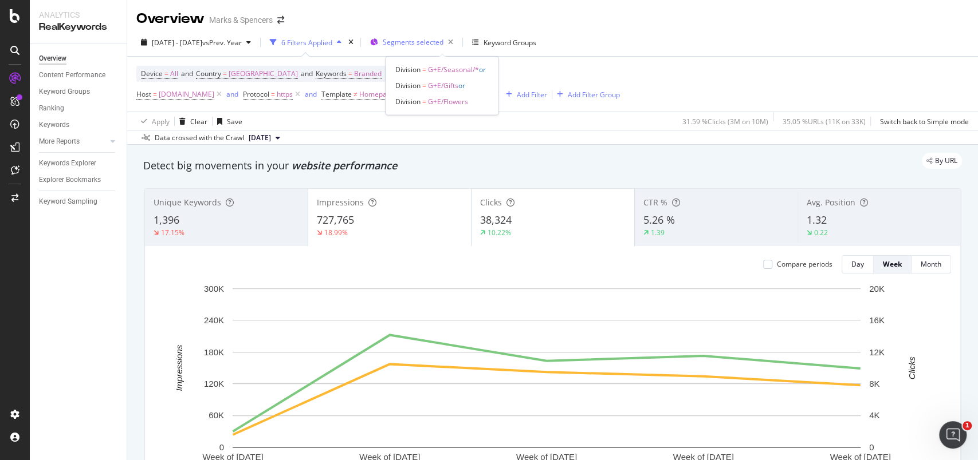
click at [443, 45] on span "Segments selected" at bounding box center [413, 42] width 61 height 10
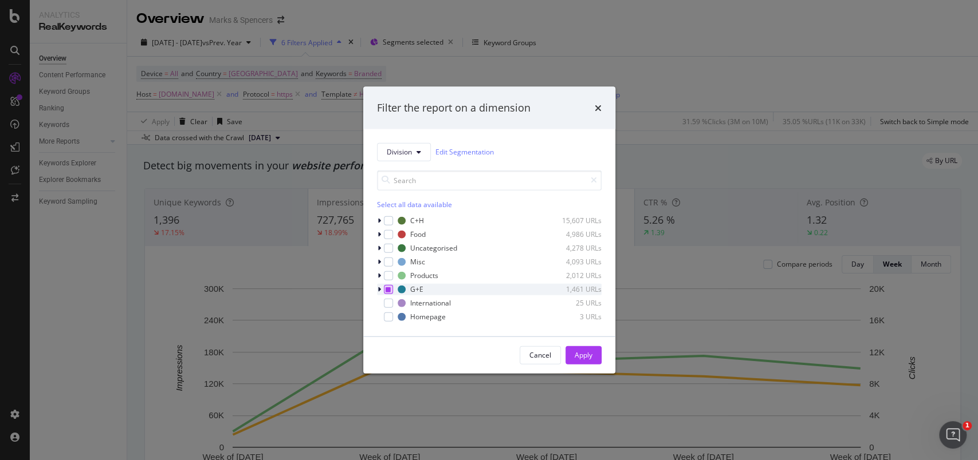
click at [385, 289] on icon "modal" at bounding box center [387, 289] width 5 height 6
click at [577, 353] on div "Apply" at bounding box center [583, 356] width 18 height 10
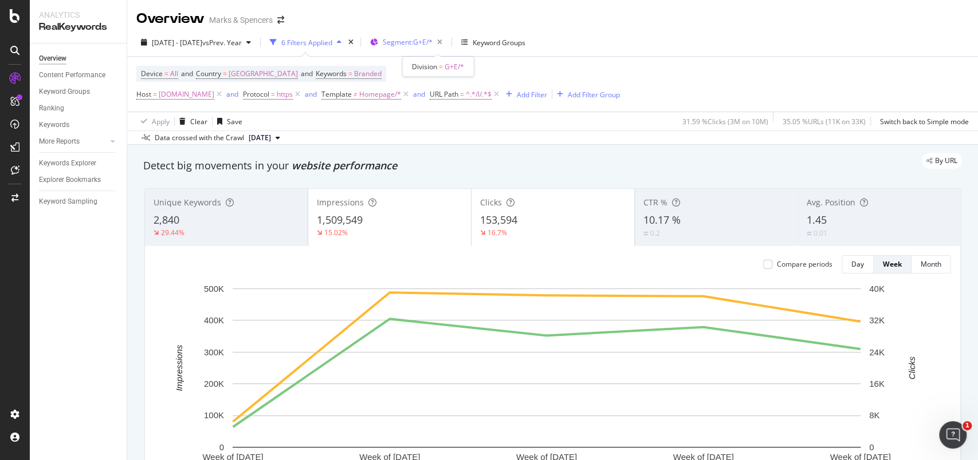
click at [432, 46] on span "Segment: G+E/*" at bounding box center [408, 42] width 50 height 10
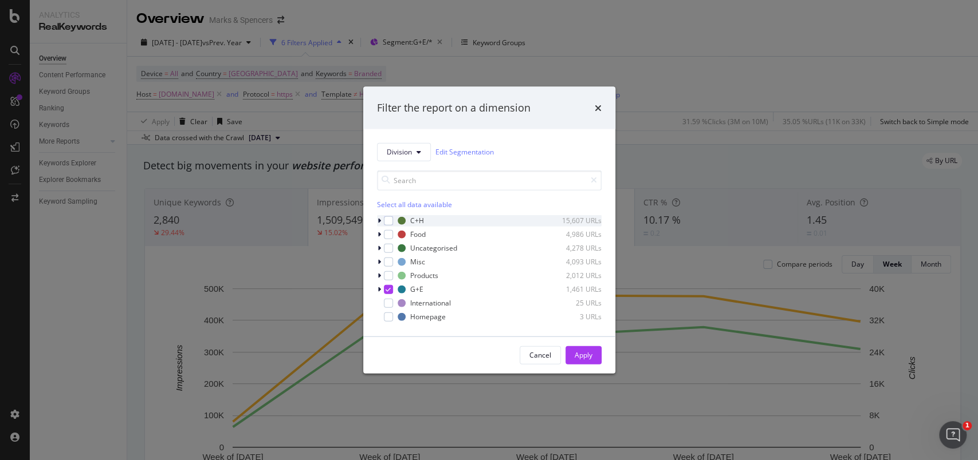
click at [380, 221] on div "modal" at bounding box center [380, 220] width 7 height 11
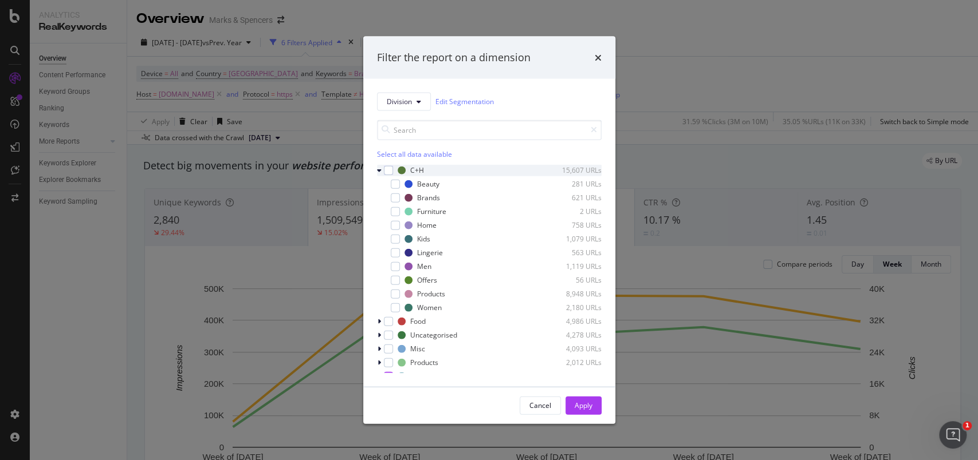
click at [389, 176] on div "C+H 15,607 URLs" at bounding box center [489, 169] width 225 height 11
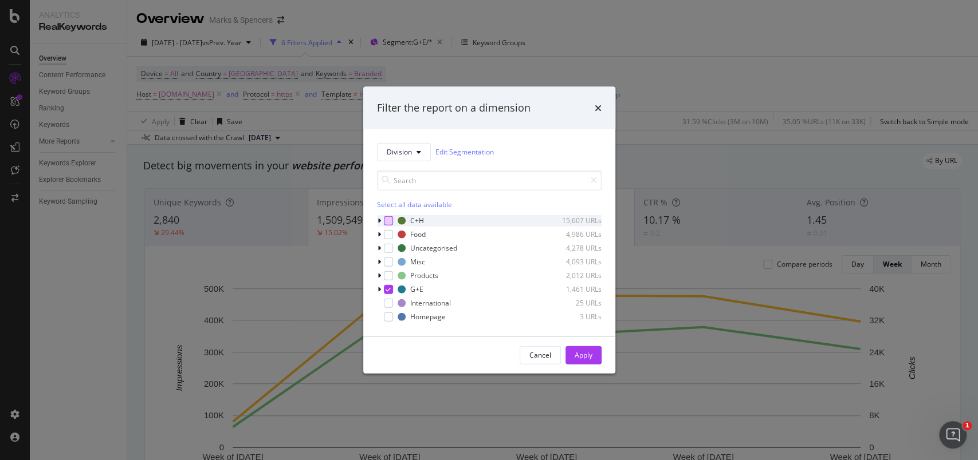
click at [388, 218] on div "modal" at bounding box center [388, 220] width 9 height 9
click at [381, 218] on div "modal" at bounding box center [380, 220] width 7 height 11
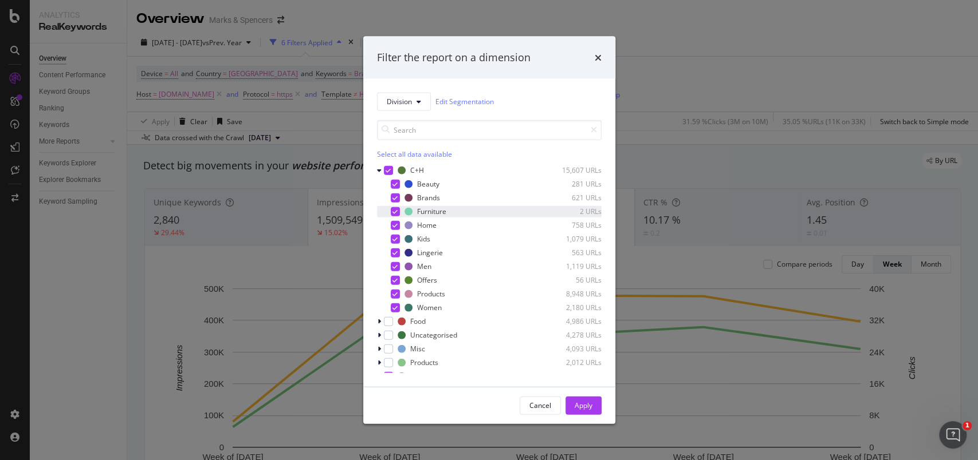
click at [393, 211] on icon "modal" at bounding box center [394, 211] width 5 height 6
click at [397, 292] on icon "modal" at bounding box center [394, 294] width 5 height 6
click at [587, 410] on div "Apply" at bounding box center [583, 406] width 18 height 10
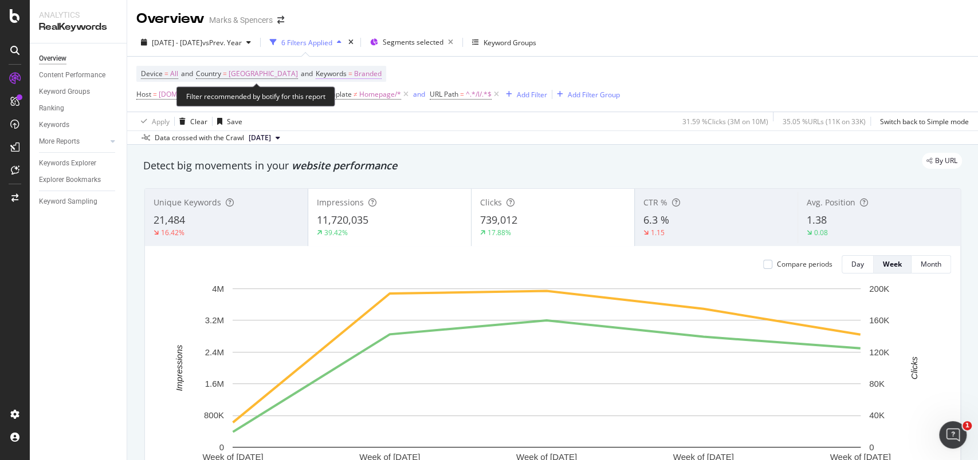
click at [367, 77] on span "Branded" at bounding box center [367, 74] width 27 height 16
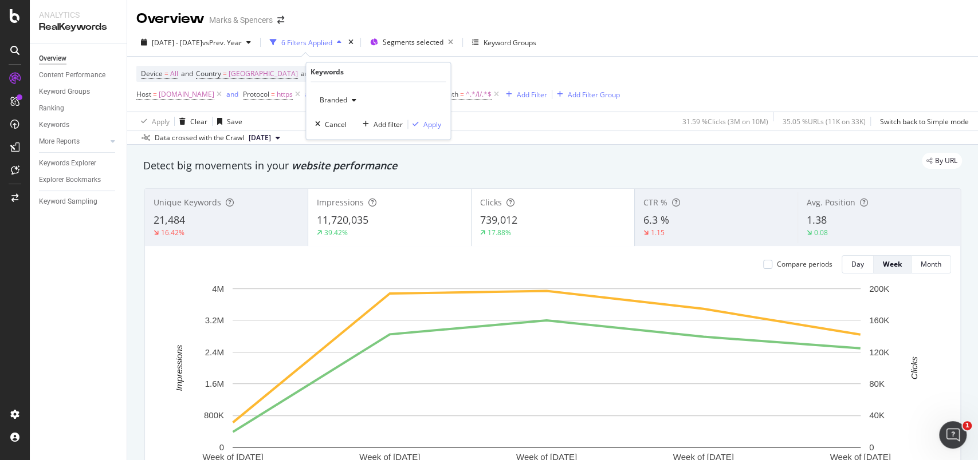
click at [336, 103] on span "Branded" at bounding box center [331, 101] width 32 height 10
click at [341, 121] on span "Non-Branded" at bounding box center [383, 123] width 117 height 10
click at [438, 126] on div "Apply" at bounding box center [432, 125] width 18 height 10
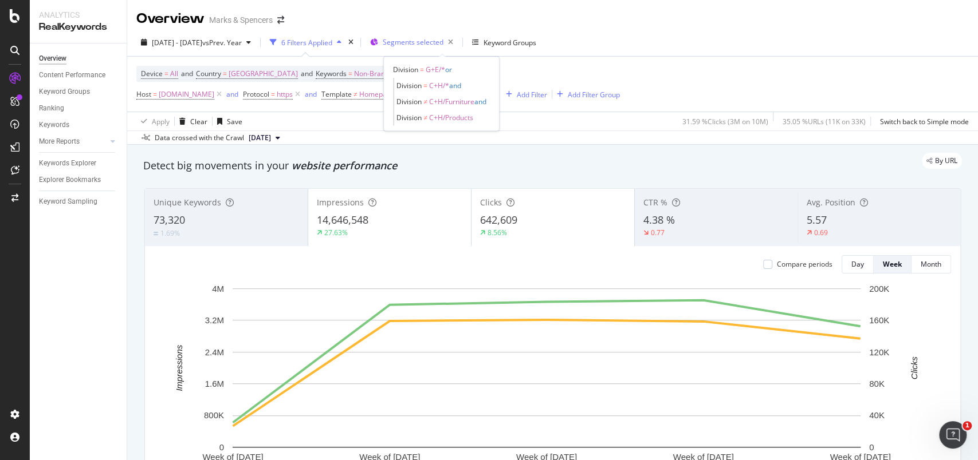
click at [443, 46] on span "Segments selected" at bounding box center [413, 42] width 61 height 10
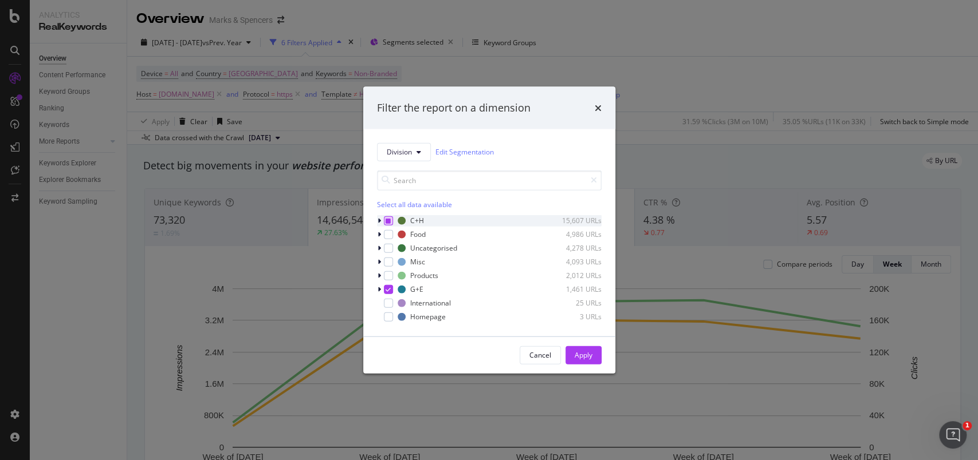
click at [388, 218] on icon "modal" at bounding box center [387, 221] width 5 height 6
click at [591, 353] on div "Apply" at bounding box center [583, 356] width 18 height 10
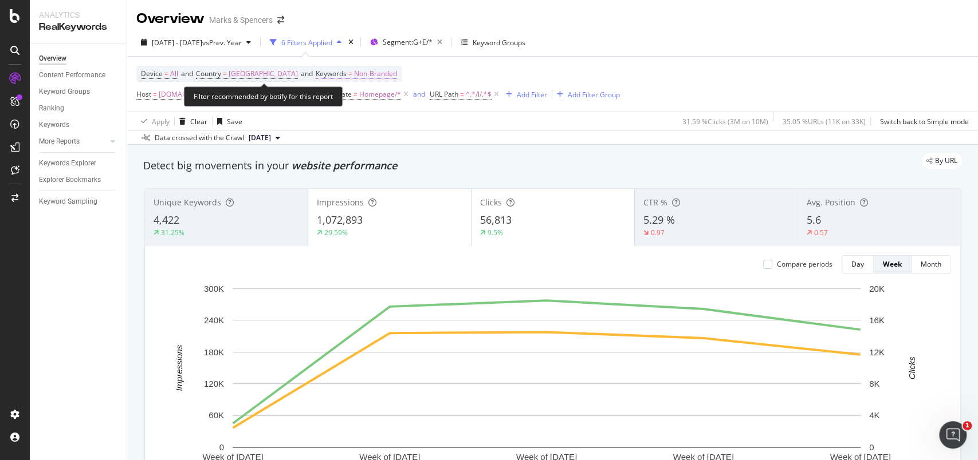
click at [362, 77] on span "Non-Branded" at bounding box center [375, 74] width 43 height 16
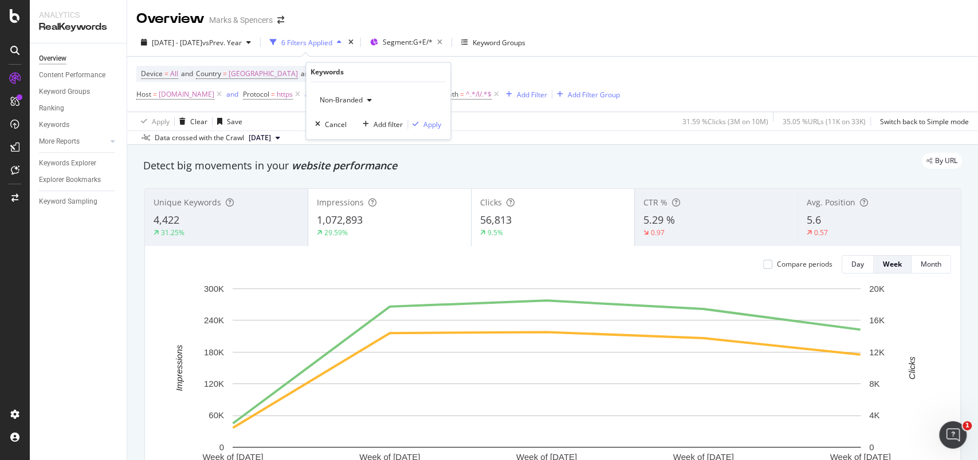
click at [355, 98] on span "Non-Branded" at bounding box center [339, 101] width 48 height 10
click at [356, 136] on span "Branded" at bounding box center [383, 140] width 117 height 10
click at [436, 126] on div "Apply" at bounding box center [432, 125] width 18 height 10
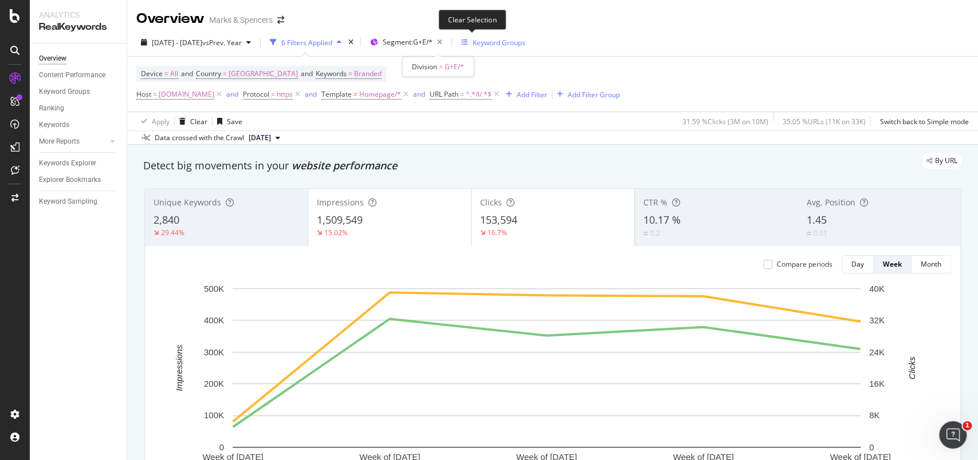
click at [447, 45] on icon "button" at bounding box center [439, 42] width 14 height 16
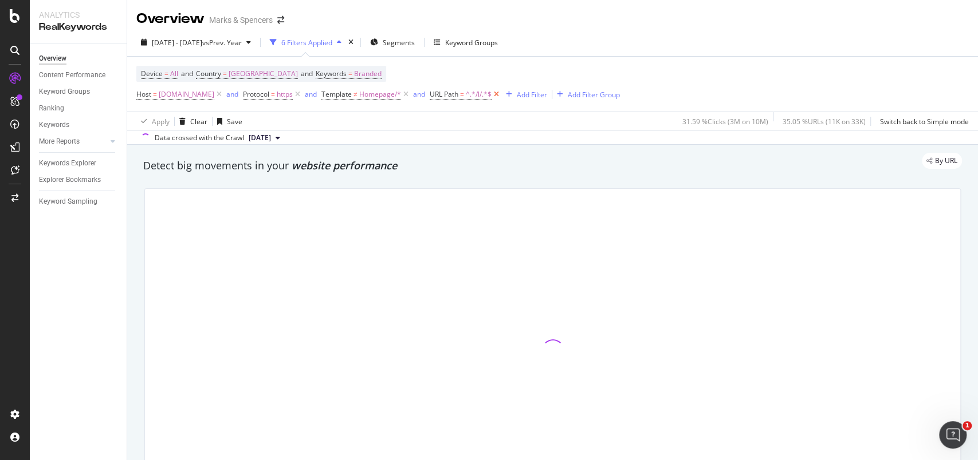
click at [501, 92] on icon at bounding box center [496, 94] width 10 height 11
click at [568, 94] on div "Add Filter Group" at bounding box center [594, 95] width 52 height 10
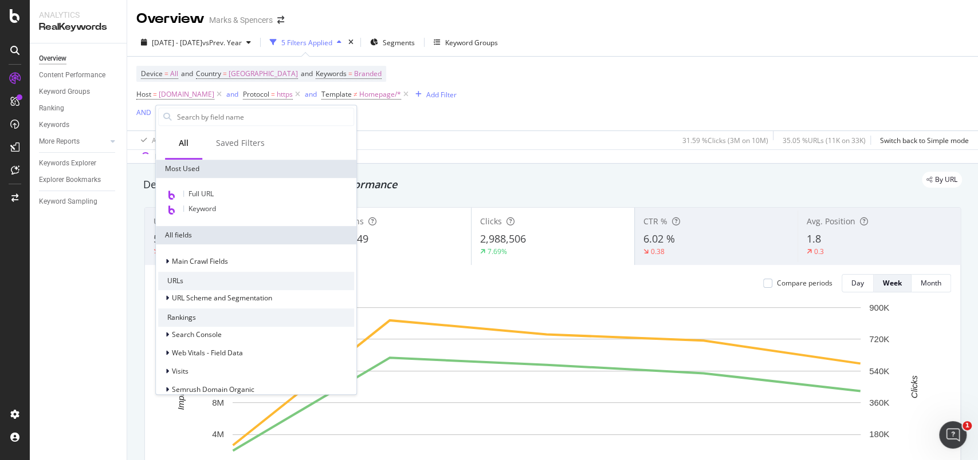
click at [542, 92] on div "Device = All and Country = United Kingdom and Keywords = Branded Host = www.mar…" at bounding box center [552, 94] width 832 height 74
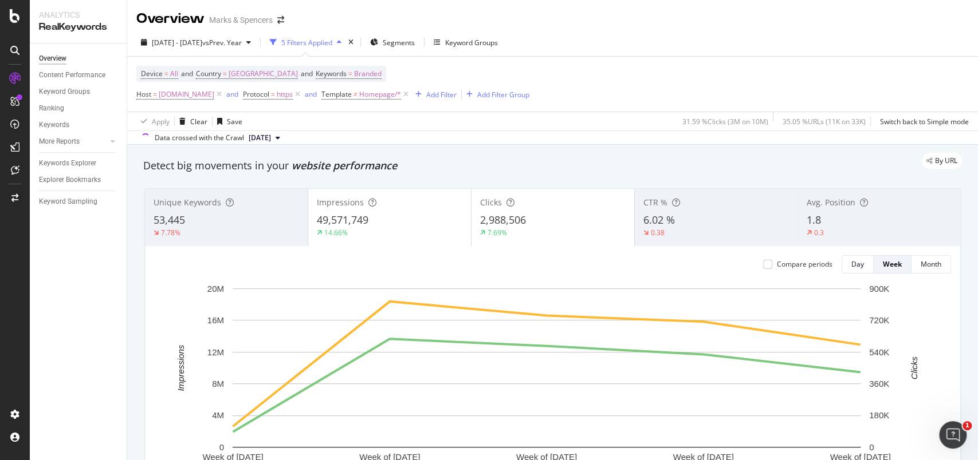
click at [404, 119] on div "Apply Clear Save 31.59 % Clicks ( 3M on 10M ) 35.05 % URLs ( 11K on 33K ) Switc…" at bounding box center [552, 121] width 851 height 19
click at [415, 41] on span "Segments" at bounding box center [399, 43] width 32 height 10
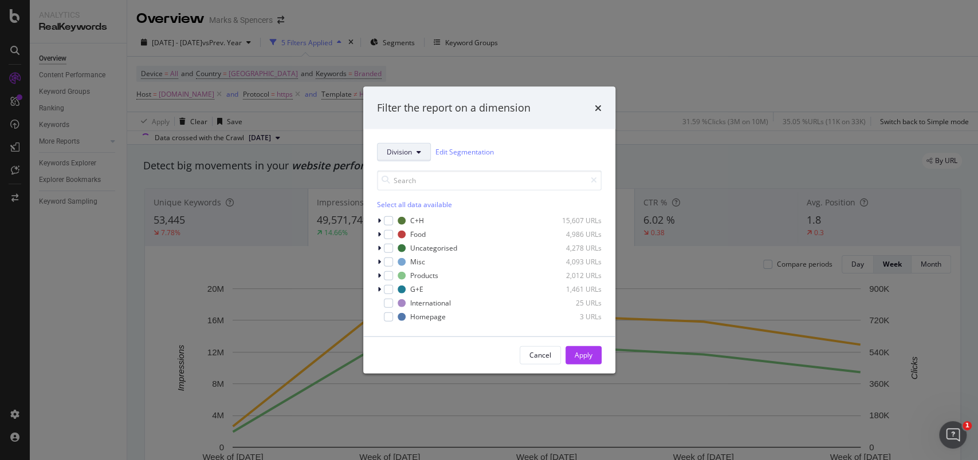
click at [397, 145] on button "Division" at bounding box center [404, 152] width 54 height 18
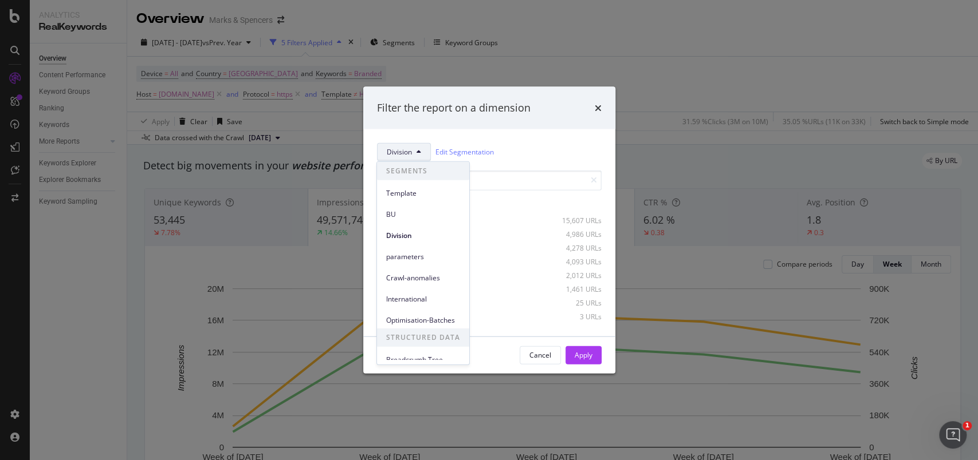
click at [399, 199] on div "Template" at bounding box center [423, 193] width 92 height 17
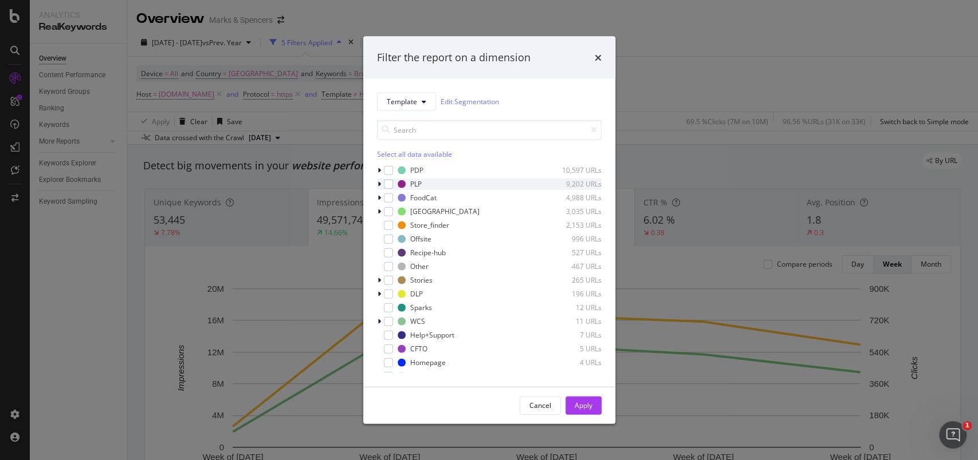
click at [381, 184] on div "modal" at bounding box center [380, 183] width 7 height 11
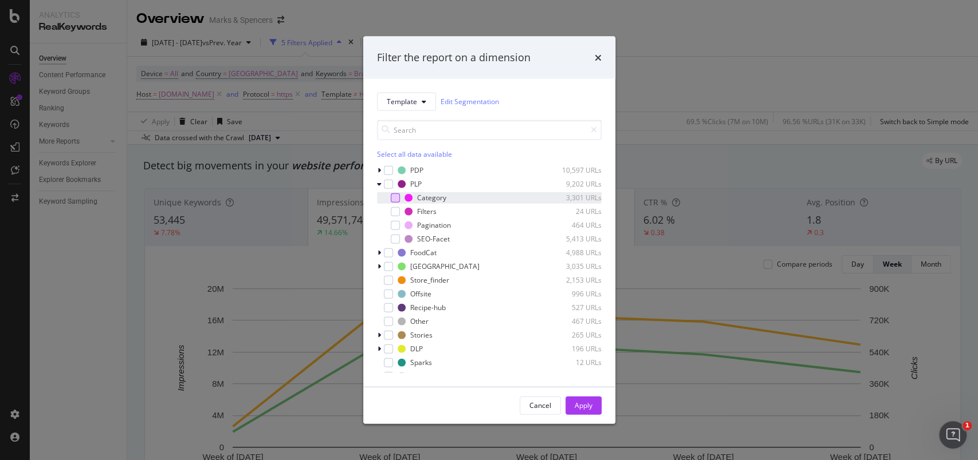
click at [394, 195] on div "modal" at bounding box center [395, 197] width 9 height 9
click at [396, 236] on div "modal" at bounding box center [395, 238] width 9 height 9
drag, startPoint x: 582, startPoint y: 405, endPoint x: 973, endPoint y: 296, distance: 405.8
click at [584, 405] on div "Apply" at bounding box center [583, 406] width 18 height 10
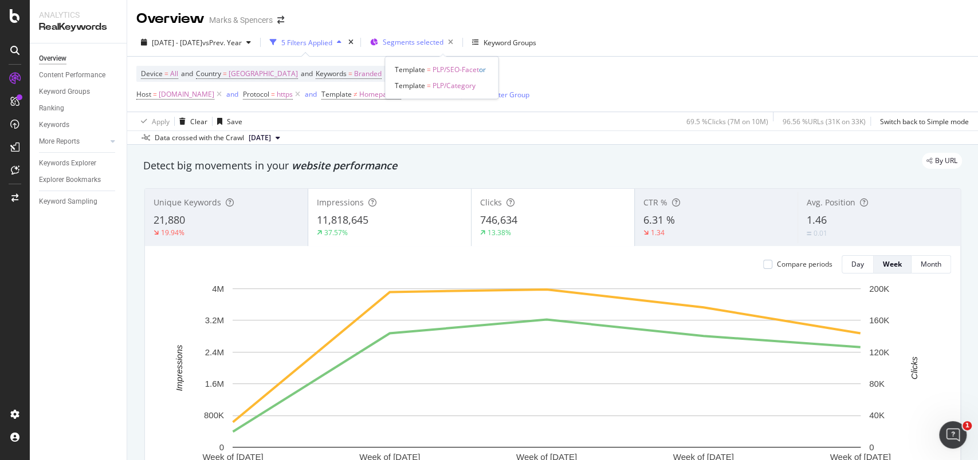
click at [458, 48] on div "Segments selected" at bounding box center [420, 42] width 75 height 16
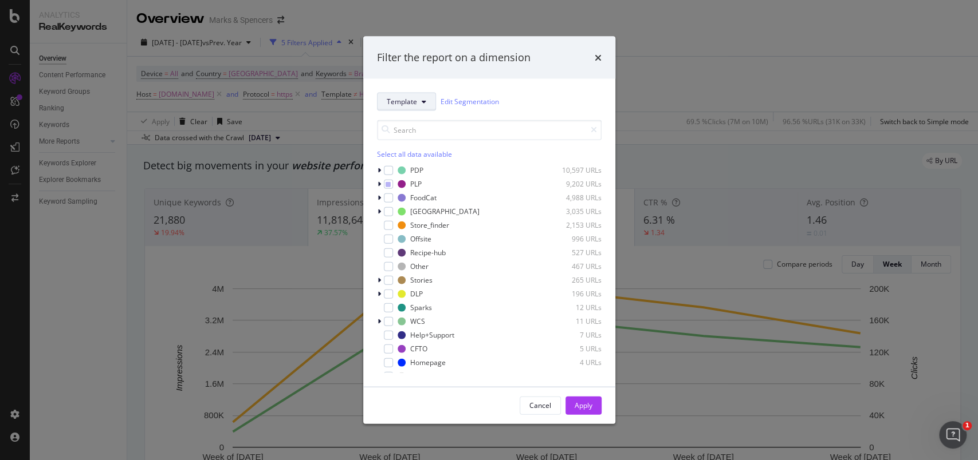
click at [405, 108] on button "Template" at bounding box center [406, 101] width 59 height 18
click at [537, 408] on div "Cancel" at bounding box center [540, 406] width 22 height 10
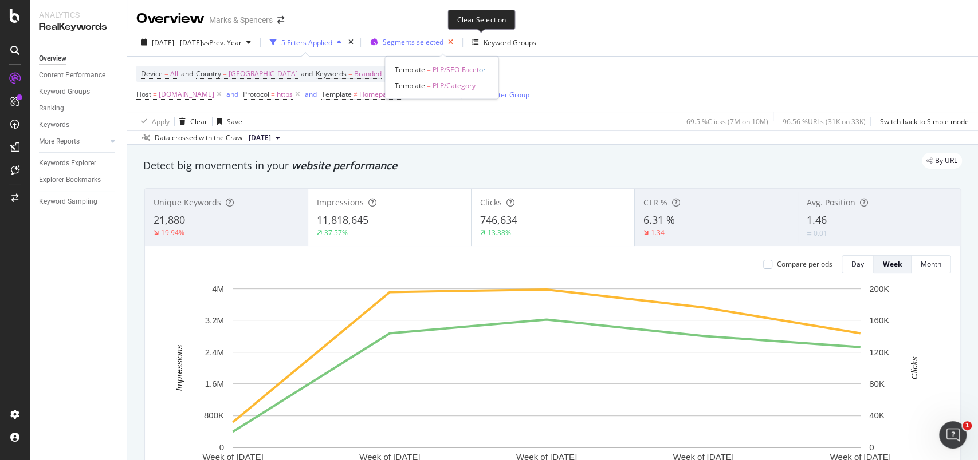
click at [458, 46] on icon "button" at bounding box center [450, 42] width 14 height 16
click at [456, 96] on div "Add Filter" at bounding box center [441, 95] width 30 height 10
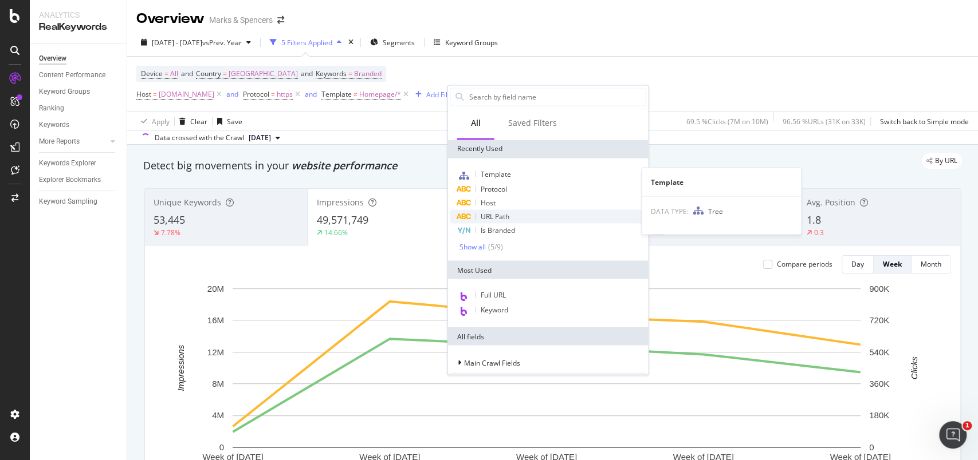
click at [507, 214] on span "URL Path" at bounding box center [494, 216] width 29 height 10
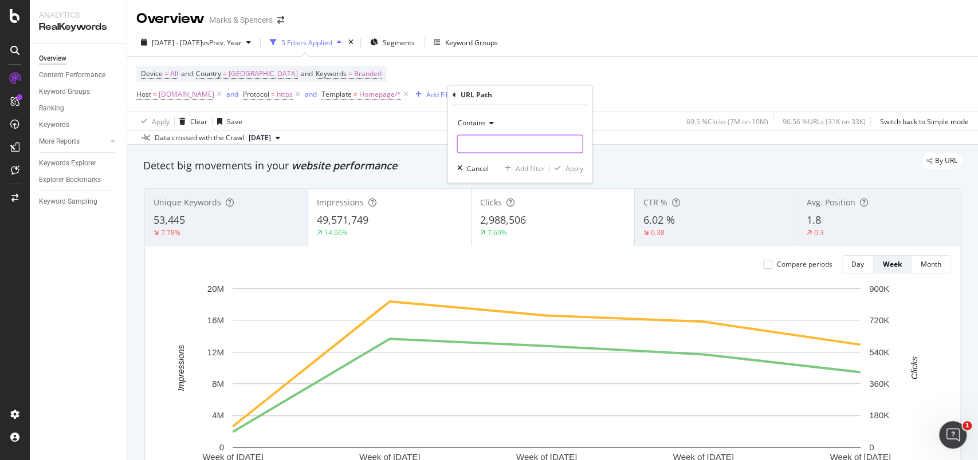
click at [494, 146] on input "text" at bounding box center [519, 144] width 125 height 18
type input "/l/women"
click at [491, 124] on icon at bounding box center [489, 123] width 8 height 7
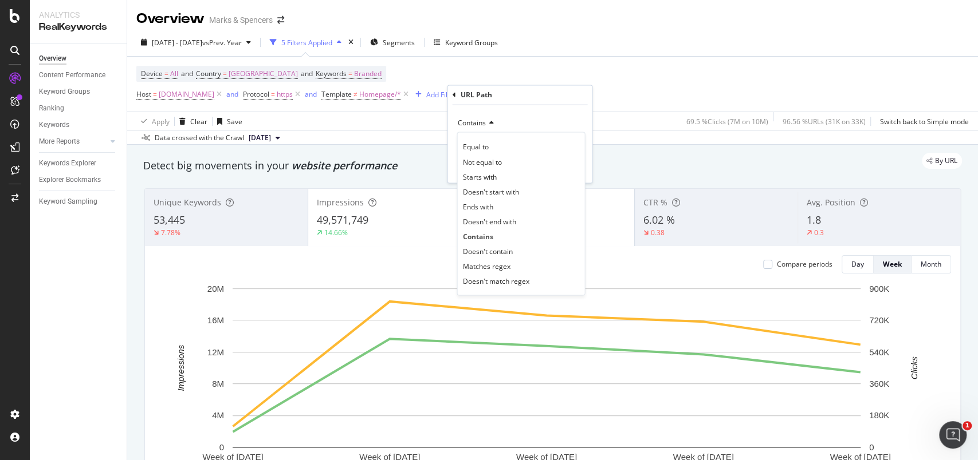
click at [491, 124] on icon at bounding box center [489, 123] width 8 height 7
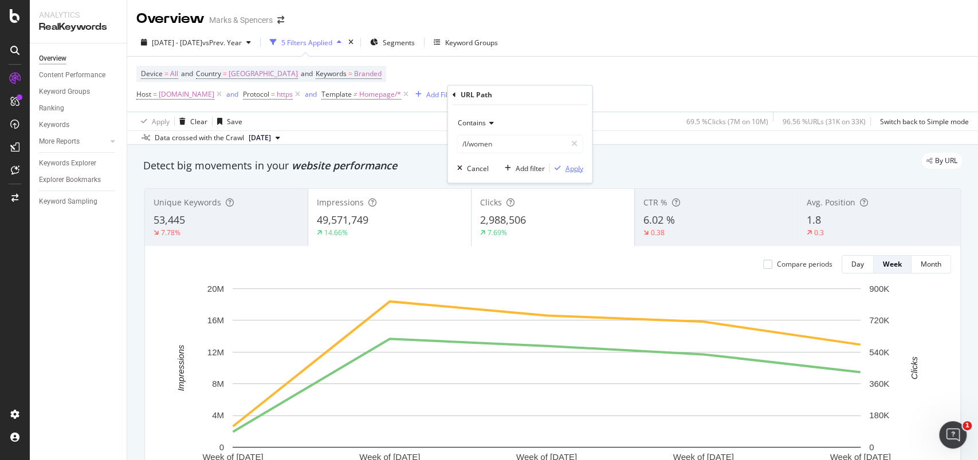
click at [577, 169] on div "Apply" at bounding box center [574, 168] width 18 height 10
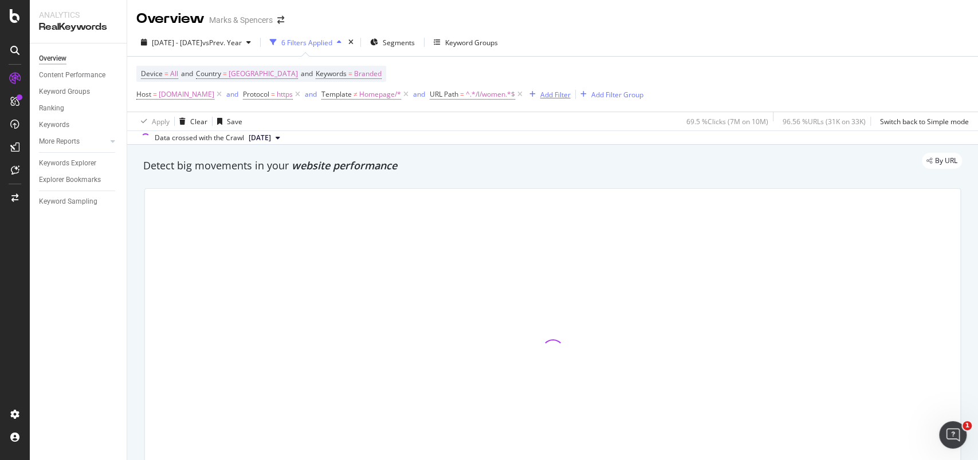
click at [570, 93] on div "Add Filter" at bounding box center [555, 95] width 30 height 10
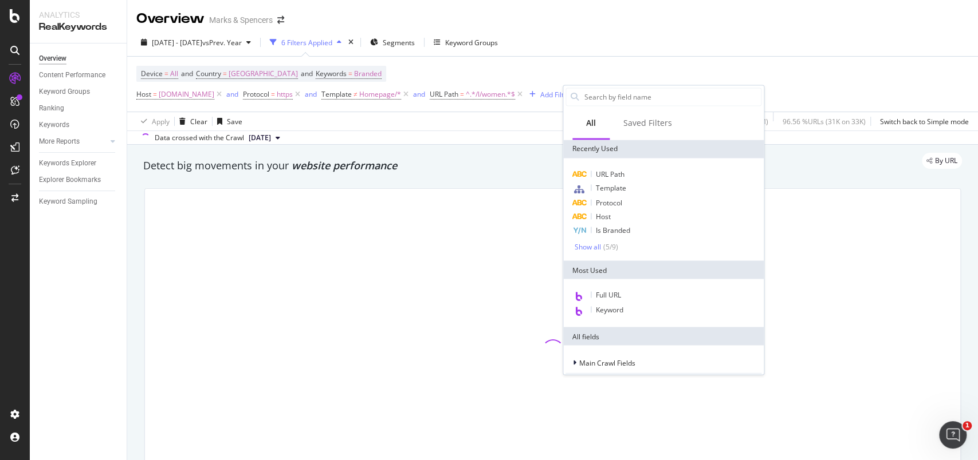
click at [667, 18] on div "Overview Marks & Spencers" at bounding box center [552, 14] width 851 height 29
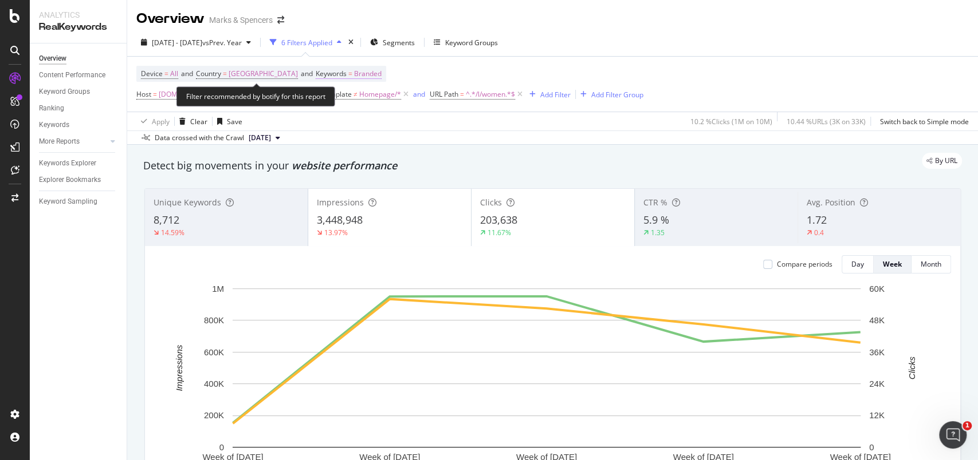
click at [357, 76] on span "Branded" at bounding box center [367, 74] width 27 height 16
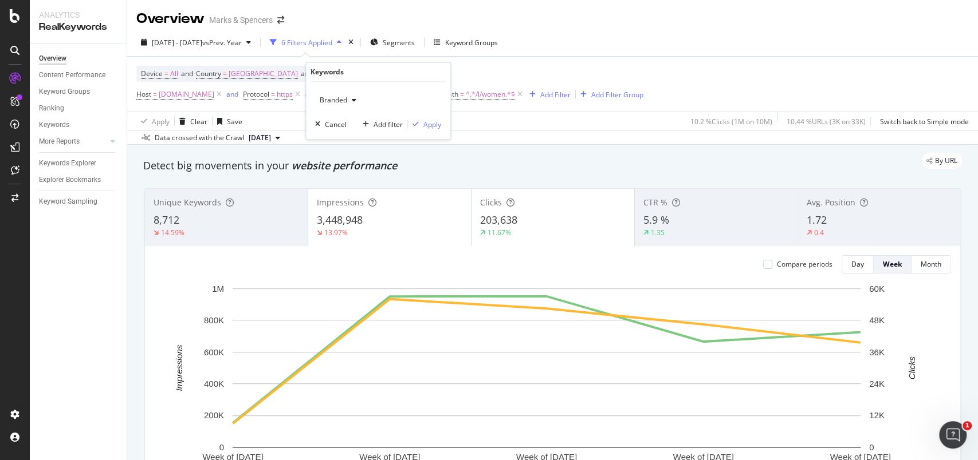
click at [345, 96] on span "Branded" at bounding box center [331, 101] width 32 height 10
click at [348, 118] on span "Non-Branded" at bounding box center [383, 123] width 117 height 10
click at [431, 120] on div "Apply" at bounding box center [432, 125] width 18 height 10
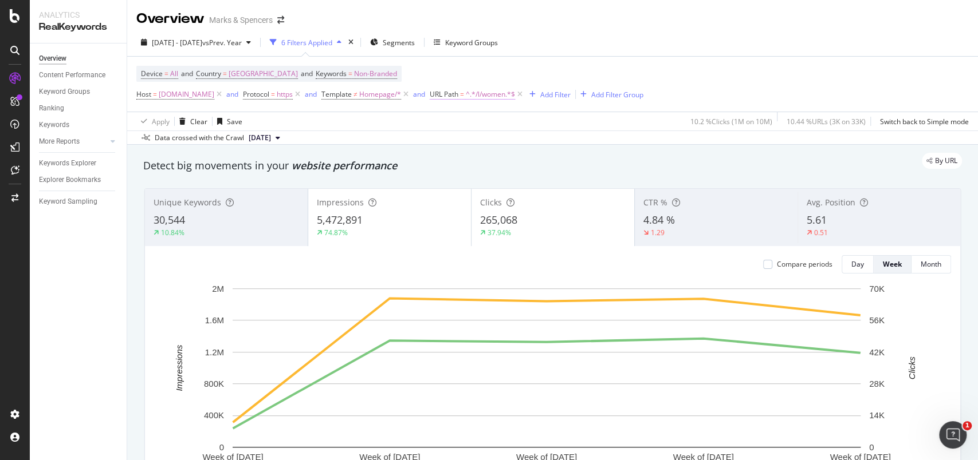
click at [515, 96] on span "^.*/l/women.*$" at bounding box center [490, 94] width 49 height 16
click at [499, 140] on input "/l/women" at bounding box center [531, 141] width 108 height 18
type input "/l/men"
click at [596, 164] on div "Apply" at bounding box center [593, 166] width 18 height 10
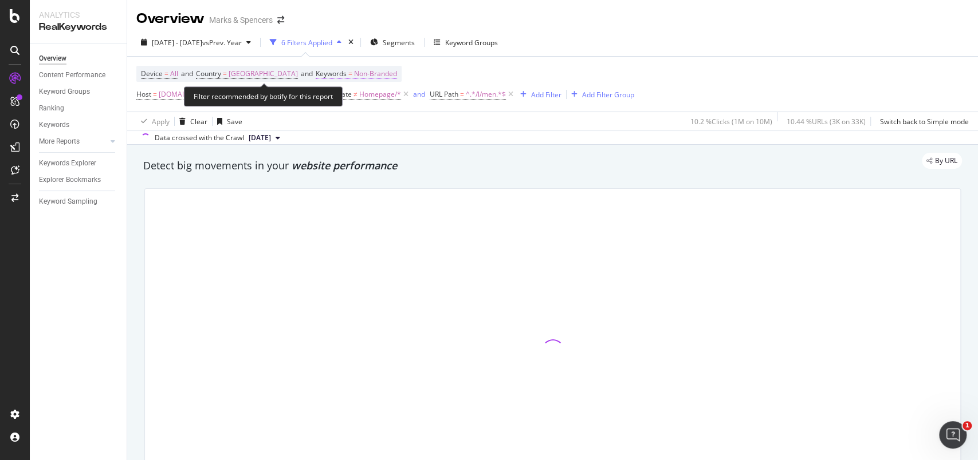
click at [362, 75] on span "Non-Branded" at bounding box center [375, 74] width 43 height 16
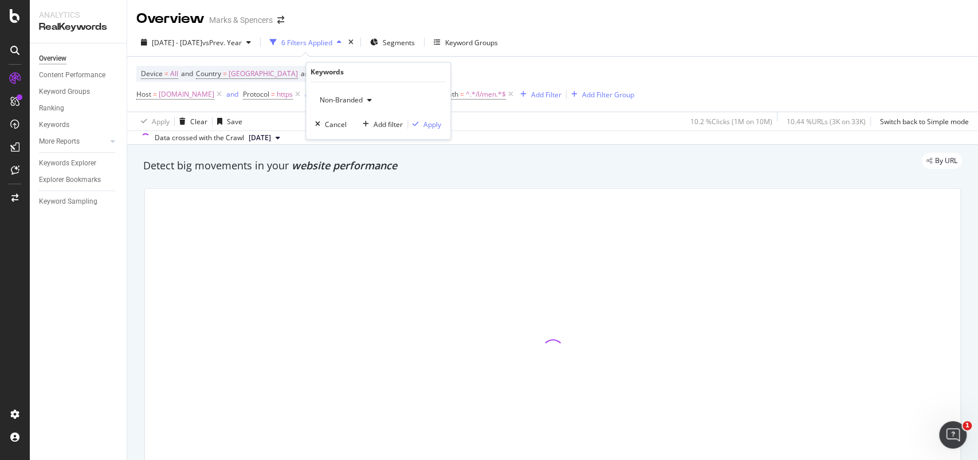
click at [352, 103] on span "Non-Branded" at bounding box center [339, 101] width 48 height 10
click at [352, 133] on div "Branded" at bounding box center [383, 139] width 135 height 17
click at [428, 120] on div "Apply" at bounding box center [432, 125] width 18 height 10
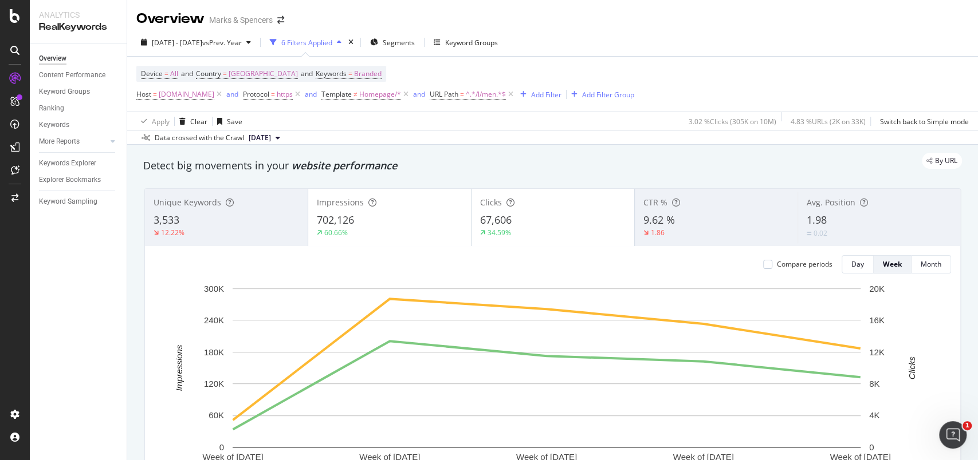
drag, startPoint x: 431, startPoint y: 120, endPoint x: 81, endPoint y: 310, distance: 398.3
click at [81, 310] on div "Overview Content Performance Keyword Groups Ranking Keywords More Reports Count…" at bounding box center [78, 252] width 97 height 417
click at [354, 76] on span "Branded" at bounding box center [367, 74] width 27 height 16
click at [346, 99] on span "Branded" at bounding box center [331, 101] width 32 height 10
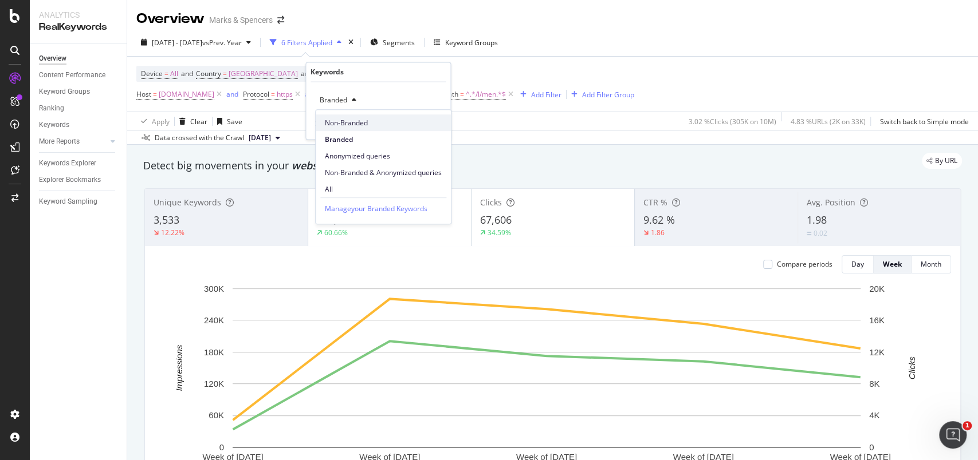
click at [344, 121] on span "Non-Branded" at bounding box center [383, 123] width 117 height 10
click at [426, 123] on div "Apply" at bounding box center [432, 125] width 18 height 10
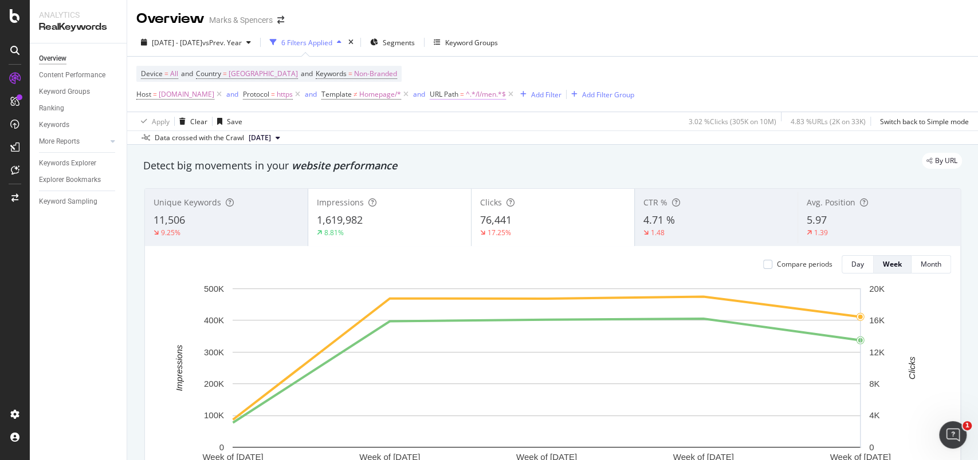
click at [506, 97] on span "^.*/l/men.*$" at bounding box center [486, 94] width 40 height 16
click at [515, 144] on input "/l/men" at bounding box center [531, 141] width 108 height 18
click at [505, 143] on input "/l/men" at bounding box center [531, 141] width 108 height 18
click at [499, 140] on input "/l/men" at bounding box center [531, 141] width 108 height 18
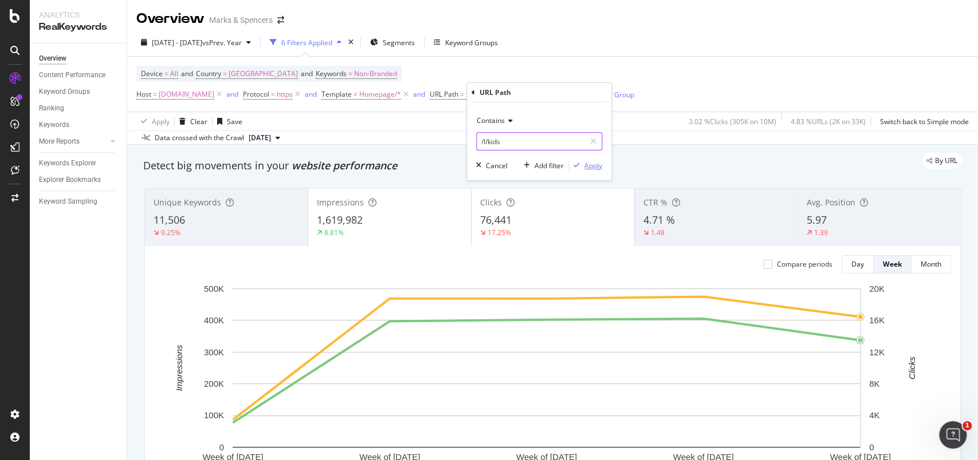
type input "/l/kids"
click at [588, 168] on div "Apply" at bounding box center [593, 166] width 18 height 10
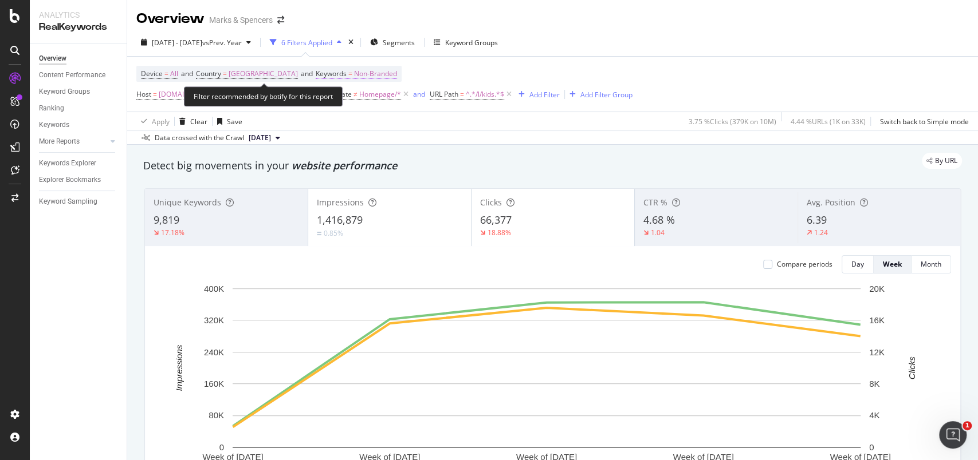
click at [376, 69] on span "Non-Branded" at bounding box center [375, 74] width 43 height 16
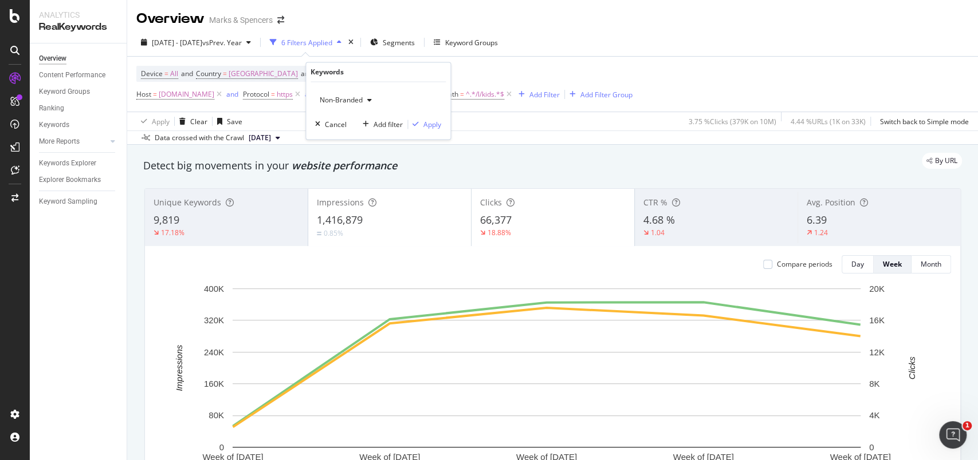
click at [348, 100] on span "Non-Branded" at bounding box center [339, 101] width 48 height 10
click at [348, 137] on span "Branded" at bounding box center [383, 140] width 117 height 10
click at [431, 126] on div "Apply" at bounding box center [432, 125] width 18 height 10
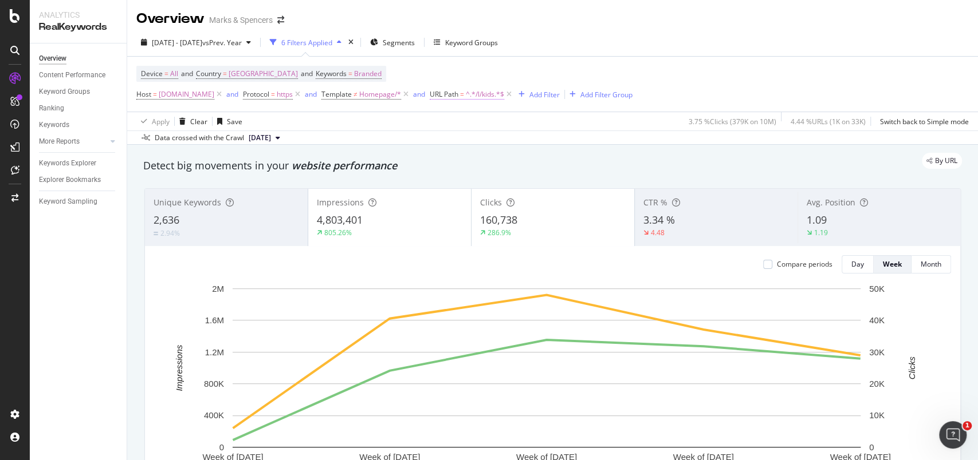
click at [504, 99] on span "^.*/l/kids.*$" at bounding box center [485, 94] width 38 height 16
click at [497, 145] on input "/l/kids" at bounding box center [531, 141] width 108 height 18
click at [495, 144] on input "/l/kids" at bounding box center [531, 141] width 108 height 18
type input "/l/lingerie"
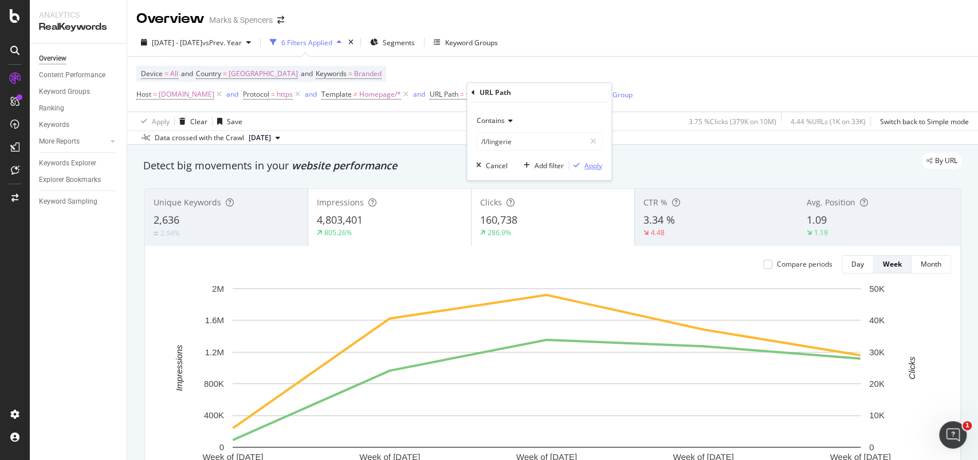
click at [592, 168] on div "Apply" at bounding box center [593, 166] width 18 height 10
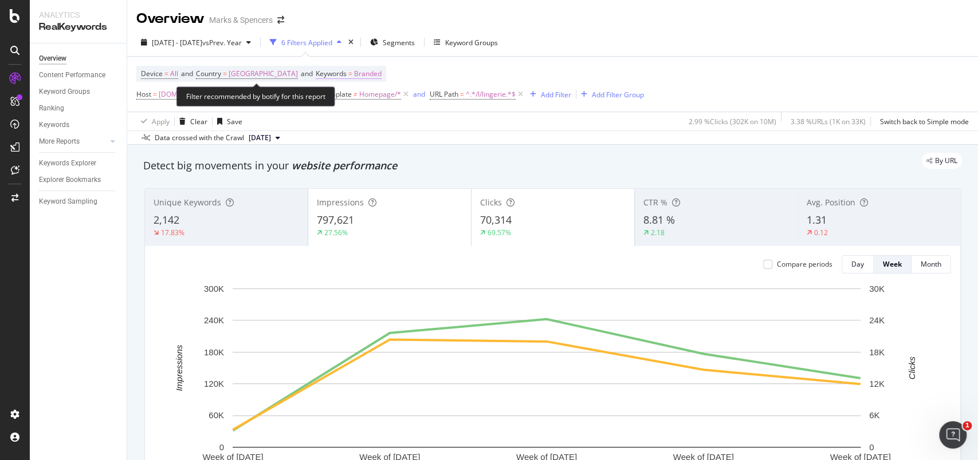
click at [357, 73] on span "Branded" at bounding box center [367, 74] width 27 height 16
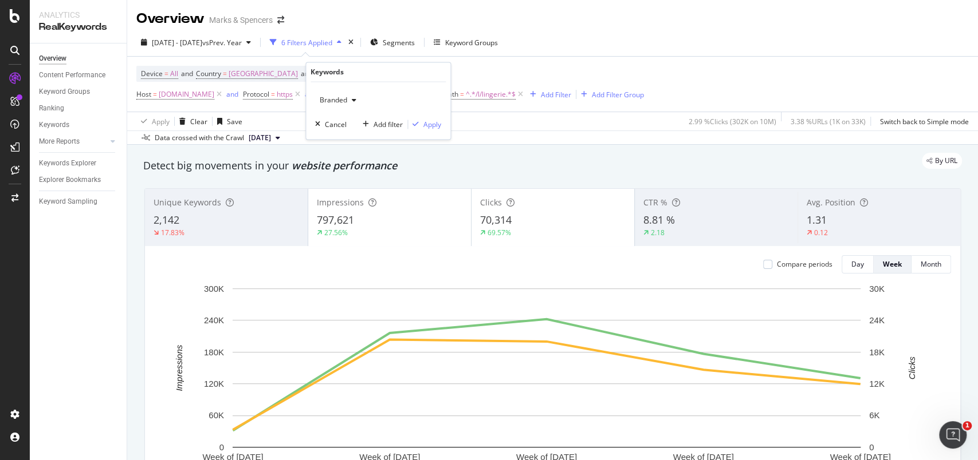
click at [342, 100] on span "Branded" at bounding box center [331, 101] width 32 height 10
click at [348, 120] on span "Non-Branded" at bounding box center [383, 123] width 117 height 10
click at [426, 123] on div "Apply" at bounding box center [432, 125] width 18 height 10
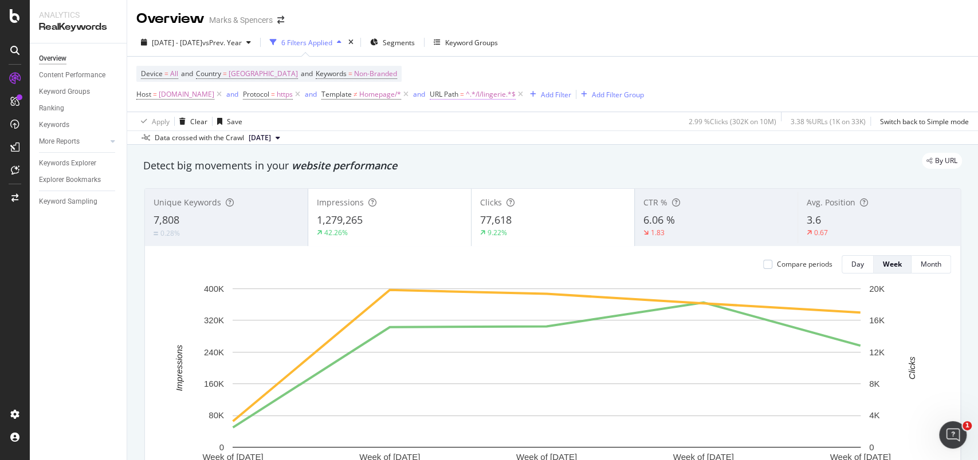
click at [515, 95] on span "^.*/l/lingerie.*$" at bounding box center [491, 94] width 50 height 16
click at [499, 142] on input "/l/lingerie" at bounding box center [531, 141] width 108 height 18
click at [503, 145] on input "/l/lingerie" at bounding box center [531, 141] width 108 height 18
click at [502, 144] on input "/l/lingerie" at bounding box center [531, 141] width 108 height 18
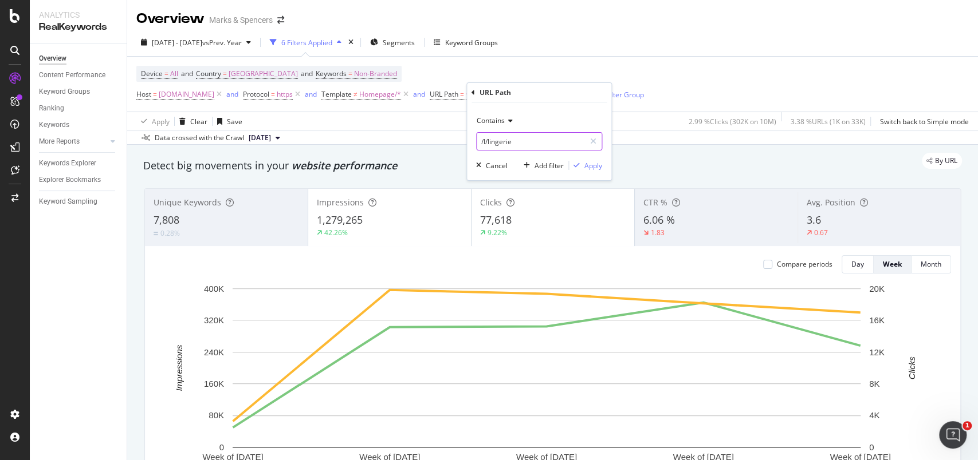
click at [503, 139] on input "/l/lingerie" at bounding box center [531, 141] width 108 height 18
type input "/l/beauty"
click at [592, 164] on div "Apply" at bounding box center [593, 166] width 18 height 10
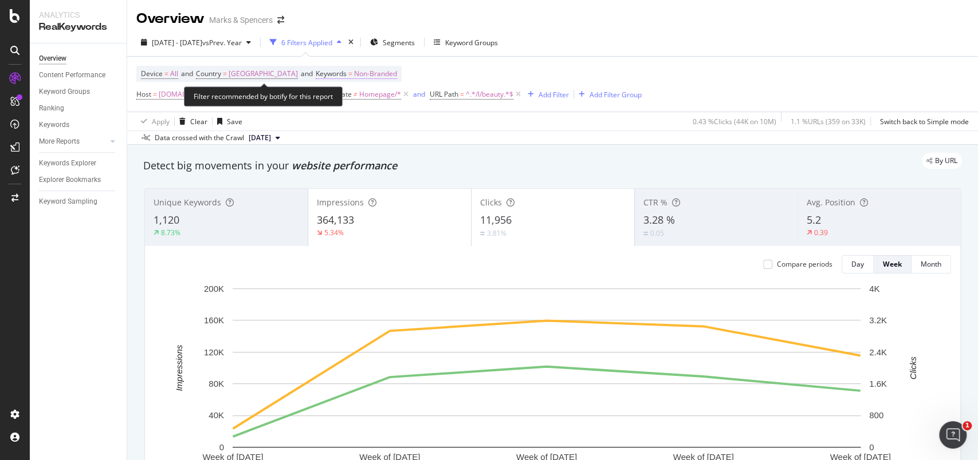
click at [381, 76] on span "Non-Branded" at bounding box center [375, 74] width 43 height 16
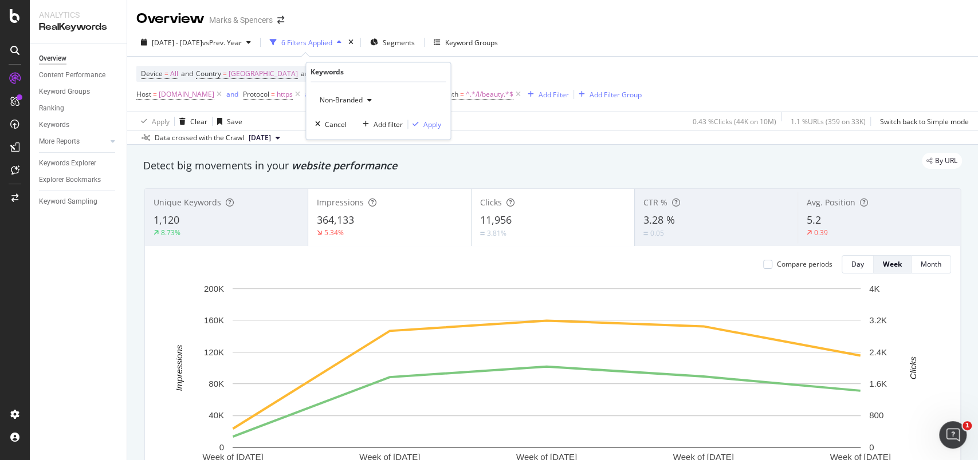
click at [357, 104] on span "Non-Branded" at bounding box center [339, 101] width 48 height 10
click at [353, 140] on span "Branded" at bounding box center [383, 140] width 117 height 10
click at [431, 124] on div "Apply" at bounding box center [432, 125] width 18 height 10
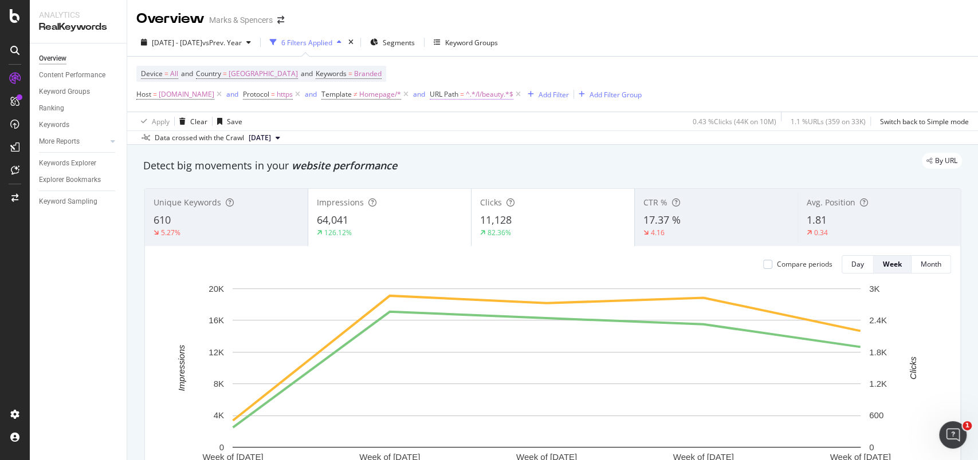
click at [513, 97] on span "^.*/l/beauty.*$" at bounding box center [490, 94] width 48 height 16
click at [502, 144] on input "/l/beauty" at bounding box center [531, 141] width 108 height 18
click at [504, 144] on input "/l/beauty" at bounding box center [531, 141] width 108 height 18
click at [503, 140] on input "/l/beauty" at bounding box center [531, 141] width 108 height 18
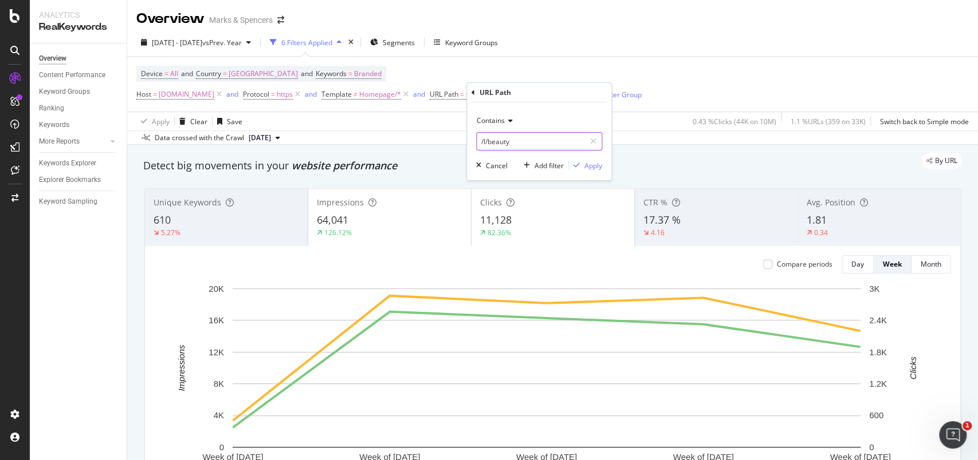
click at [503, 143] on input "/l/beauty" at bounding box center [531, 141] width 108 height 18
click at [501, 143] on input "/l/beauty" at bounding box center [531, 141] width 108 height 18
type input "/l/home-and-furniture"
click at [599, 164] on div "Apply" at bounding box center [593, 166] width 18 height 10
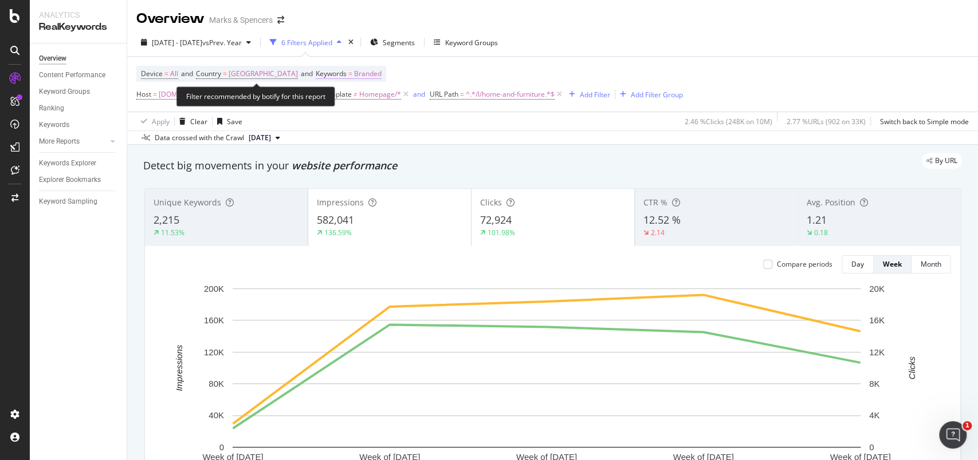
click at [357, 74] on span "Branded" at bounding box center [367, 74] width 27 height 16
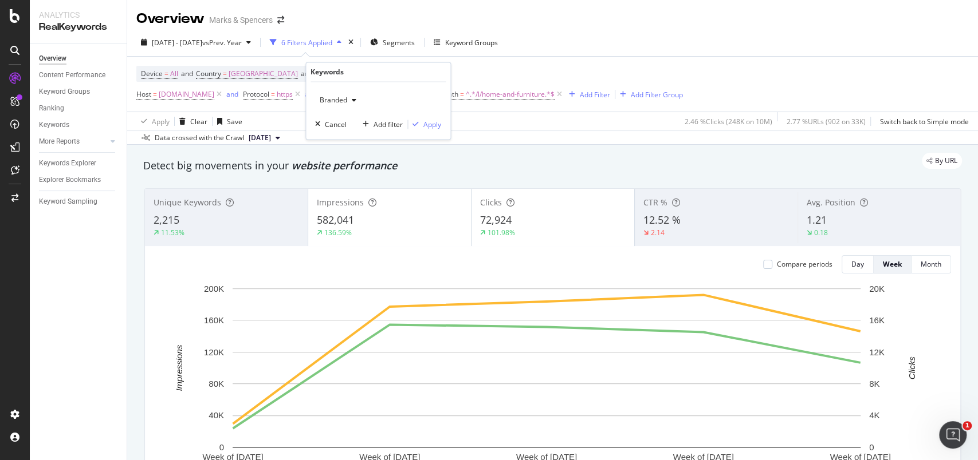
click at [340, 98] on span "Branded" at bounding box center [331, 101] width 32 height 10
click at [341, 118] on span "Non-Branded" at bounding box center [383, 123] width 117 height 10
click at [428, 120] on div "Apply" at bounding box center [432, 125] width 18 height 10
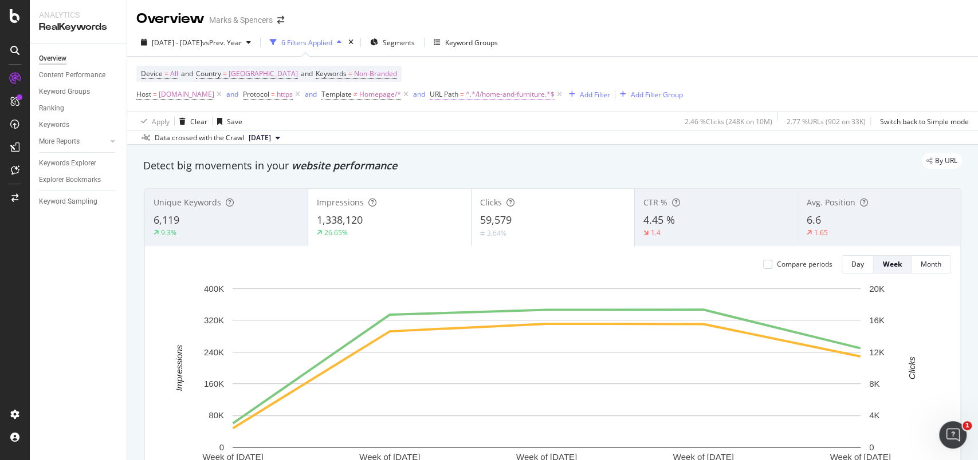
click at [542, 95] on span "^.*/l/home-and-furniture.*$" at bounding box center [510, 94] width 89 height 16
click at [530, 140] on input "/l/home-and-furniture" at bounding box center [531, 141] width 108 height 18
click at [544, 140] on input "/l/home-and-furniture" at bounding box center [531, 141] width 108 height 18
click at [545, 138] on input "/l/home-and-furniture" at bounding box center [531, 141] width 108 height 18
drag, startPoint x: 559, startPoint y: 141, endPoint x: 489, endPoint y: 139, distance: 70.5
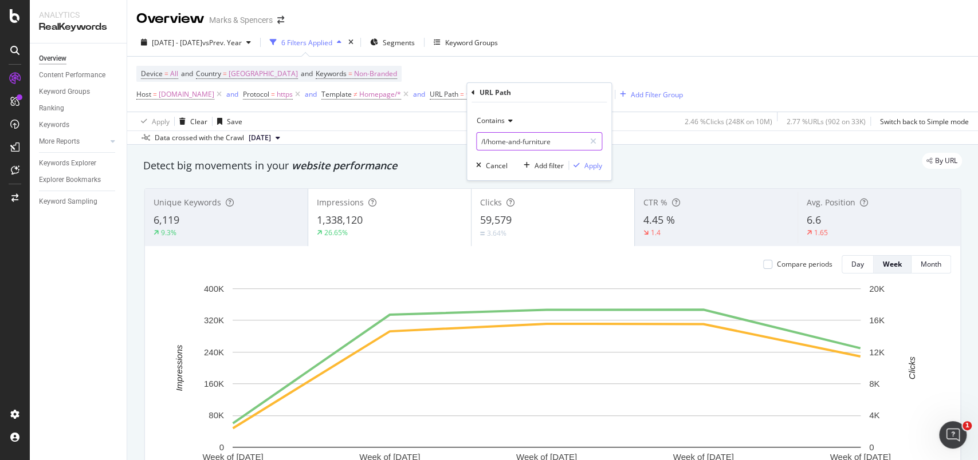
click at [489, 139] on input "/l/home-and-furniture" at bounding box center [531, 141] width 108 height 18
type input "/l/offers"
drag, startPoint x: 589, startPoint y: 166, endPoint x: 953, endPoint y: 192, distance: 364.7
click at [590, 166] on div "Apply" at bounding box center [593, 166] width 18 height 10
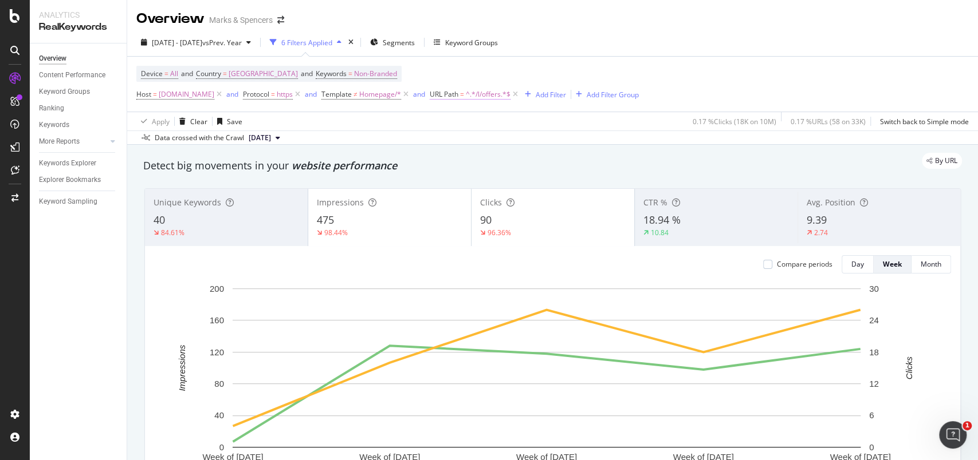
click at [510, 95] on span "^.*/l/offers.*$" at bounding box center [488, 94] width 45 height 16
click at [481, 163] on div "button" at bounding box center [478, 165] width 14 height 7
click at [520, 97] on icon at bounding box center [515, 94] width 10 height 11
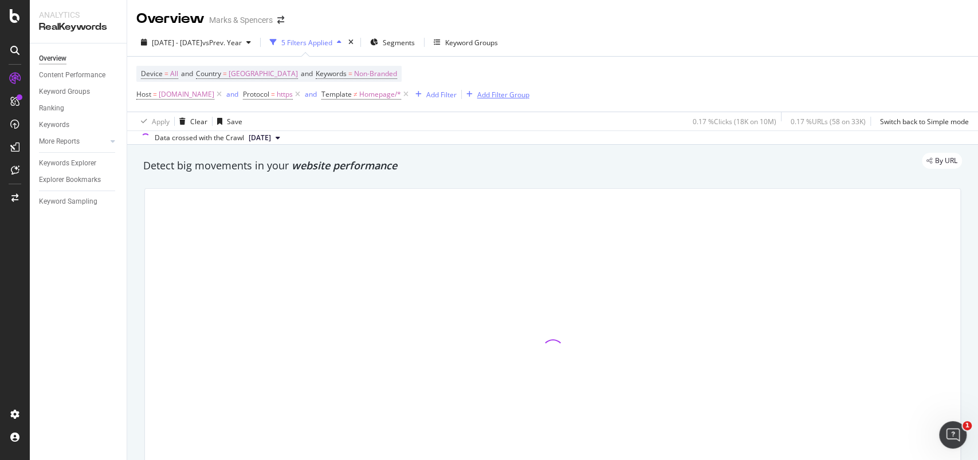
click at [518, 96] on div "Add Filter Group" at bounding box center [503, 95] width 52 height 10
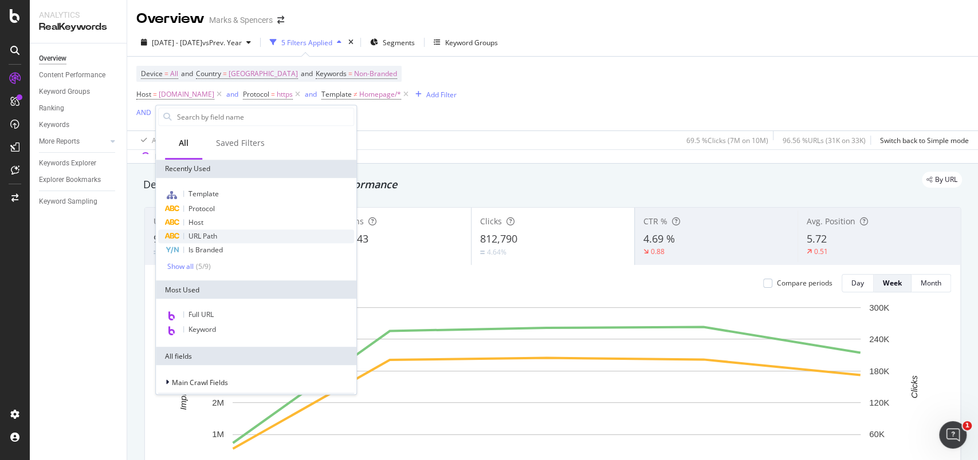
click at [211, 237] on span "URL Path" at bounding box center [202, 236] width 29 height 10
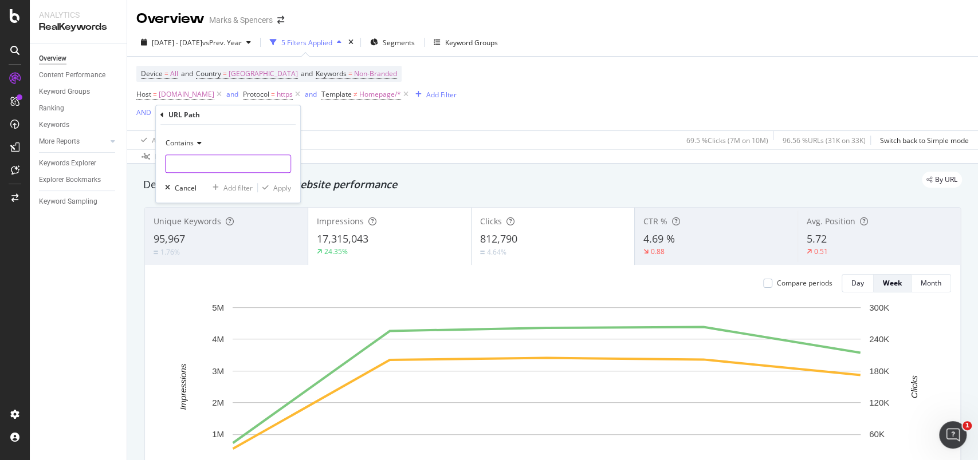
click at [218, 167] on input "text" at bounding box center [228, 164] width 125 height 18
type input "/l/women"
click at [277, 187] on div "Apply" at bounding box center [282, 188] width 18 height 10
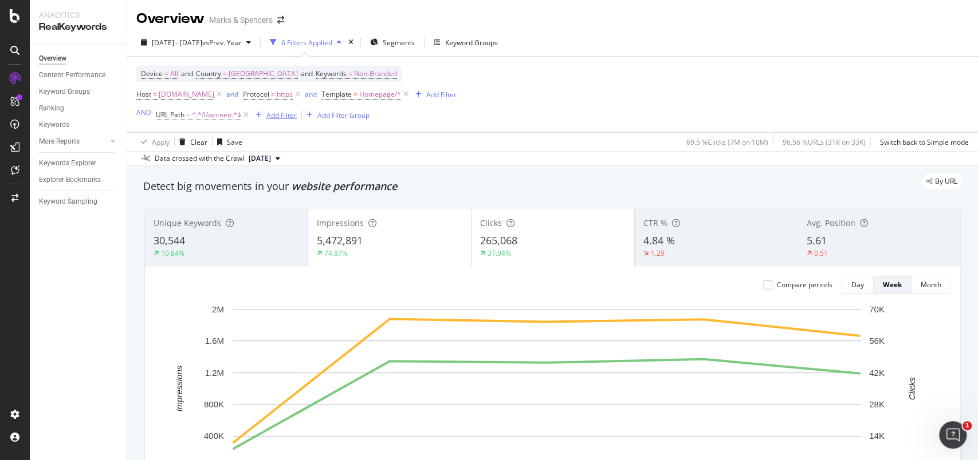
click at [273, 116] on div "Add Filter" at bounding box center [281, 116] width 30 height 10
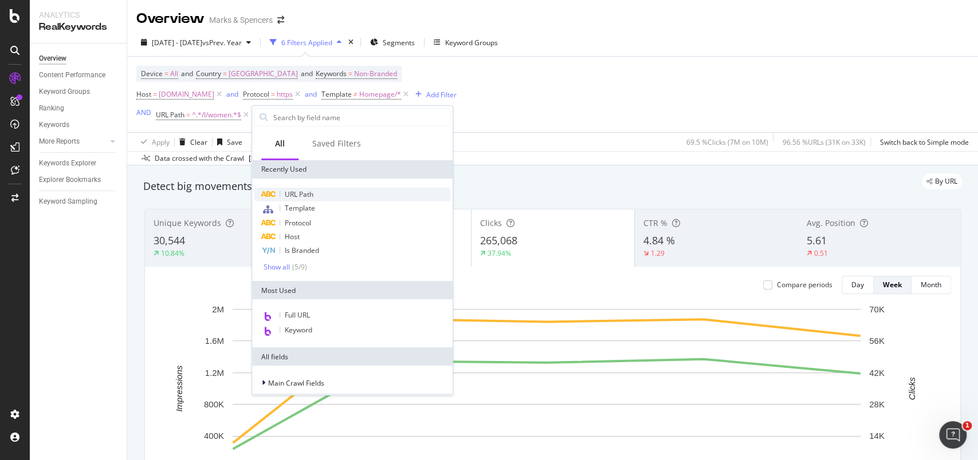
click at [305, 191] on span "URL Path" at bounding box center [299, 195] width 29 height 10
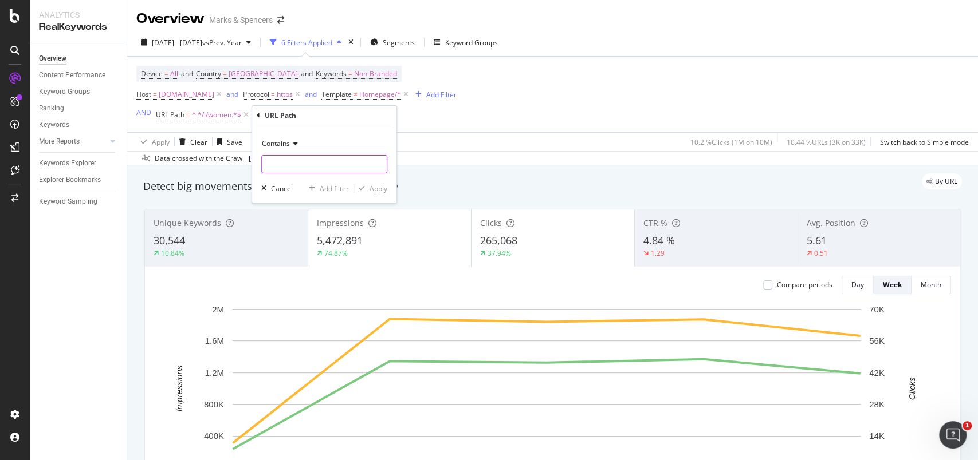
click at [310, 166] on input "text" at bounding box center [324, 164] width 125 height 18
type input "/"
type input "/l/men"
click at [372, 183] on button "Apply" at bounding box center [370, 188] width 33 height 11
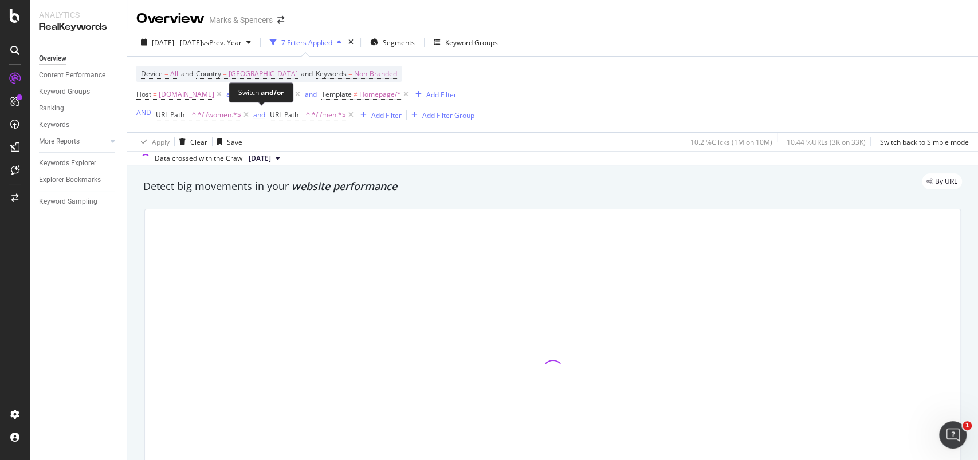
click at [258, 114] on div "and" at bounding box center [259, 115] width 12 height 10
click at [391, 116] on div "Add Filter" at bounding box center [386, 116] width 30 height 10
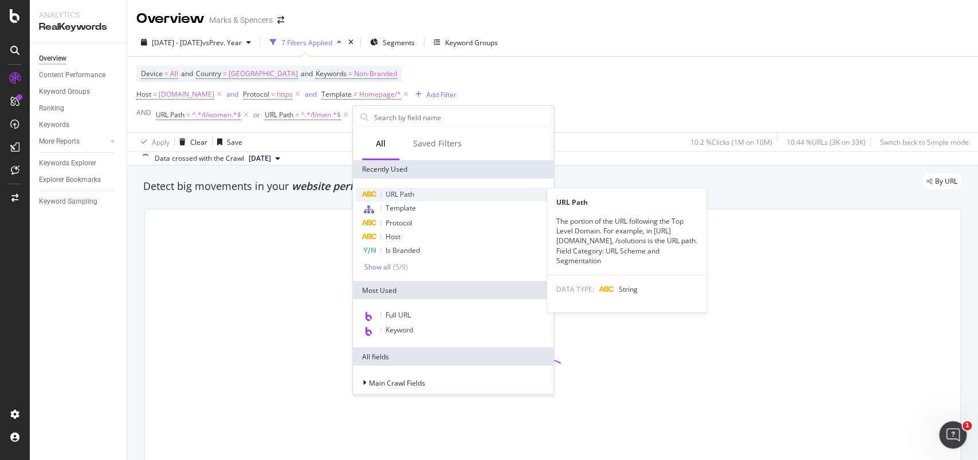
click at [394, 195] on span "URL Path" at bounding box center [399, 195] width 29 height 10
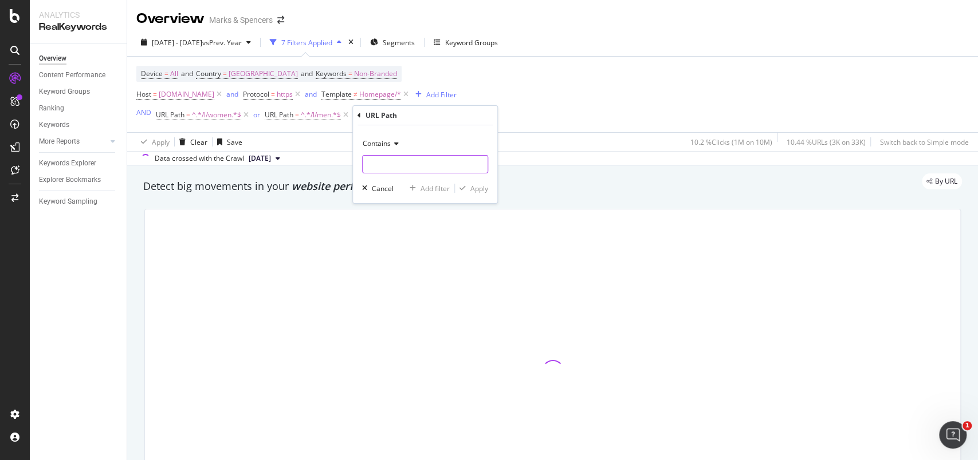
click at [397, 167] on input "text" at bounding box center [425, 164] width 125 height 18
type input "/l/kids"
click at [482, 191] on div "Apply" at bounding box center [479, 189] width 18 height 10
click at [482, 116] on div "Add Filter" at bounding box center [479, 116] width 30 height 10
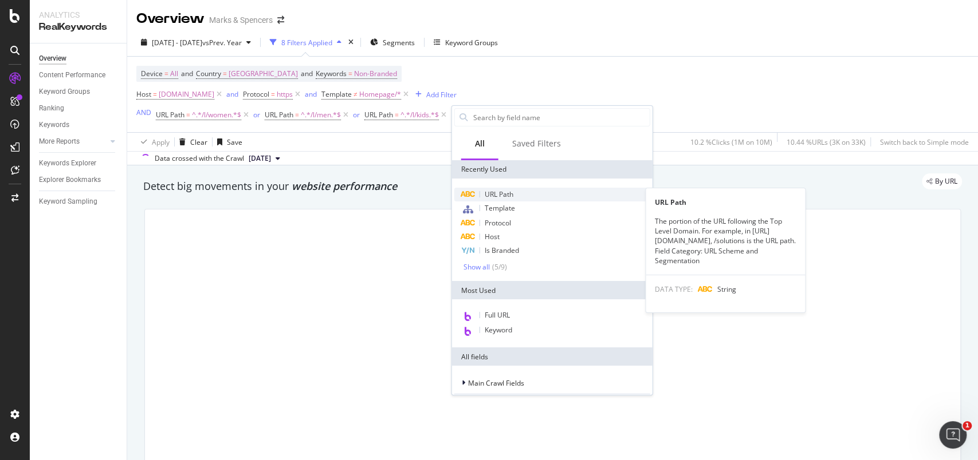
click at [492, 193] on span "URL Path" at bounding box center [499, 195] width 29 height 10
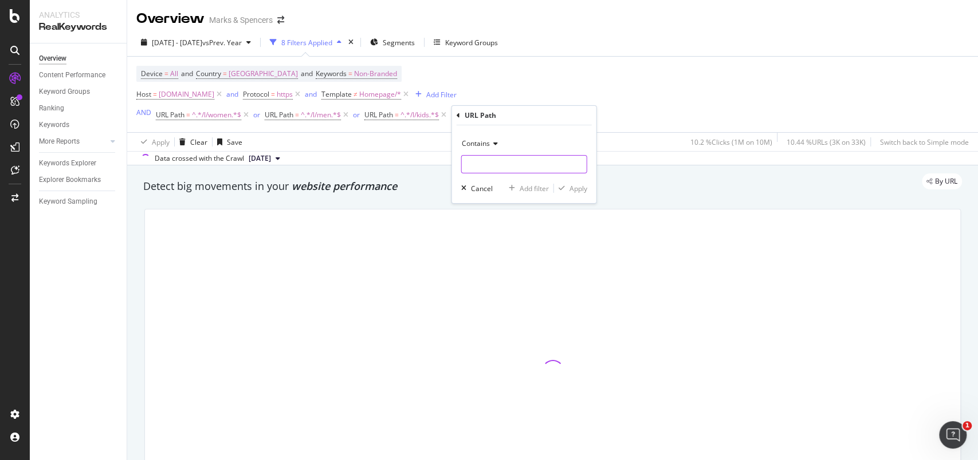
click at [503, 166] on input "text" at bounding box center [524, 164] width 125 height 18
type input "/l/"
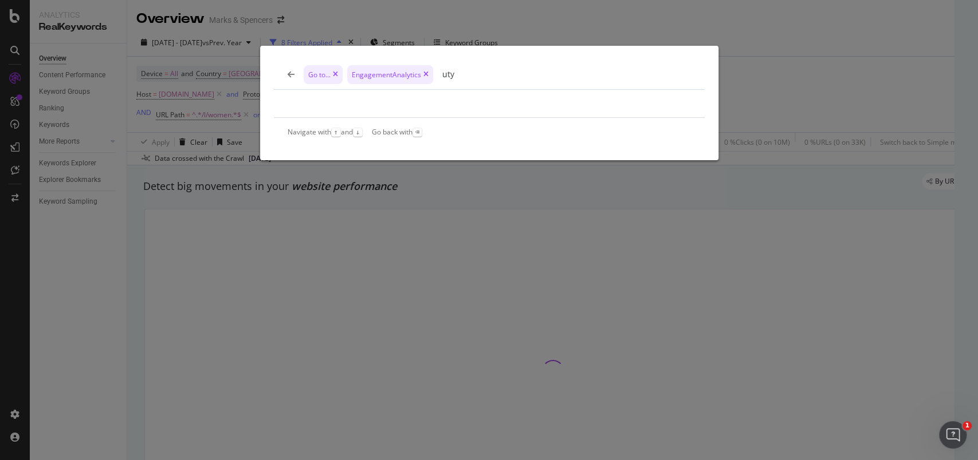
type input "uty"
click at [289, 73] on icon "modal" at bounding box center [291, 74] width 7 height 8
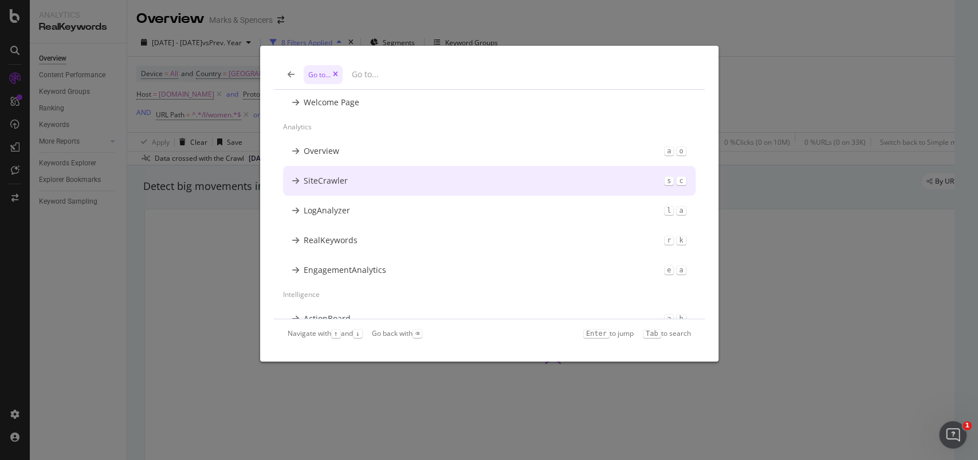
click at [802, 231] on div "Go to... Welcome Page Analytics Overview a o SiteCrawler s c LogAnalyzer l a Re…" at bounding box center [489, 230] width 978 height 460
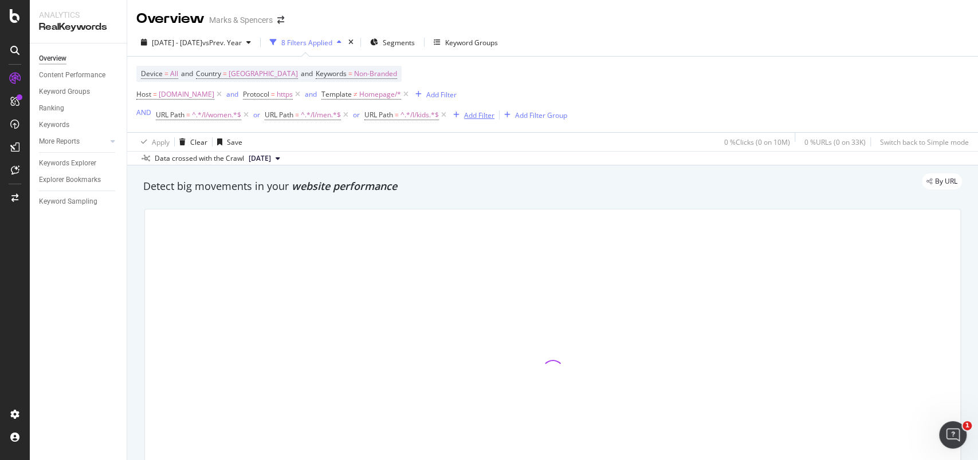
click at [474, 112] on div "Add Filter" at bounding box center [479, 116] width 30 height 10
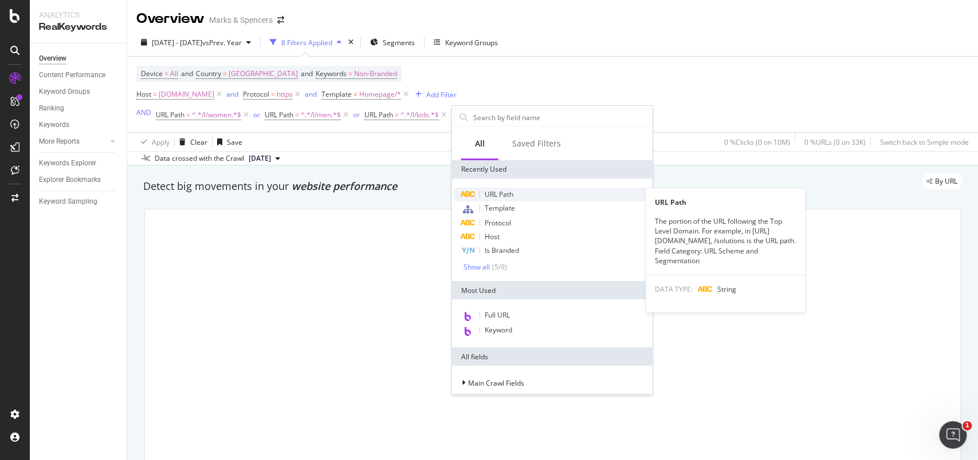
click at [497, 195] on span "URL Path" at bounding box center [499, 195] width 29 height 10
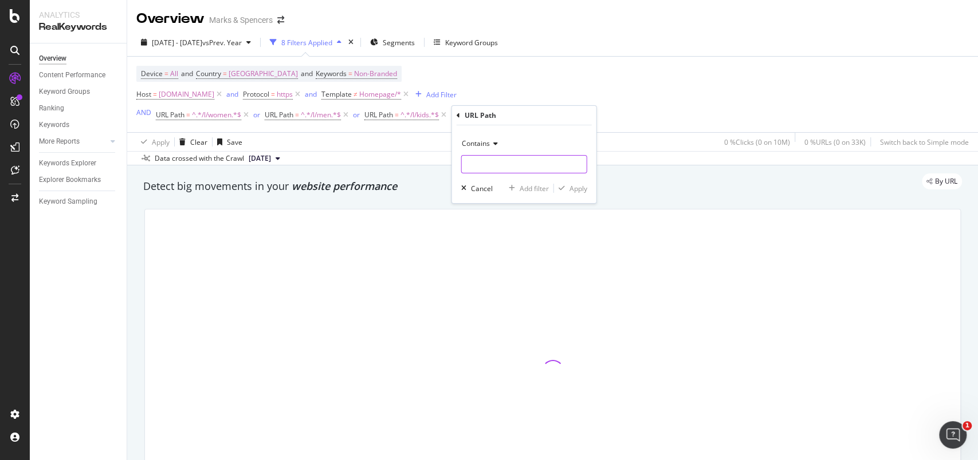
click at [487, 167] on input "text" at bounding box center [524, 164] width 125 height 18
type input "/l/beauty"
click at [573, 187] on div "Apply" at bounding box center [578, 189] width 18 height 10
click at [591, 113] on div "Add Filter" at bounding box center [586, 116] width 30 height 10
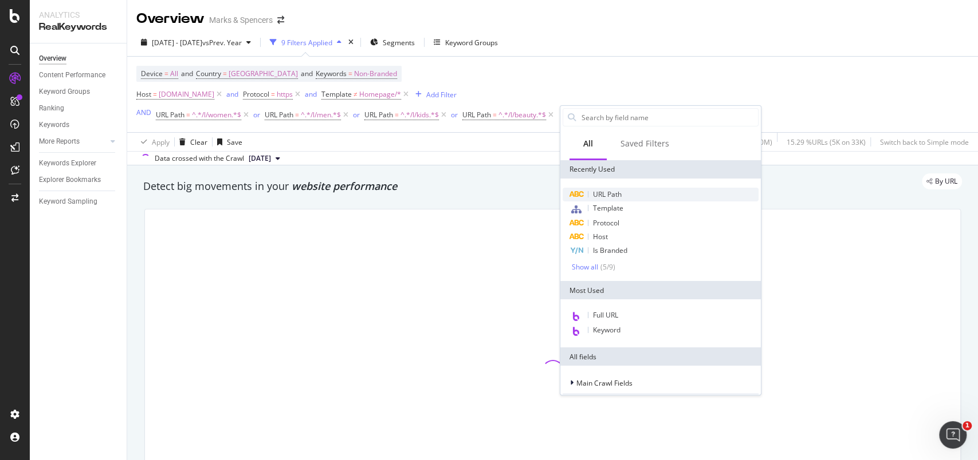
click at [604, 195] on span "URL Path" at bounding box center [607, 195] width 29 height 10
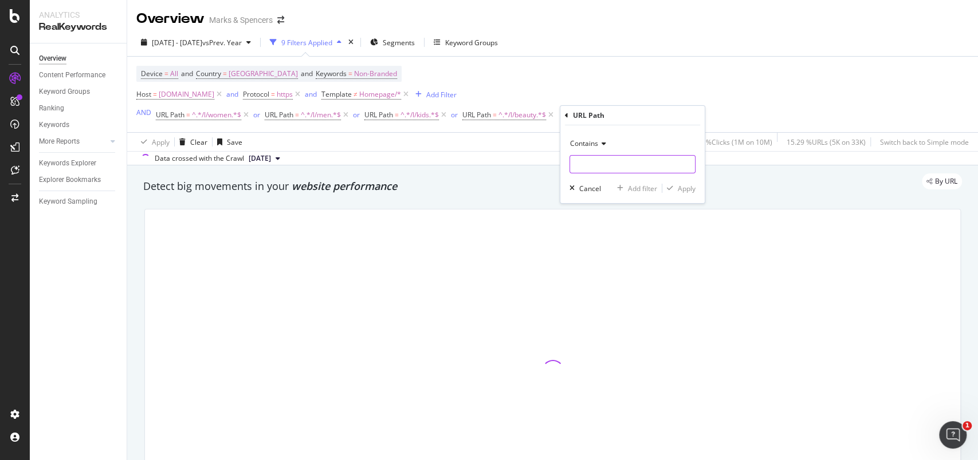
click at [616, 164] on input "text" at bounding box center [632, 164] width 125 height 18
type input "/l/lingerie"
click at [684, 187] on div "Apply" at bounding box center [687, 189] width 18 height 10
click at [698, 112] on div "Add Filter" at bounding box center [695, 116] width 30 height 10
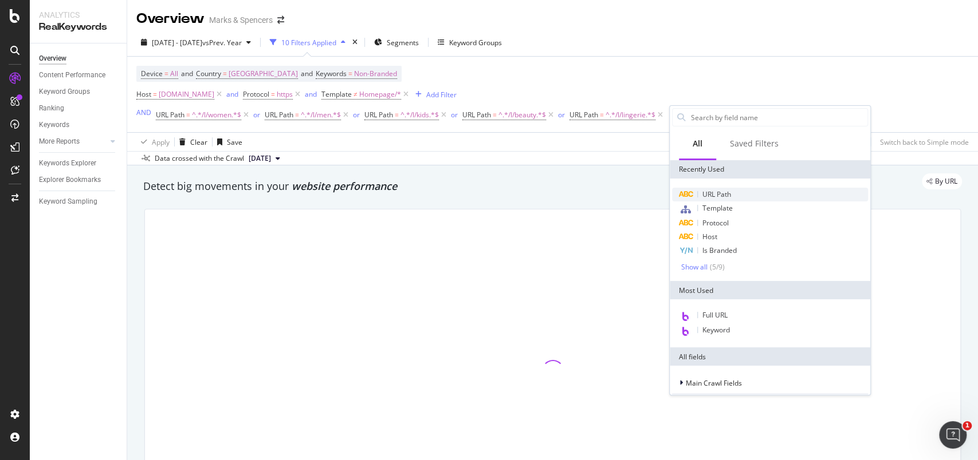
click at [731, 198] on span "URL Path" at bounding box center [716, 195] width 29 height 10
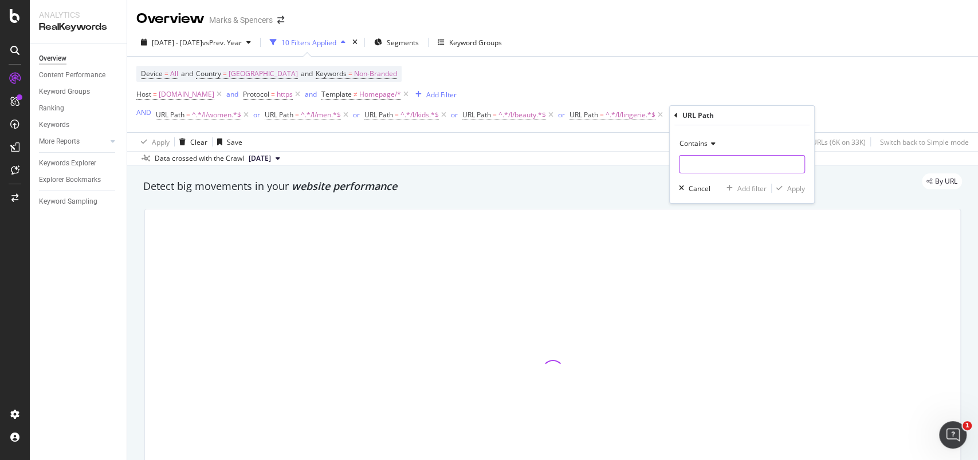
click at [728, 172] on input "text" at bounding box center [741, 164] width 125 height 18
type input "/l/home-and-furniture"
click at [794, 184] on div "Apply" at bounding box center [796, 189] width 18 height 10
click at [844, 113] on div "Add Filter" at bounding box center [844, 116] width 30 height 10
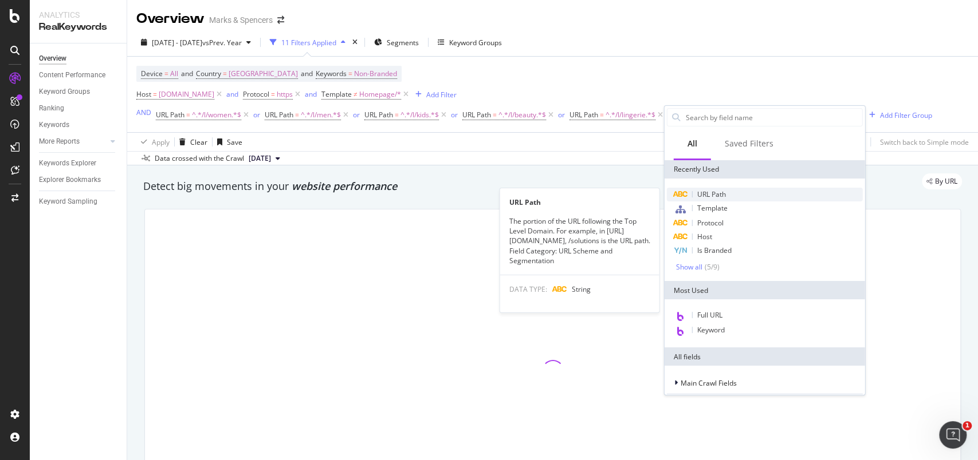
click at [720, 188] on div "URL Path" at bounding box center [765, 195] width 196 height 14
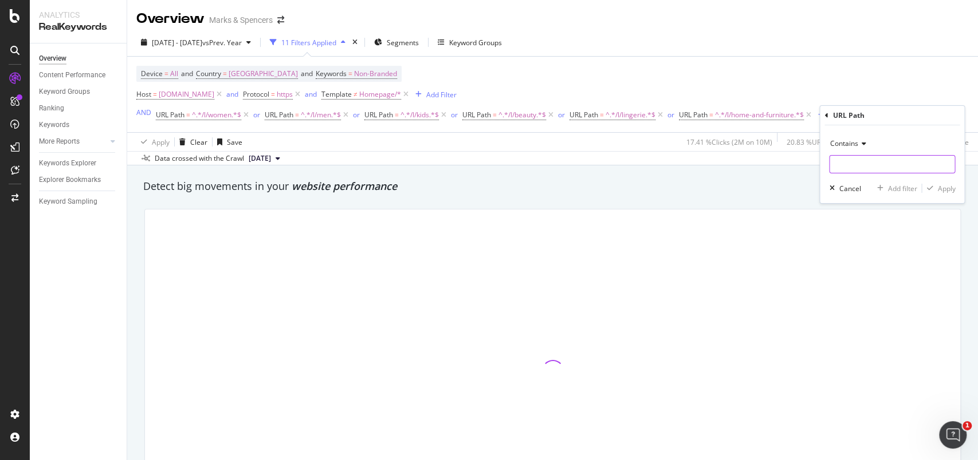
click at [848, 163] on input "text" at bounding box center [891, 164] width 125 height 18
type input "/l/gi"
click at [881, 162] on input "/l/gi" at bounding box center [883, 164] width 108 height 18
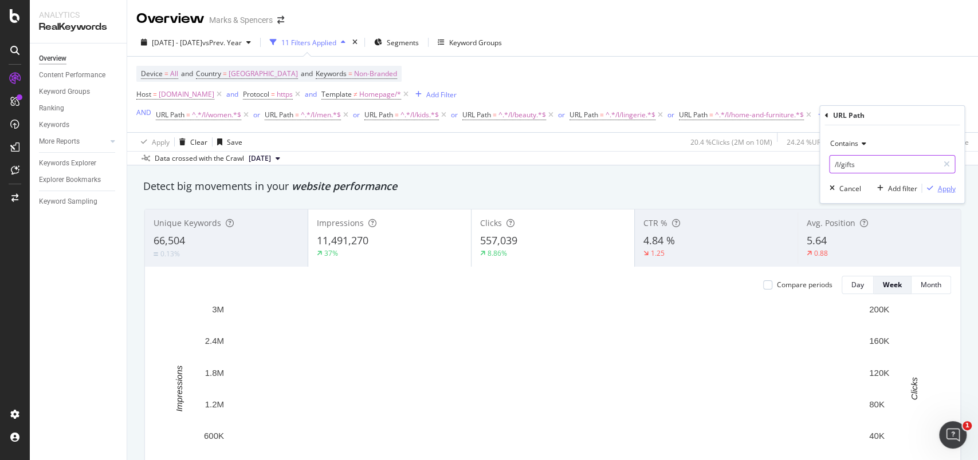
type input "/l/gifts"
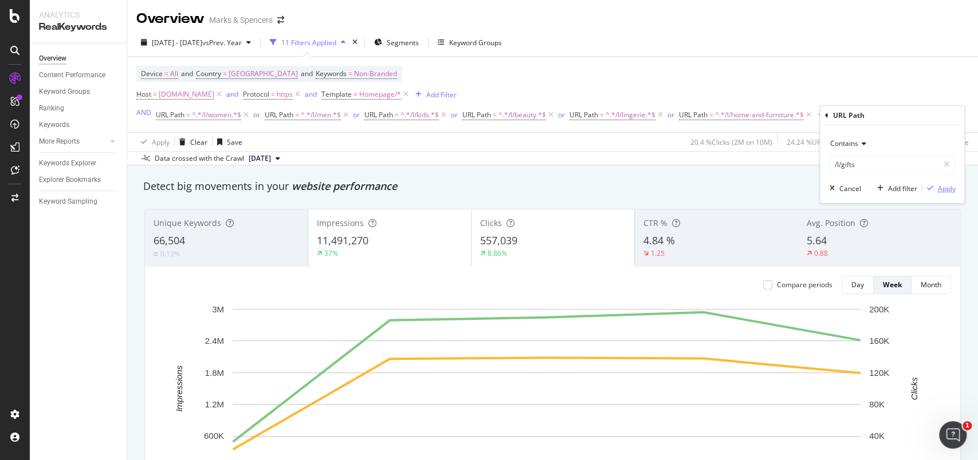
click at [942, 186] on div "Apply" at bounding box center [946, 189] width 18 height 10
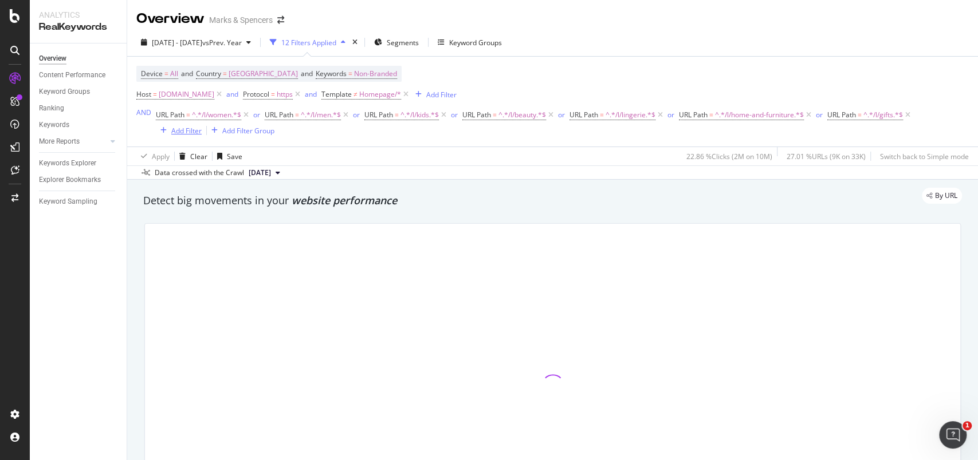
click at [192, 126] on div "Add Filter" at bounding box center [186, 131] width 30 height 10
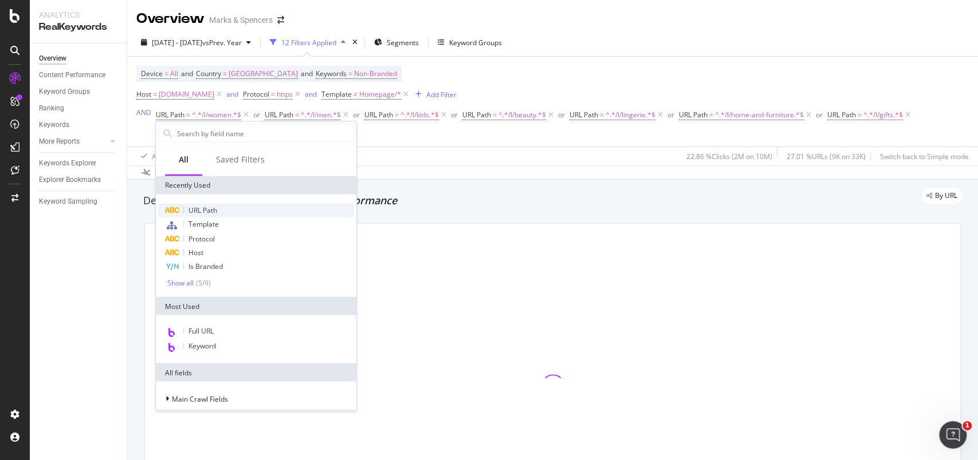
click at [215, 208] on span "URL Path" at bounding box center [202, 211] width 29 height 10
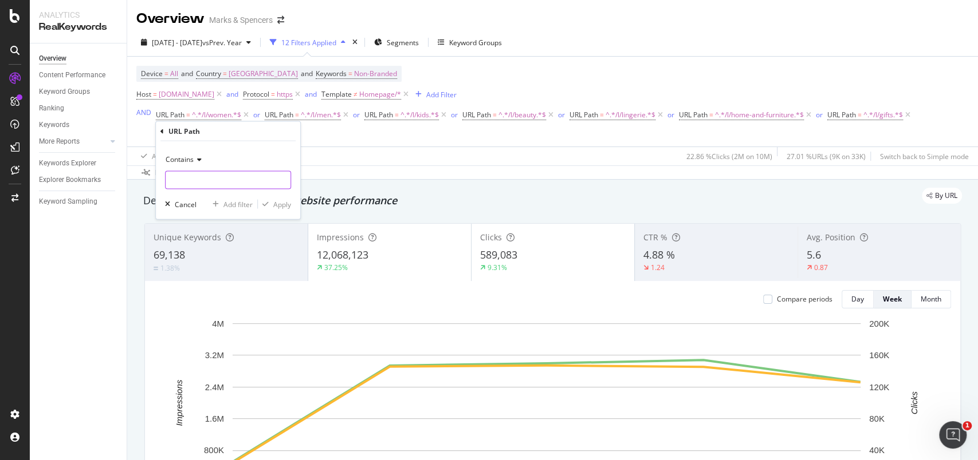
click at [209, 182] on input "text" at bounding box center [228, 180] width 125 height 18
type input "/l/flowers-and-plants"
click at [279, 204] on div "Apply" at bounding box center [282, 204] width 18 height 10
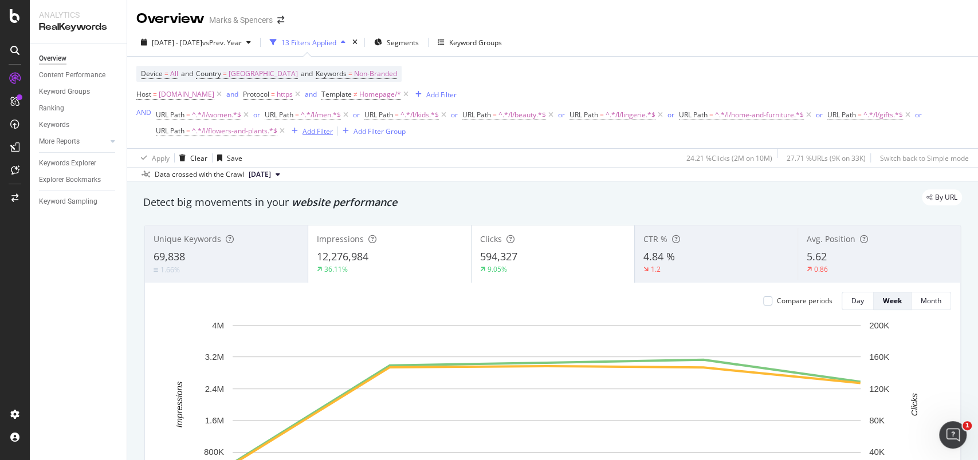
click at [321, 133] on div "Add Filter" at bounding box center [317, 132] width 30 height 10
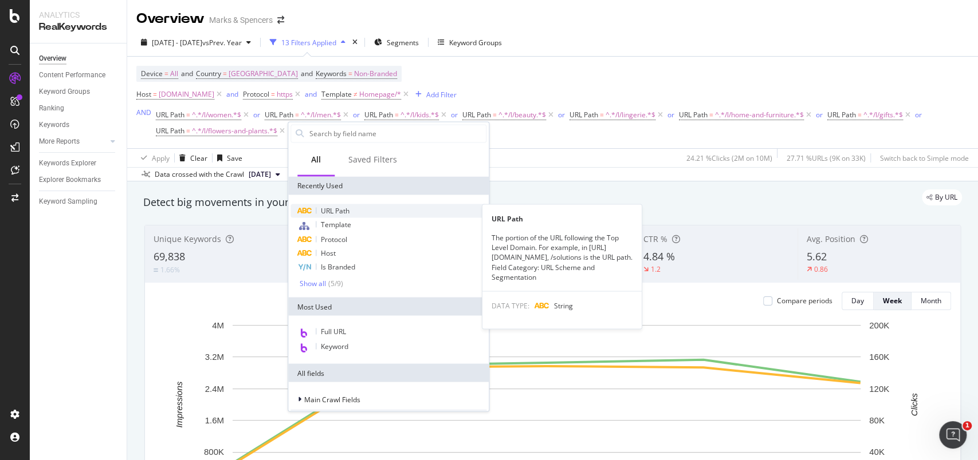
click at [325, 206] on span "URL Path" at bounding box center [335, 211] width 29 height 10
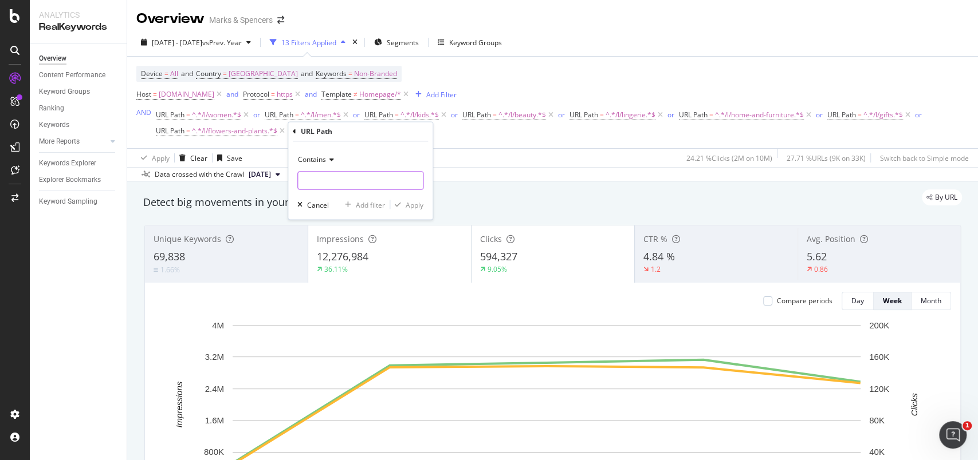
click at [325, 180] on input "text" at bounding box center [360, 181] width 125 height 18
type input "/l/offers"
click at [414, 204] on div "Apply" at bounding box center [414, 205] width 18 height 10
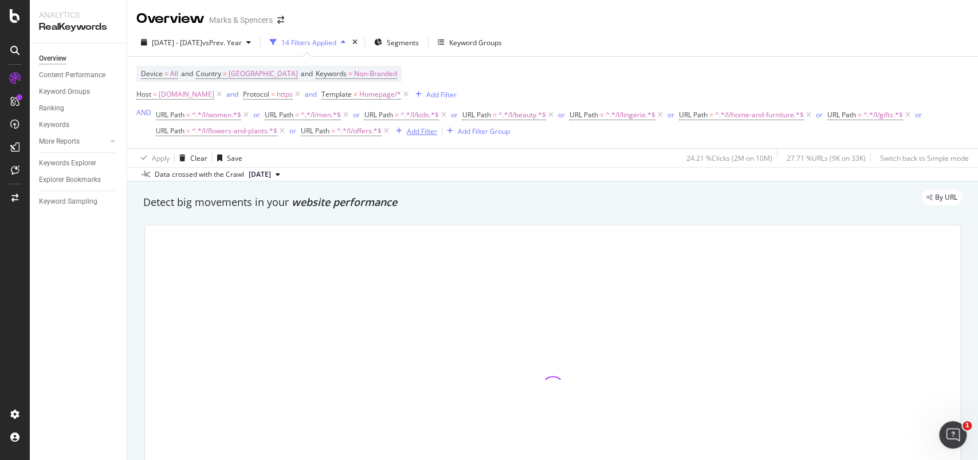
click at [420, 131] on div "Add Filter" at bounding box center [422, 132] width 30 height 10
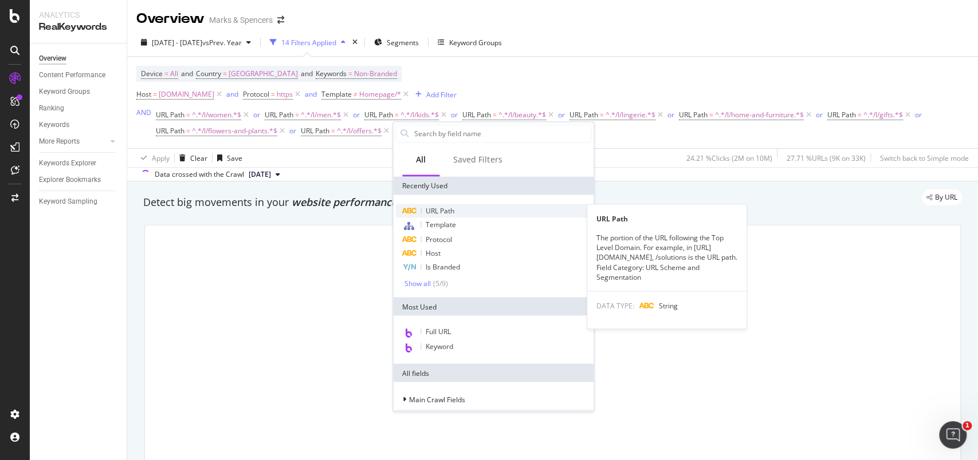
click at [451, 210] on span "URL Path" at bounding box center [440, 211] width 29 height 10
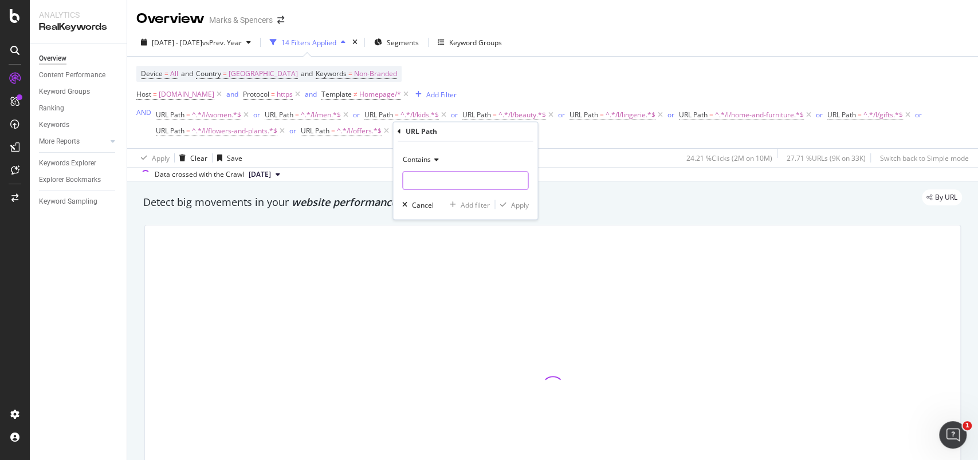
click at [443, 185] on input "text" at bounding box center [465, 181] width 125 height 18
type input "/l/brands"
click at [512, 202] on div "Apply" at bounding box center [519, 205] width 18 height 10
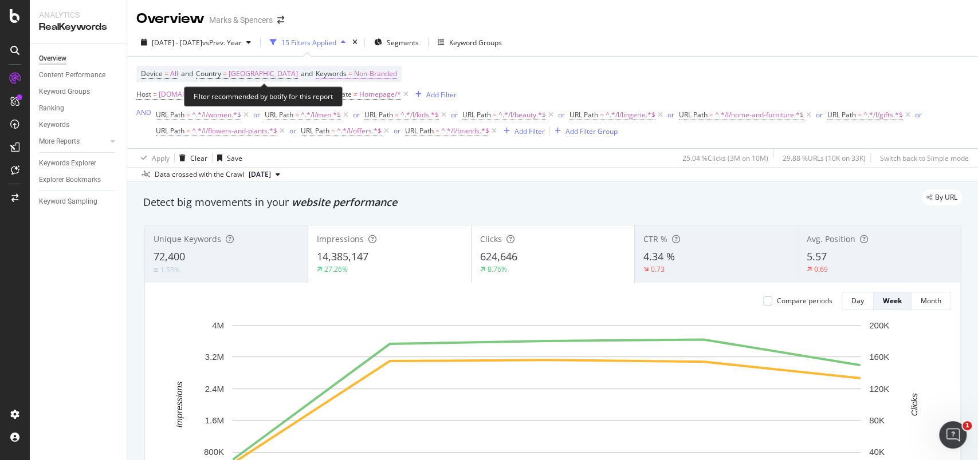
click at [375, 75] on span "Non-Branded" at bounding box center [375, 74] width 43 height 16
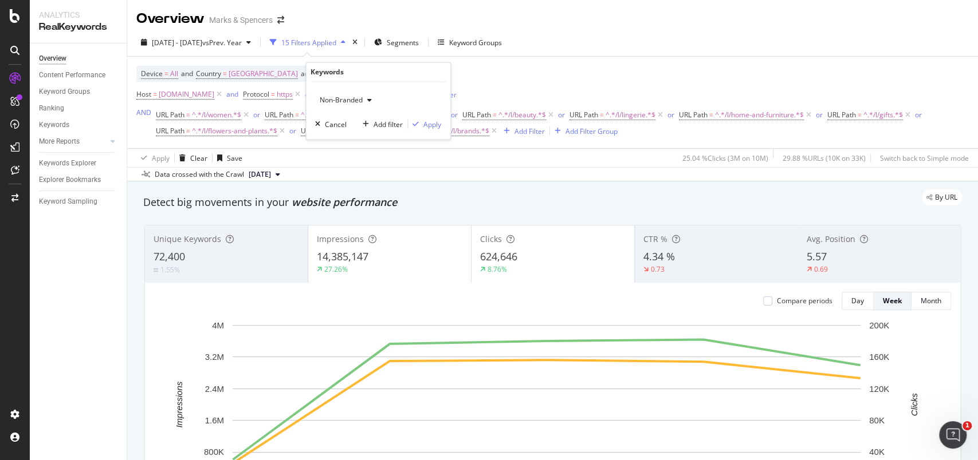
click at [355, 103] on span "Non-Branded" at bounding box center [339, 101] width 48 height 10
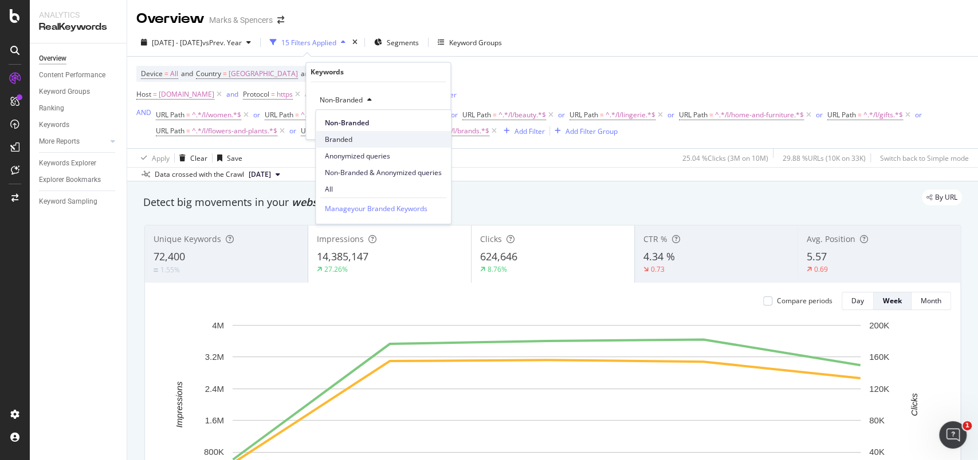
click at [351, 139] on span "Branded" at bounding box center [383, 140] width 117 height 10
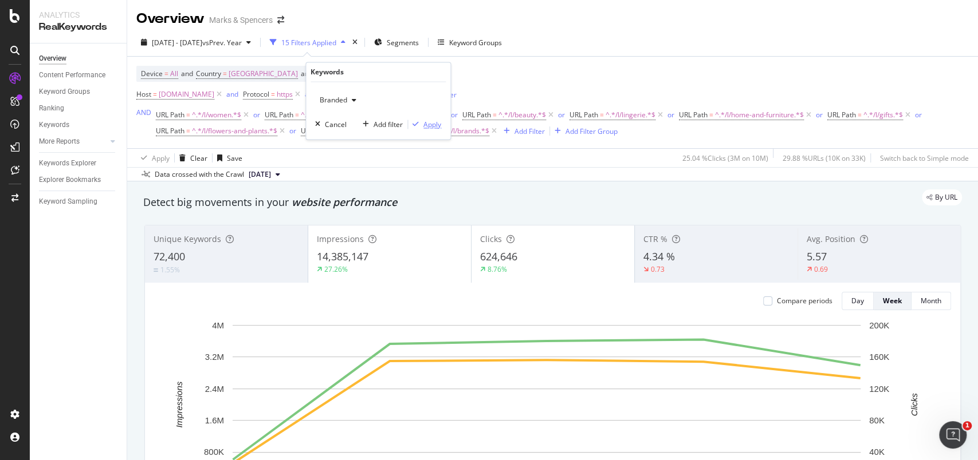
click at [435, 124] on div "Apply" at bounding box center [432, 125] width 18 height 10
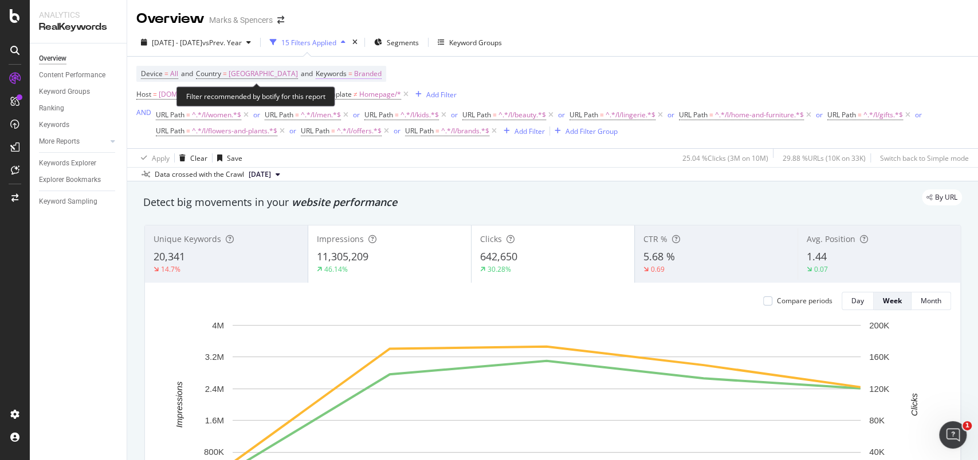
click at [362, 74] on span "Branded" at bounding box center [367, 74] width 27 height 16
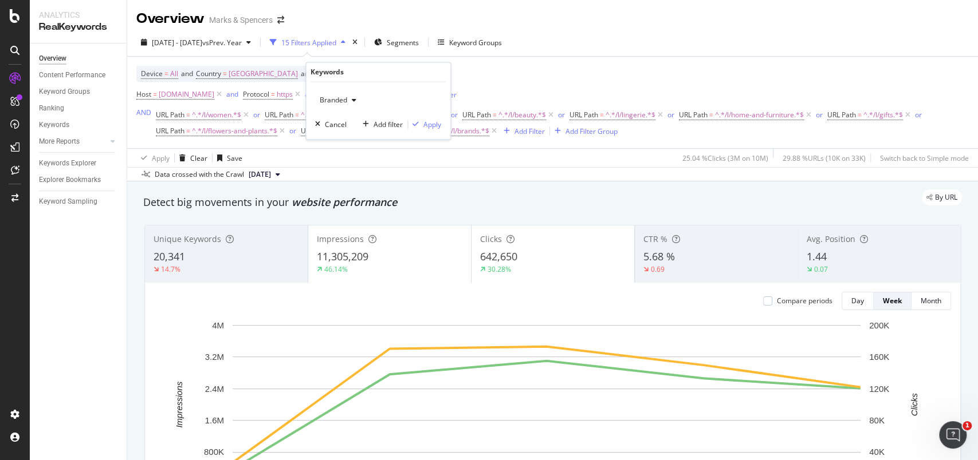
click at [352, 100] on icon "button" at bounding box center [354, 100] width 5 height 7
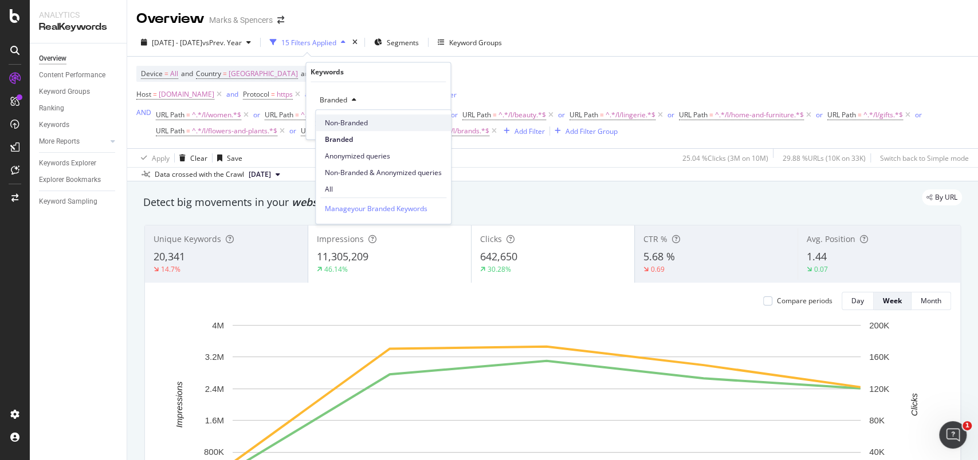
click at [345, 118] on span "Non-Branded" at bounding box center [383, 123] width 117 height 10
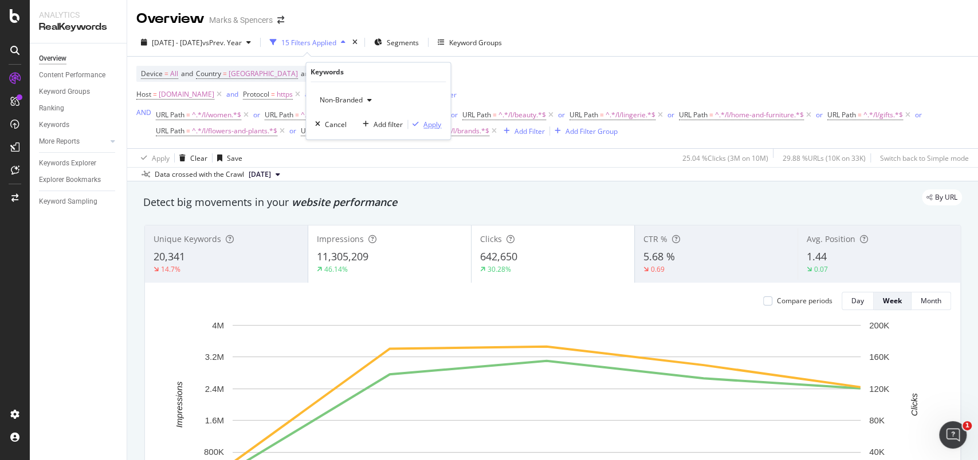
click at [430, 122] on div "Apply" at bounding box center [432, 125] width 18 height 10
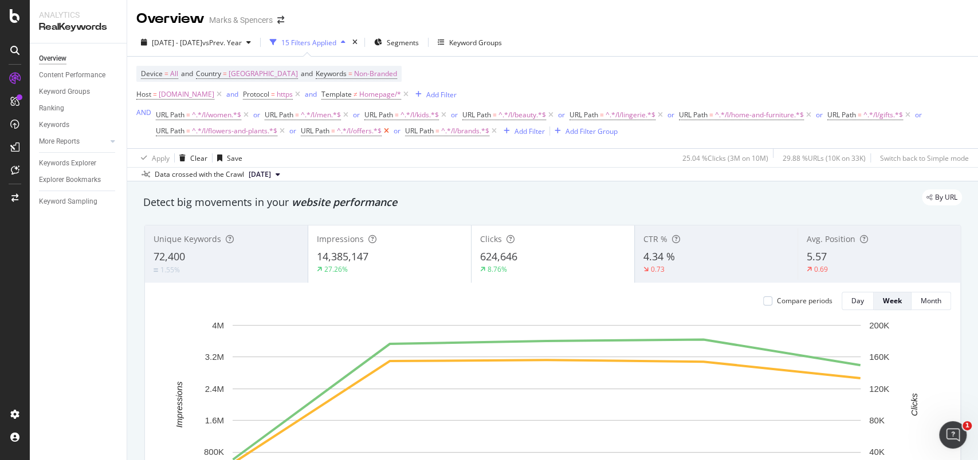
click at [389, 132] on icon at bounding box center [386, 130] width 10 height 11
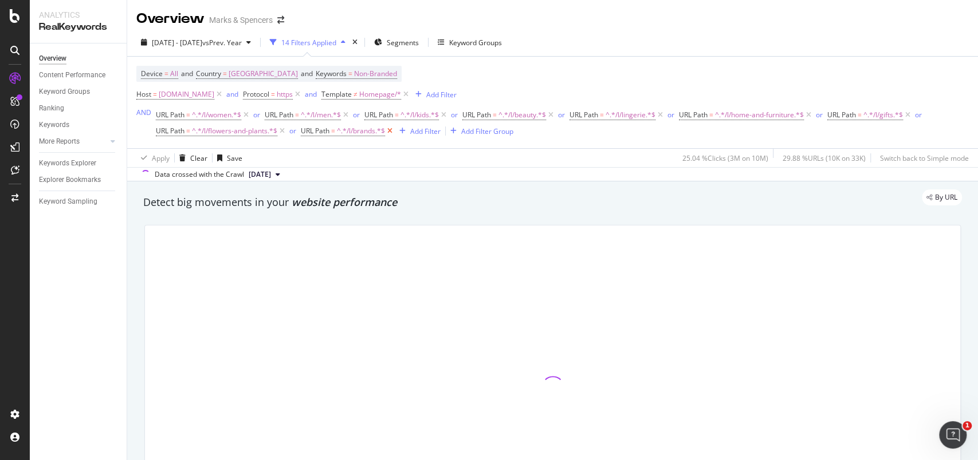
click at [394, 131] on icon at bounding box center [390, 130] width 10 height 11
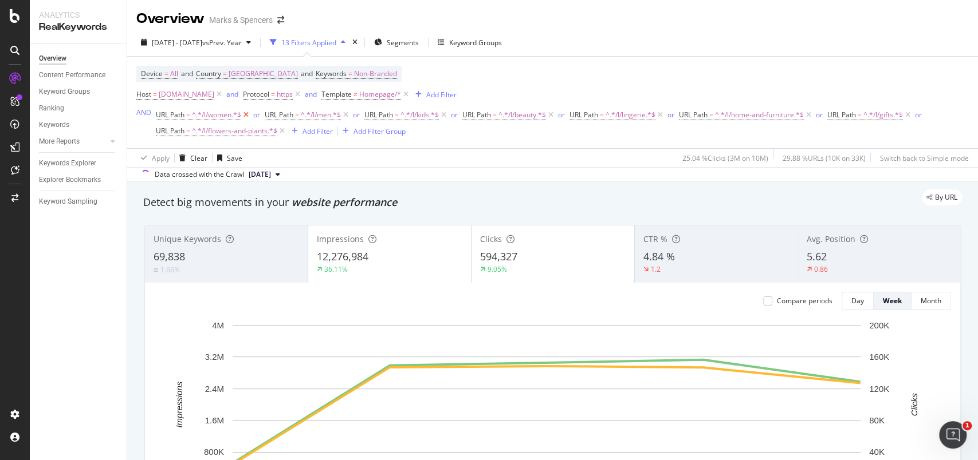
click at [248, 115] on icon at bounding box center [246, 114] width 10 height 11
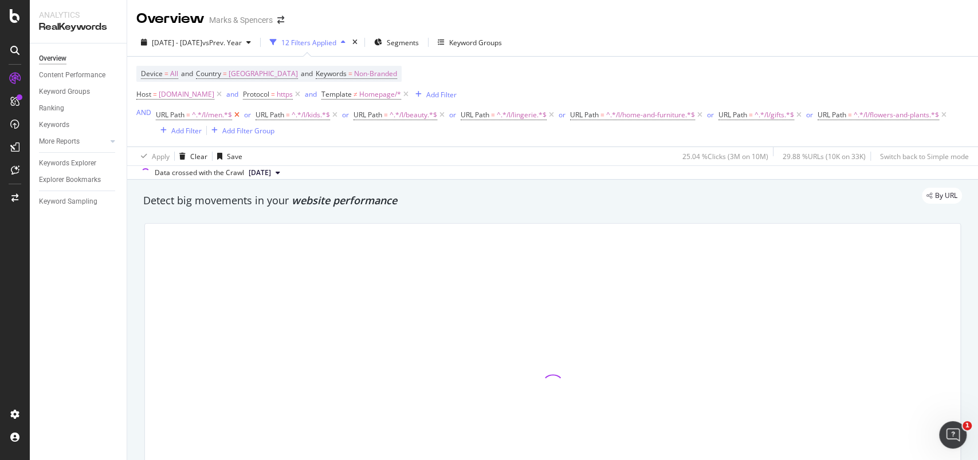
click at [238, 115] on icon at bounding box center [237, 114] width 10 height 11
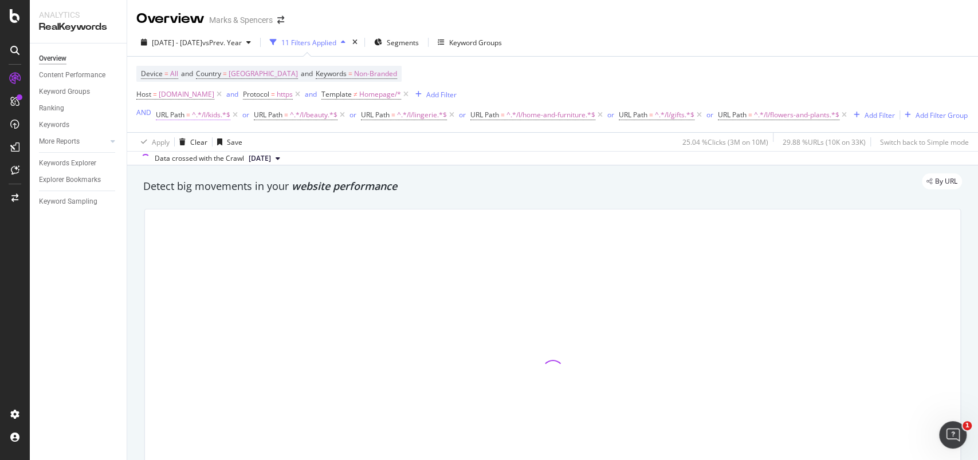
click at [235, 114] on icon at bounding box center [235, 114] width 10 height 11
click at [243, 117] on icon at bounding box center [244, 114] width 10 height 11
click at [248, 117] on icon at bounding box center [247, 114] width 10 height 11
click at [287, 117] on icon at bounding box center [286, 114] width 10 height 11
click at [381, 117] on icon at bounding box center [381, 114] width 10 height 11
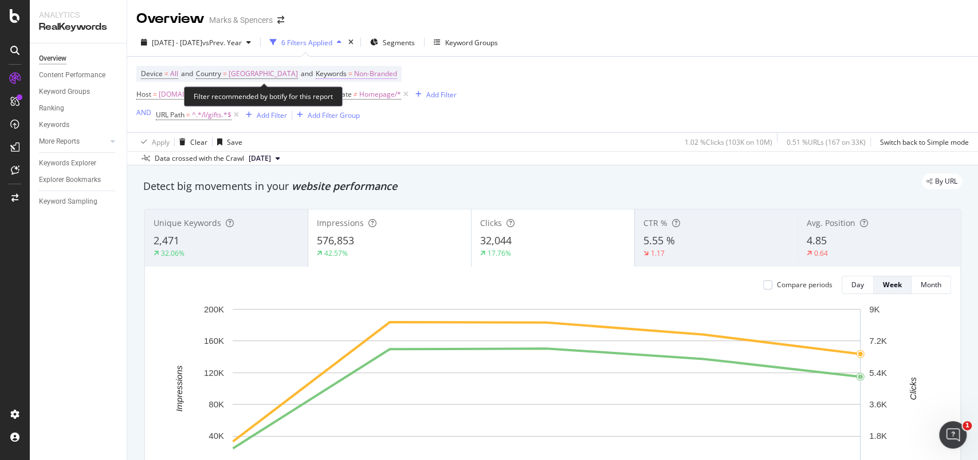
click at [373, 74] on span "Non-Branded" at bounding box center [375, 74] width 43 height 16
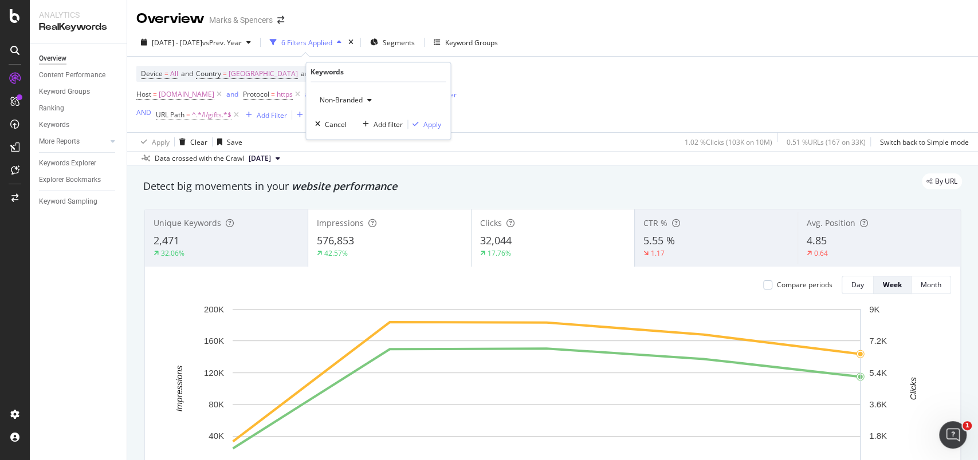
click at [356, 98] on span "Non-Branded" at bounding box center [339, 101] width 48 height 10
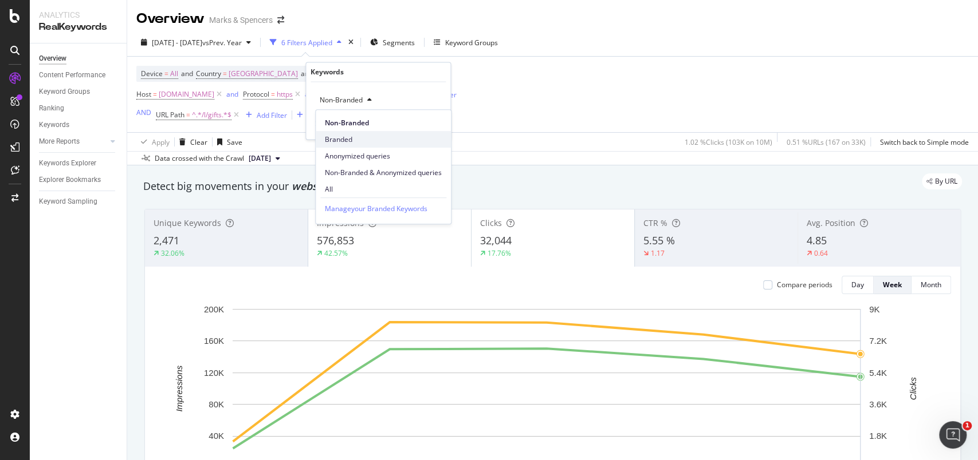
click at [347, 136] on span "Branded" at bounding box center [383, 140] width 117 height 10
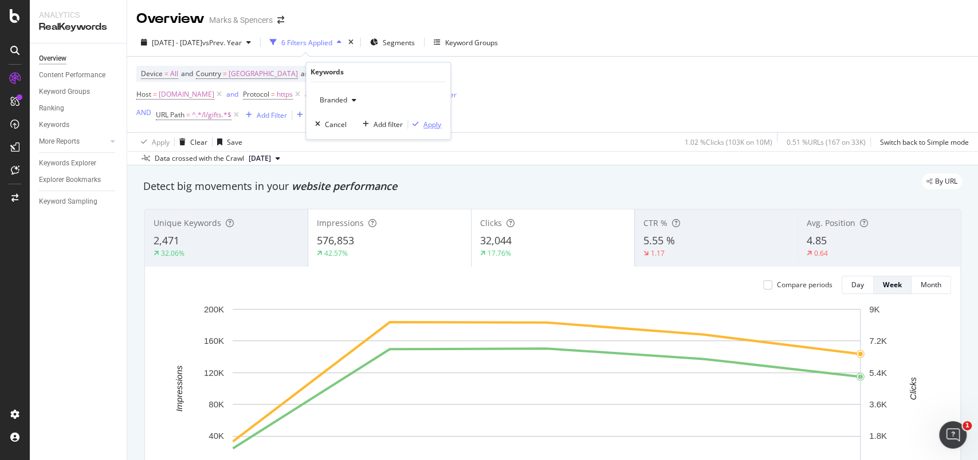
click at [431, 127] on div "Apply" at bounding box center [432, 125] width 18 height 10
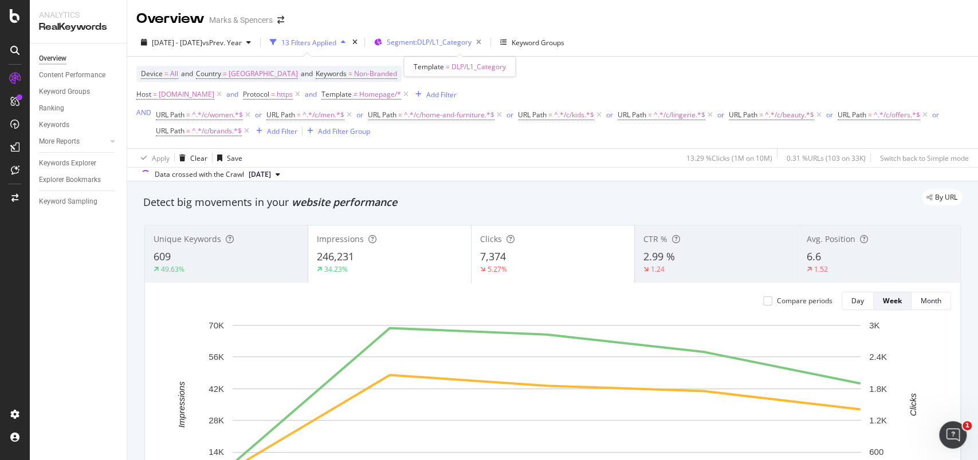
click at [471, 45] on span "Segment: DLP/L1_Category" at bounding box center [429, 42] width 85 height 10
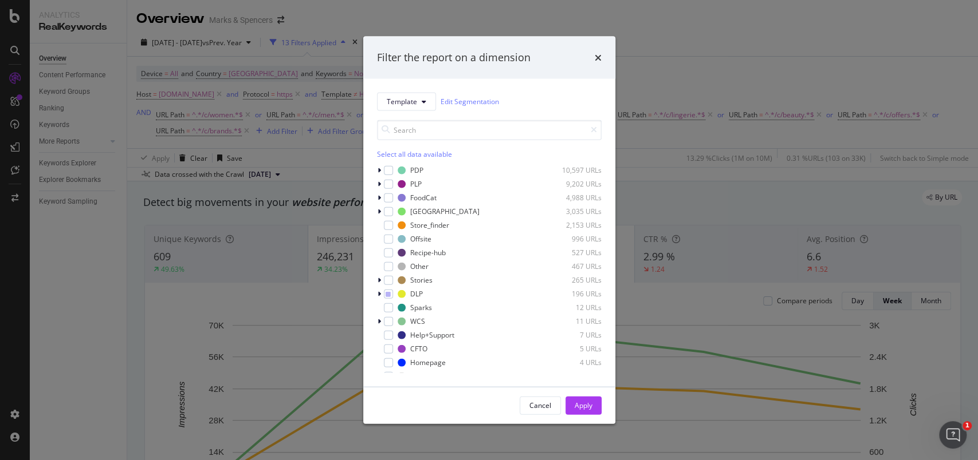
click at [596, 66] on div "Filter the report on a dimension" at bounding box center [489, 58] width 252 height 42
click at [597, 57] on icon "times" at bounding box center [598, 57] width 7 height 9
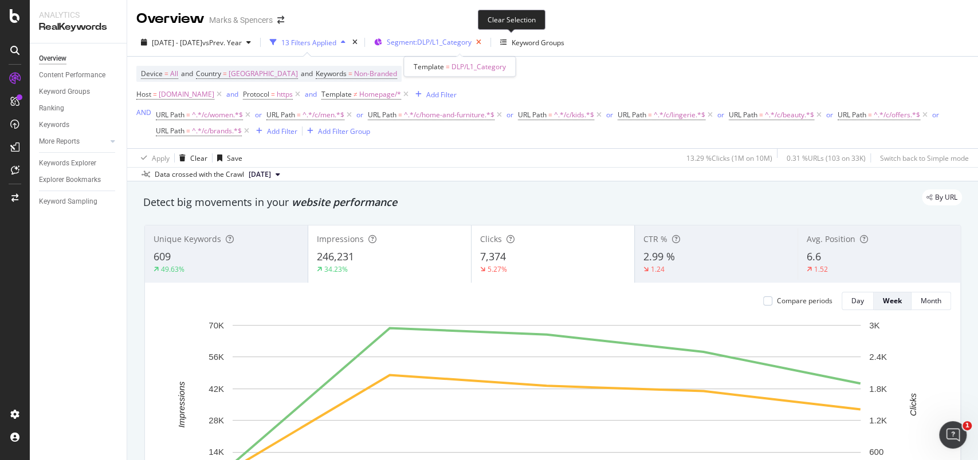
click at [486, 46] on icon "button" at bounding box center [478, 42] width 14 height 16
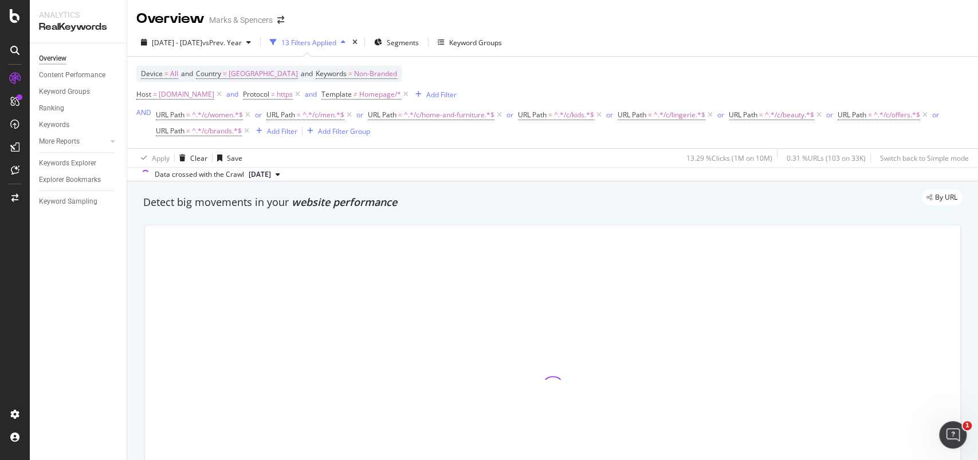
click at [419, 44] on span "Segments" at bounding box center [403, 43] width 32 height 10
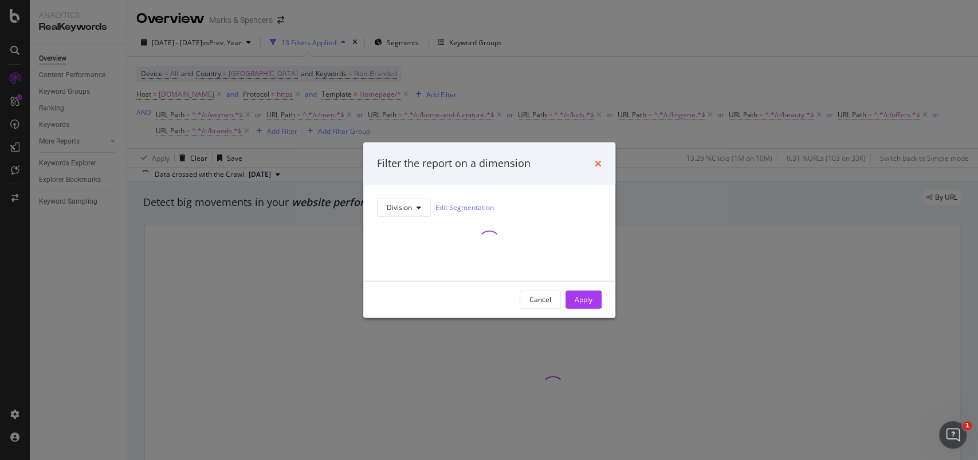
click at [595, 162] on icon "times" at bounding box center [598, 163] width 7 height 9
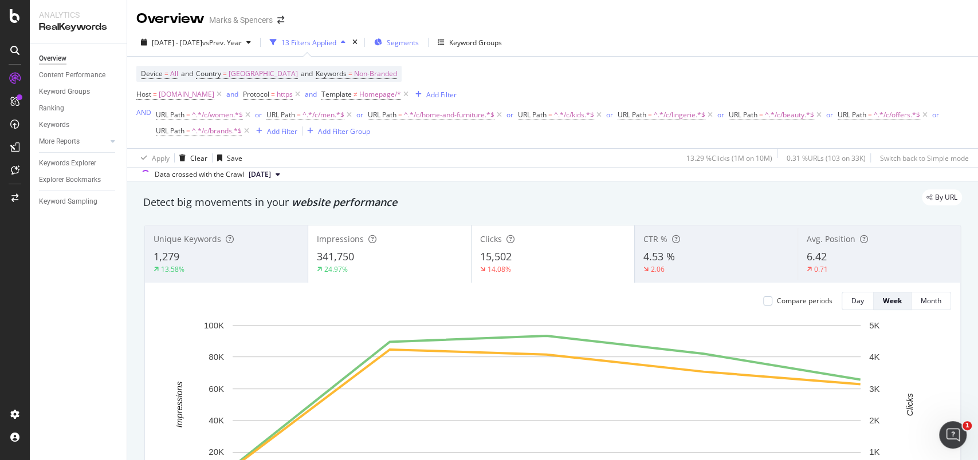
click at [419, 48] on div "Segments" at bounding box center [396, 42] width 45 height 17
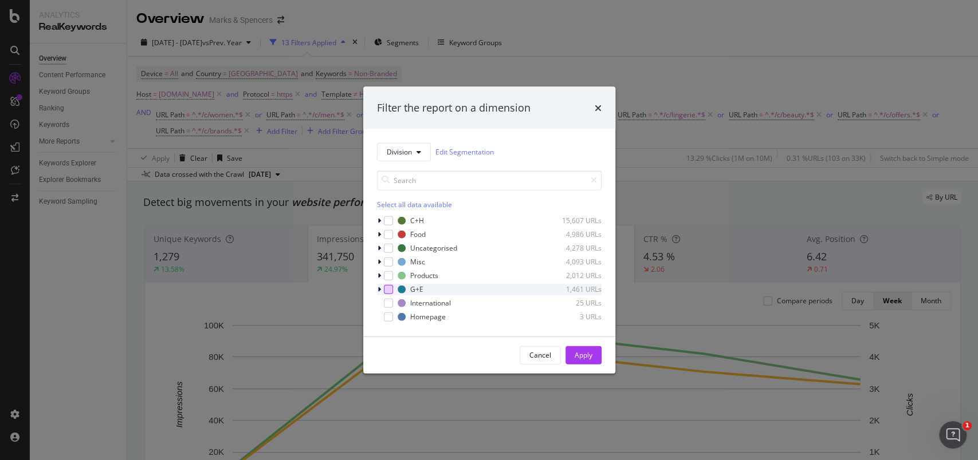
click at [385, 293] on div "modal" at bounding box center [388, 289] width 9 height 9
click at [389, 289] on div "modal" at bounding box center [388, 289] width 9 height 9
click at [584, 355] on div "Apply" at bounding box center [583, 356] width 18 height 10
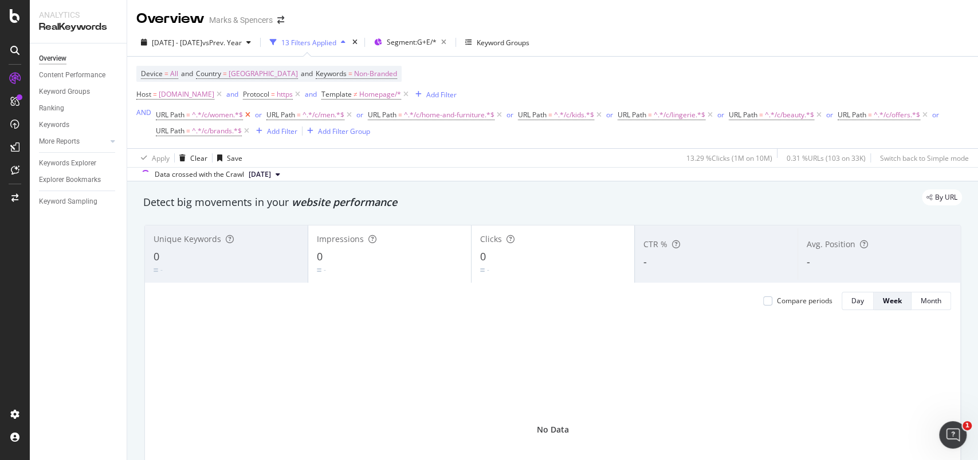
click at [247, 116] on icon at bounding box center [248, 114] width 10 height 11
click at [255, 116] on div "or" at bounding box center [258, 115] width 7 height 10
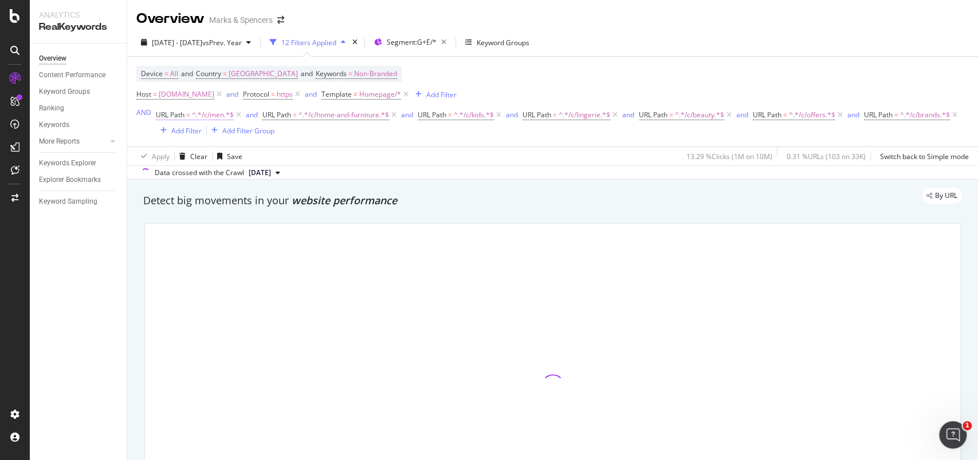
click at [237, 112] on icon at bounding box center [239, 114] width 10 height 11
click at [290, 117] on icon at bounding box center [287, 114] width 10 height 11
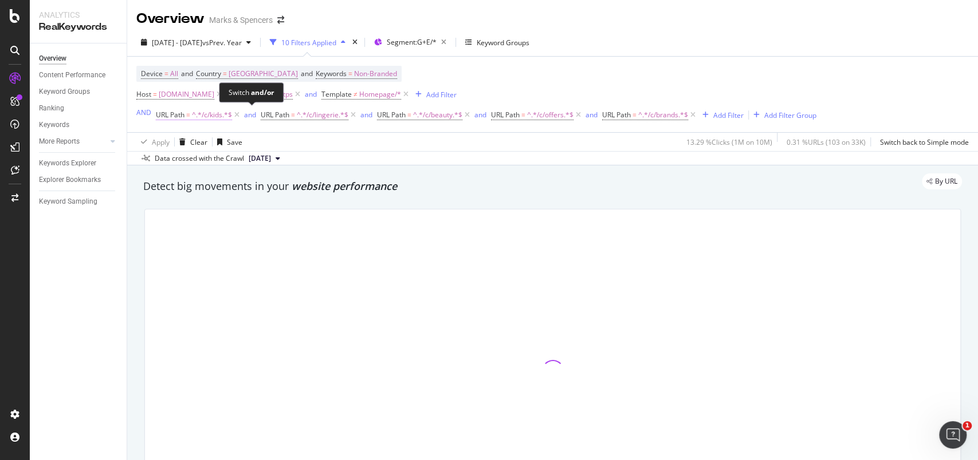
click at [237, 116] on icon at bounding box center [237, 114] width 10 height 11
click at [247, 117] on icon at bounding box center [248, 114] width 10 height 11
click at [246, 115] on icon at bounding box center [246, 114] width 10 height 11
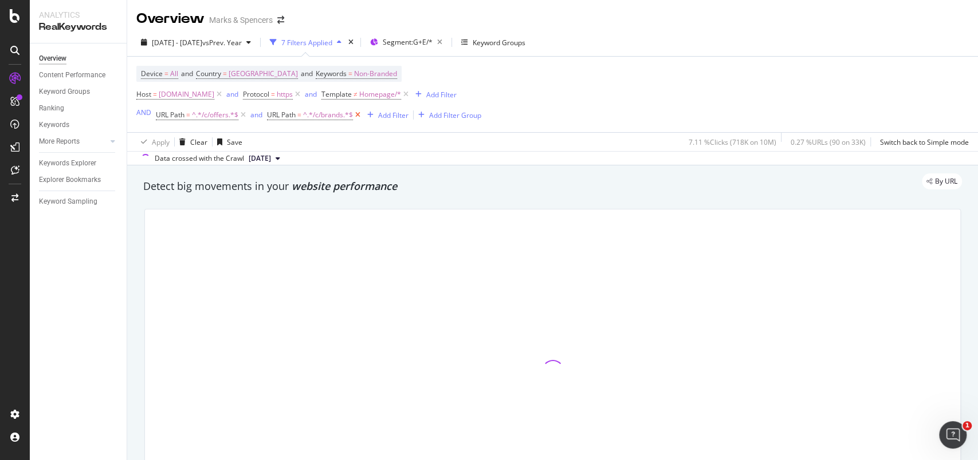
click at [359, 115] on icon at bounding box center [358, 114] width 10 height 11
click at [225, 117] on span "^.*/c/offers.*$" at bounding box center [215, 115] width 46 height 16
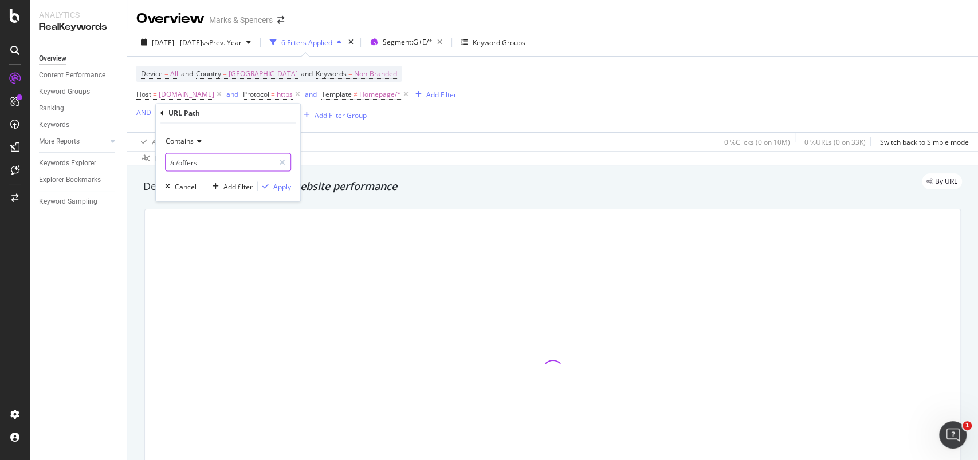
click at [197, 156] on input "/c/offers" at bounding box center [220, 162] width 108 height 18
paste input "gift"
type input "/c/gifts"
click at [280, 185] on div "Apply" at bounding box center [282, 187] width 18 height 10
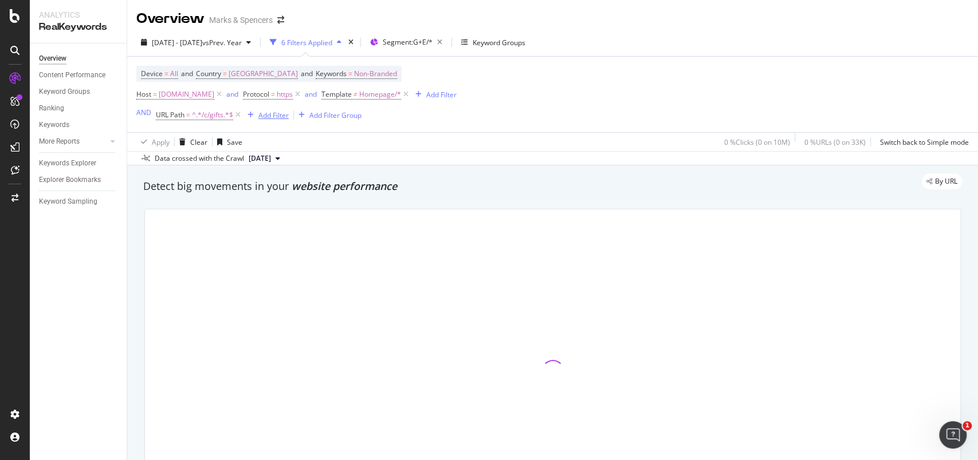
click at [273, 117] on div "Add Filter" at bounding box center [273, 116] width 30 height 10
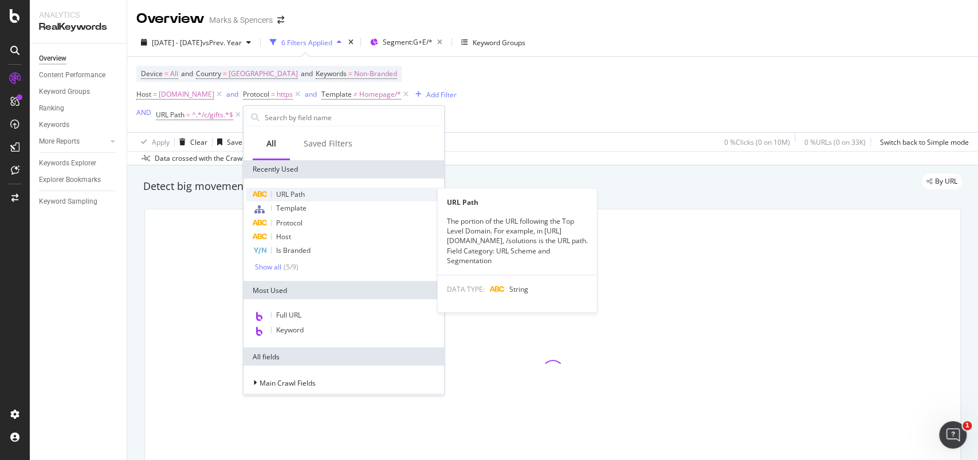
click at [300, 191] on span "URL Path" at bounding box center [290, 195] width 29 height 10
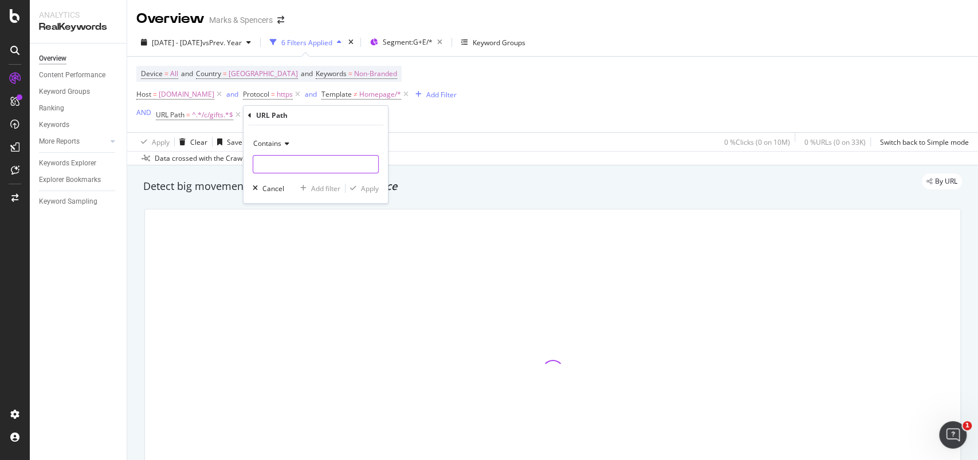
click at [289, 166] on input "text" at bounding box center [315, 164] width 125 height 18
paste input "c/christmas"
type input "c/christmas"
click at [369, 187] on div "Apply" at bounding box center [370, 189] width 18 height 10
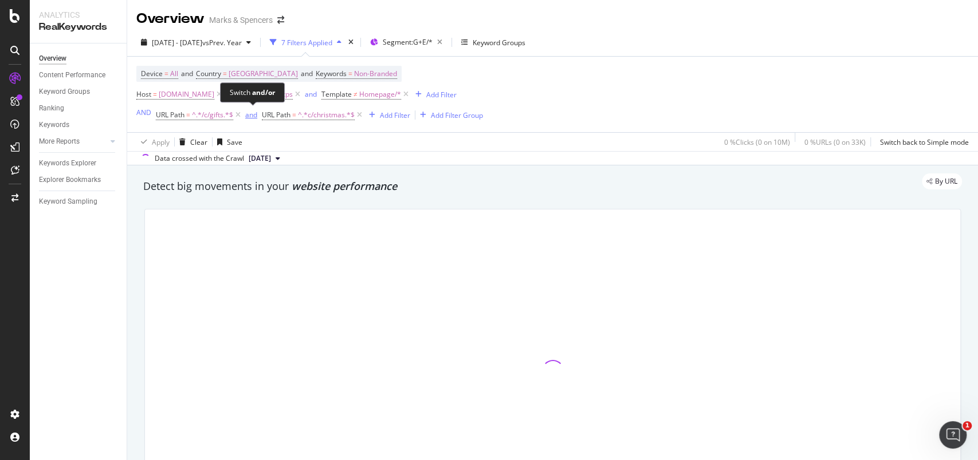
click at [252, 117] on div "and" at bounding box center [251, 115] width 12 height 10
click at [397, 115] on div "Add Filter" at bounding box center [390, 116] width 30 height 10
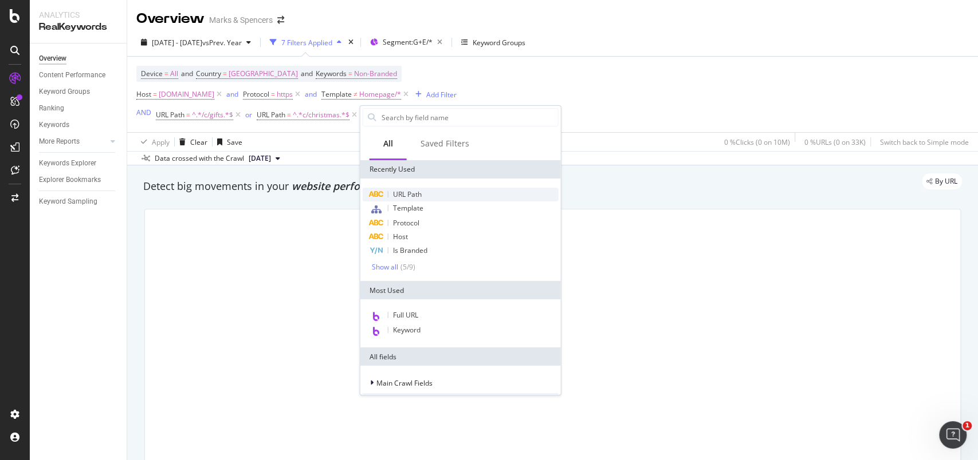
click at [420, 191] on span "URL Path" at bounding box center [407, 195] width 29 height 10
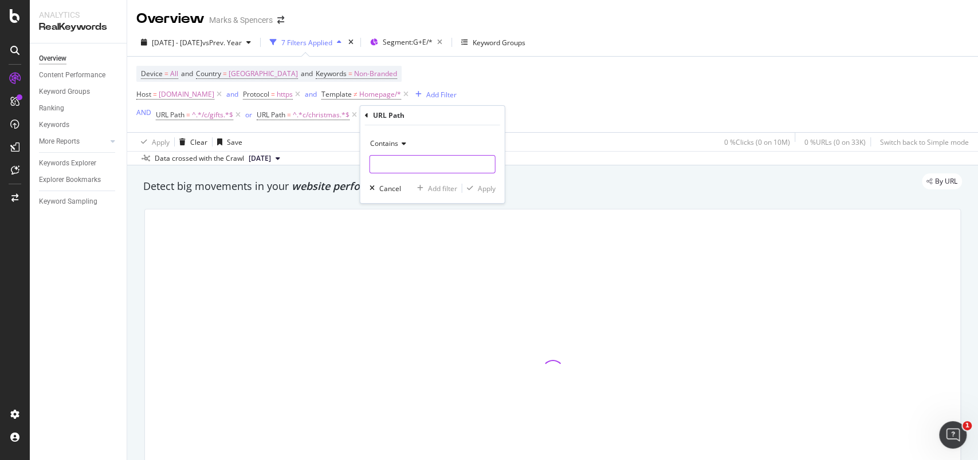
click at [411, 166] on input "text" at bounding box center [432, 164] width 125 height 18
paste input "/c/flowers-and-plants"
type input "/c/flowers-and-plants"
click at [482, 190] on div "Apply" at bounding box center [487, 189] width 18 height 10
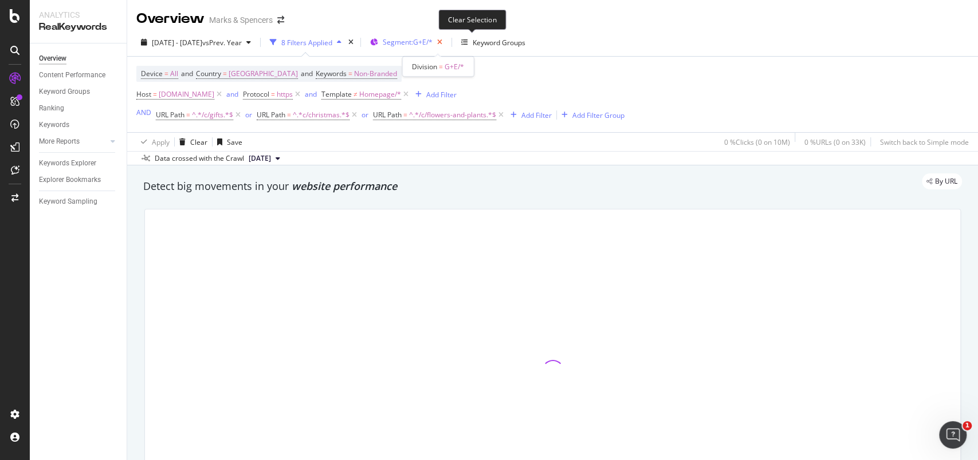
click at [447, 40] on icon "button" at bounding box center [439, 42] width 14 height 16
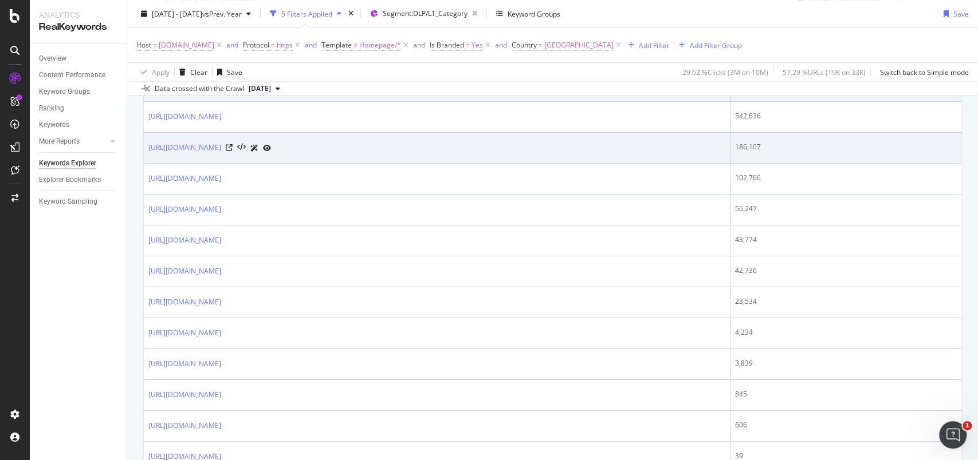
scroll to position [531, 0]
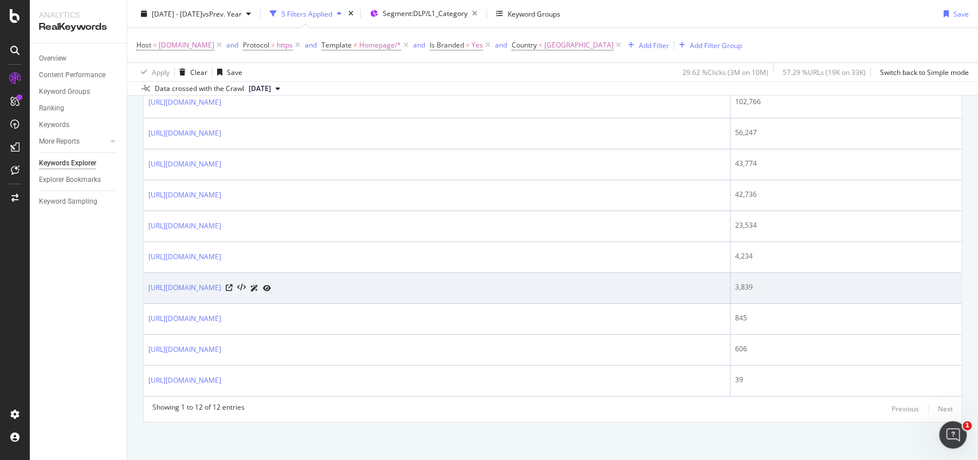
drag, startPoint x: 289, startPoint y: 297, endPoint x: 262, endPoint y: 294, distance: 26.6
click at [262, 294] on td "[URL][DOMAIN_NAME]" at bounding box center [437, 288] width 586 height 31
copy div "/c/gifts"
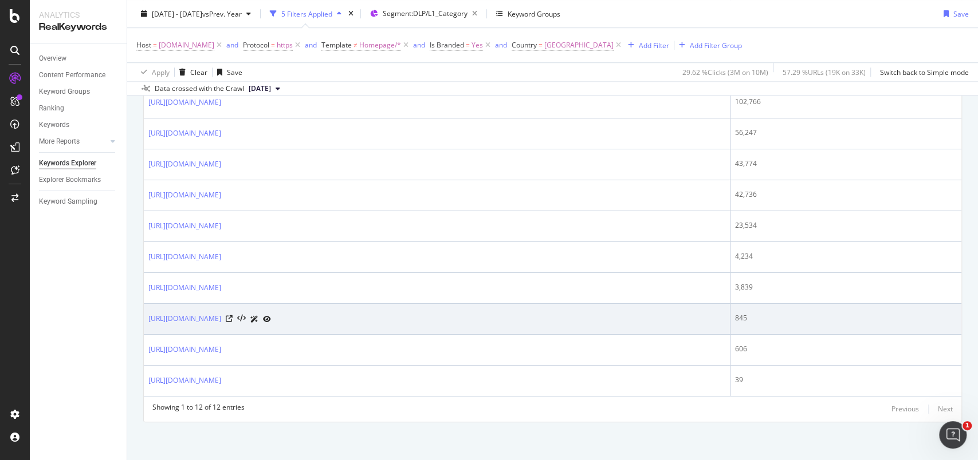
drag, startPoint x: 303, startPoint y: 329, endPoint x: 265, endPoint y: 327, distance: 37.9
click at [265, 327] on td "[URL][DOMAIN_NAME]" at bounding box center [437, 319] width 586 height 31
copy link "c/christmas"
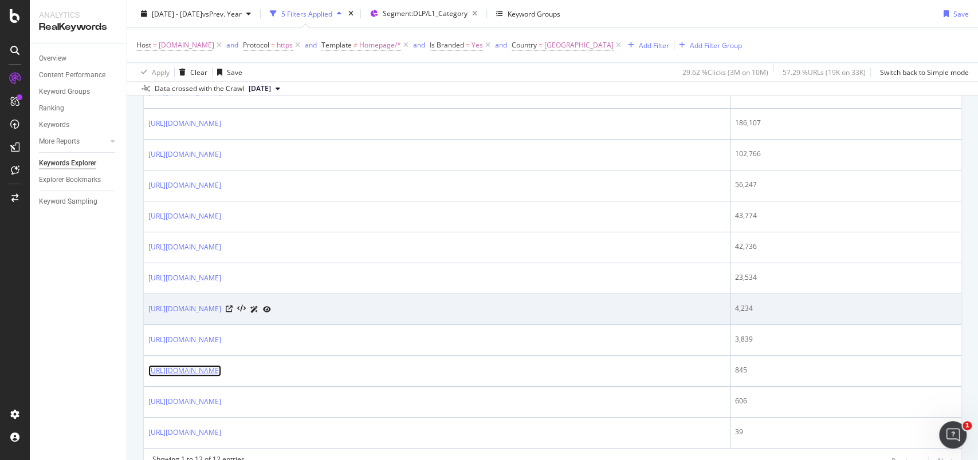
scroll to position [455, 0]
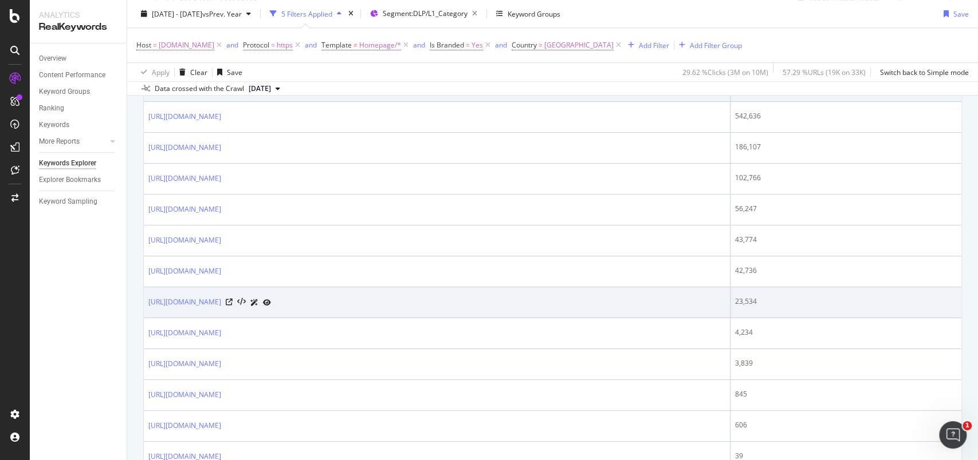
drag, startPoint x: 334, startPoint y: 309, endPoint x: 262, endPoint y: 308, distance: 72.2
click at [262, 308] on td "[URL][DOMAIN_NAME]" at bounding box center [437, 303] width 586 height 31
copy div "/c/flowers-and-plants"
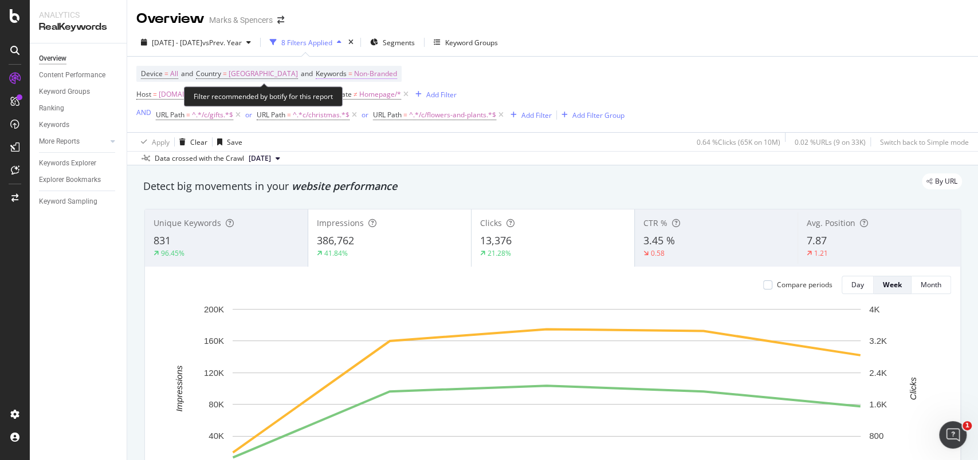
click at [369, 73] on span "Non-Branded" at bounding box center [375, 74] width 43 height 16
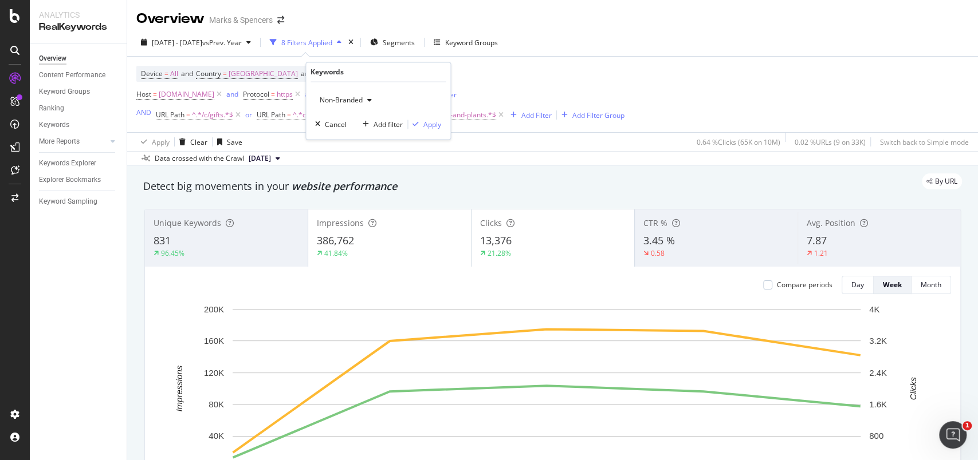
click at [347, 103] on span "Non-Branded" at bounding box center [339, 101] width 48 height 10
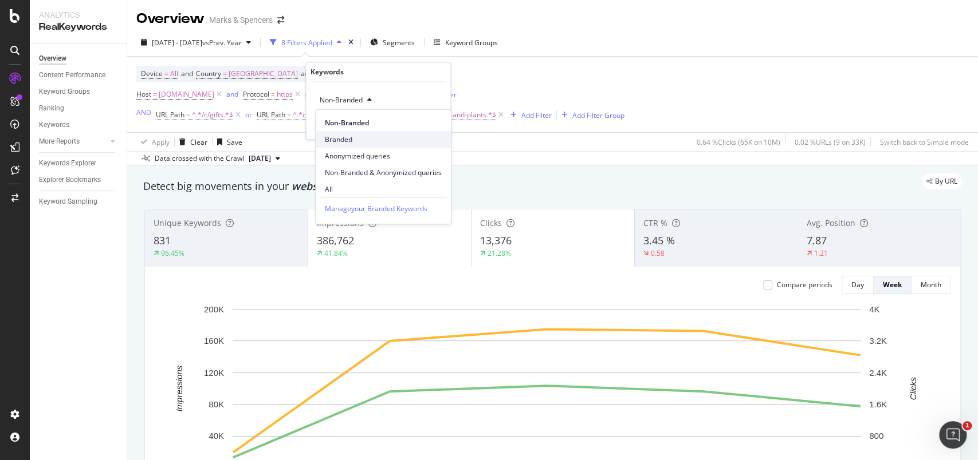
click at [349, 132] on div "Branded" at bounding box center [383, 139] width 135 height 17
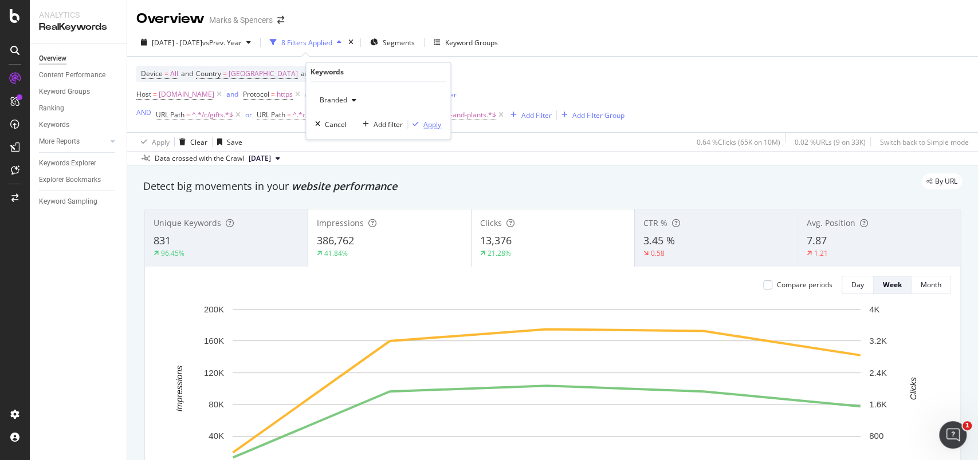
click at [430, 125] on div "Apply" at bounding box center [432, 125] width 18 height 10
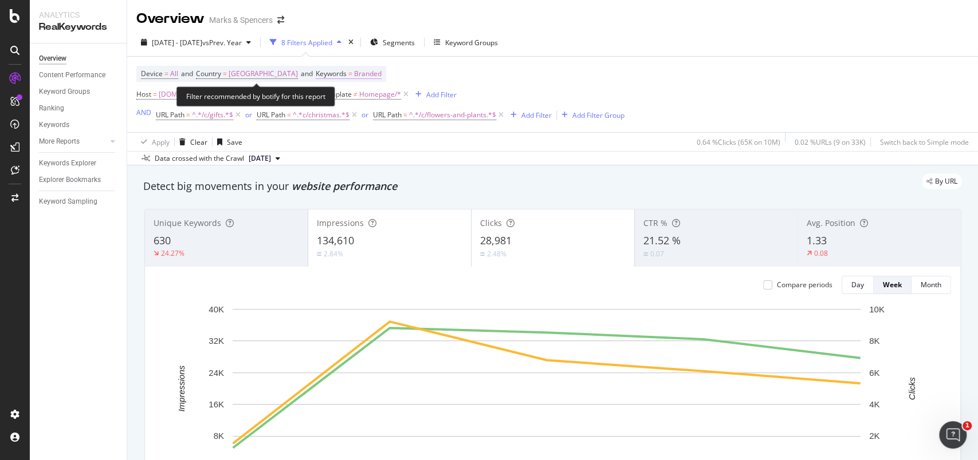
click at [358, 76] on span "Branded" at bounding box center [367, 74] width 27 height 16
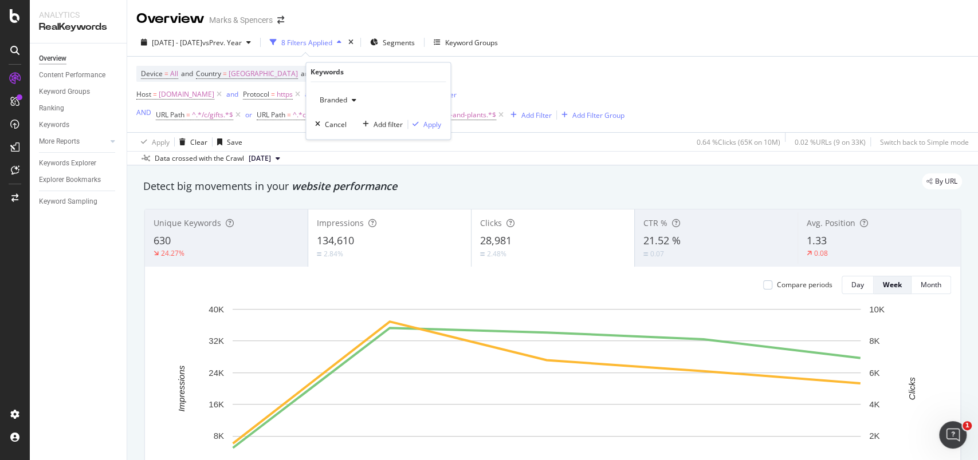
click at [349, 98] on div "button" at bounding box center [354, 100] width 14 height 7
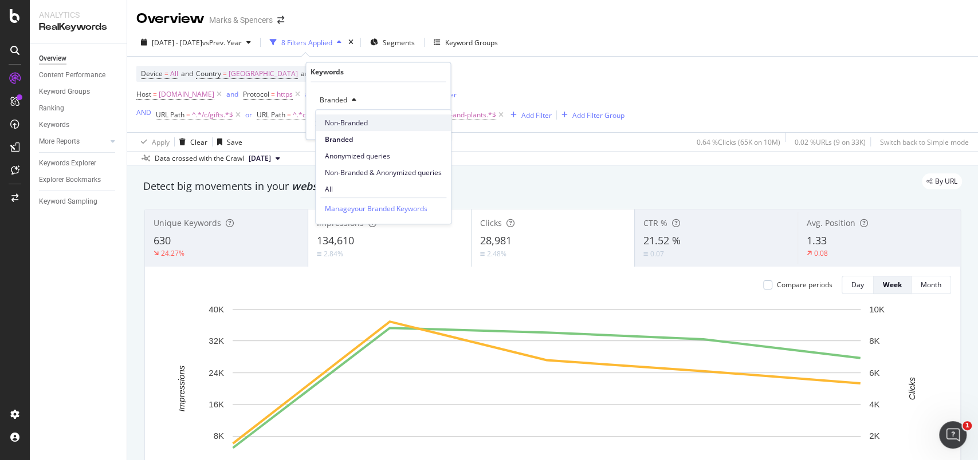
click at [348, 127] on span "Non-Branded" at bounding box center [383, 123] width 117 height 10
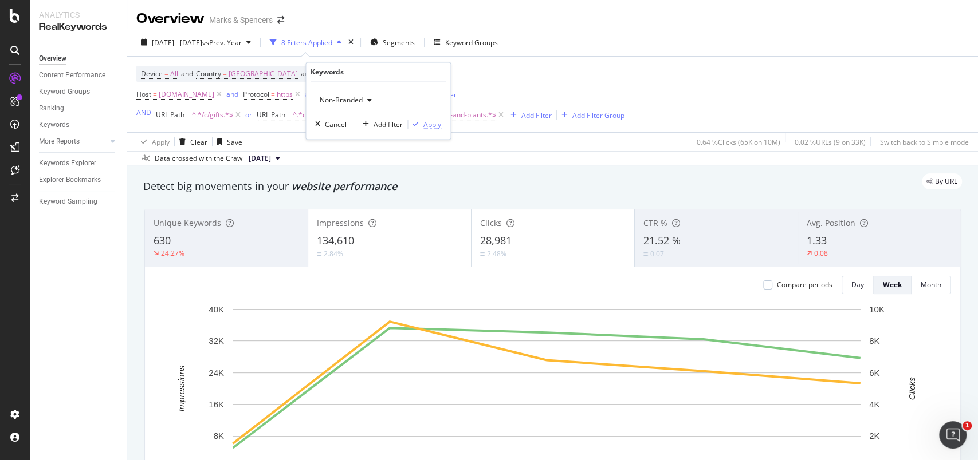
click at [438, 125] on div "Apply" at bounding box center [432, 125] width 18 height 10
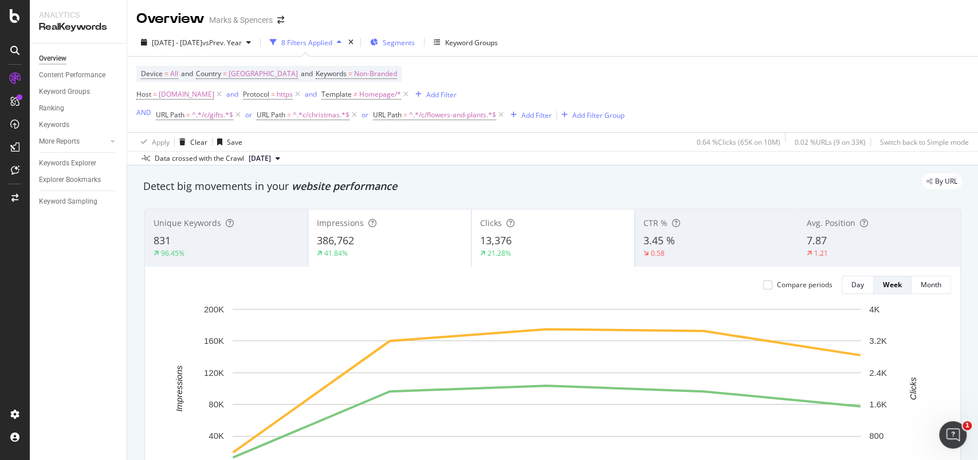
click at [415, 42] on span "Segments" at bounding box center [399, 43] width 32 height 10
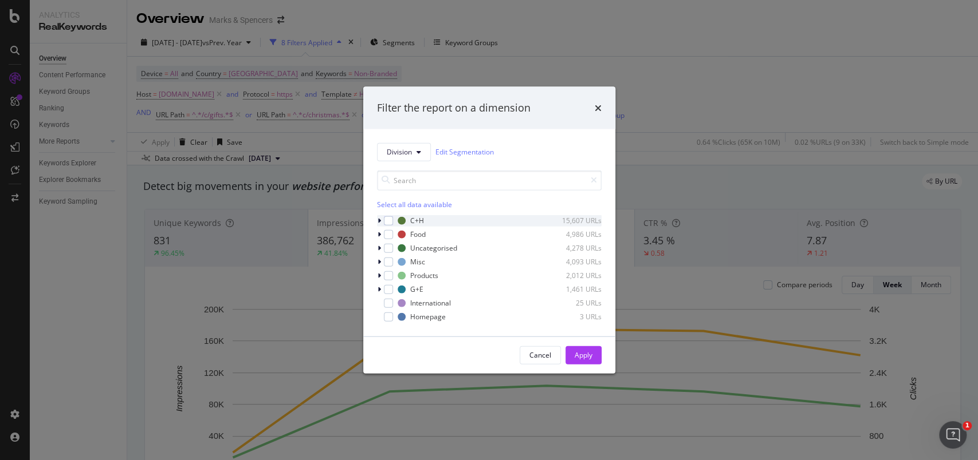
click at [377, 222] on icon "modal" at bounding box center [378, 220] width 3 height 7
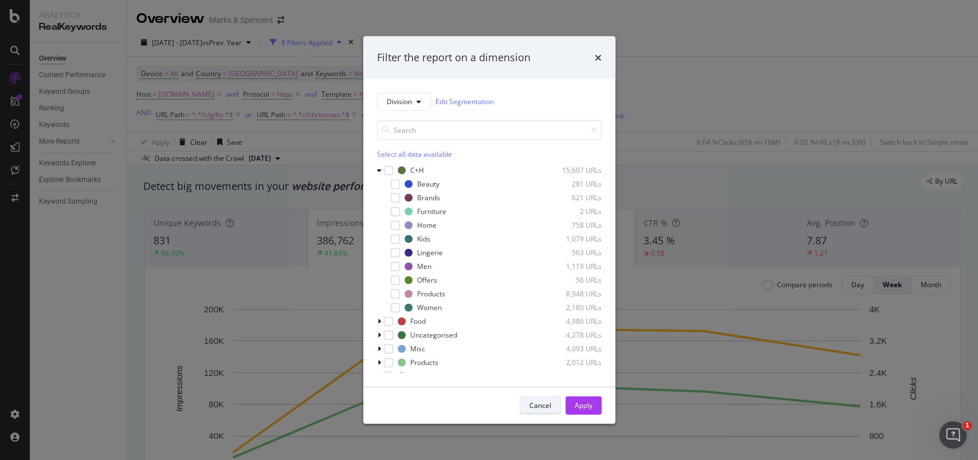
click at [538, 401] on div "Cancel" at bounding box center [540, 406] width 22 height 10
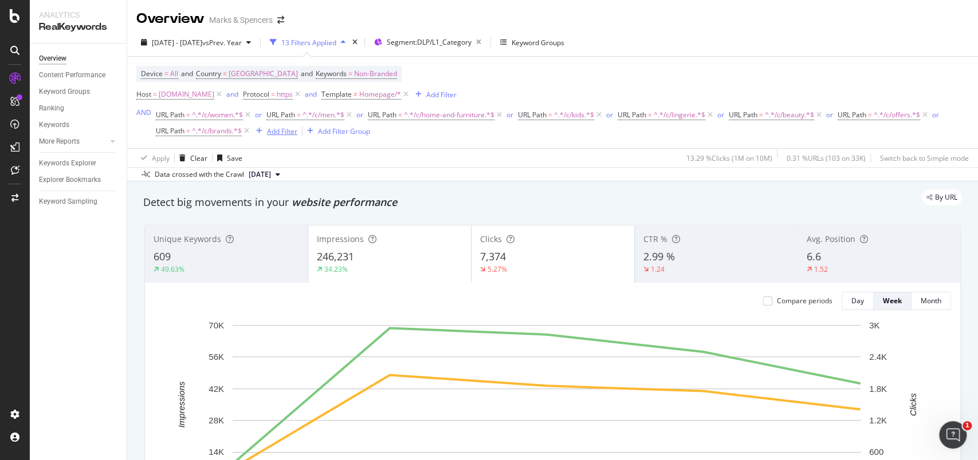
click at [289, 134] on div "Add Filter" at bounding box center [282, 132] width 30 height 10
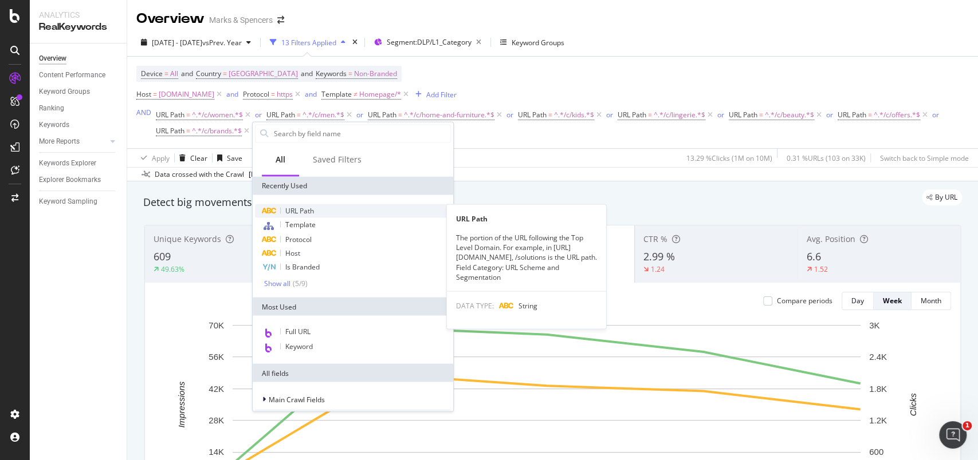
click at [300, 211] on span "URL Path" at bounding box center [299, 211] width 29 height 10
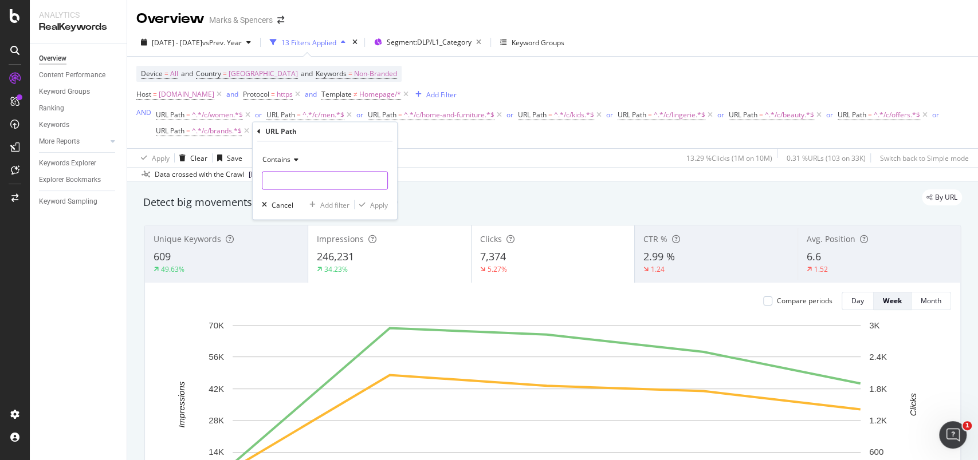
click at [306, 182] on input "text" at bounding box center [324, 181] width 125 height 18
type input "/c/flowers-and-plants"
click at [380, 204] on div "Apply" at bounding box center [379, 205] width 18 height 10
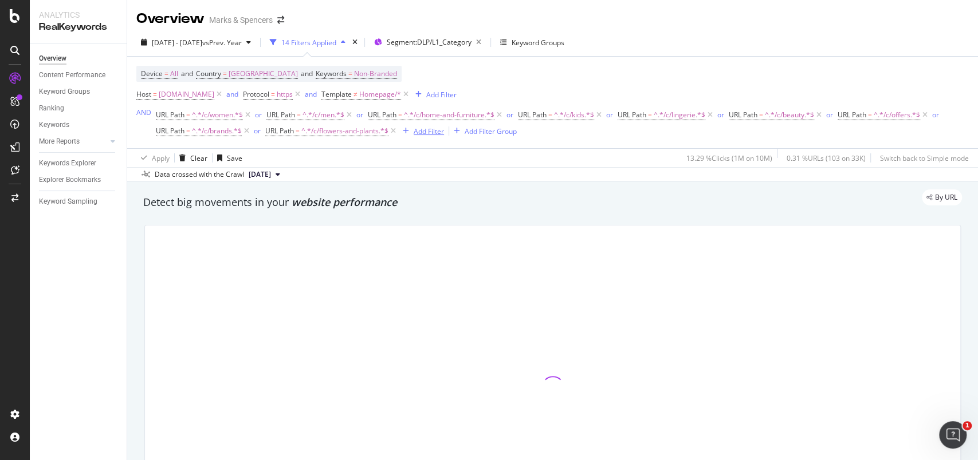
click at [419, 130] on div "Add Filter" at bounding box center [429, 132] width 30 height 10
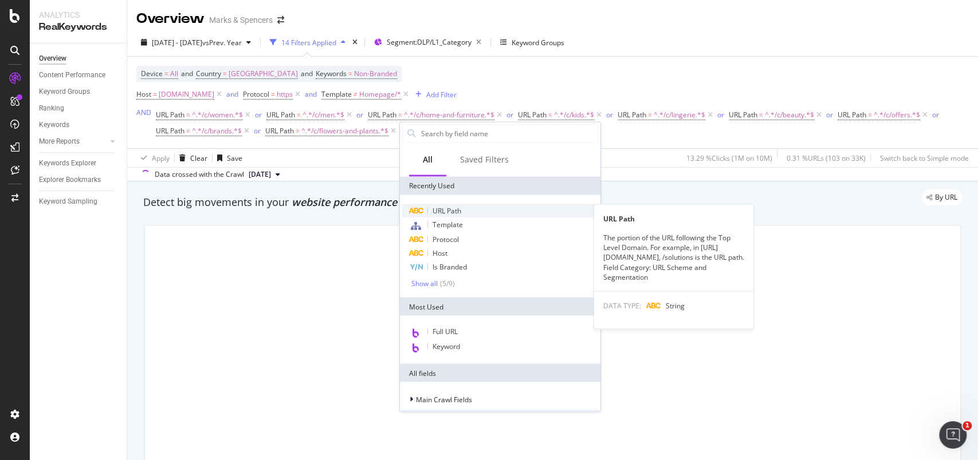
click at [446, 208] on span "URL Path" at bounding box center [446, 211] width 29 height 10
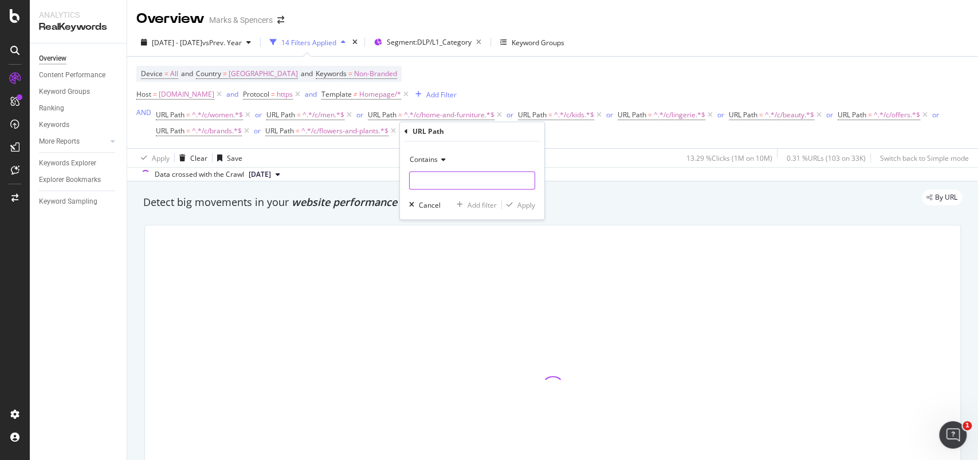
click at [442, 173] on input "text" at bounding box center [472, 181] width 125 height 18
type input "/c/gifts"
click at [527, 204] on div "Apply" at bounding box center [526, 205] width 18 height 10
click at [532, 125] on div "Add Filter" at bounding box center [522, 131] width 46 height 13
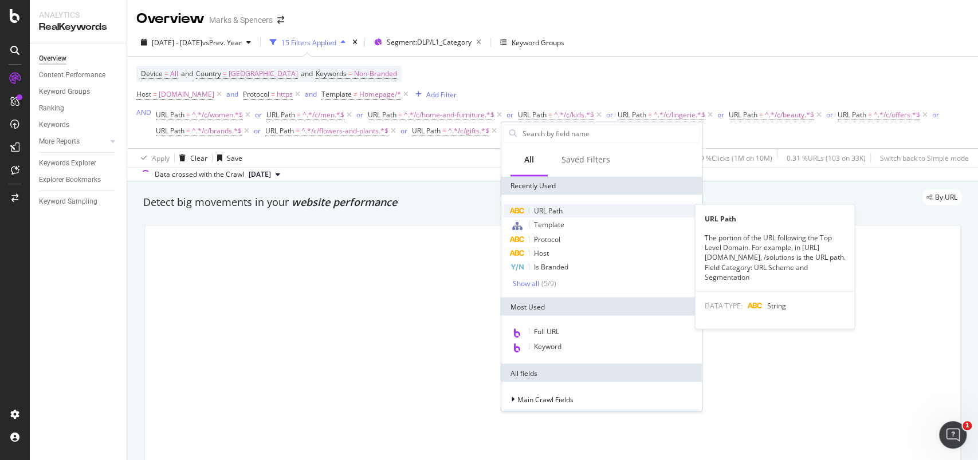
click at [542, 208] on span "URL Path" at bounding box center [548, 211] width 29 height 10
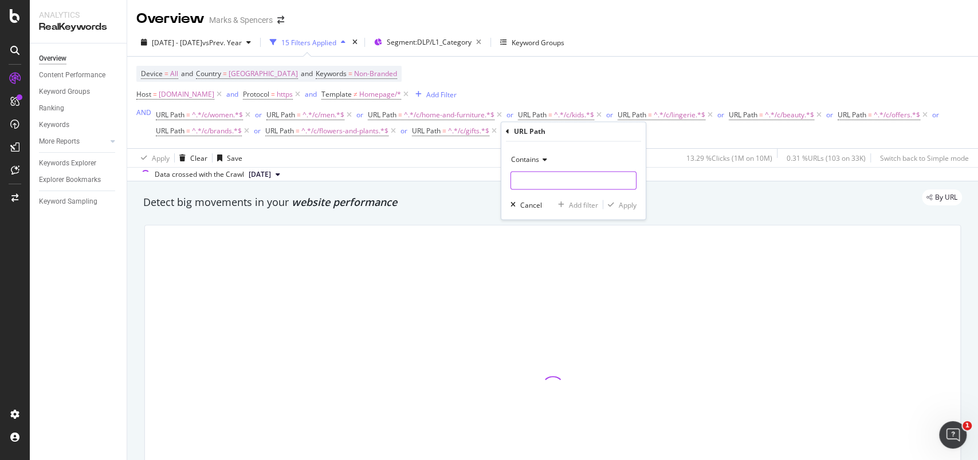
click at [546, 175] on input "text" at bounding box center [573, 181] width 125 height 18
type input "/c/christmas"
click at [622, 205] on div "Apply" at bounding box center [628, 205] width 18 height 10
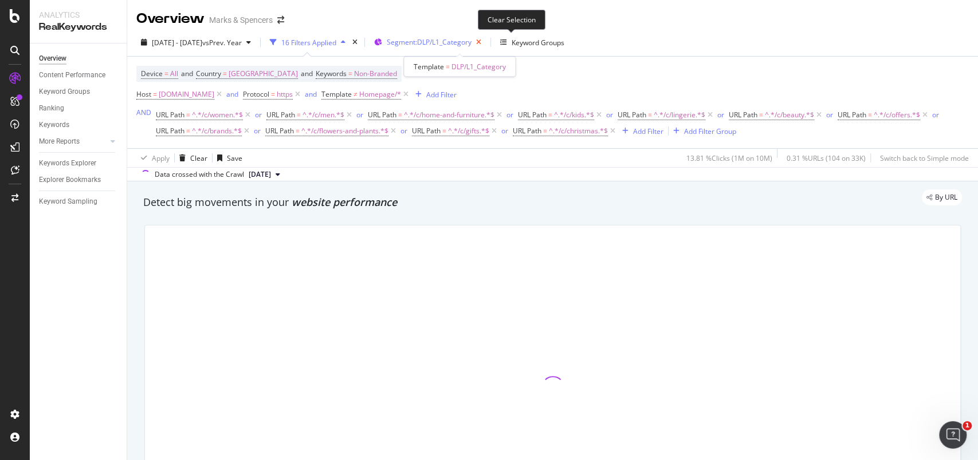
click at [486, 40] on icon "button" at bounding box center [478, 42] width 14 height 16
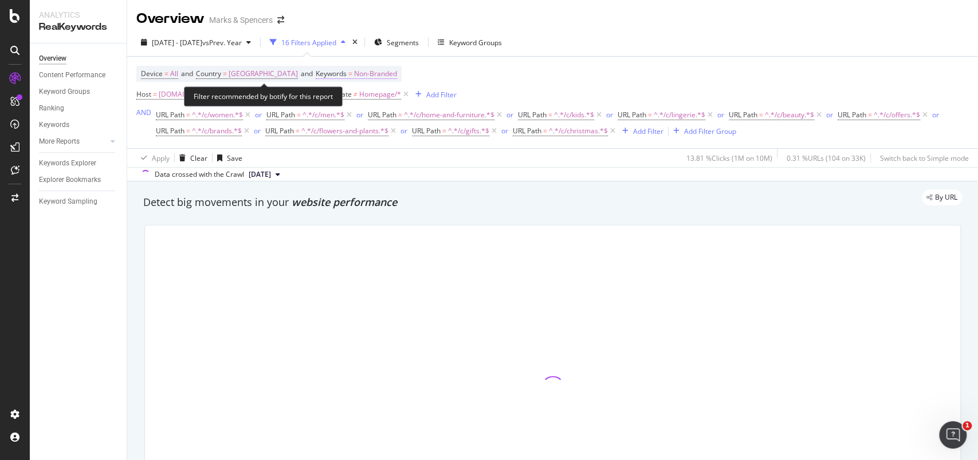
click at [379, 67] on span "Non-Branded" at bounding box center [375, 74] width 43 height 16
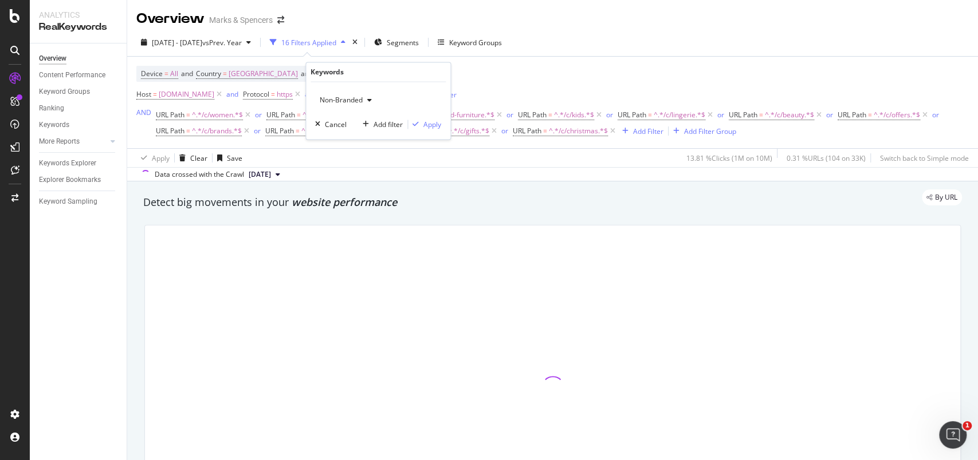
click at [523, 69] on div "Device = All and Country = United Kingdom and Keywords = Non-Branded Host = www…" at bounding box center [552, 102] width 832 height 73
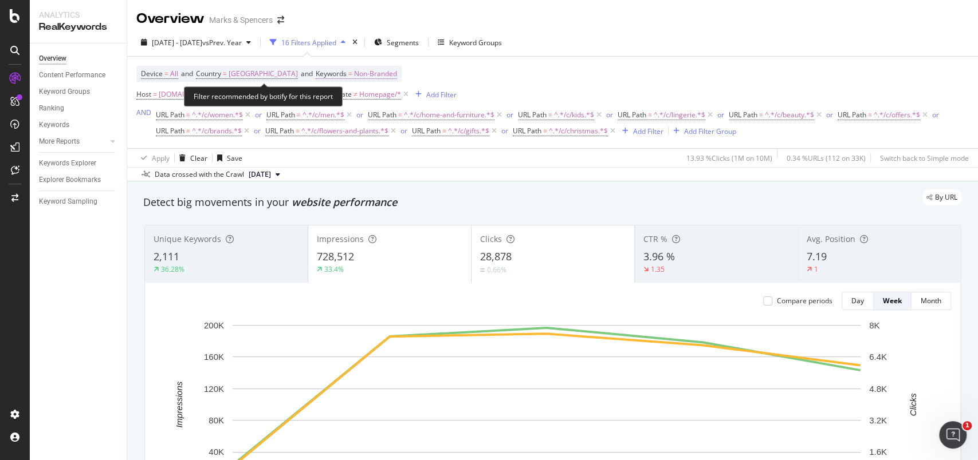
click at [380, 71] on span "Non-Branded" at bounding box center [375, 74] width 43 height 16
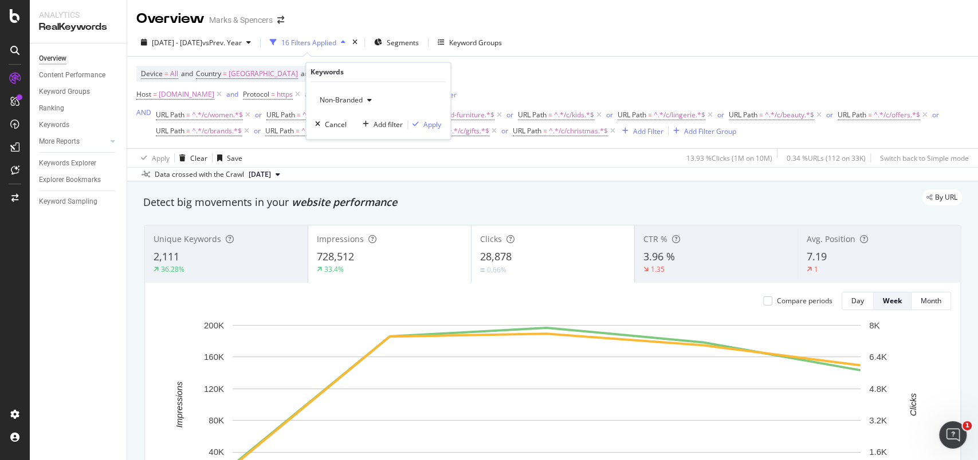
click at [357, 100] on span "Non-Branded" at bounding box center [339, 101] width 48 height 10
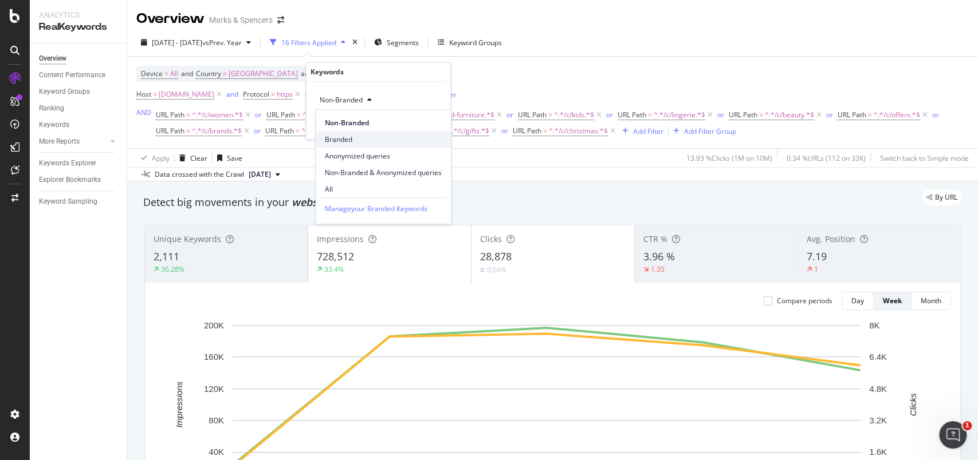
click at [353, 136] on span "Branded" at bounding box center [383, 140] width 117 height 10
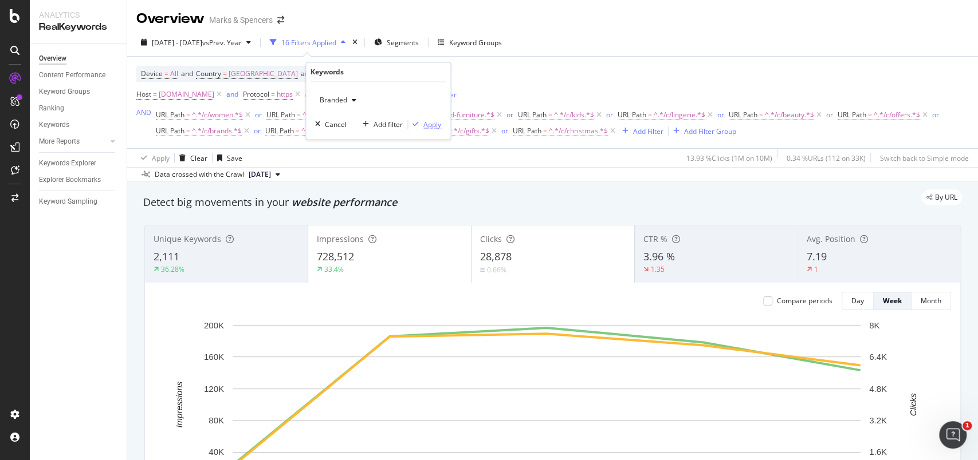
click at [431, 125] on div "Apply" at bounding box center [432, 125] width 18 height 10
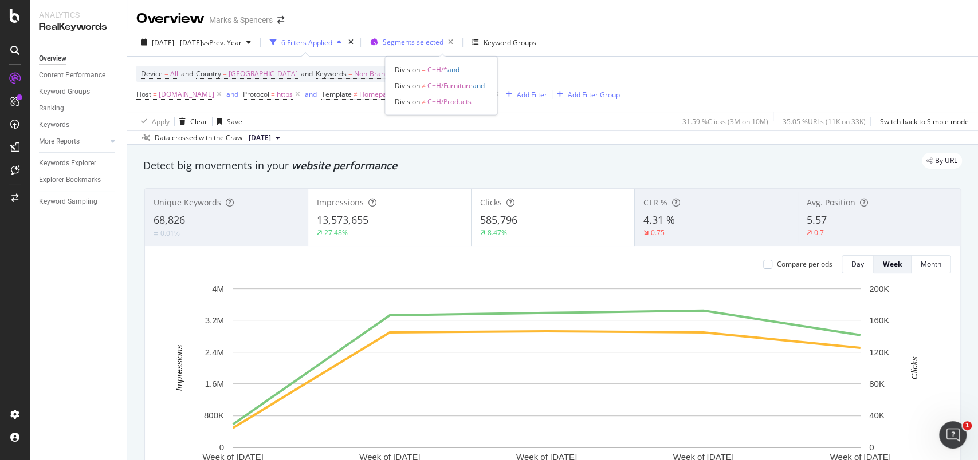
click at [426, 49] on div "Segments selected" at bounding box center [420, 42] width 75 height 16
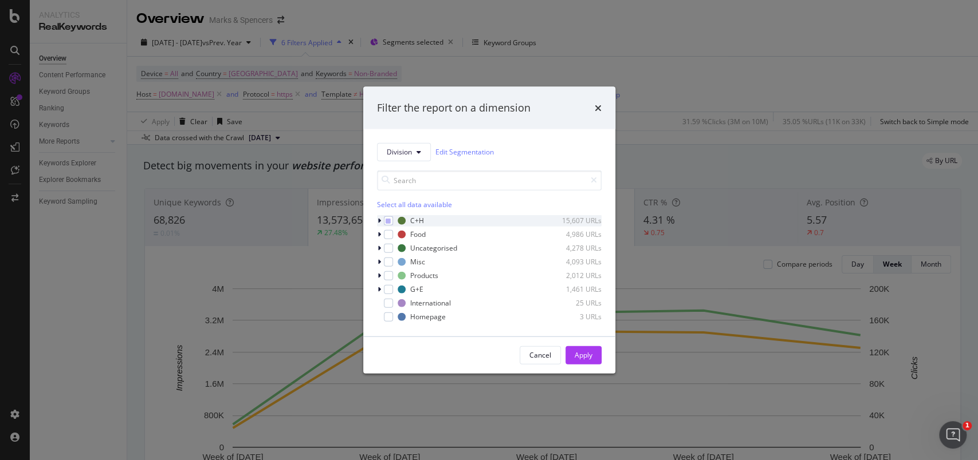
click at [379, 222] on icon "modal" at bounding box center [378, 220] width 3 height 7
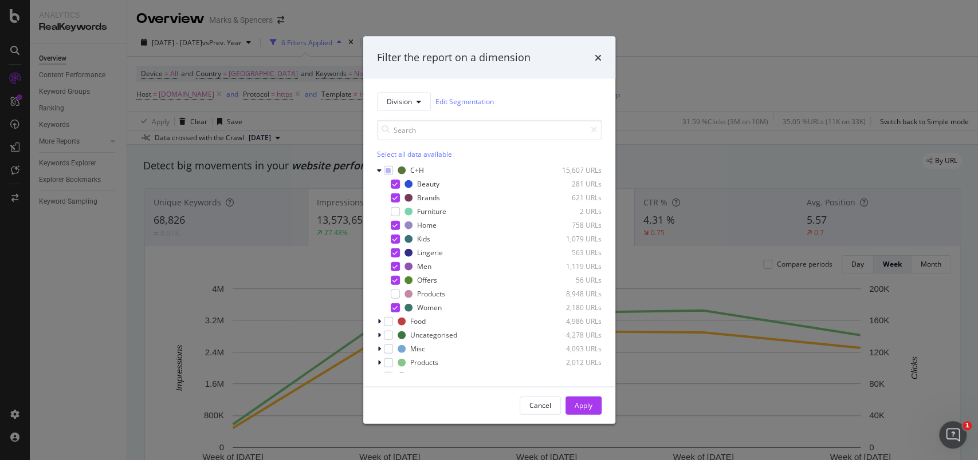
click at [598, 57] on icon "times" at bounding box center [598, 57] width 7 height 9
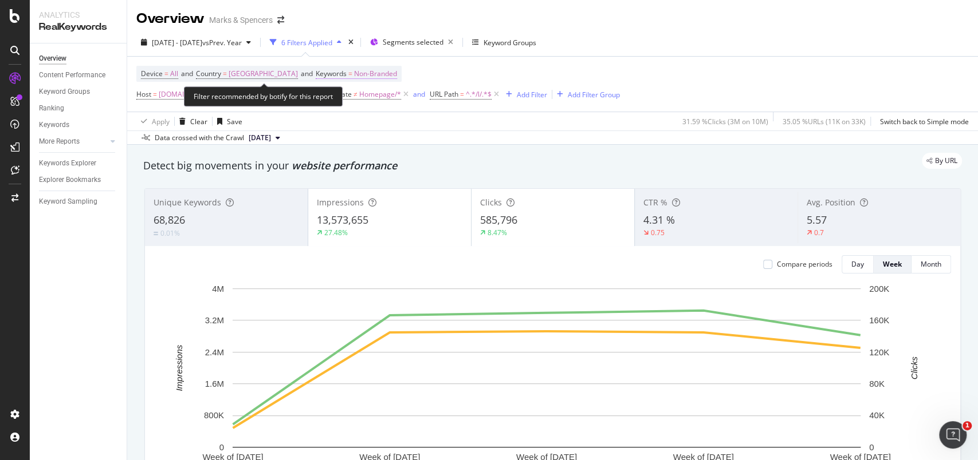
click at [380, 75] on span "Non-Branded" at bounding box center [375, 74] width 43 height 16
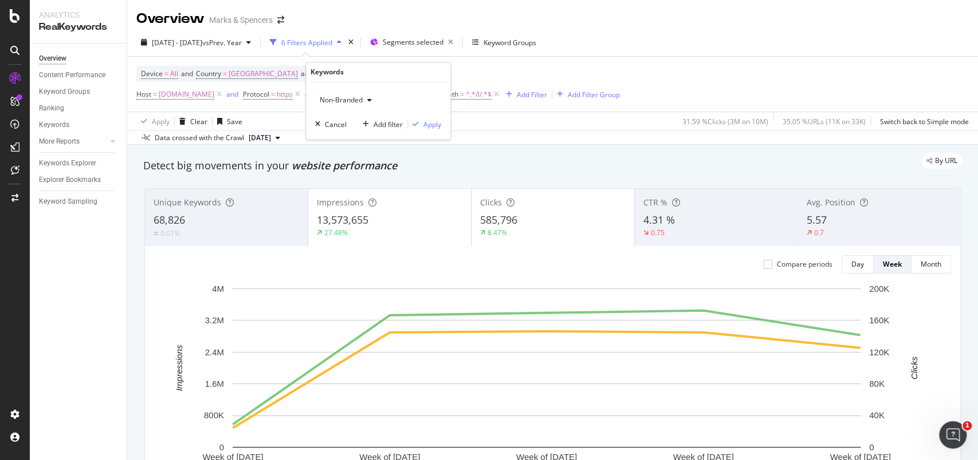
click at [361, 99] on span "Non-Branded" at bounding box center [339, 101] width 48 height 10
click at [344, 184] on span "All" at bounding box center [383, 189] width 117 height 10
click at [435, 124] on div "Apply" at bounding box center [432, 125] width 18 height 10
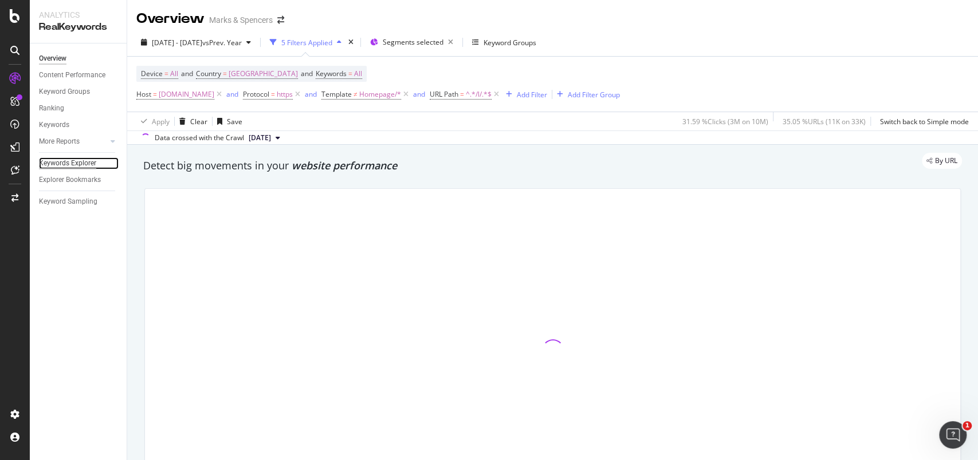
click at [58, 164] on div "Keywords Explorer" at bounding box center [67, 164] width 57 height 12
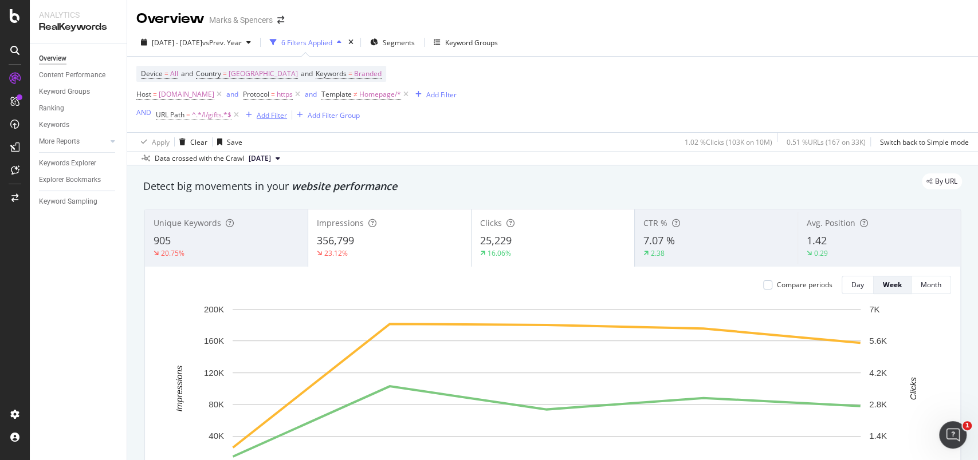
click at [283, 112] on div "Add Filter" at bounding box center [272, 116] width 30 height 10
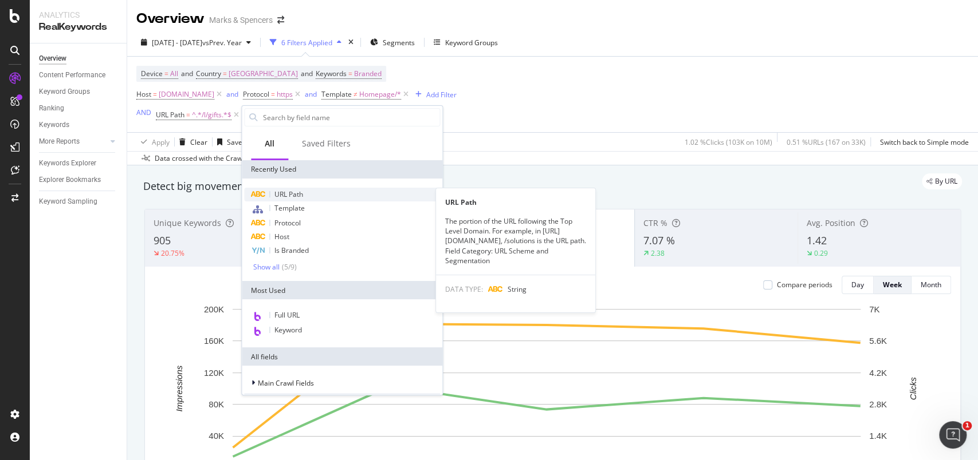
click at [284, 195] on span "URL Path" at bounding box center [288, 195] width 29 height 10
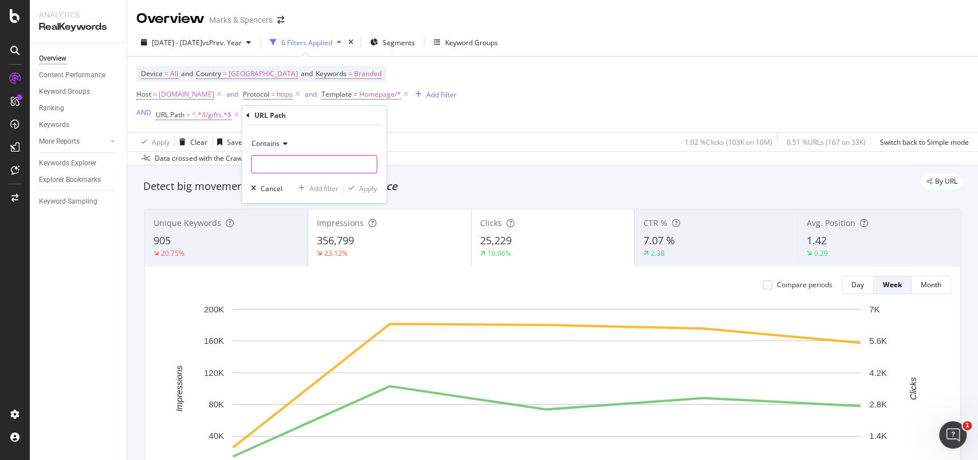
click at [299, 165] on input "text" at bounding box center [313, 164] width 125 height 18
type input "/l/flowers-and-plants"
click at [371, 190] on div "Apply" at bounding box center [368, 189] width 18 height 10
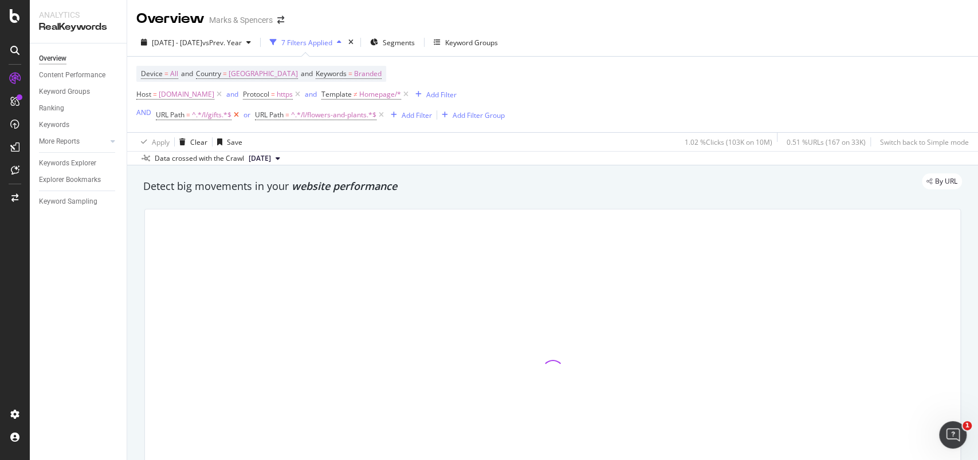
click at [237, 117] on icon at bounding box center [236, 114] width 10 height 11
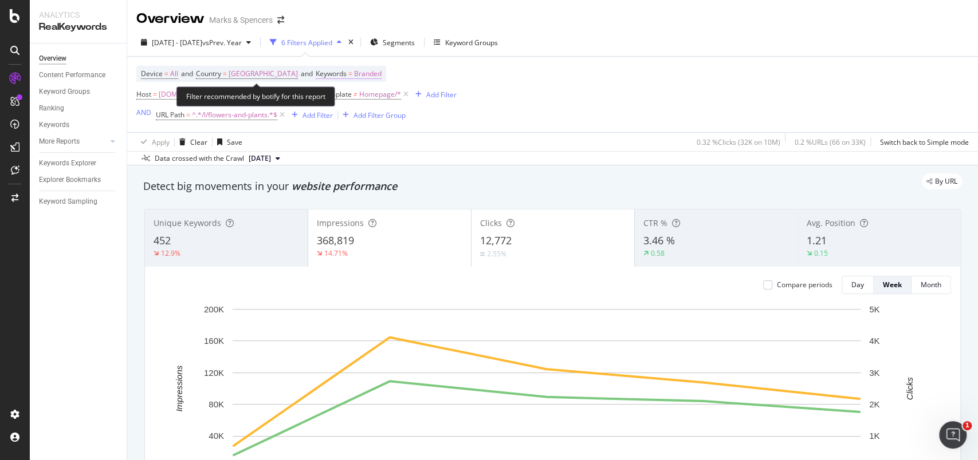
click at [357, 76] on span "Branded" at bounding box center [367, 74] width 27 height 16
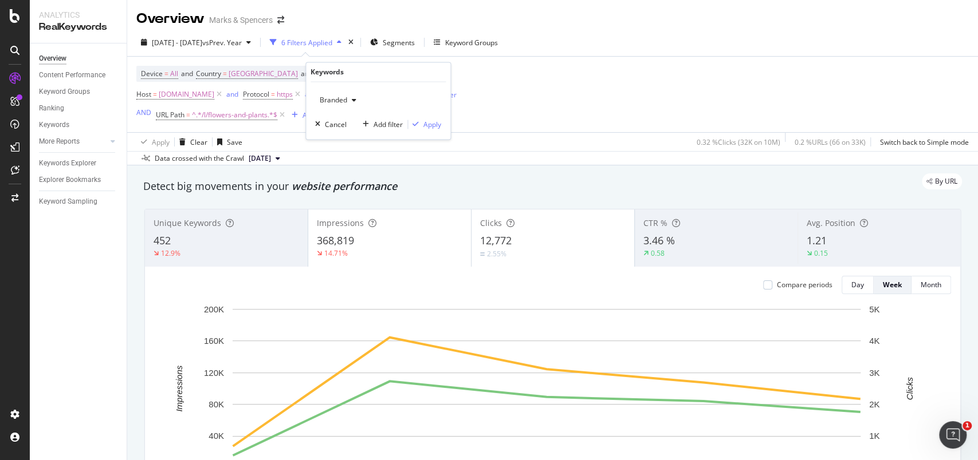
click at [348, 99] on div "button" at bounding box center [354, 100] width 14 height 7
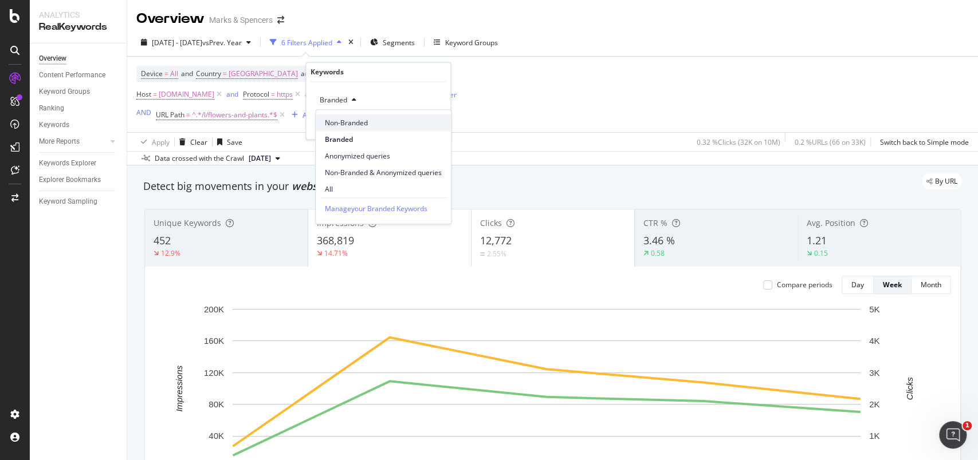
click at [341, 126] on span "Non-Branded" at bounding box center [383, 123] width 117 height 10
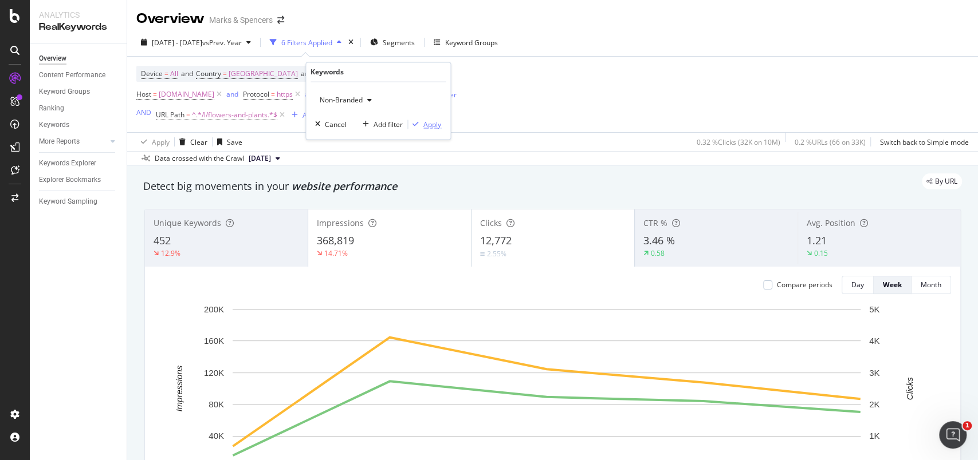
click at [439, 123] on div "Apply" at bounding box center [432, 125] width 18 height 10
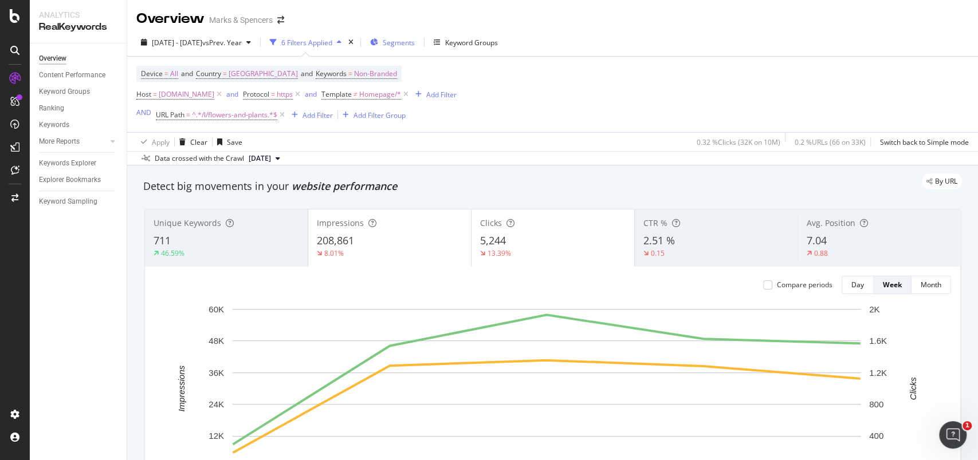
click at [415, 41] on span "Segments" at bounding box center [399, 43] width 32 height 10
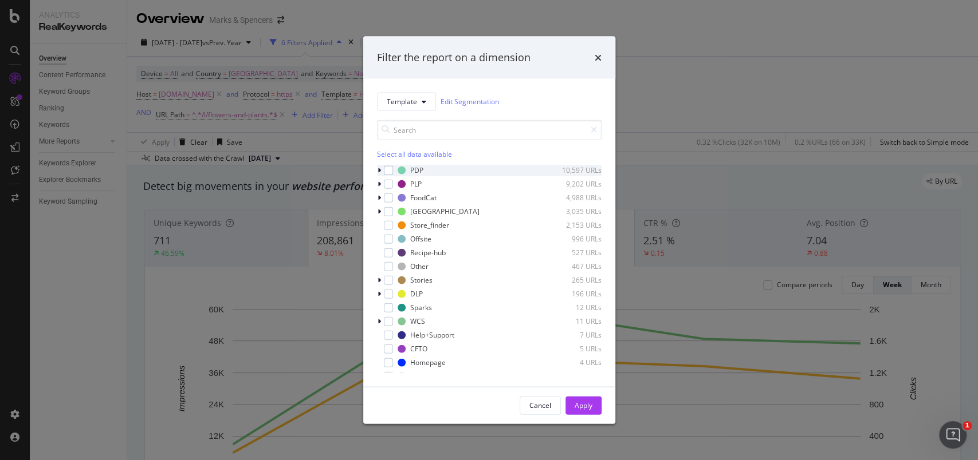
click at [379, 167] on icon "modal" at bounding box center [378, 170] width 3 height 7
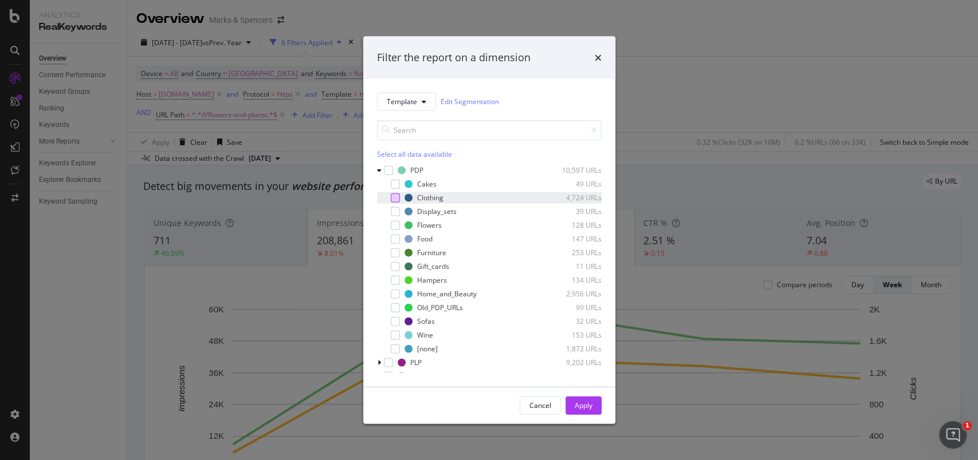
click at [397, 195] on div "modal" at bounding box center [395, 197] width 9 height 9
click at [589, 398] on div "Apply" at bounding box center [583, 405] width 18 height 17
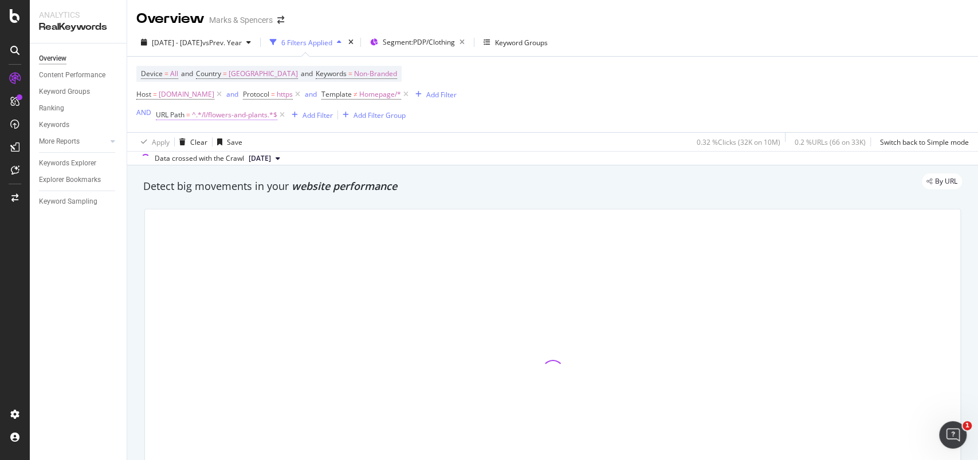
click at [258, 115] on span "^.*/l/flowers-and-plants.*$" at bounding box center [234, 115] width 85 height 16
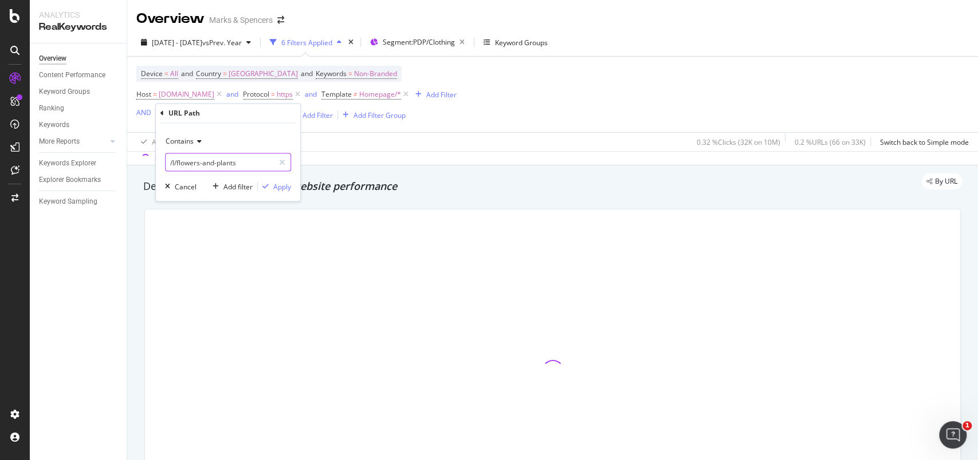
click at [231, 158] on input "/l/flowers-and-plants" at bounding box center [220, 162] width 108 height 18
click at [243, 162] on input "/l/flowers-and-plants" at bounding box center [220, 162] width 108 height 18
drag, startPoint x: 242, startPoint y: 162, endPoint x: 160, endPoint y: 153, distance: 82.3
click at [160, 153] on div "Contains /l/flowers-and-plants Cancel Add filter Apply" at bounding box center [228, 163] width 144 height 78
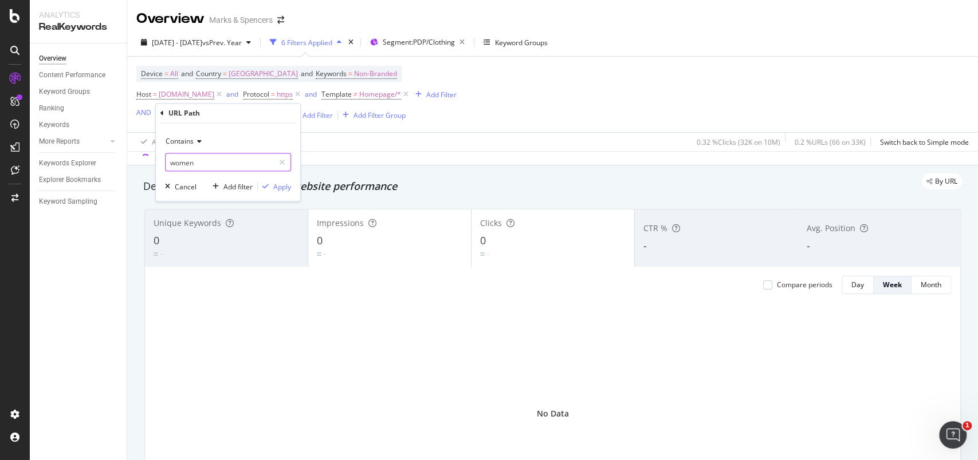
type input "women"
click at [282, 183] on div "Apply" at bounding box center [282, 187] width 18 height 10
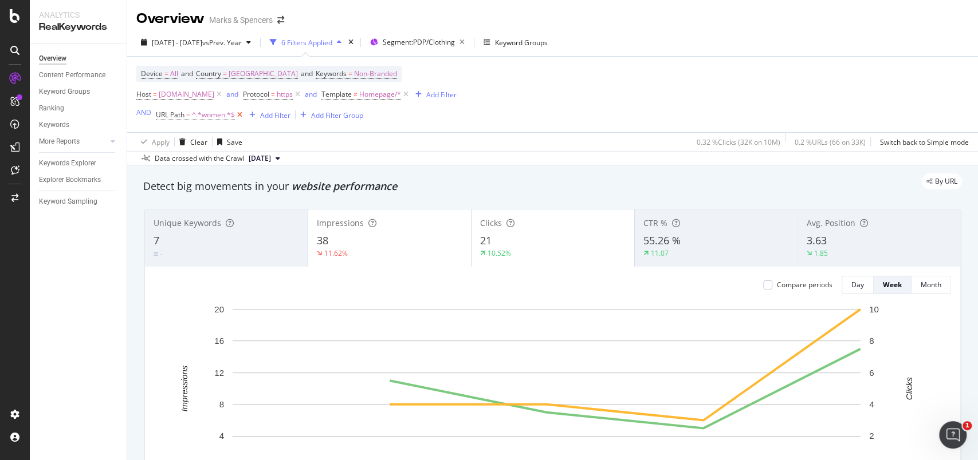
click at [238, 115] on icon at bounding box center [240, 114] width 10 height 11
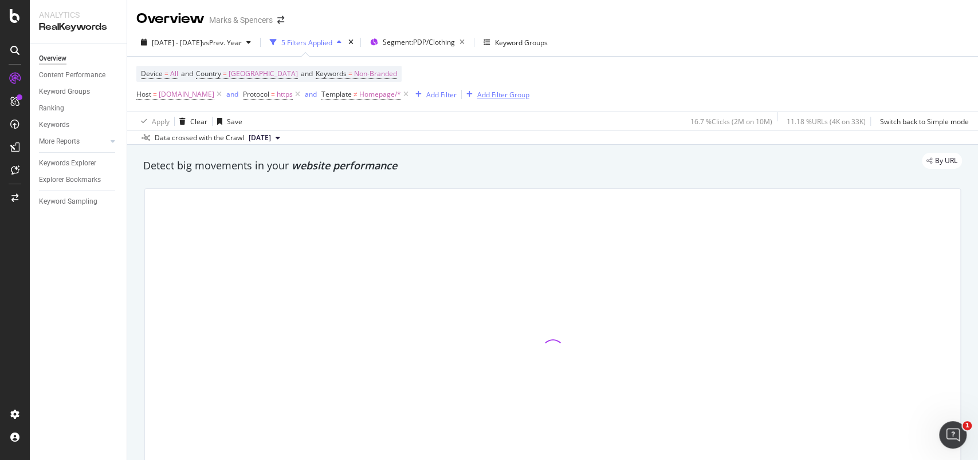
click at [529, 93] on div "Add Filter Group" at bounding box center [503, 95] width 52 height 10
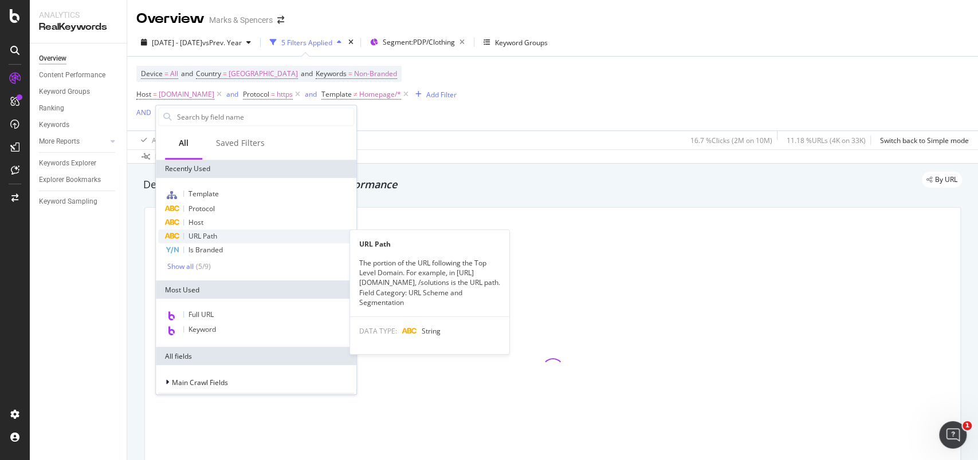
click at [215, 234] on span "URL Path" at bounding box center [202, 236] width 29 height 10
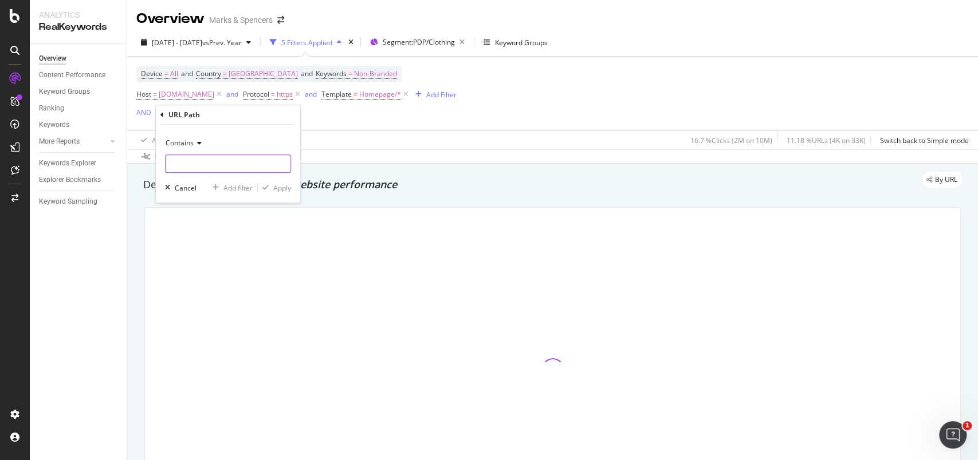
click at [212, 170] on input "text" at bounding box center [228, 164] width 125 height 18
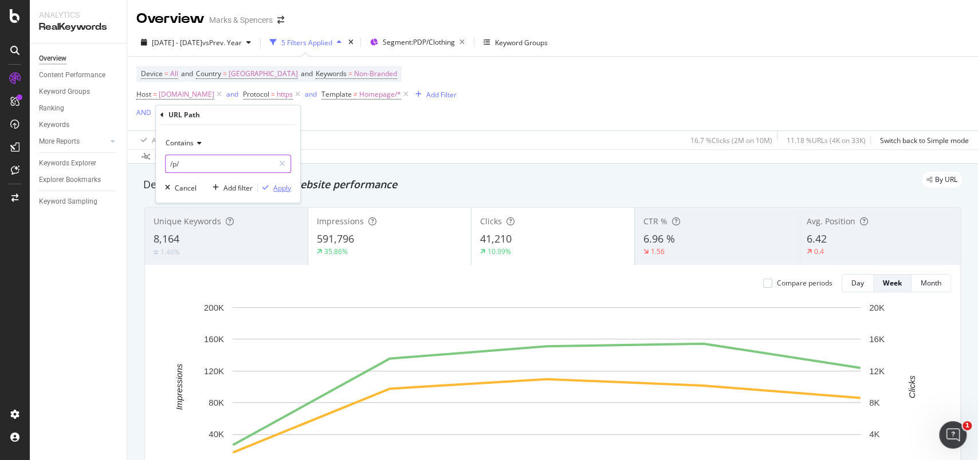
type input "/p/"
click at [286, 187] on div "Apply" at bounding box center [282, 188] width 18 height 10
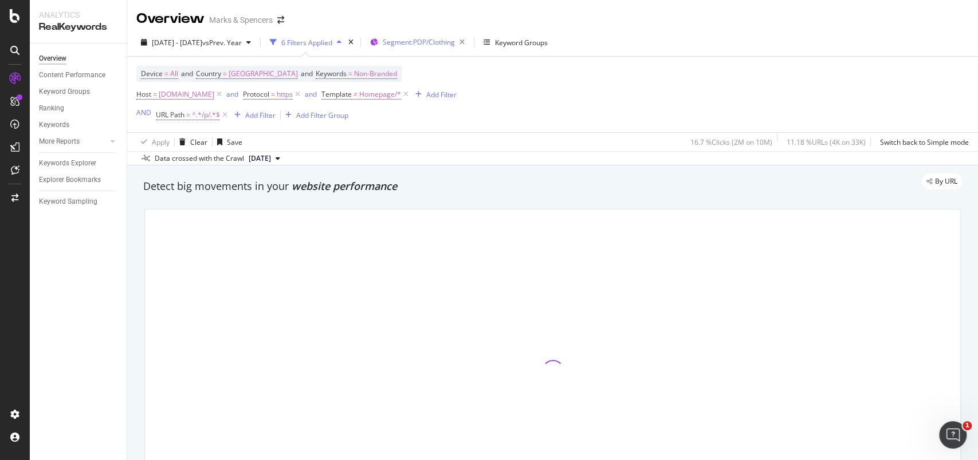
click at [455, 38] on span "Segment: PDP/Clothing" at bounding box center [419, 42] width 72 height 10
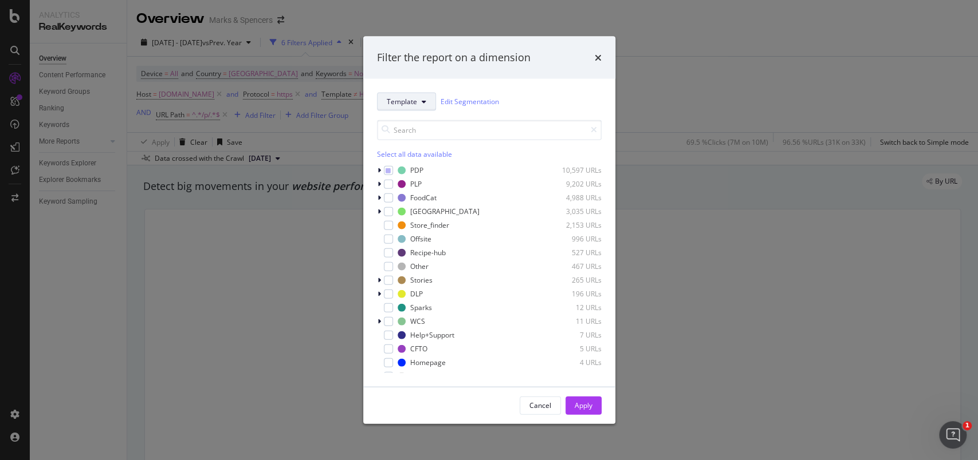
click at [399, 101] on span "Template" at bounding box center [402, 102] width 30 height 10
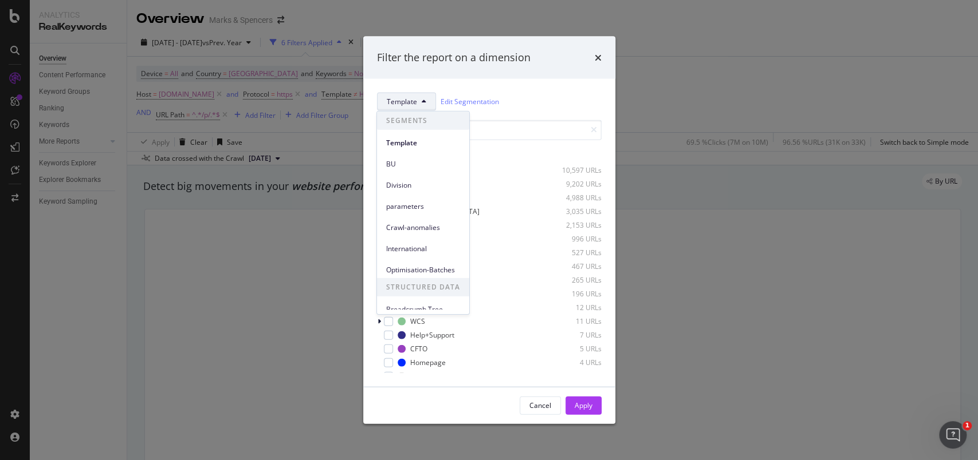
click at [399, 101] on span "Template" at bounding box center [402, 102] width 30 height 10
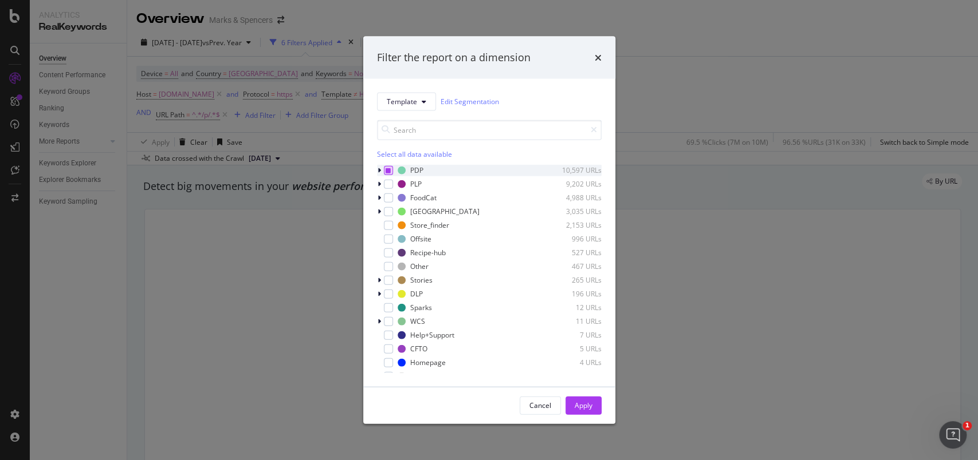
click at [388, 166] on div "modal" at bounding box center [388, 170] width 9 height 9
click at [422, 99] on icon "modal" at bounding box center [424, 101] width 5 height 7
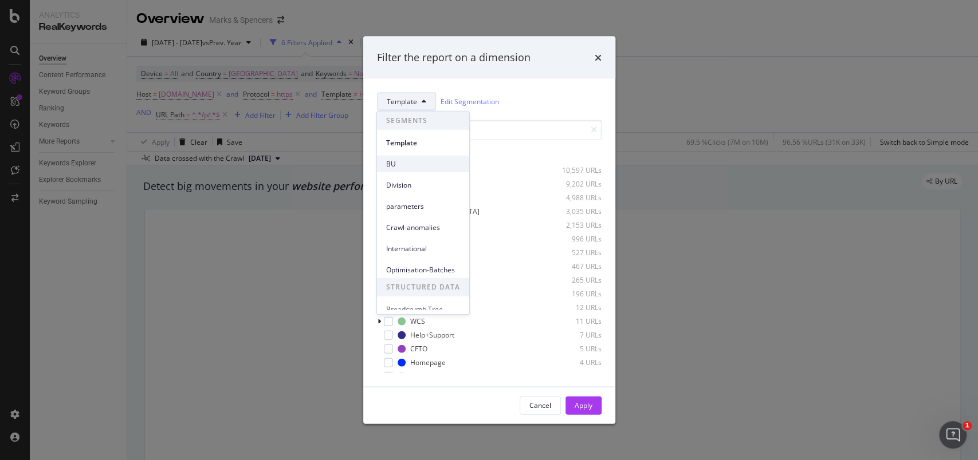
click at [407, 168] on span "BU" at bounding box center [423, 164] width 74 height 10
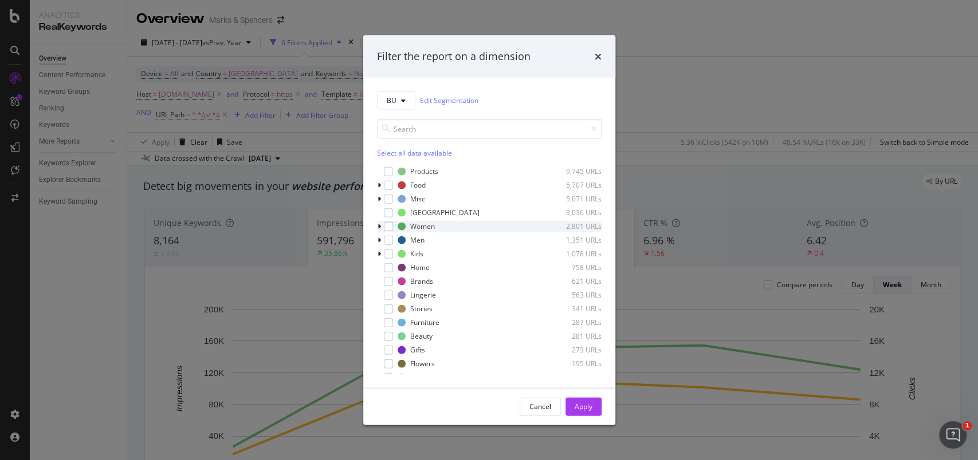
click at [378, 226] on icon "modal" at bounding box center [378, 226] width 3 height 7
click at [379, 226] on icon "modal" at bounding box center [379, 226] width 5 height 7
click at [389, 227] on div "modal" at bounding box center [388, 226] width 9 height 9
click at [581, 404] on div "Apply" at bounding box center [583, 407] width 18 height 10
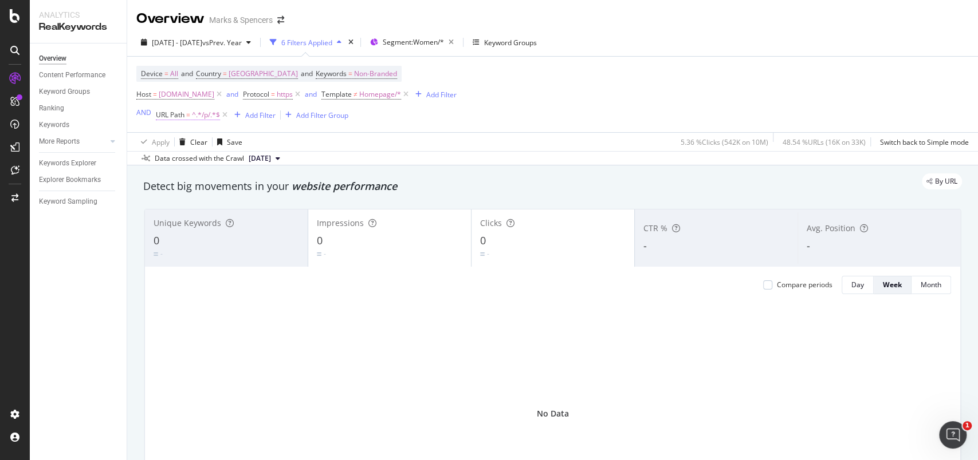
click at [180, 116] on span "URL Path" at bounding box center [170, 115] width 29 height 10
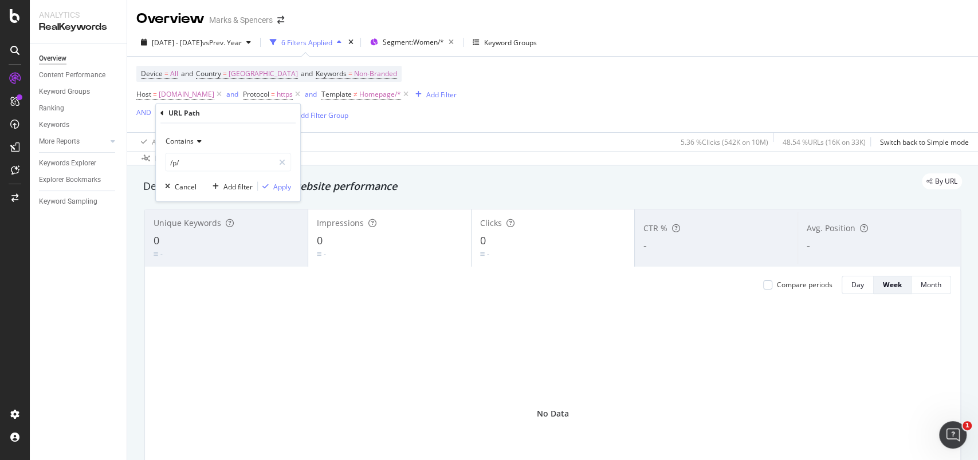
click at [198, 145] on icon at bounding box center [198, 142] width 8 height 7
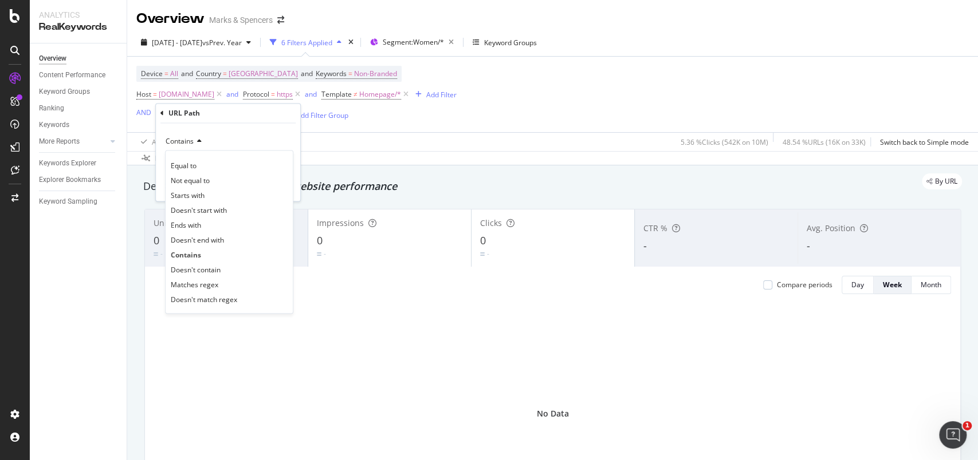
click at [356, 132] on div "Apply Clear Save 5.36 % Clicks ( 542K on 10M ) 48.54 % URLs ( 16K on 33K ) Swit…" at bounding box center [552, 141] width 851 height 19
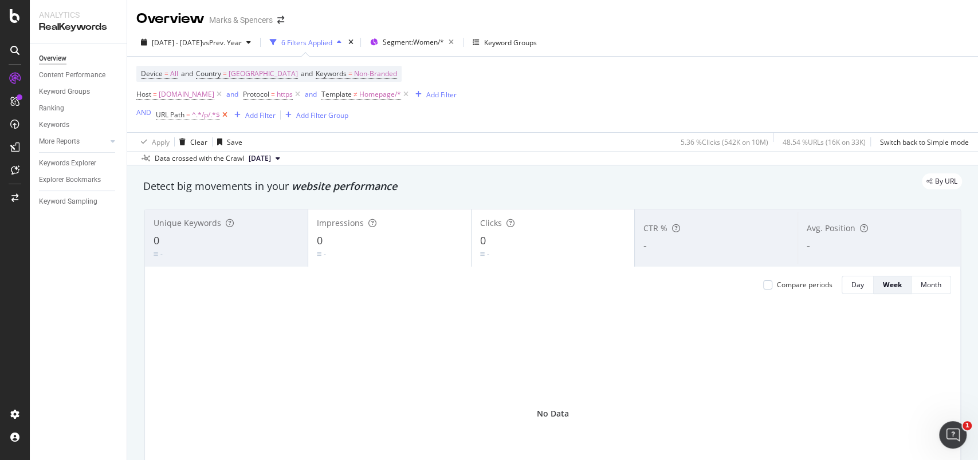
click at [223, 117] on icon at bounding box center [225, 114] width 10 height 11
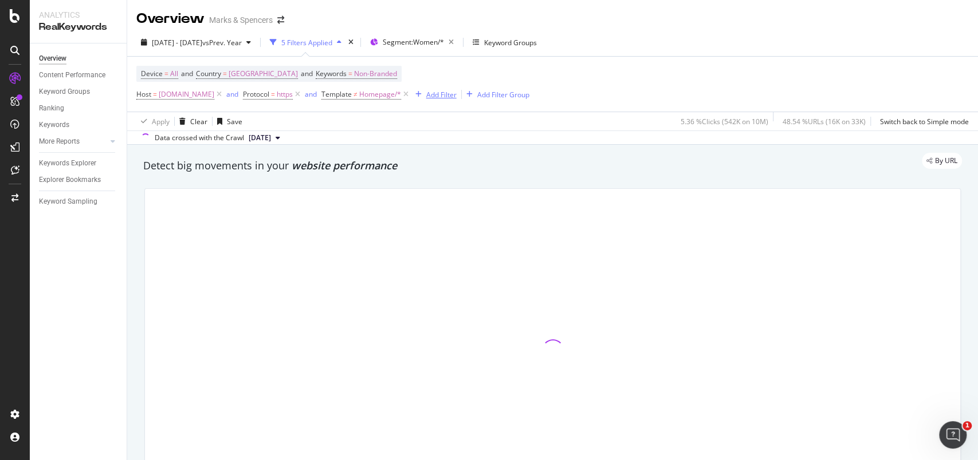
click at [456, 99] on div "Add Filter" at bounding box center [441, 95] width 30 height 10
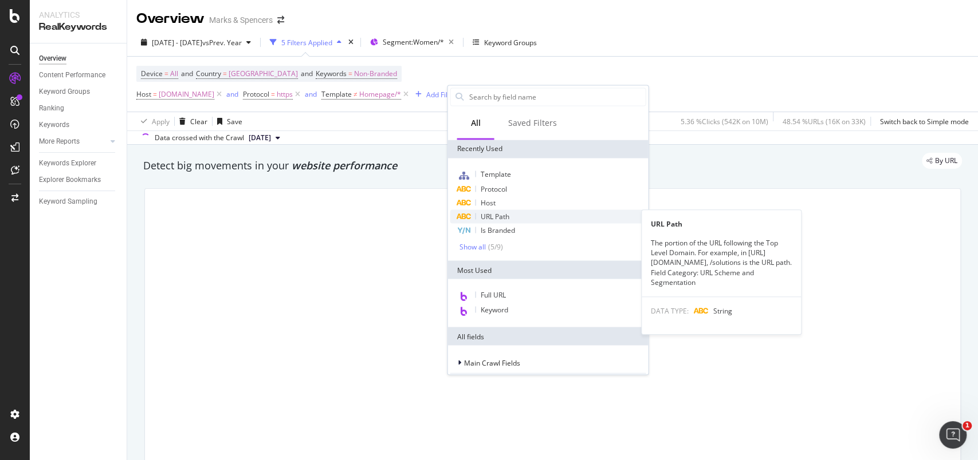
click at [512, 214] on div "URL Path" at bounding box center [548, 217] width 196 height 14
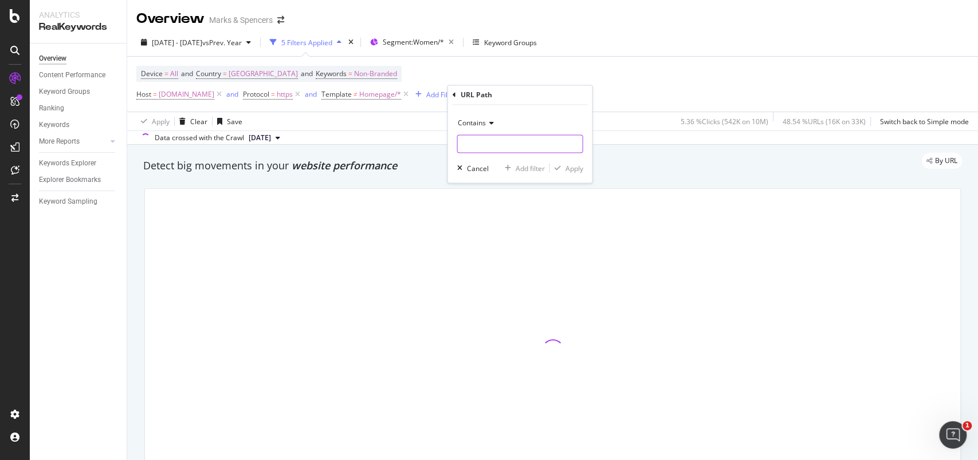
click at [493, 141] on input "text" at bounding box center [519, 144] width 125 height 18
type input "/p/"
click at [574, 164] on div "Apply" at bounding box center [574, 168] width 18 height 10
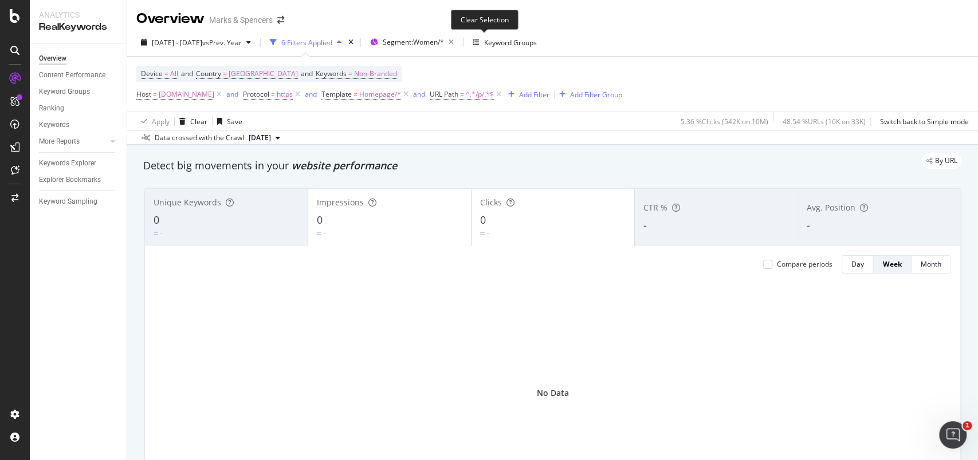
drag, startPoint x: 482, startPoint y: 45, endPoint x: 407, endPoint y: 80, distance: 82.8
click at [458, 45] on icon "button" at bounding box center [451, 42] width 14 height 16
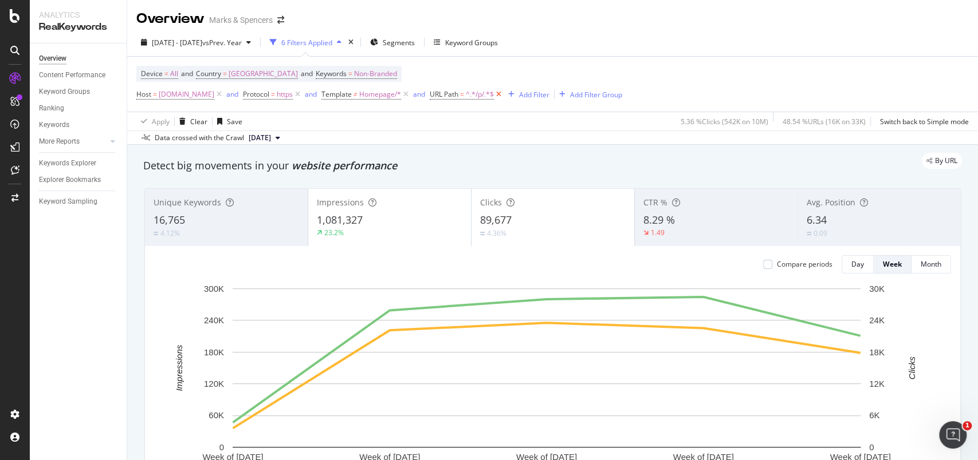
click at [503, 95] on icon at bounding box center [499, 94] width 10 height 11
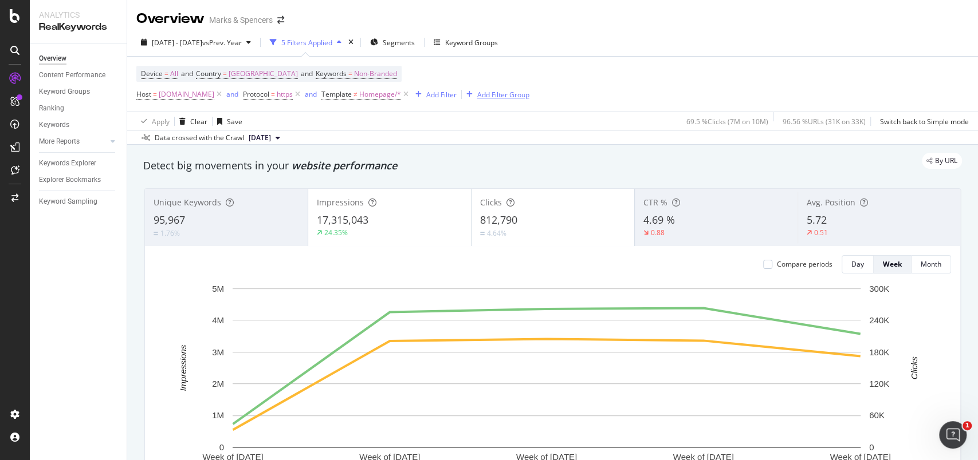
click at [529, 95] on div "Add Filter Group" at bounding box center [503, 95] width 52 height 10
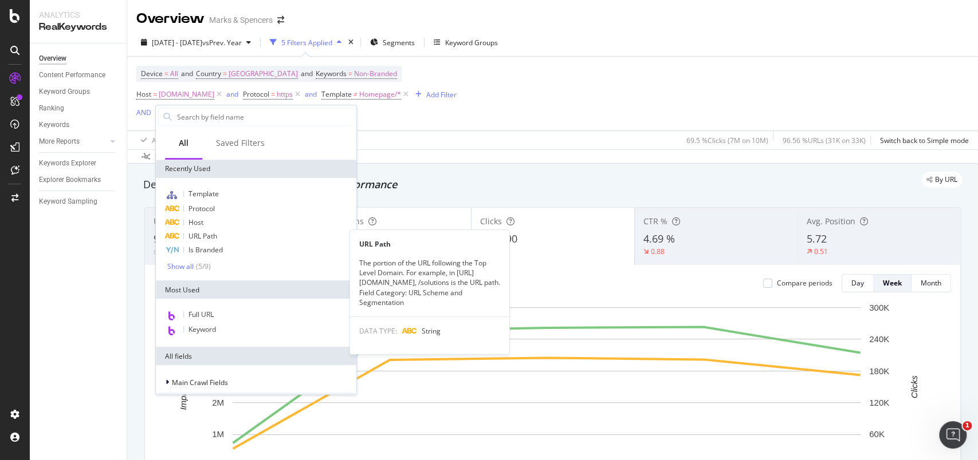
click at [237, 232] on div "URL Path" at bounding box center [256, 237] width 196 height 14
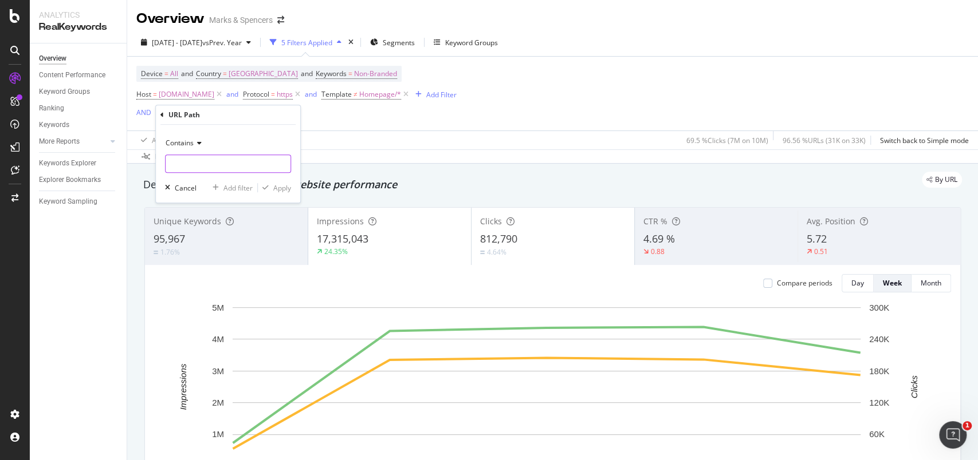
click at [234, 166] on input "text" at bounding box center [228, 164] width 125 height 18
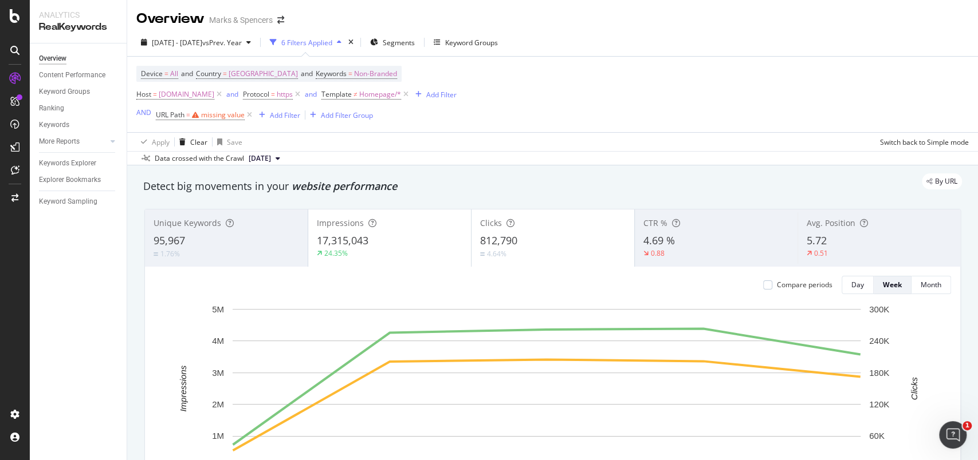
click at [601, 85] on div "Device = All and Country = [GEOGRAPHIC_DATA] and Keywords = Non-Branded Host = …" at bounding box center [552, 95] width 832 height 76
click at [219, 116] on div "missing value" at bounding box center [223, 115] width 44 height 10
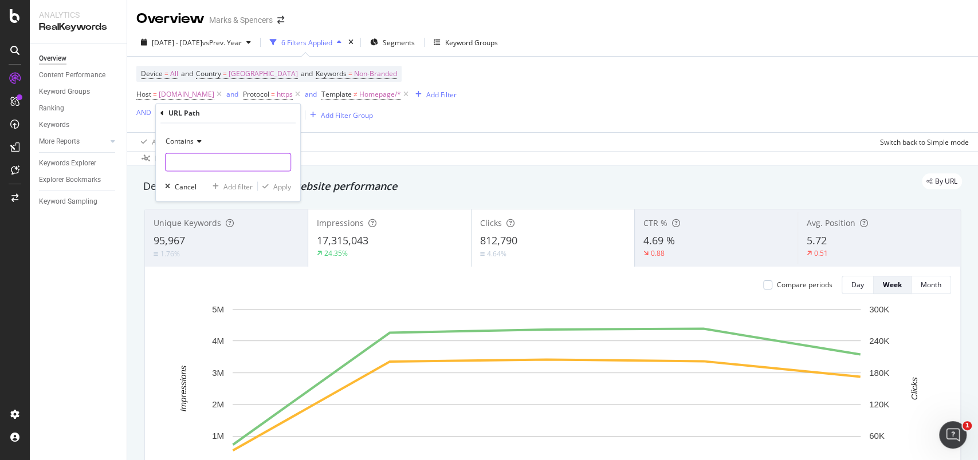
click at [187, 163] on input "text" at bounding box center [228, 162] width 125 height 18
type input "/l/women"
click at [284, 186] on div "Apply" at bounding box center [282, 187] width 18 height 10
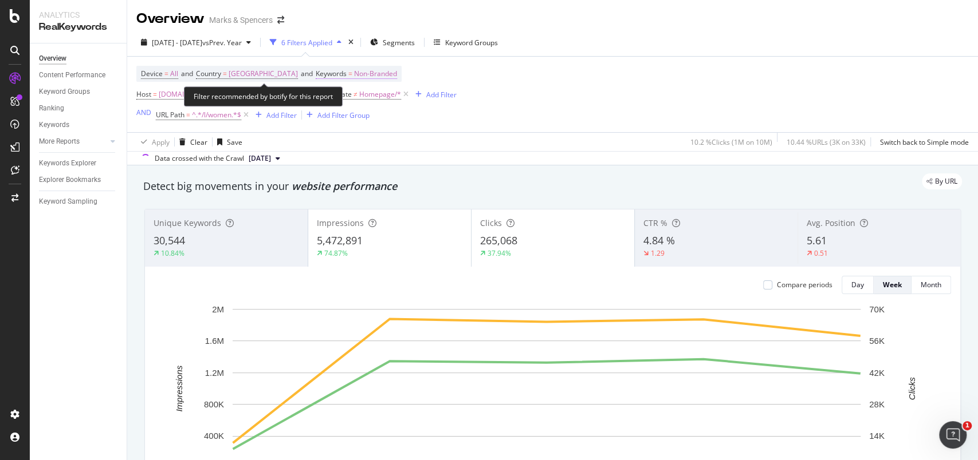
click at [368, 76] on span "Non-Branded" at bounding box center [375, 74] width 43 height 16
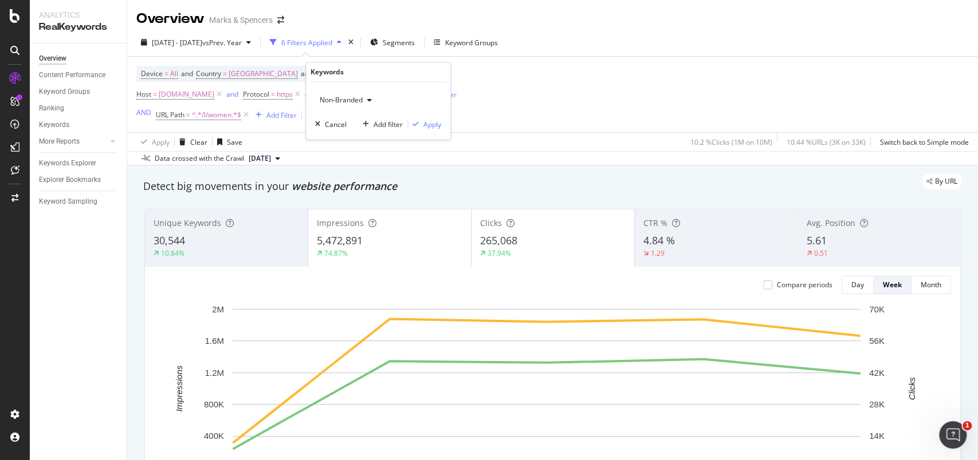
click at [348, 99] on span "Non-Branded" at bounding box center [339, 101] width 48 height 10
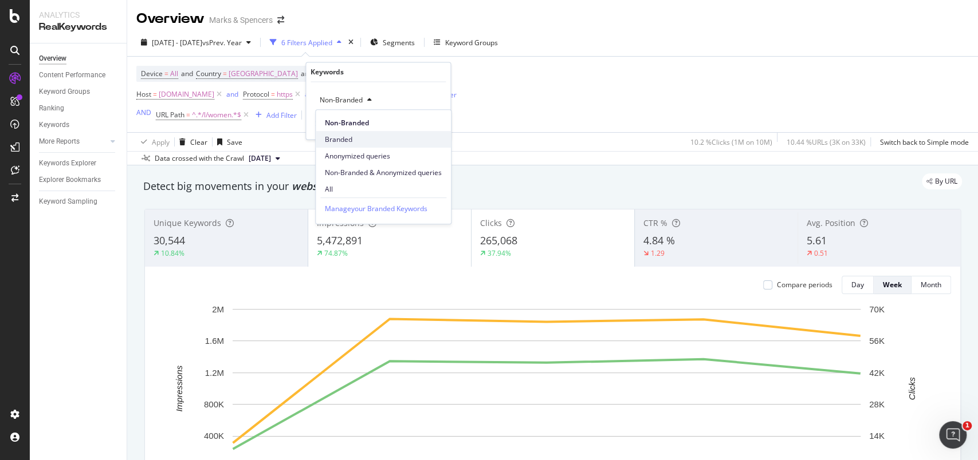
click at [345, 138] on span "Branded" at bounding box center [383, 140] width 117 height 10
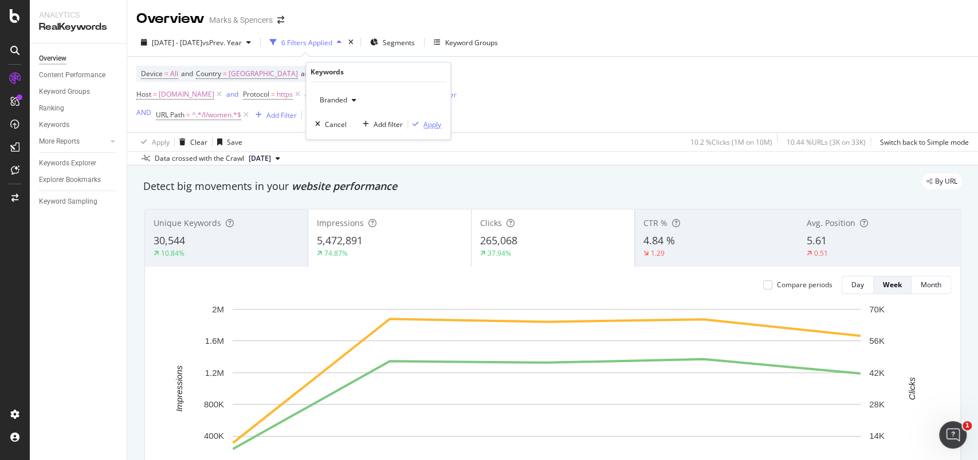
click at [434, 124] on div "Apply" at bounding box center [432, 125] width 18 height 10
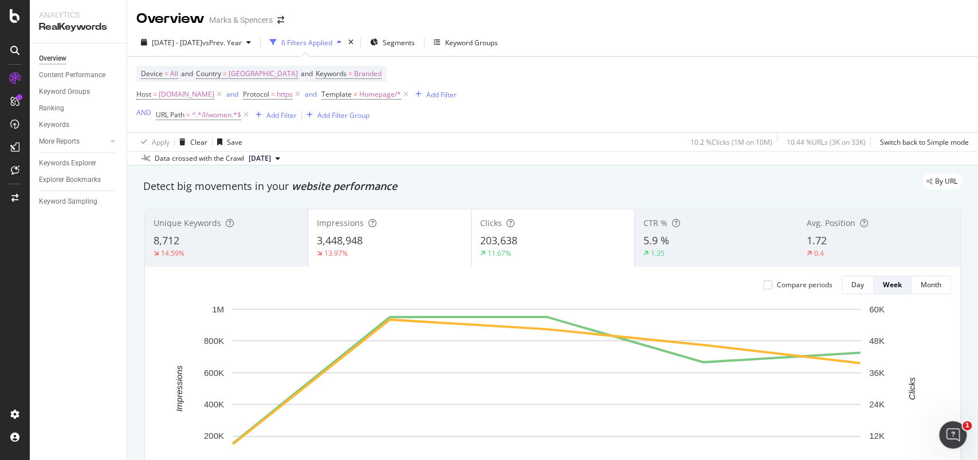
drag, startPoint x: 244, startPoint y: 117, endPoint x: 428, endPoint y: 62, distance: 191.9
click at [244, 117] on icon at bounding box center [246, 114] width 10 height 11
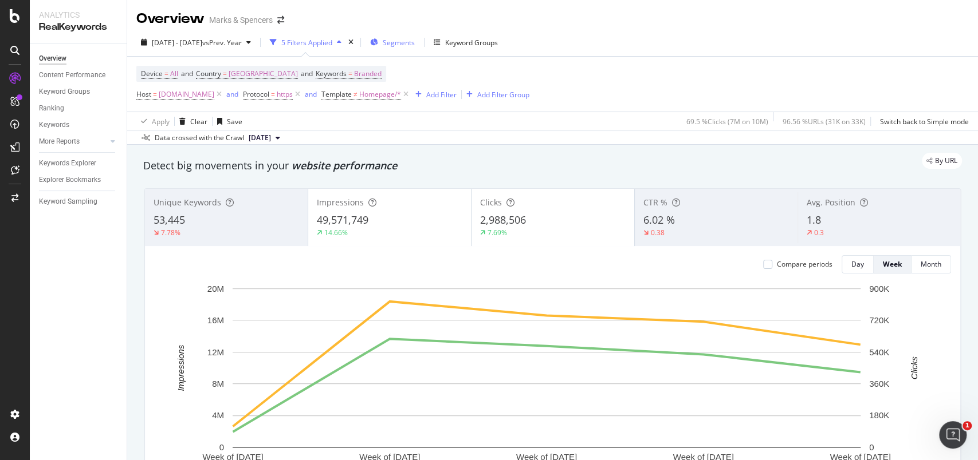
click at [415, 40] on span "Segments" at bounding box center [399, 43] width 32 height 10
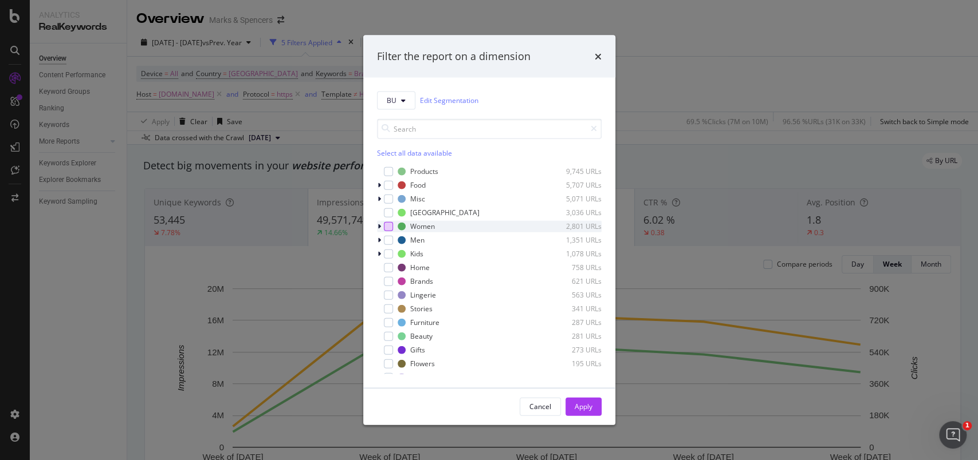
click at [389, 228] on div "modal" at bounding box center [388, 226] width 9 height 9
click at [577, 405] on div "Apply" at bounding box center [583, 407] width 18 height 10
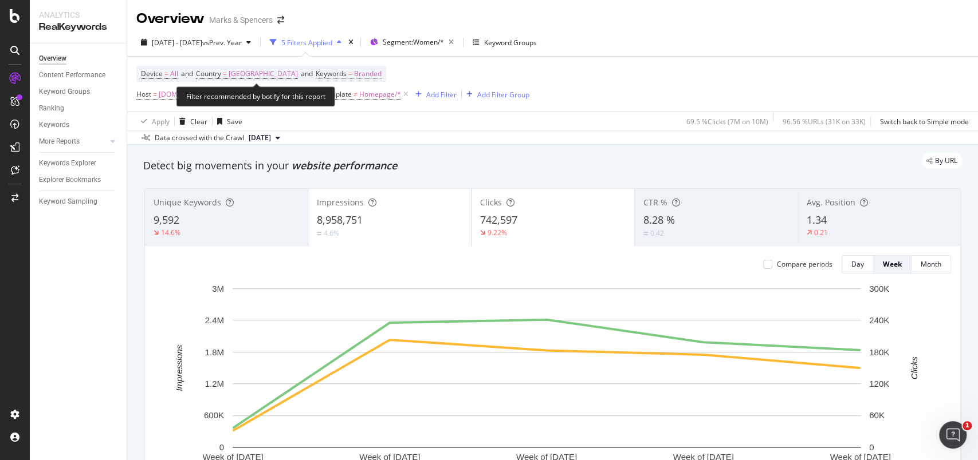
click at [357, 76] on span "Branded" at bounding box center [367, 74] width 27 height 16
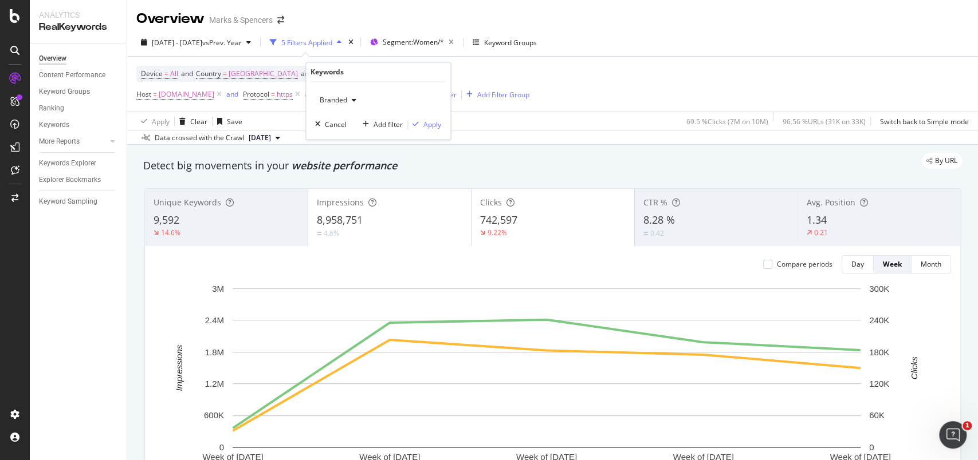
click at [345, 99] on span "Branded" at bounding box center [331, 101] width 32 height 10
click at [343, 120] on span "Non-Branded" at bounding box center [383, 123] width 117 height 10
click at [431, 122] on div "Apply" at bounding box center [432, 125] width 18 height 10
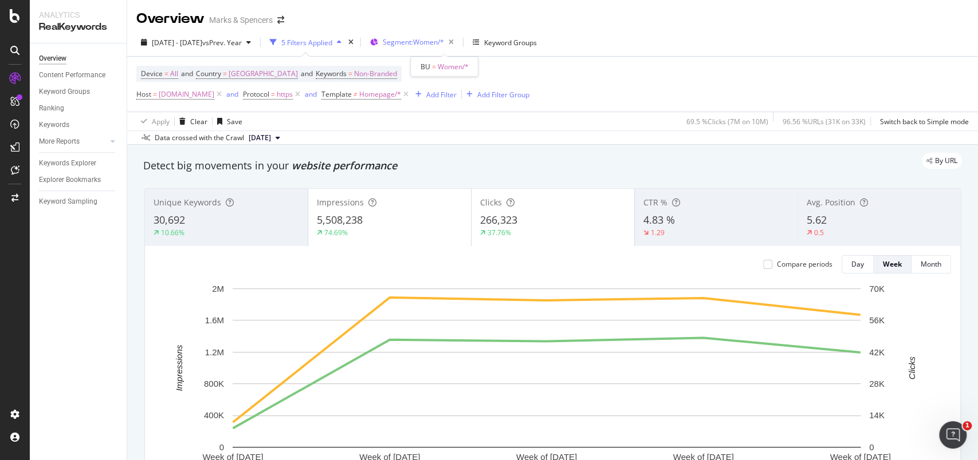
click at [444, 46] on span "Segment: Women/*" at bounding box center [413, 42] width 61 height 10
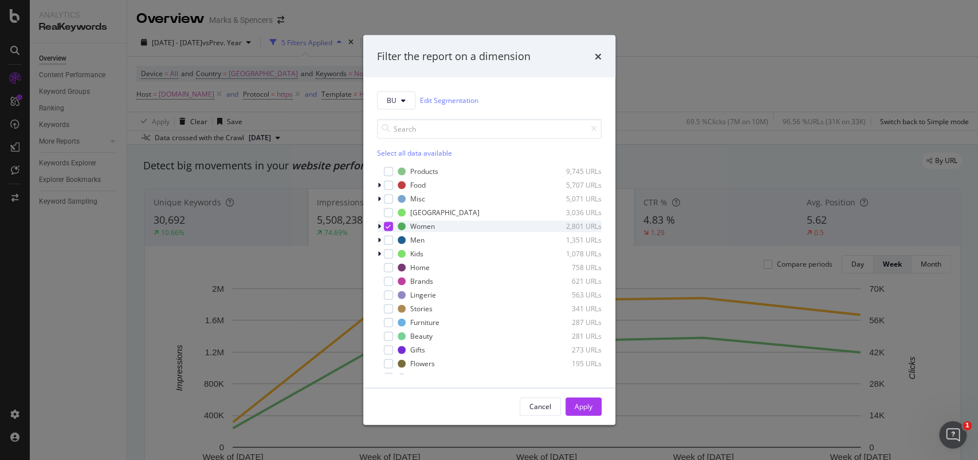
click at [387, 227] on icon "modal" at bounding box center [387, 226] width 5 height 6
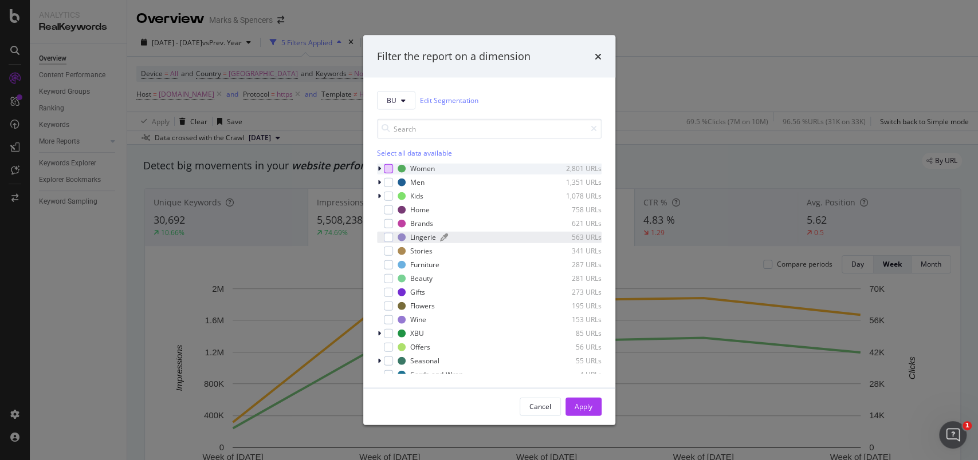
scroll to position [76, 0]
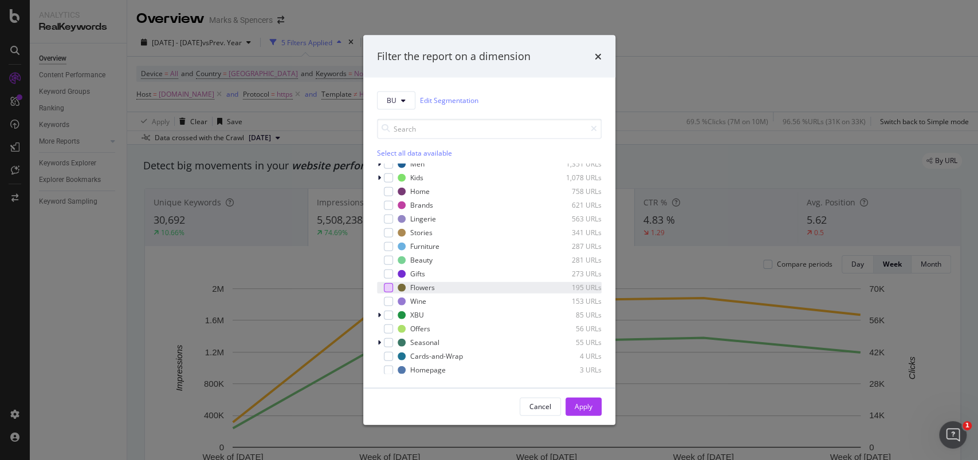
click at [385, 288] on div "modal" at bounding box center [388, 287] width 9 height 9
click at [576, 402] on div "Apply" at bounding box center [583, 407] width 18 height 10
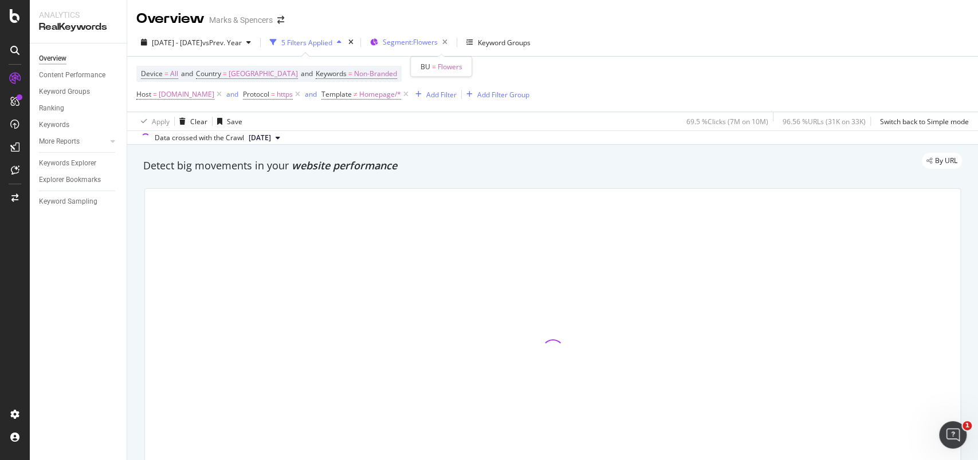
click at [438, 44] on span "Segment: Flowers" at bounding box center [410, 42] width 55 height 10
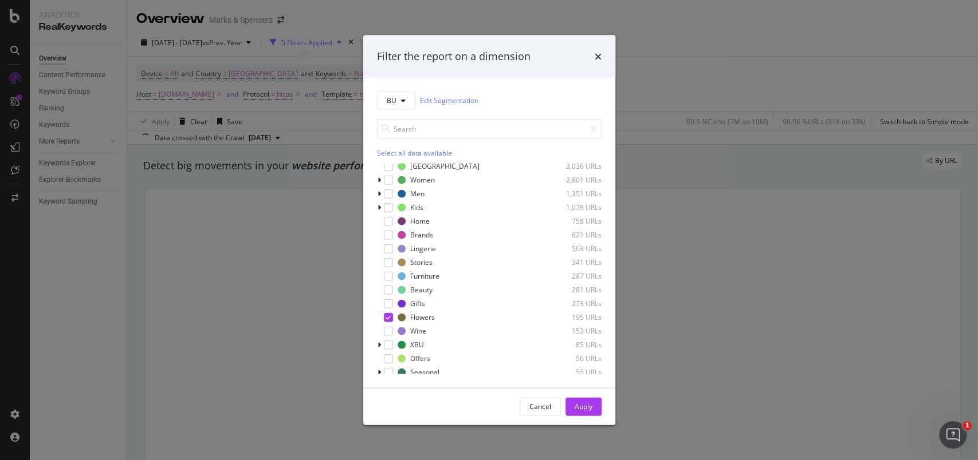
scroll to position [78, 0]
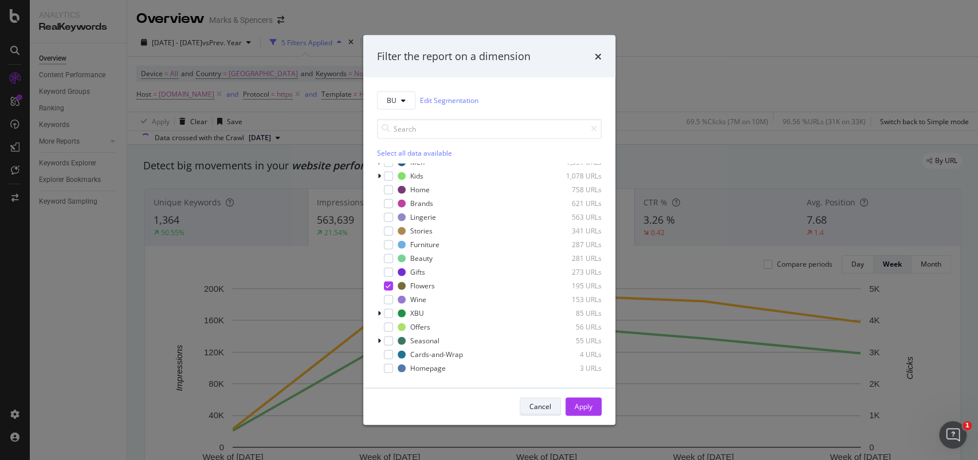
click at [547, 411] on div "Cancel" at bounding box center [540, 407] width 22 height 10
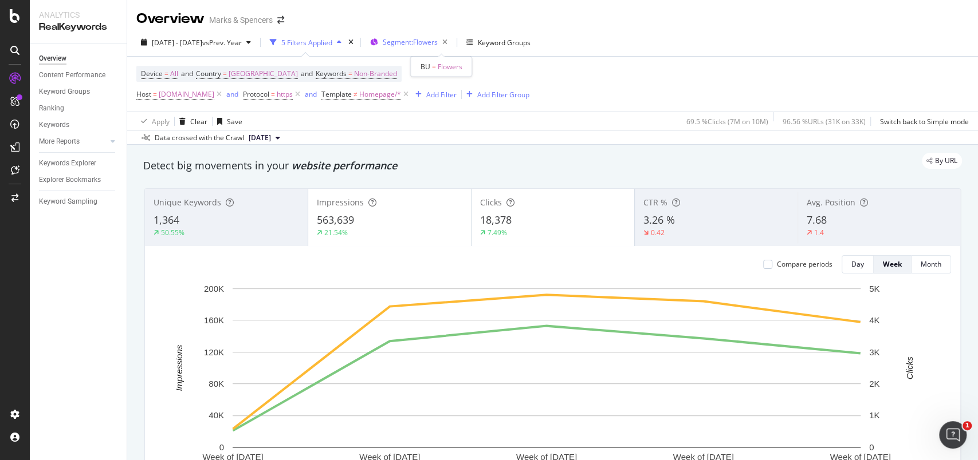
click at [452, 48] on div "Segment: Flowers" at bounding box center [417, 42] width 69 height 16
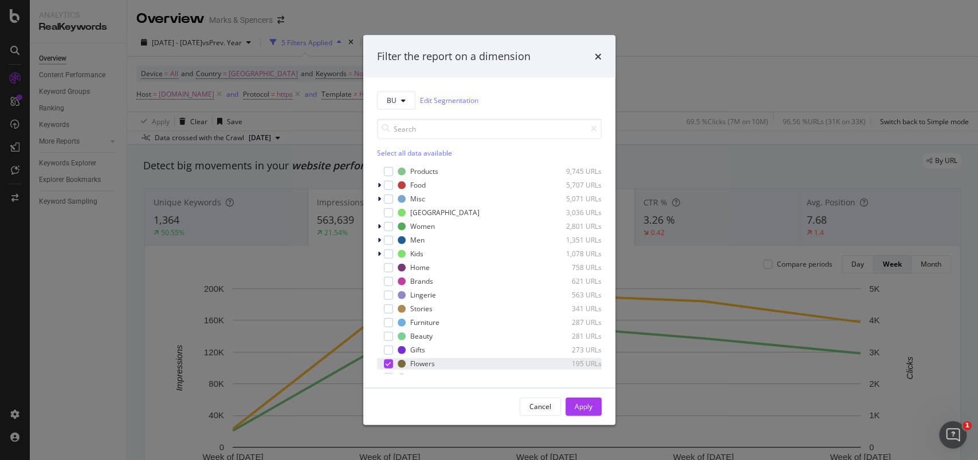
click at [385, 361] on icon "modal" at bounding box center [387, 364] width 5 height 6
click at [402, 100] on icon "modal" at bounding box center [403, 100] width 5 height 7
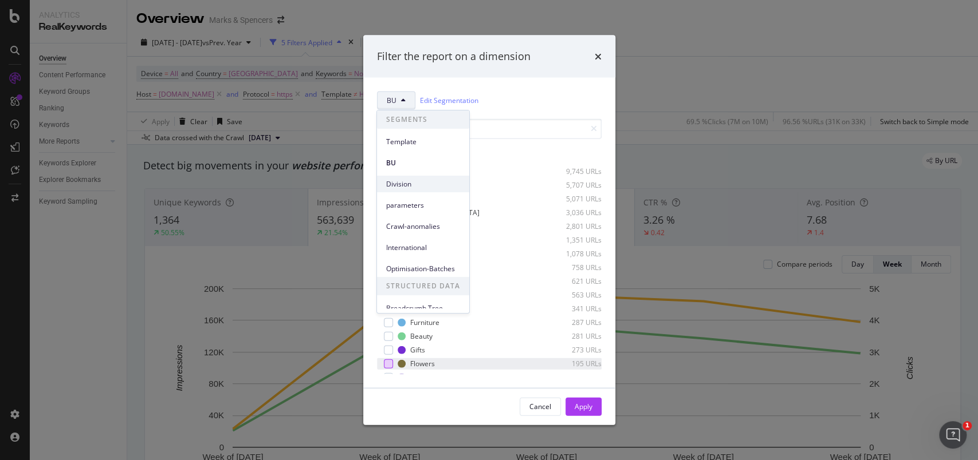
click at [397, 182] on span "Division" at bounding box center [423, 184] width 74 height 10
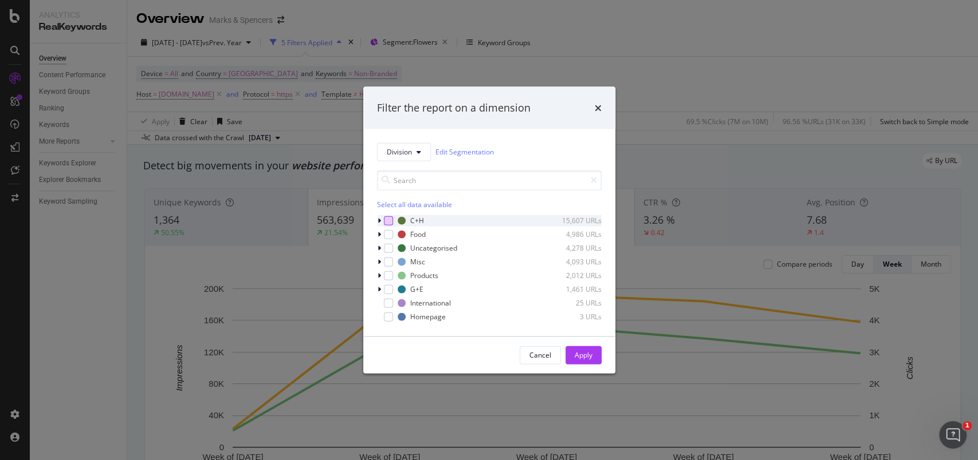
click at [389, 221] on div "modal" at bounding box center [388, 220] width 9 height 9
click at [590, 355] on div "Apply" at bounding box center [583, 356] width 18 height 10
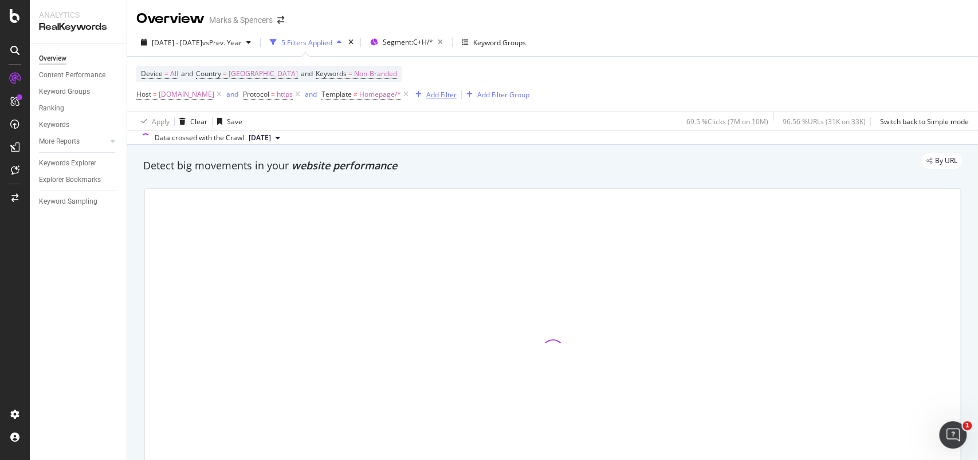
click at [456, 97] on div "Add Filter" at bounding box center [441, 95] width 30 height 10
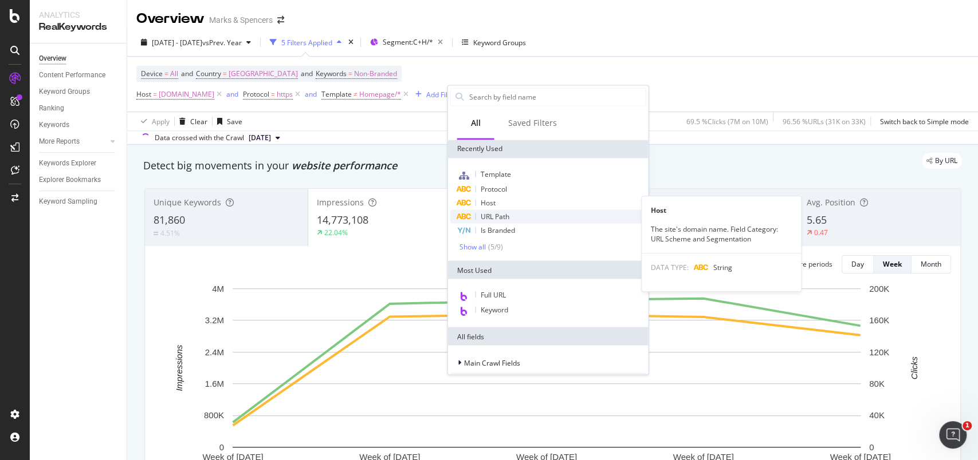
click at [496, 213] on span "URL Path" at bounding box center [494, 216] width 29 height 10
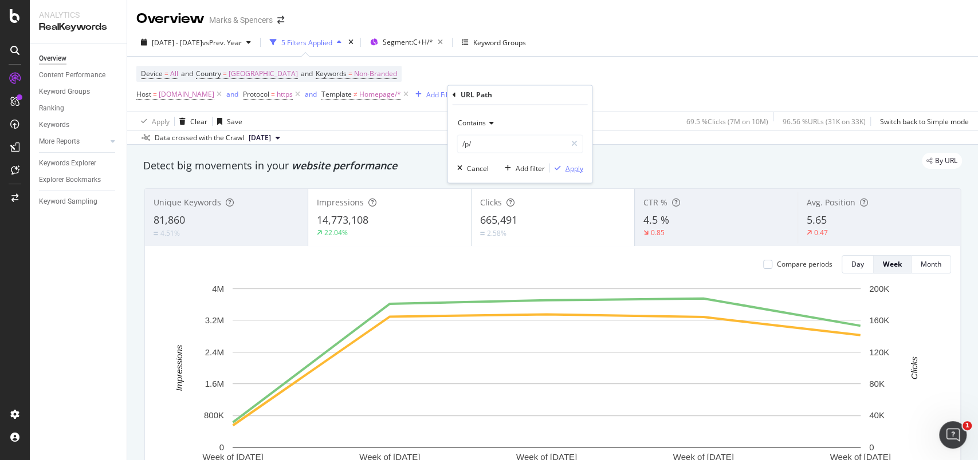
type input "/p/"
click at [576, 166] on div "Apply" at bounding box center [574, 168] width 18 height 10
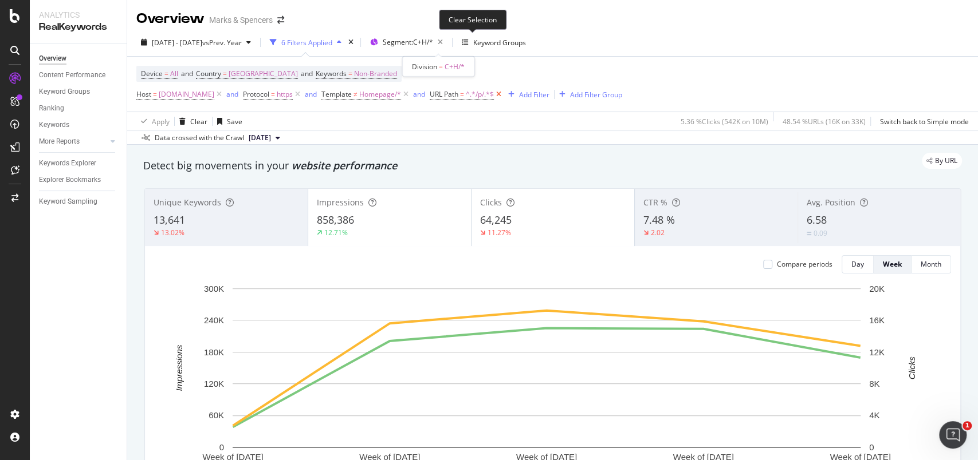
drag, startPoint x: 474, startPoint y: 44, endPoint x: 534, endPoint y: 97, distance: 80.8
click at [447, 44] on icon "button" at bounding box center [440, 42] width 14 height 16
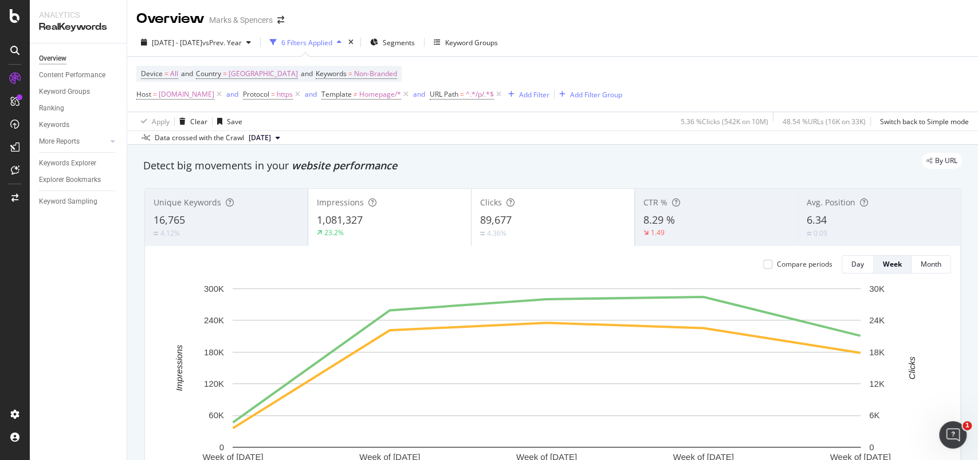
click at [503, 95] on icon at bounding box center [499, 94] width 10 height 11
